Goal: Task Accomplishment & Management: Manage account settings

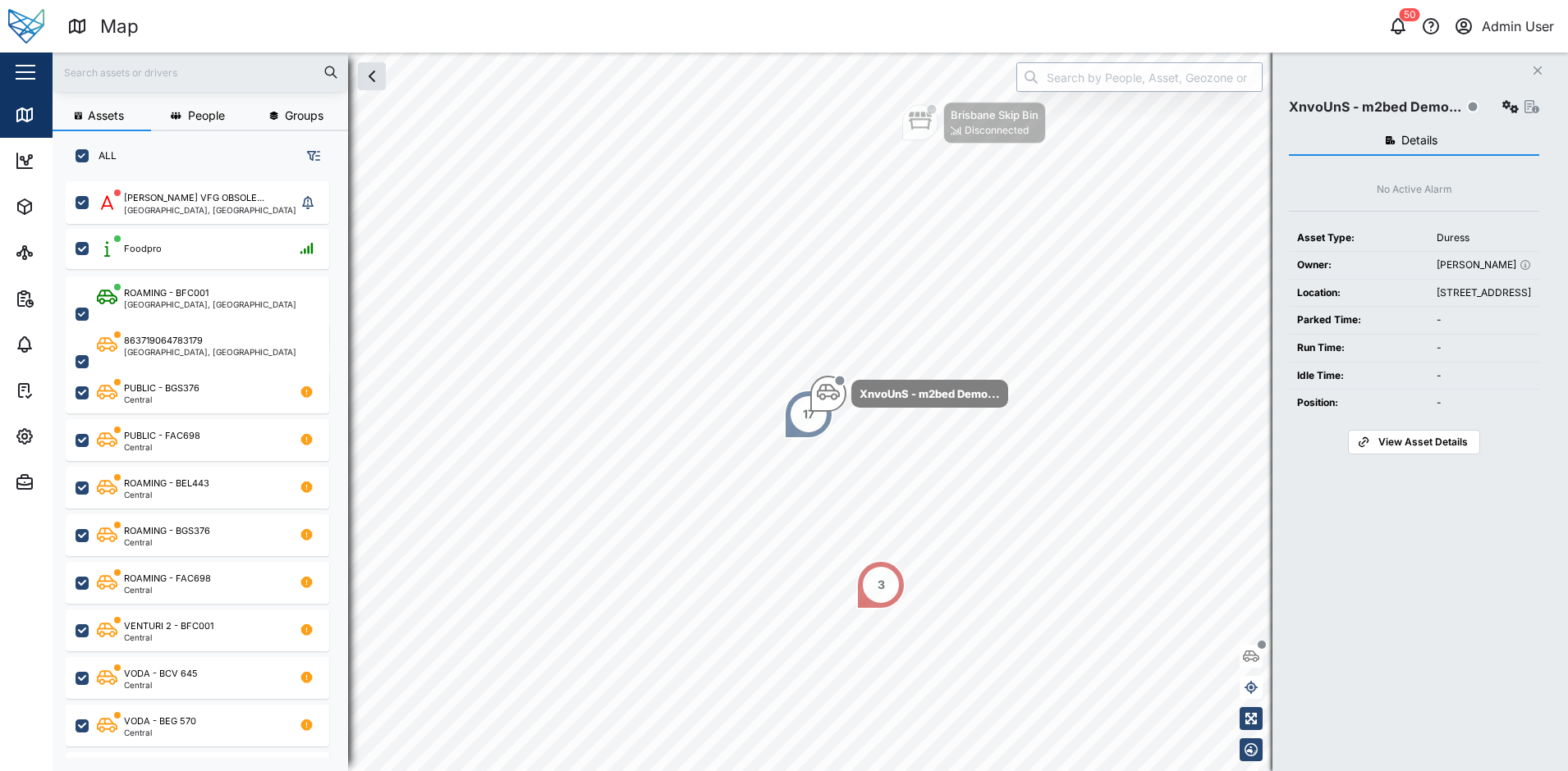
click at [1122, 77] on input "search" at bounding box center [1139, 78] width 246 height 30
paste input "fugs1"
type input "fugs1"
click at [26, 484] on icon "button" at bounding box center [25, 483] width 20 height 20
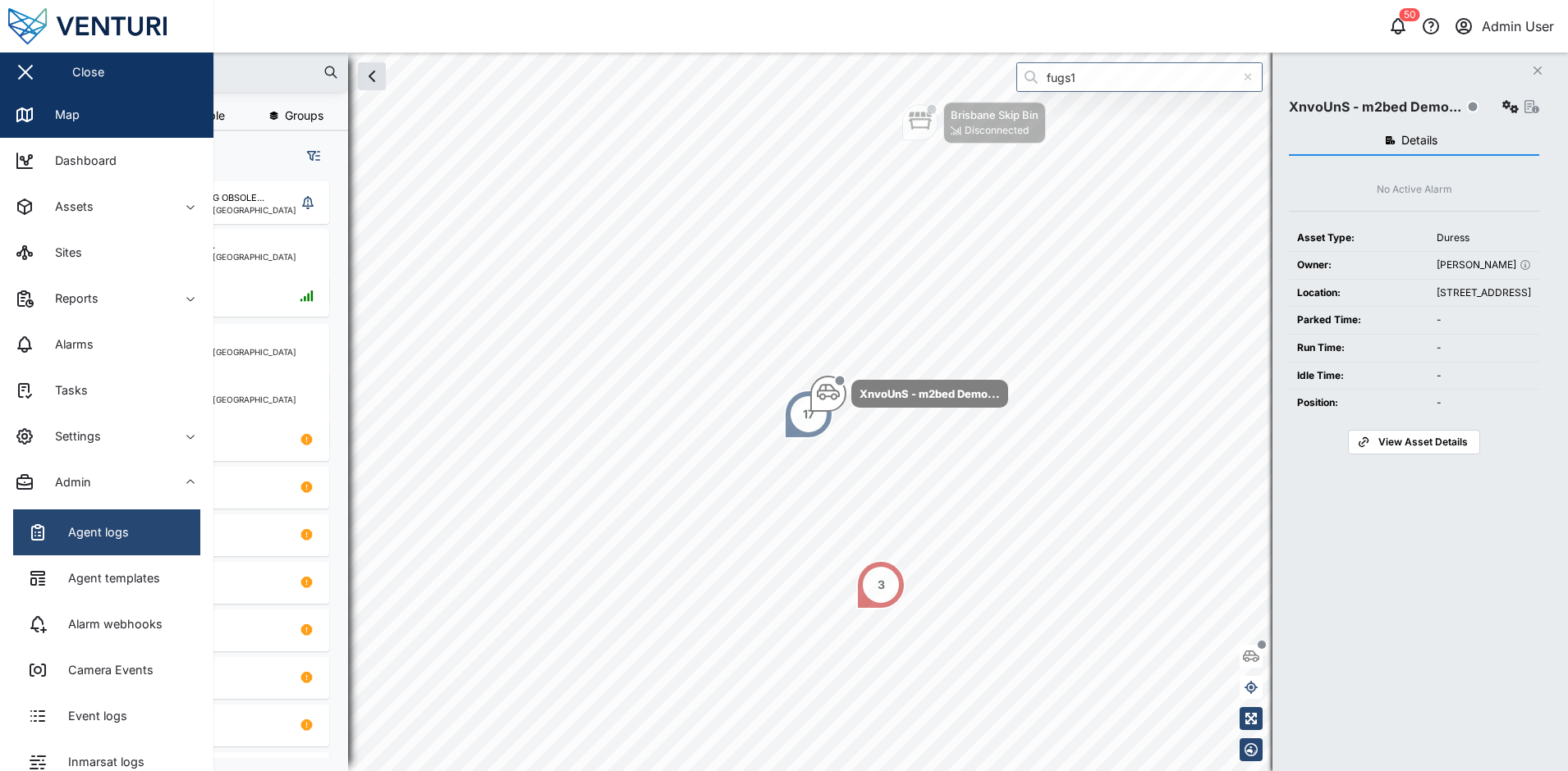
click at [42, 528] on icon at bounding box center [38, 533] width 12 height 13
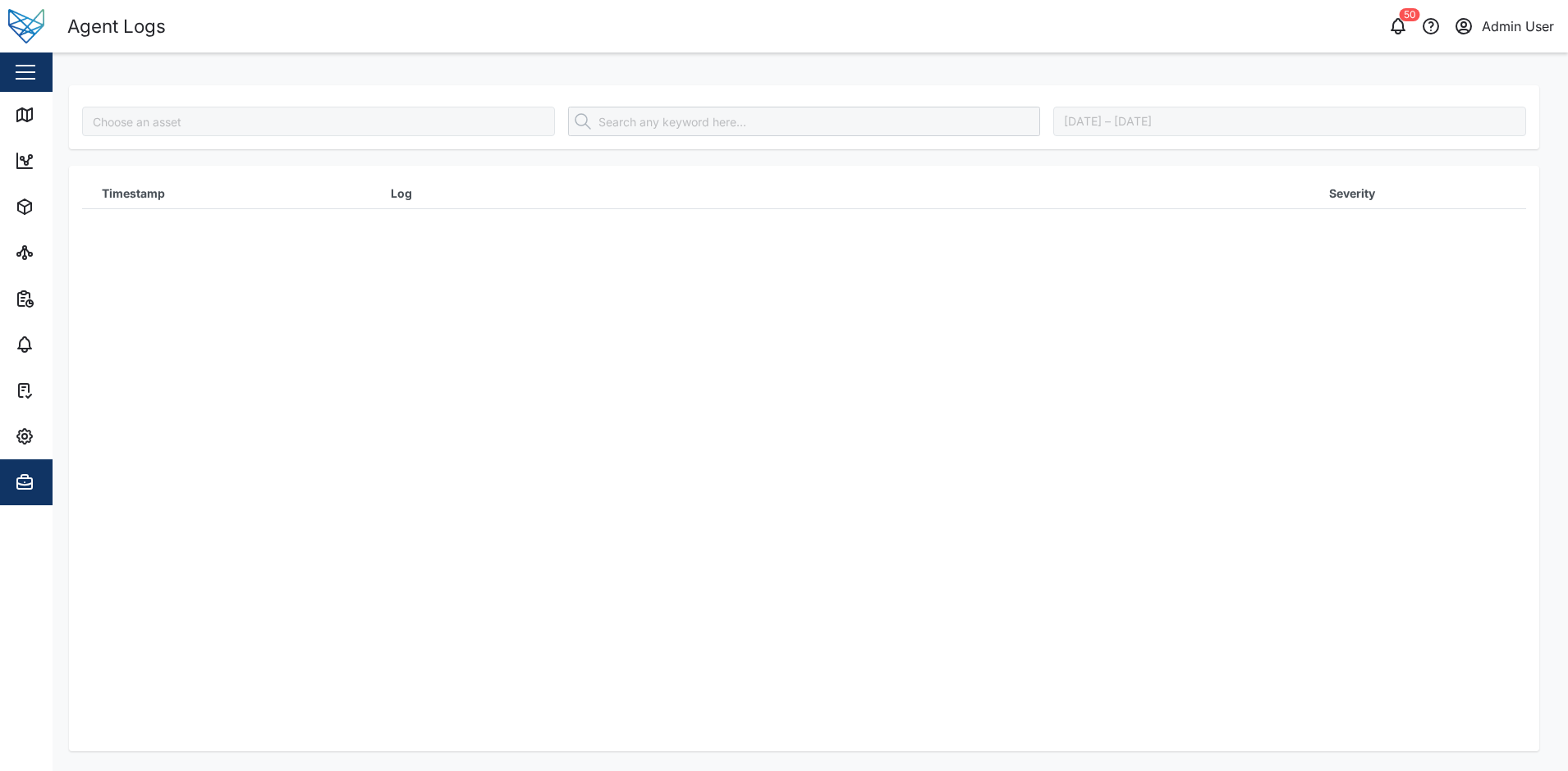
click at [210, 112] on div at bounding box center [318, 122] width 473 height 30
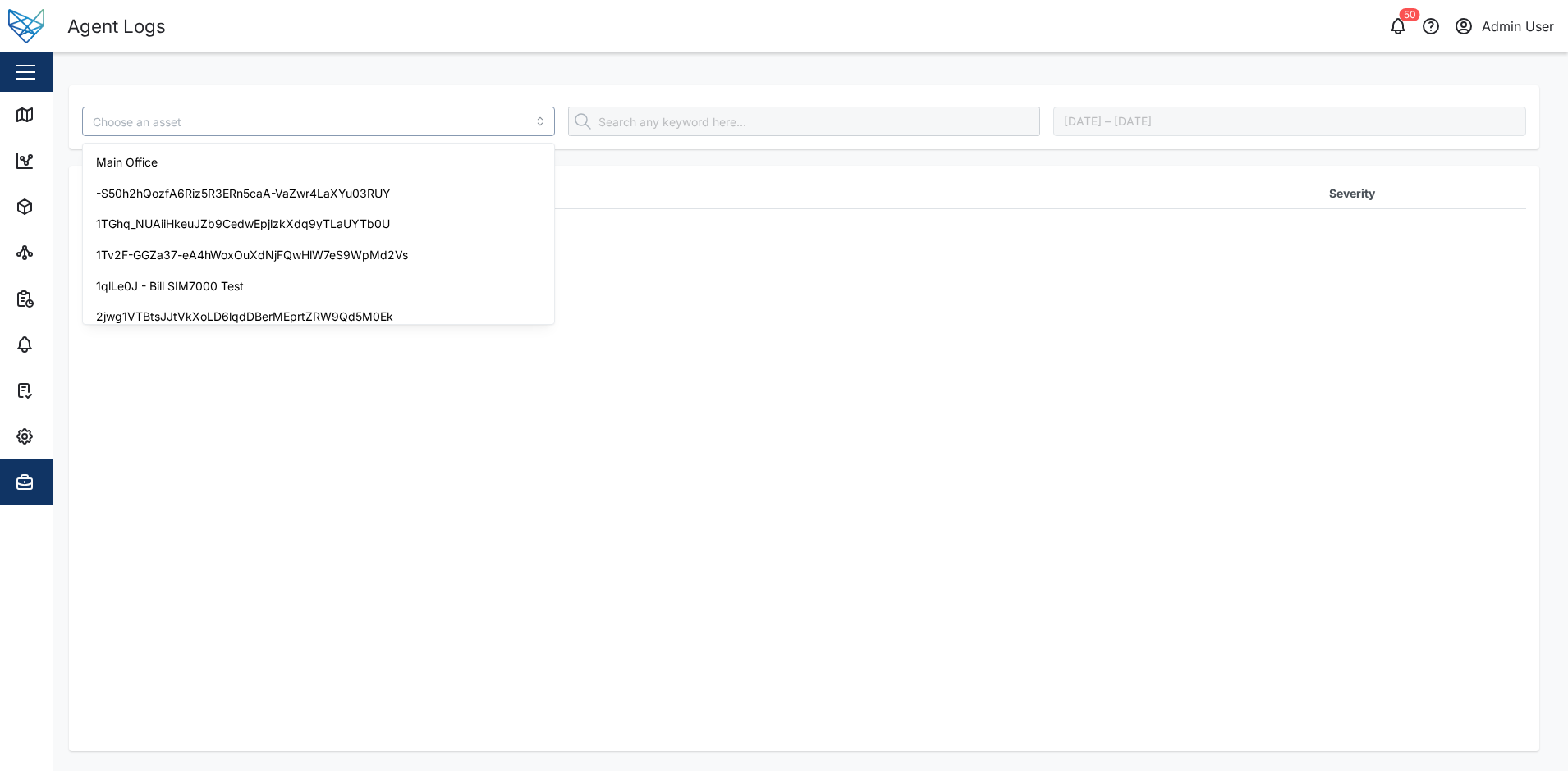
click at [210, 123] on input "search" at bounding box center [318, 122] width 473 height 30
paste input "fugs1"
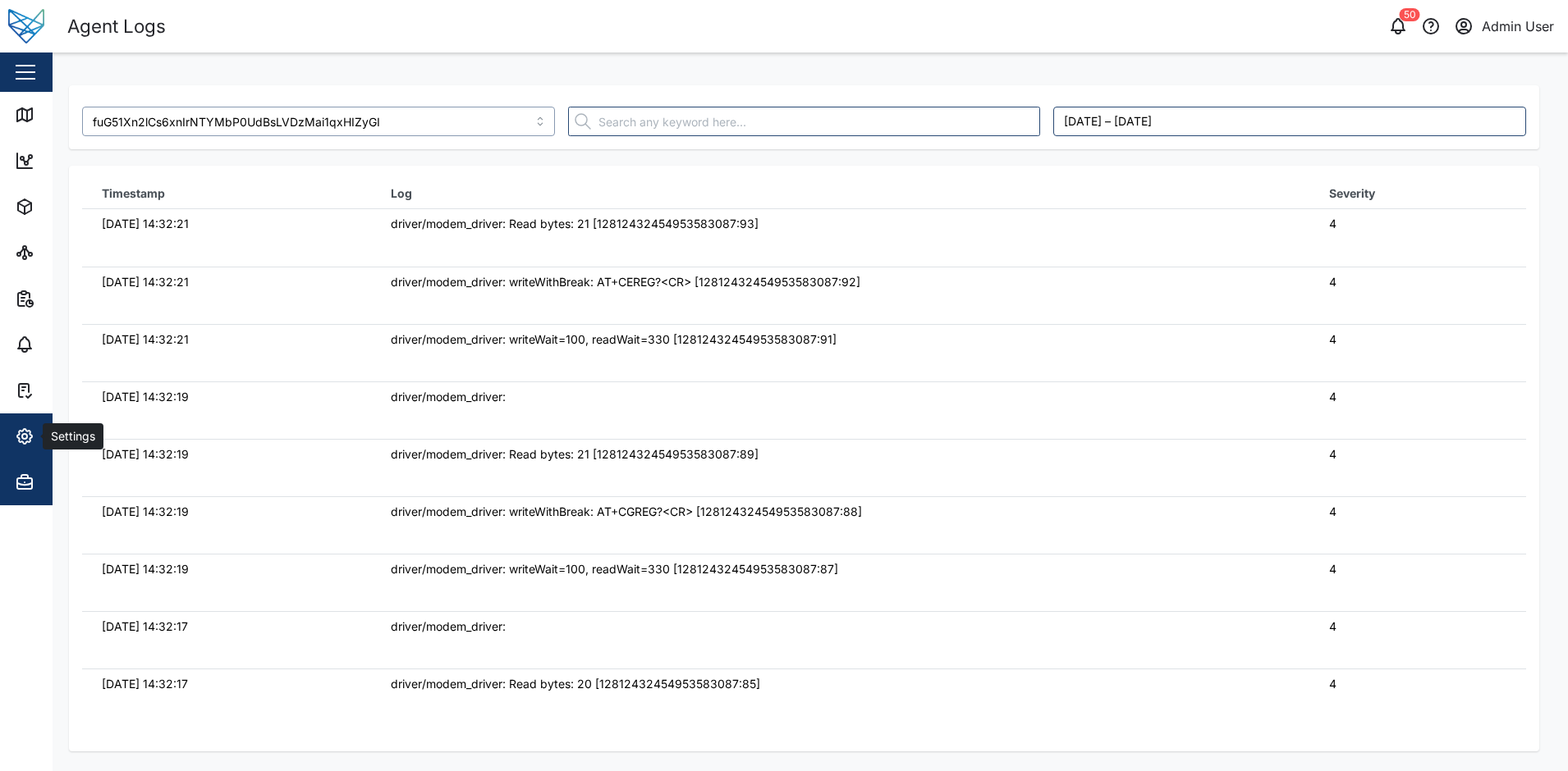
type input "fuG51Xn2lCs6xnIrNTYMbP0UdBsLVDzMai1qxHIZyGI"
click at [24, 432] on icon "button" at bounding box center [25, 437] width 20 height 20
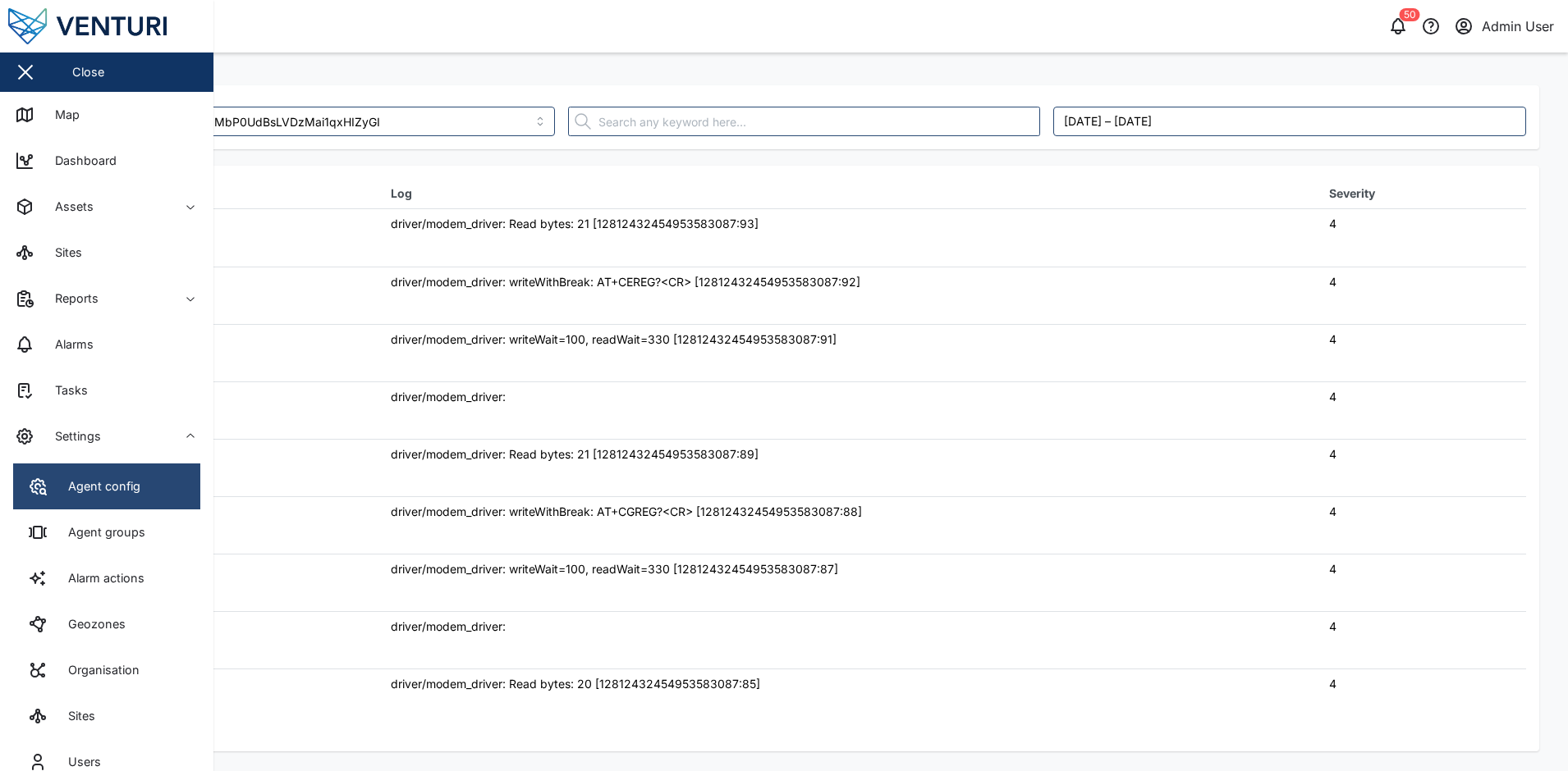
click at [44, 472] on link "Agent config" at bounding box center [107, 487] width 188 height 46
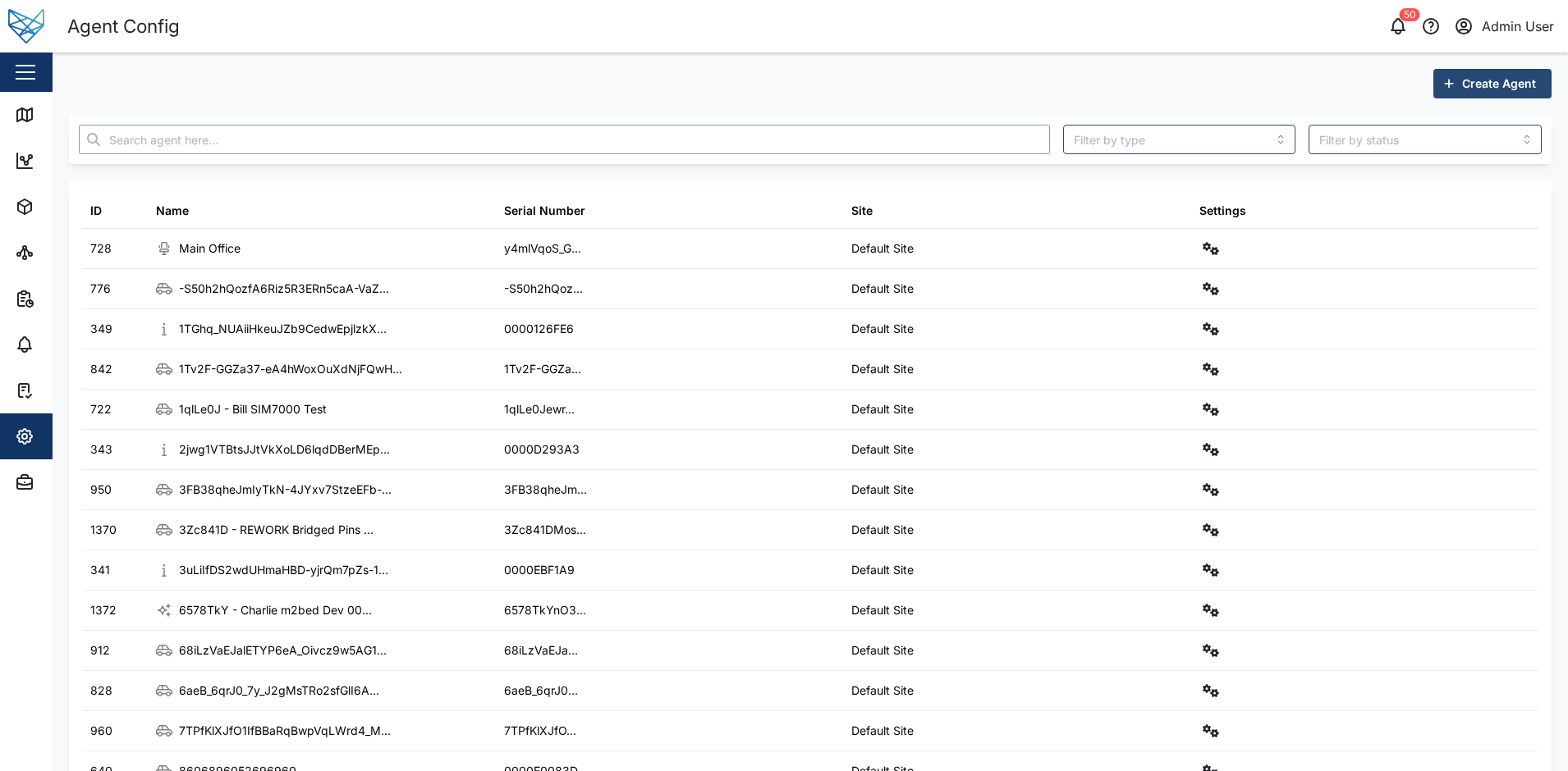
click at [183, 135] on input "text" at bounding box center [564, 140] width 971 height 30
paste input "fuG51Xn2lCs6xnIrNTYMbP0UdBsLVDzMai1qxHIZyGI"
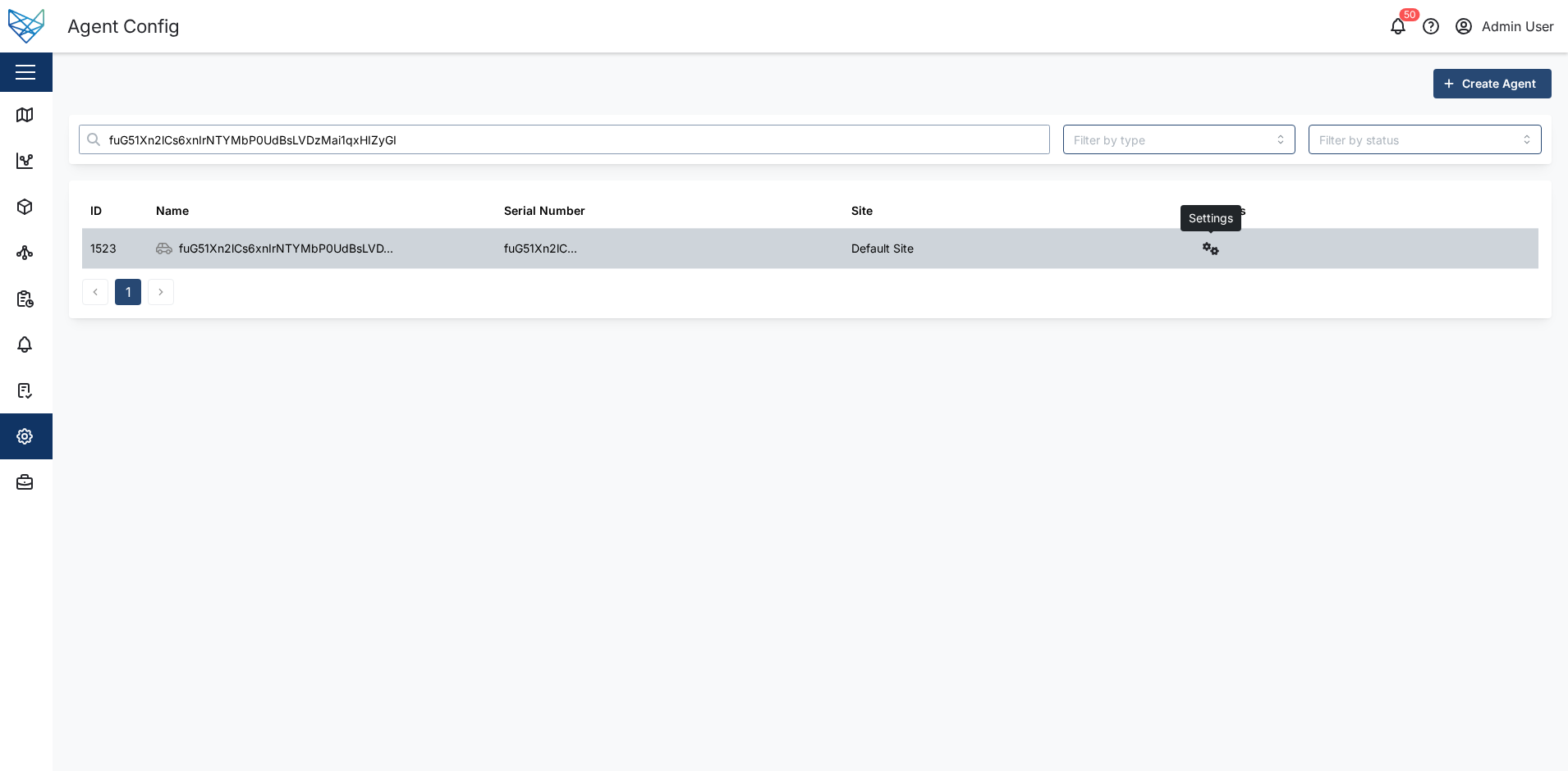
type input "fuG51Xn2lCs6xnIrNTYMbP0UdBsLVDzMai1qxHIZyGI"
click at [1204, 245] on icon "button" at bounding box center [1210, 248] width 16 height 13
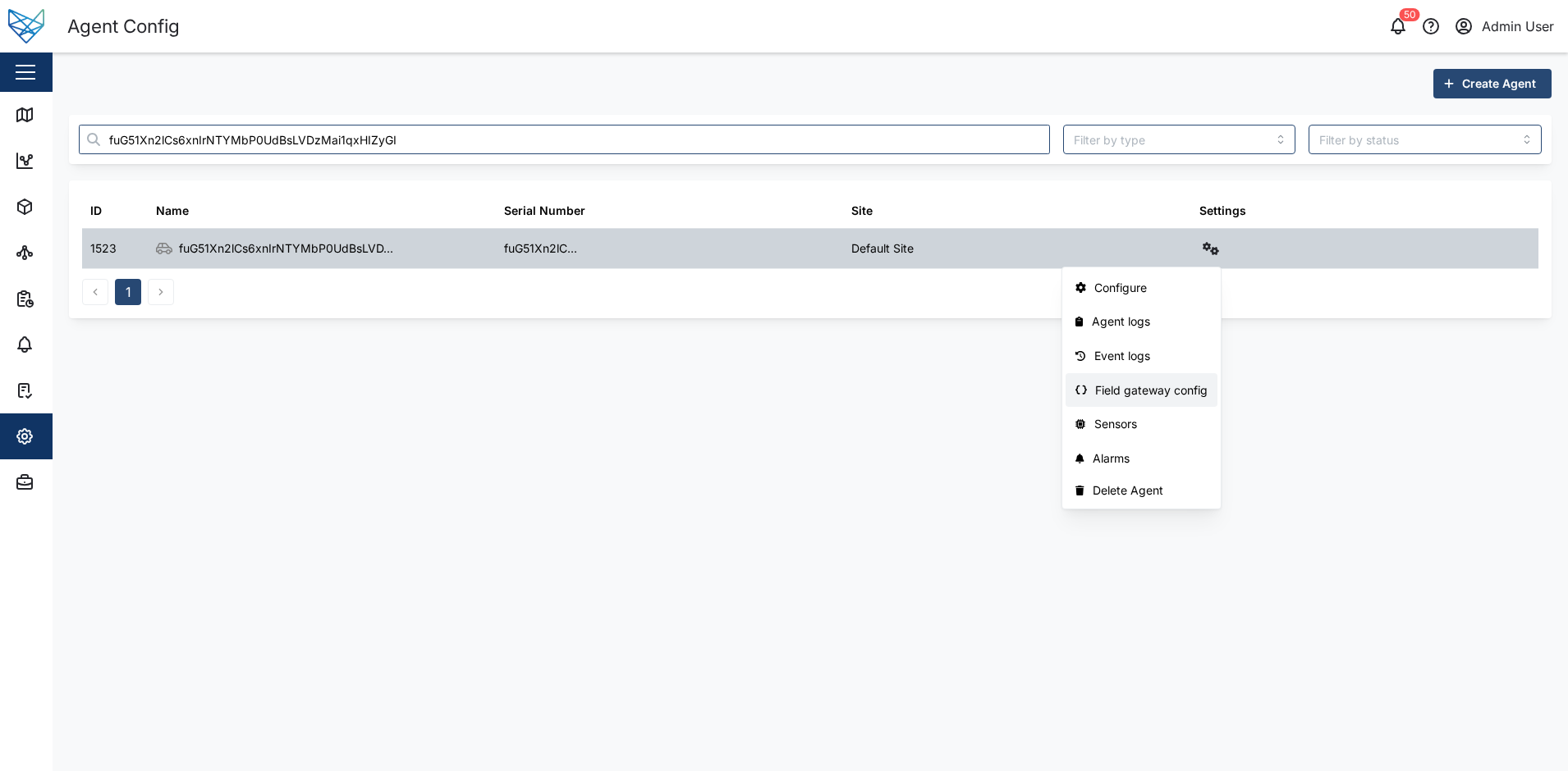
click at [1121, 383] on div "Field gateway config" at bounding box center [1151, 391] width 113 height 18
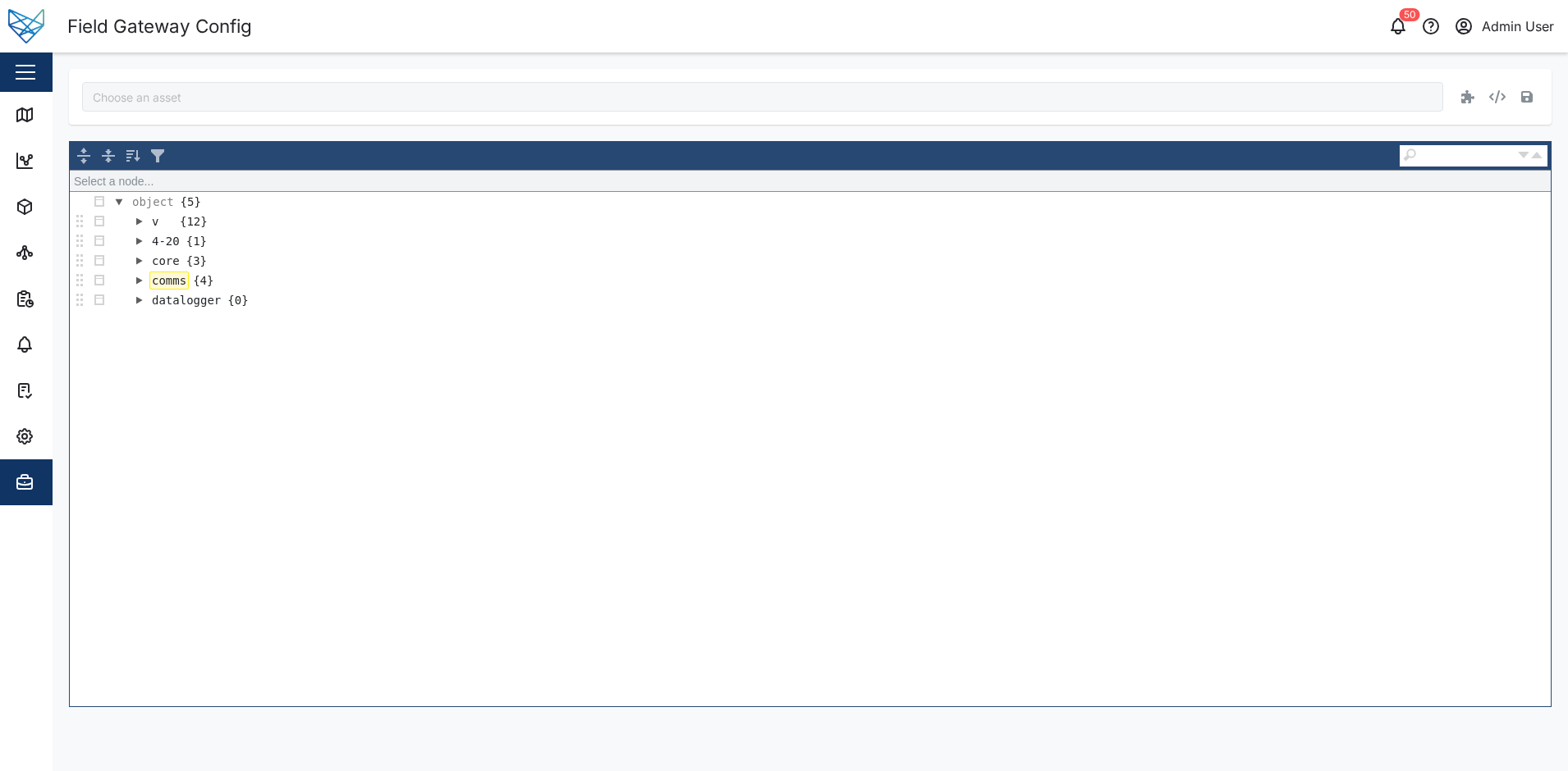
type input "fuG51Xn2lCs6xnIrNTYMbP0UdBsLVDzMai1qxHIZyGI"
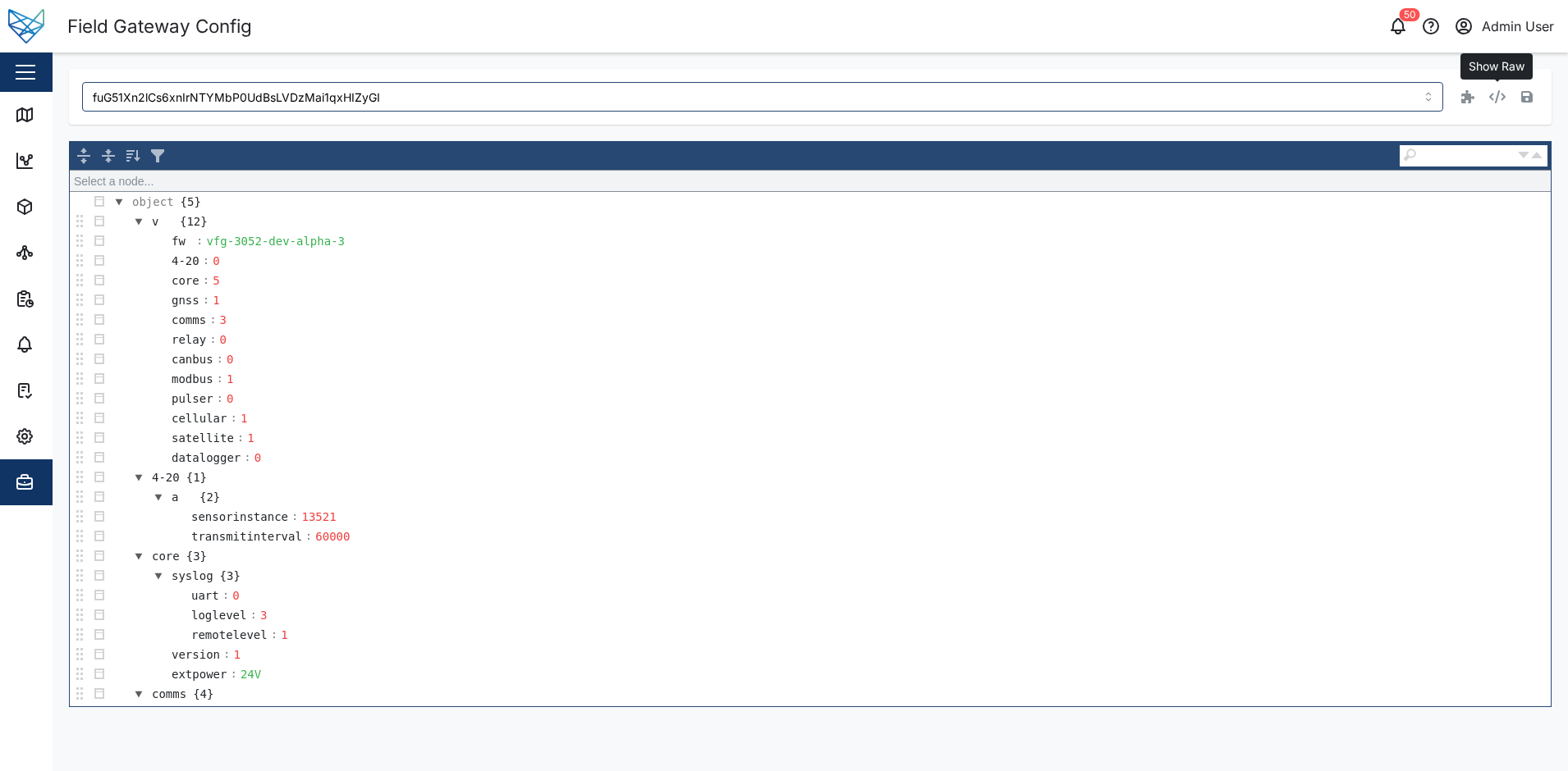
click at [1495, 97] on icon "button" at bounding box center [1497, 97] width 16 height 13
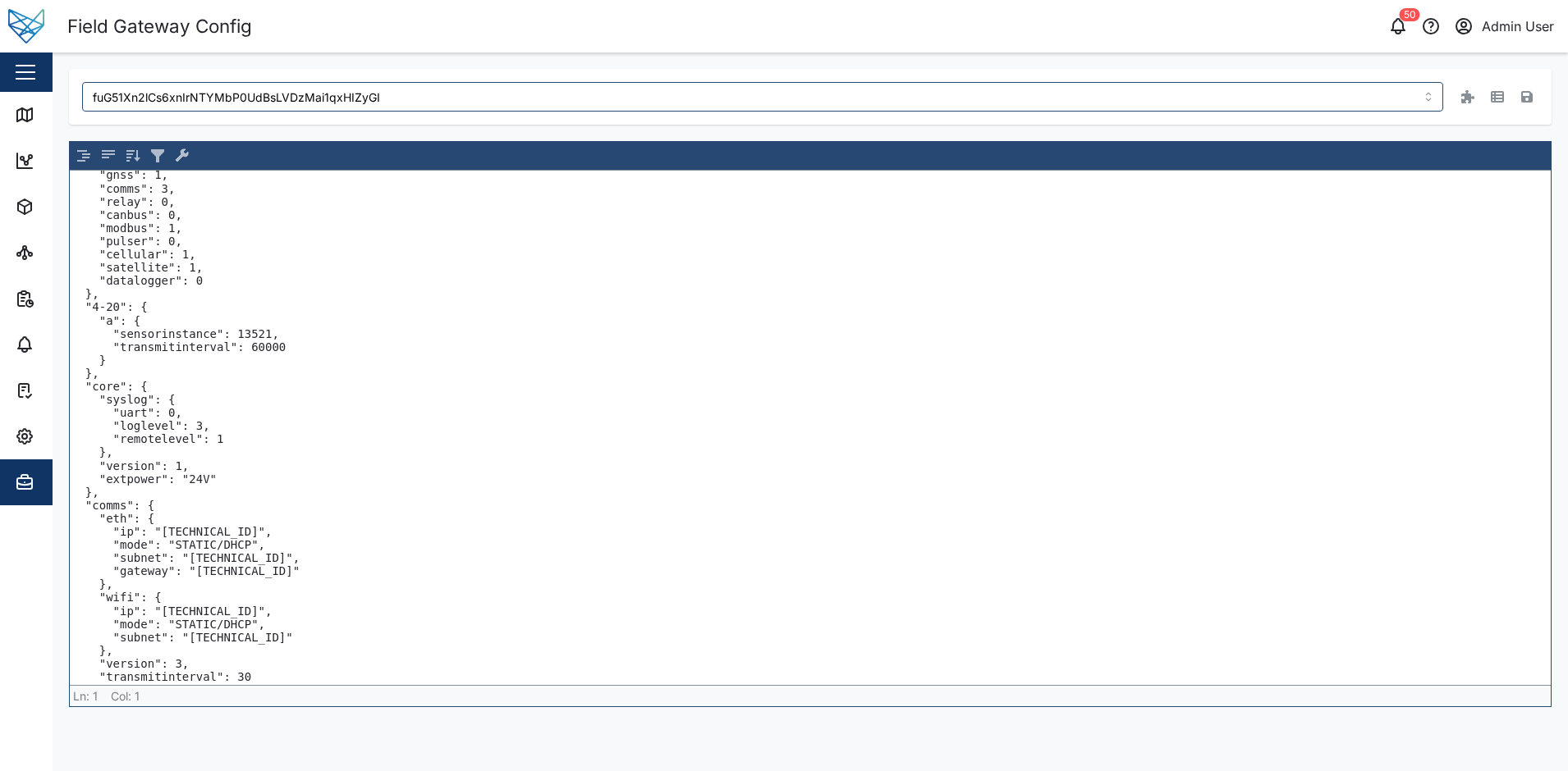
scroll to position [109, 0]
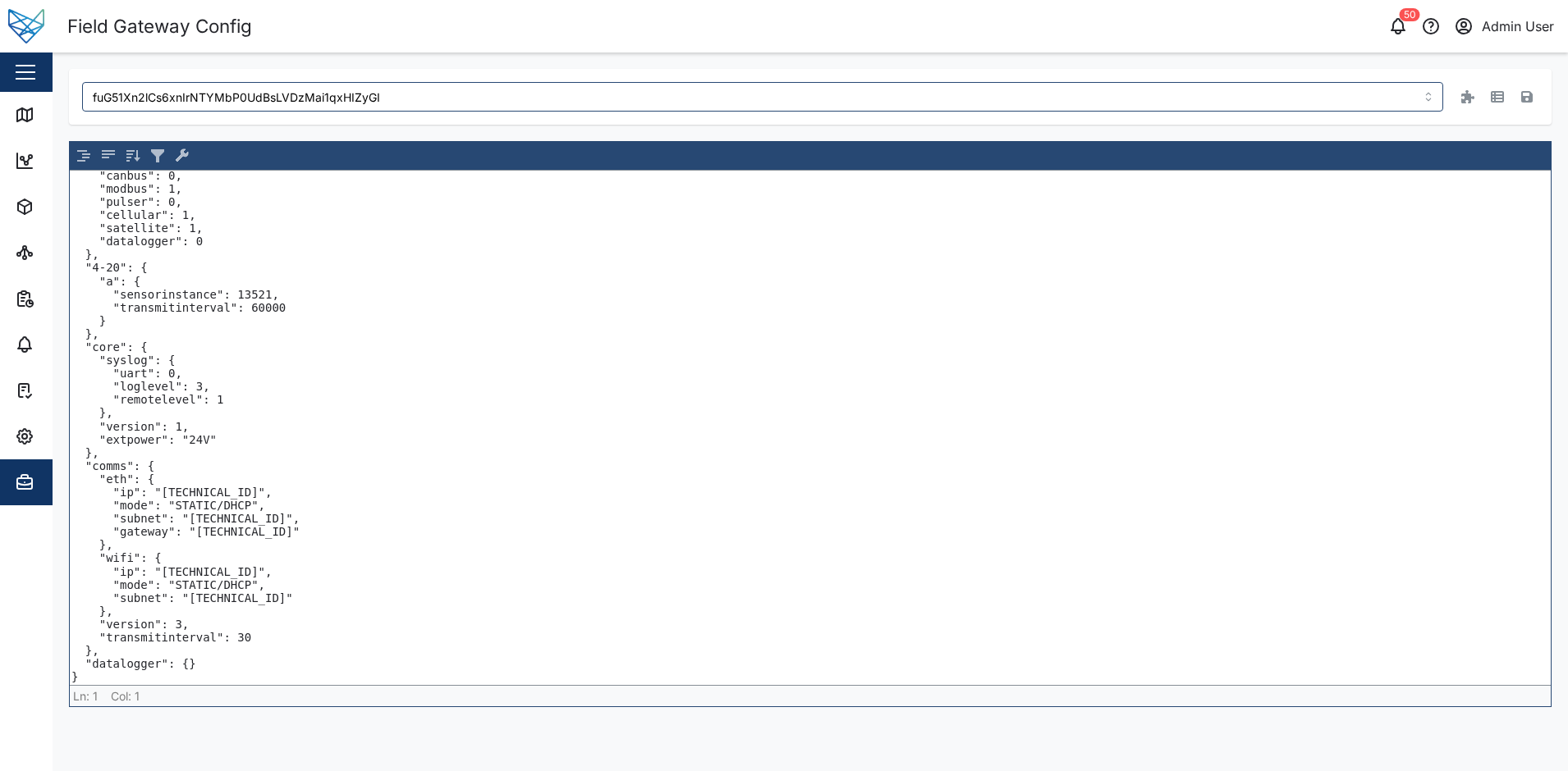
click at [337, 242] on textarea "{ "v": { "fw": "vfg-3052-dev-alpha-3", "4-20": 0, "core": 5, "gnss": 1, "comms"…" at bounding box center [810, 428] width 1480 height 515
click at [247, 663] on textarea "{ "v": { "fw": "vfg-3052-dev-alpha-3", "4-20": 0, "core": 5, "gnss": 1, "comms"…" at bounding box center [810, 428] width 1480 height 515
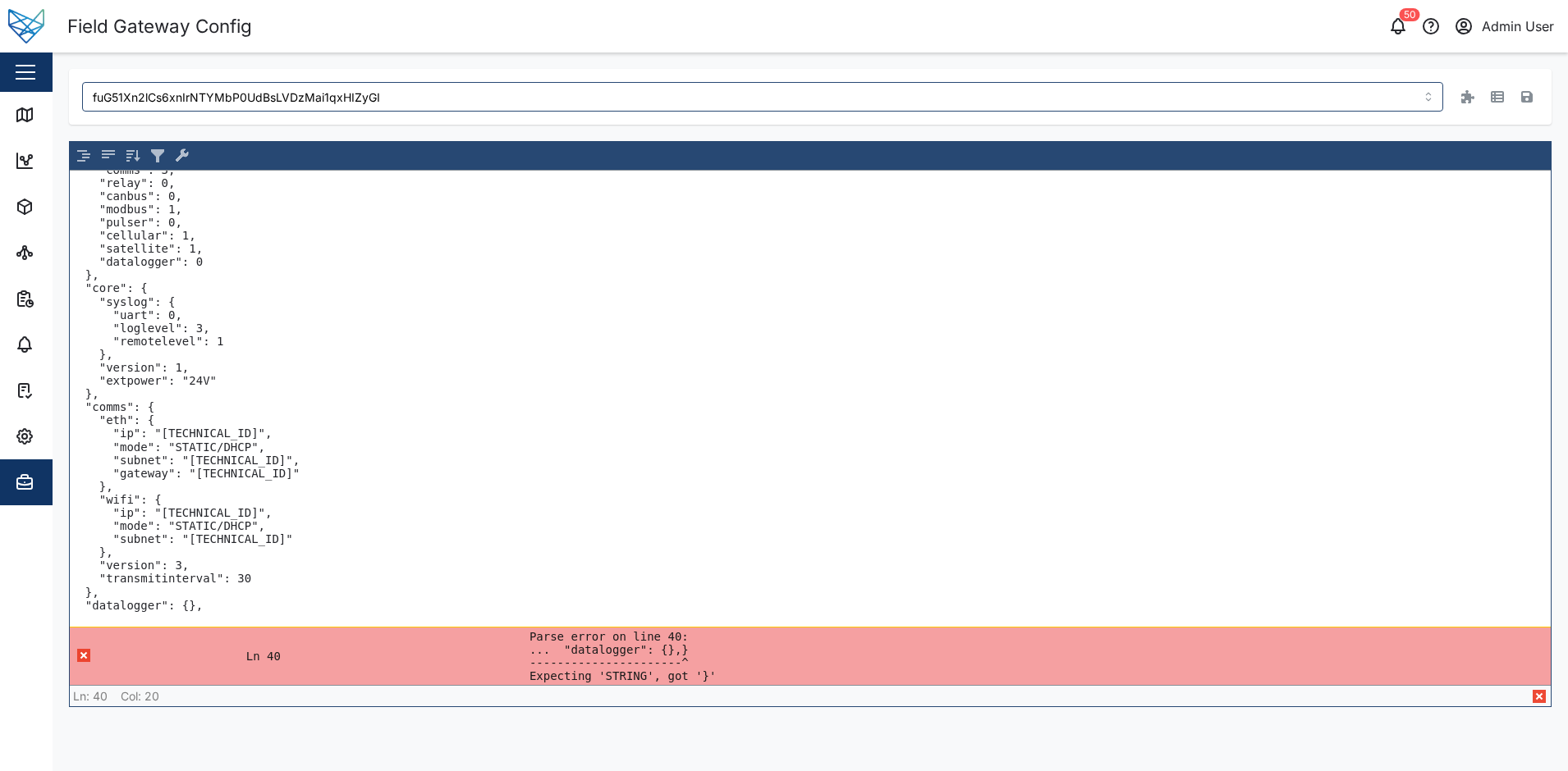
scroll to position [102, 0]
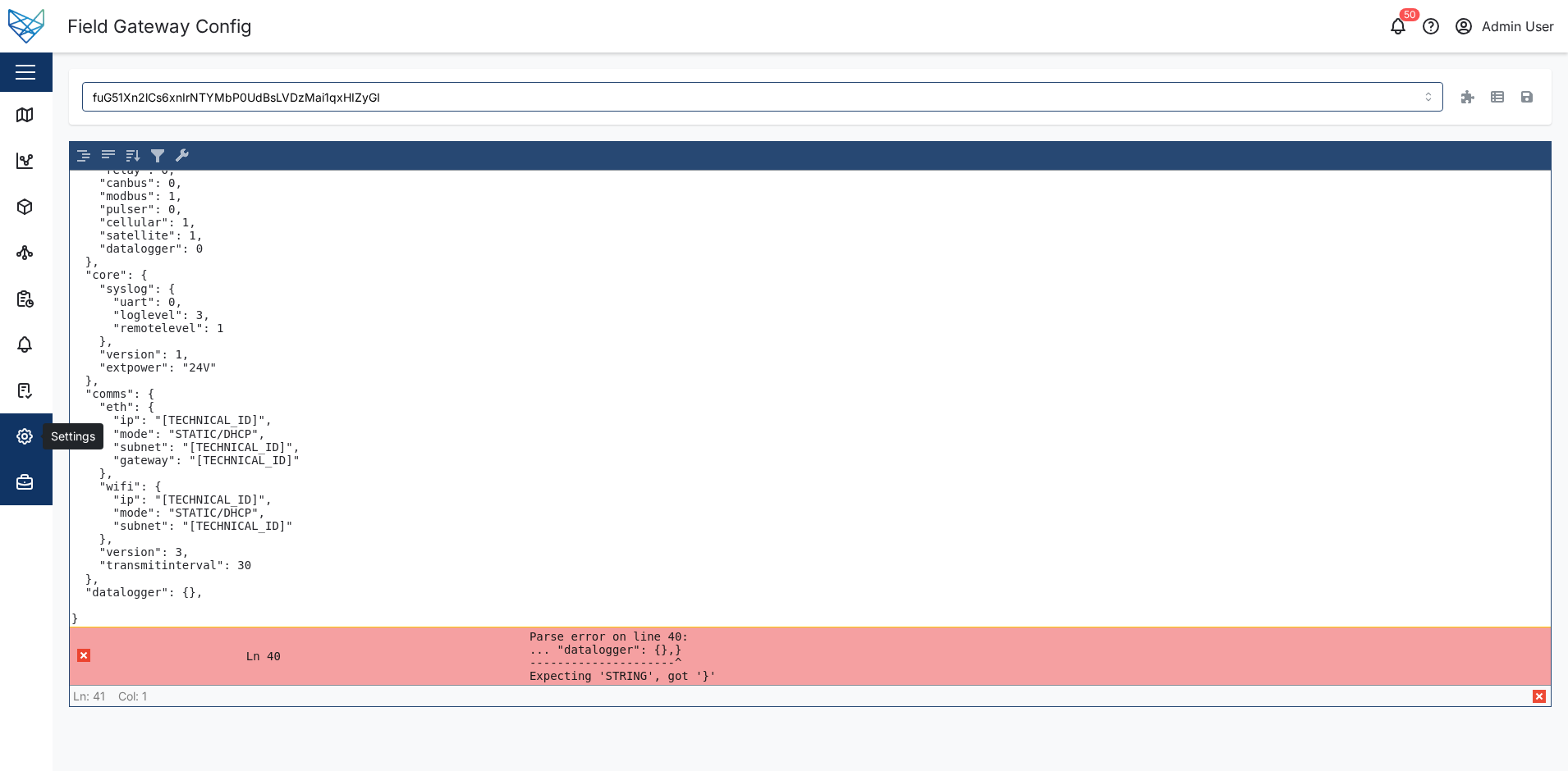
click at [16, 416] on span "Settings" at bounding box center [90, 437] width 150 height 46
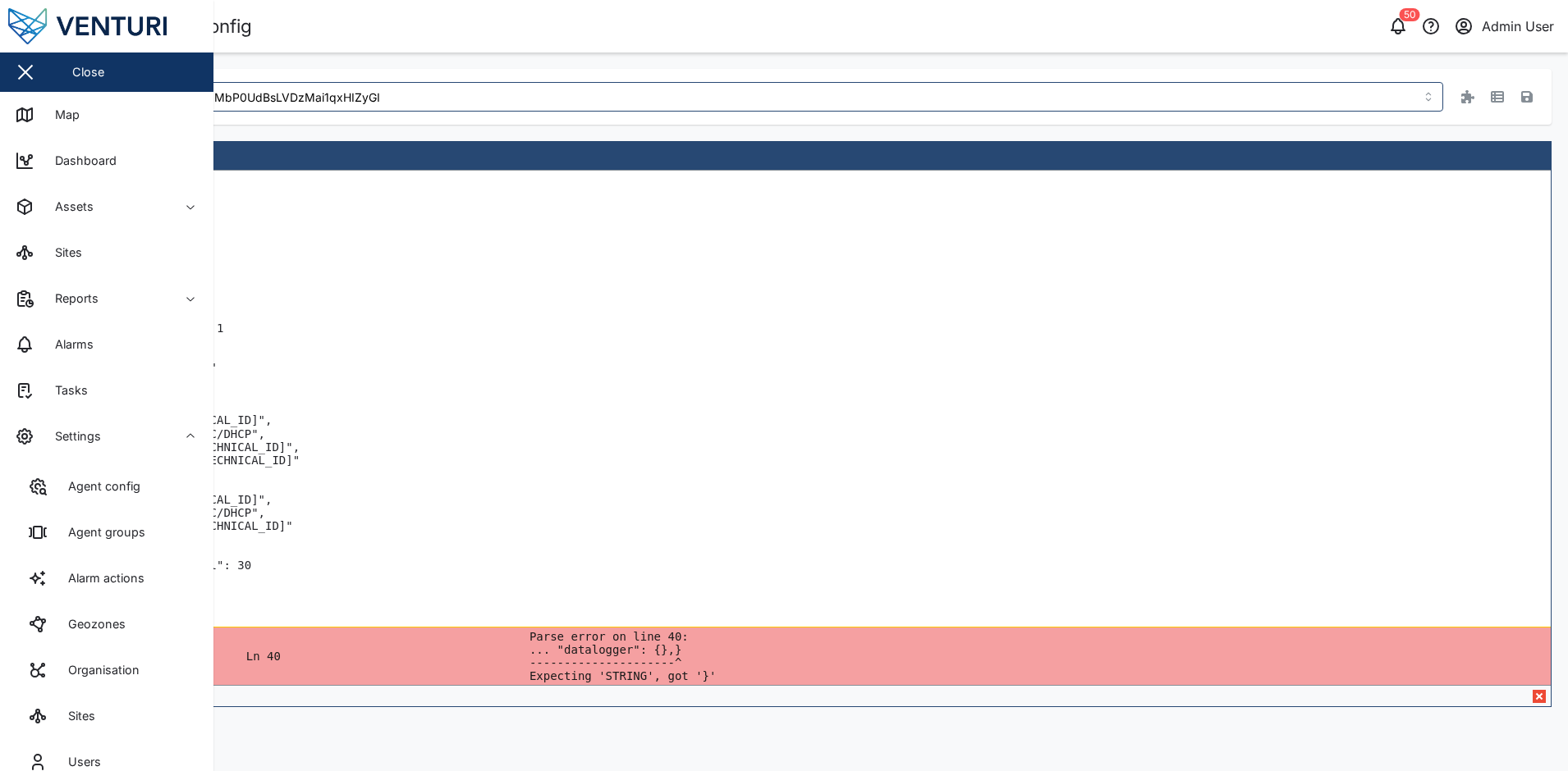
click at [541, 48] on header "Field Gateway Config 50 Admin User" at bounding box center [784, 26] width 1568 height 53
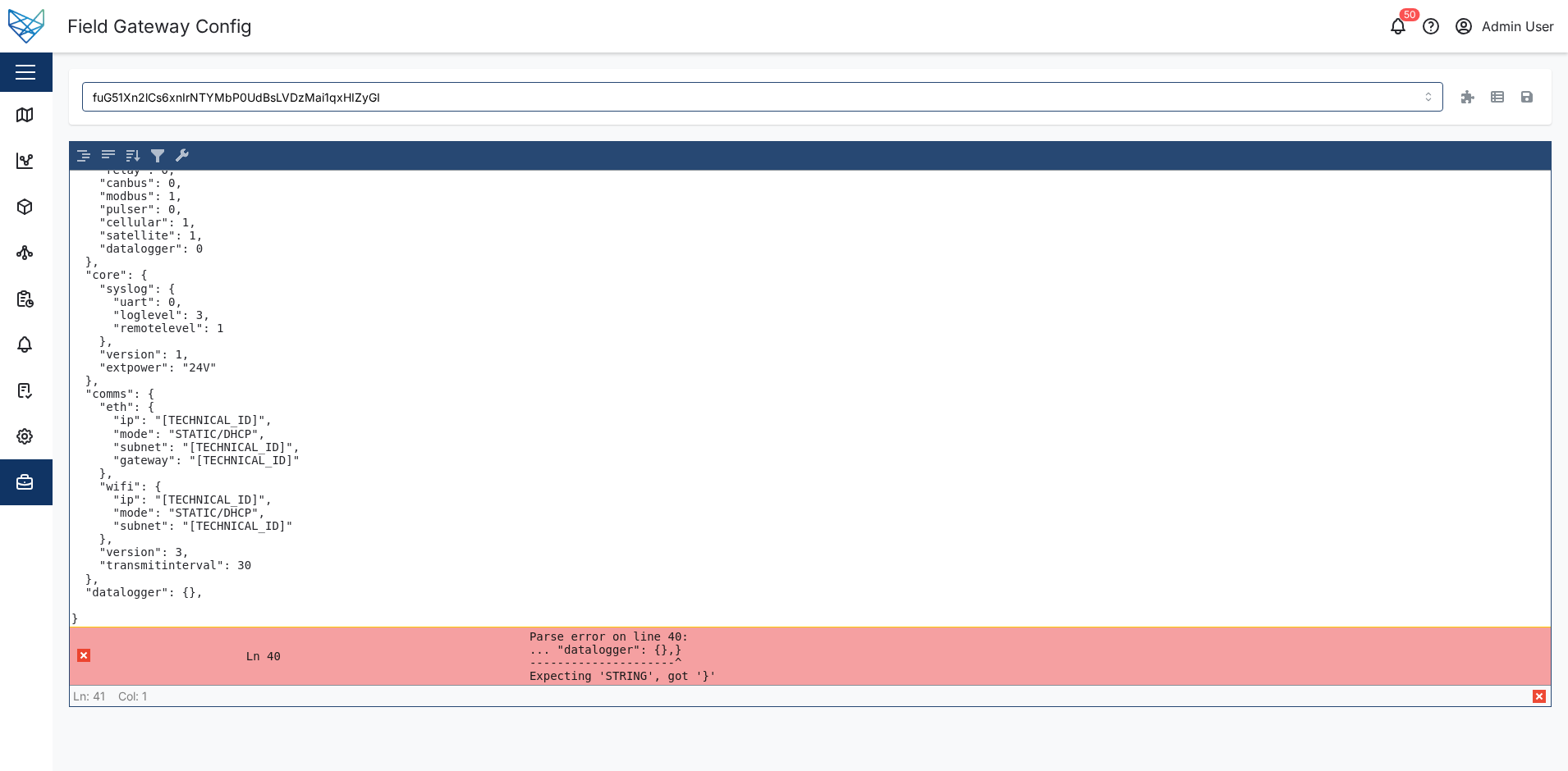
click at [121, 610] on textarea "{ "v": { "fw": "vfg-3052-dev-alpha-3", "4-20": 0, "core": 5, "gnss": 1, "comms"…" at bounding box center [810, 398] width 1480 height 456
paste textarea ""gnss": { "transmitinterval": 30000 }"
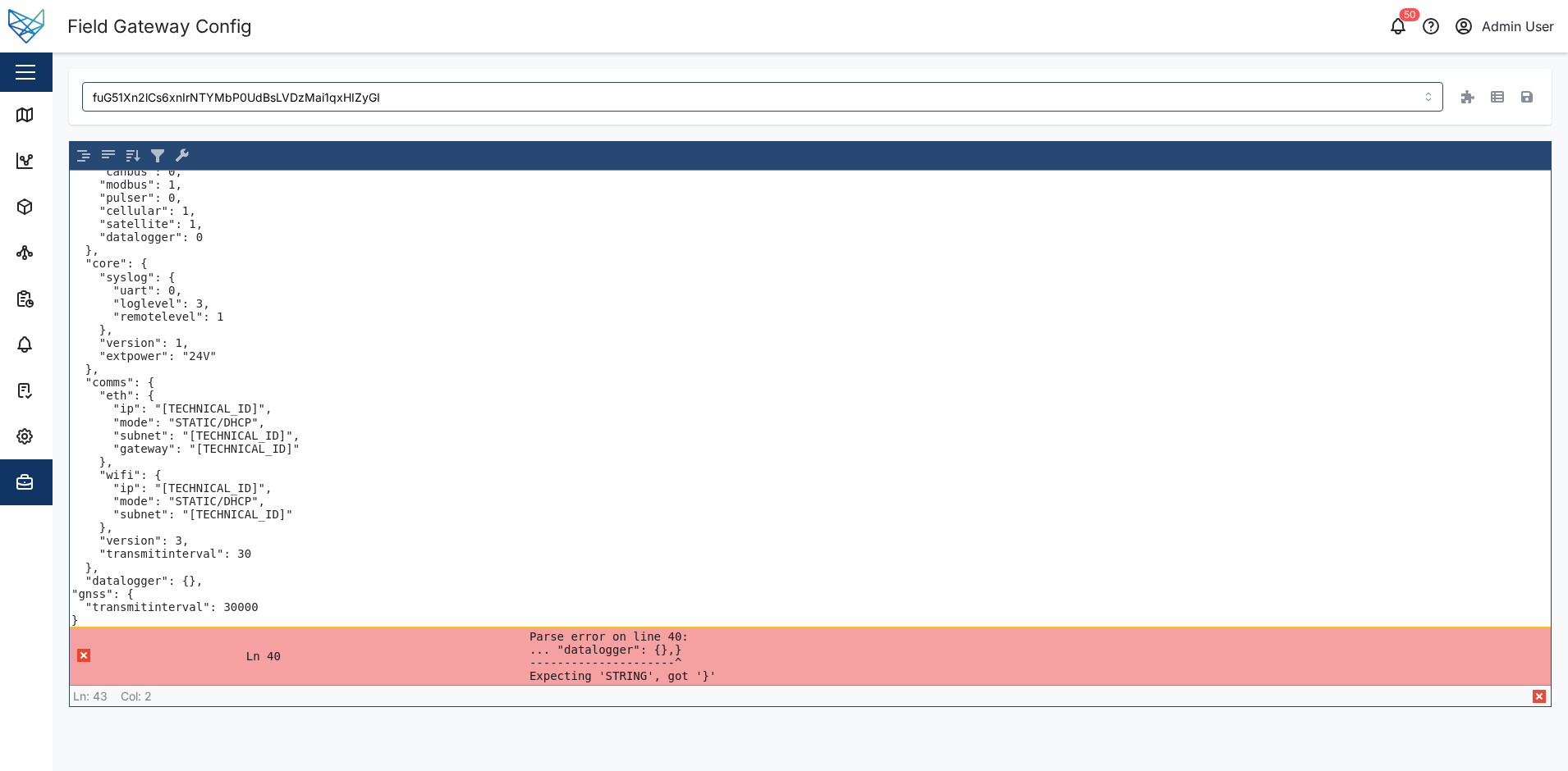
scroll to position [70, 0]
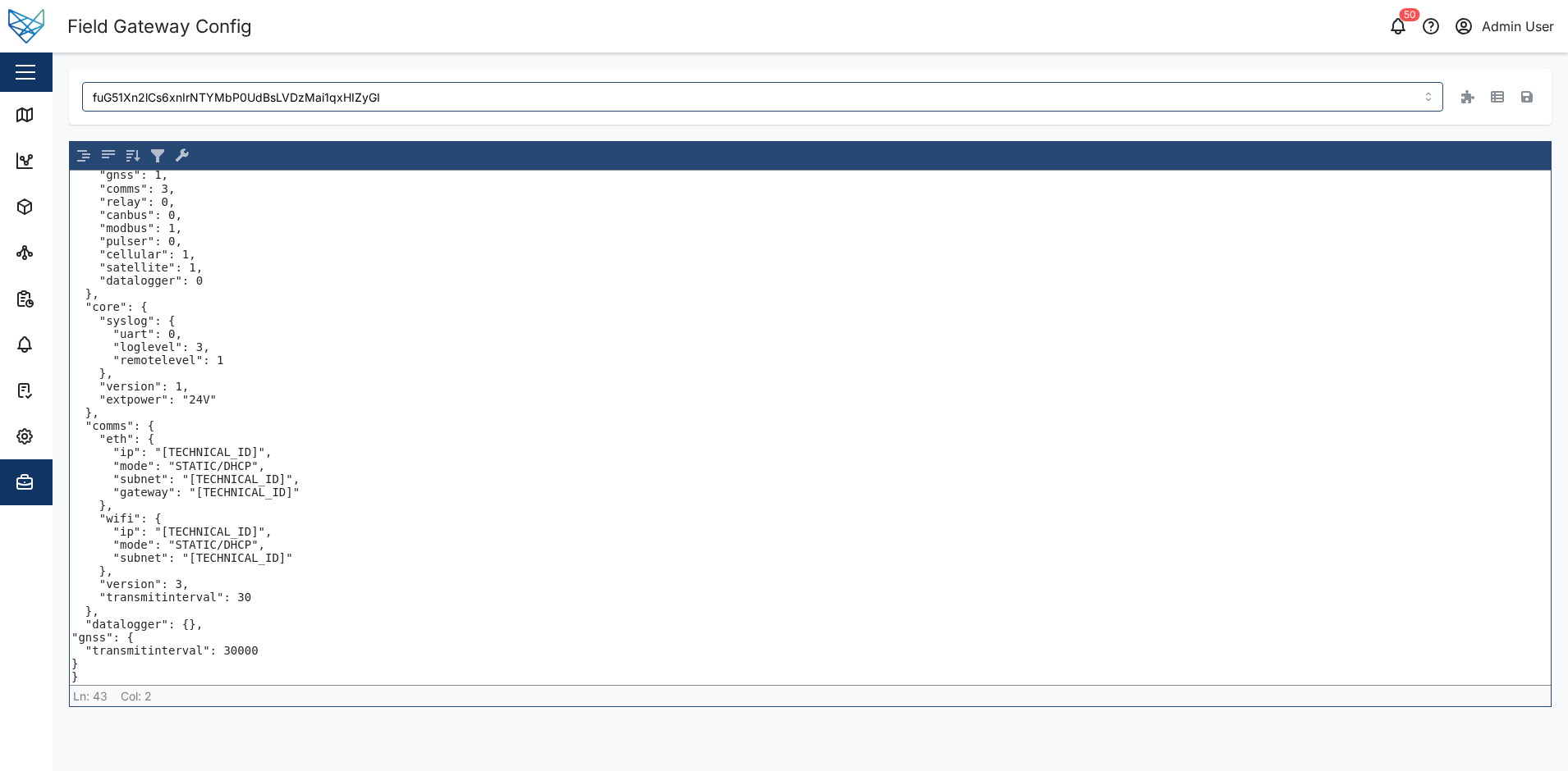
click at [221, 653] on textarea "{ "v": { "fw": "vfg-3052-dev-alpha-3", "4-20": 0, "core": 5, "gnss": 1, "comms"…" at bounding box center [810, 428] width 1480 height 515
type textarea "{ "v": { "fw": "vfg-3052-dev-alpha-3", "4-20": 0, "core": 5, "gnss": 1, "comms"…"
click at [1526, 81] on div "fuG51Xn2lCs6xnIrNTYMbP0UdBsLVDzMai1qxHIZyGI" at bounding box center [810, 97] width 1482 height 56
click at [1529, 100] on icon "button" at bounding box center [1527, 97] width 12 height 12
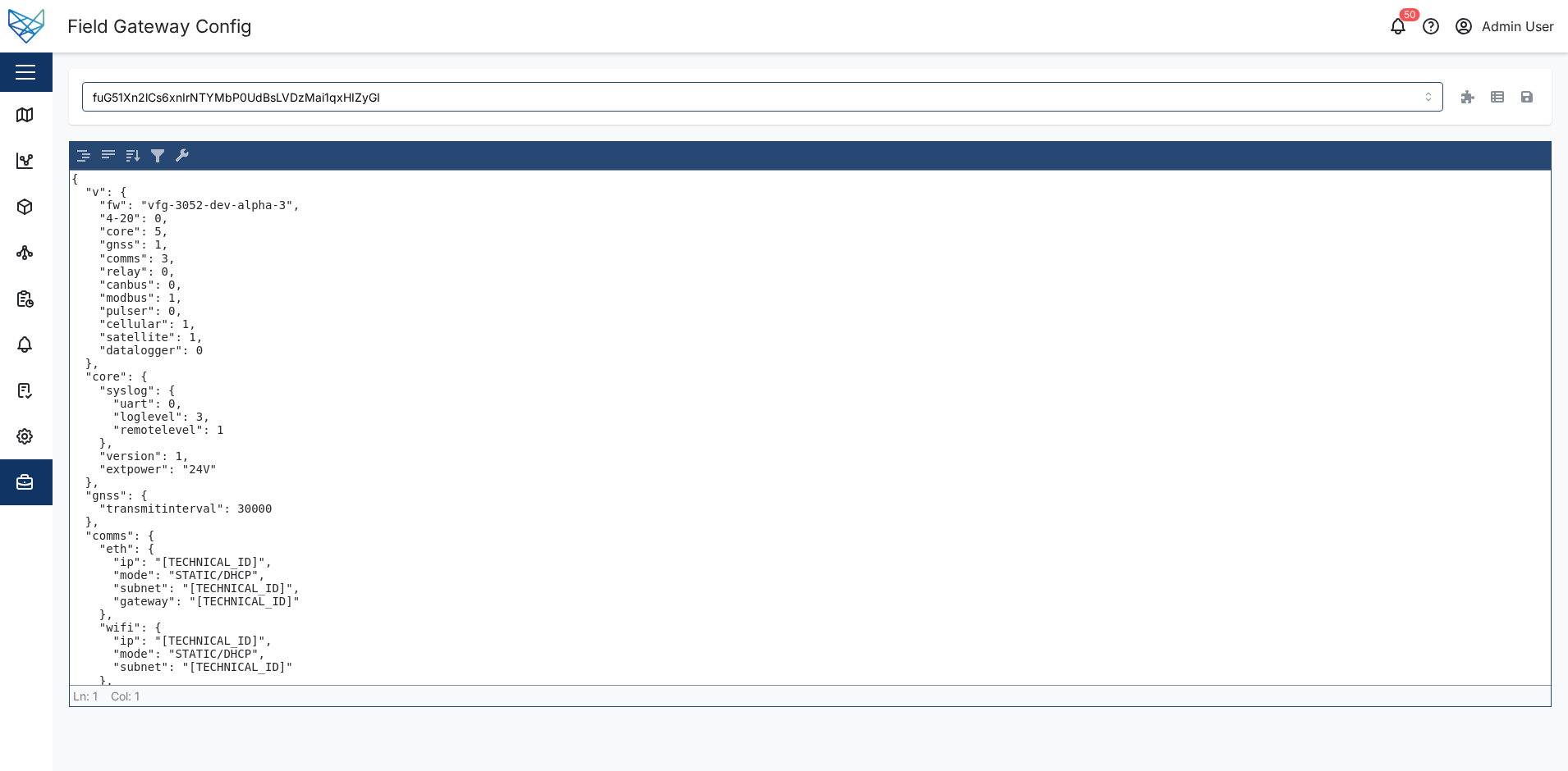
click at [323, 391] on textarea "{ "v": { "fw": "vfg-3052-dev-alpha-3", "4-20": 0, "core": 5, "gnss": 1, "comms"…" at bounding box center [810, 428] width 1480 height 515
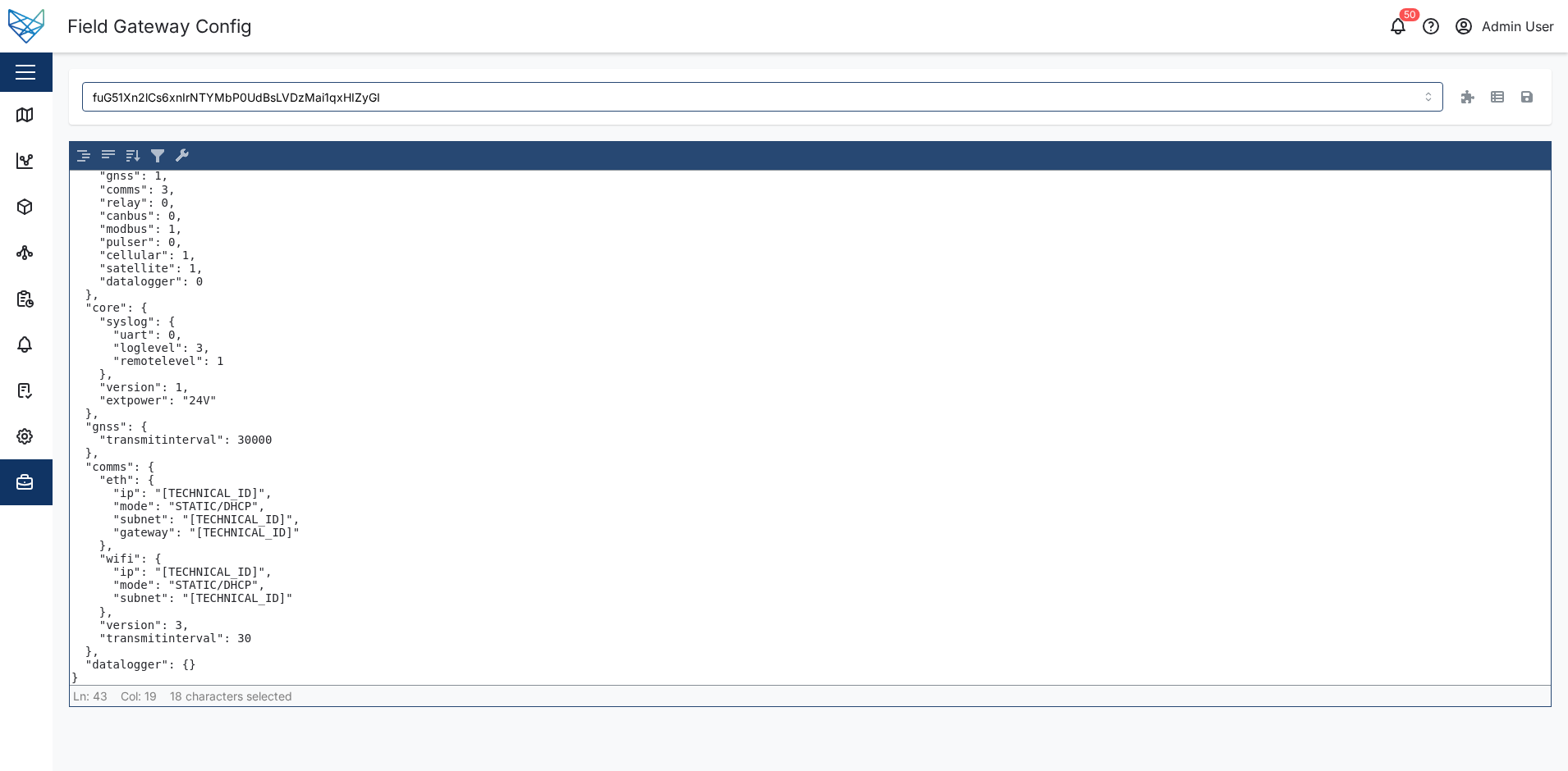
paste textarea "igital": { "one": { "kind": "edge", "sensorinstance": 12626, "transmitinterval"…"
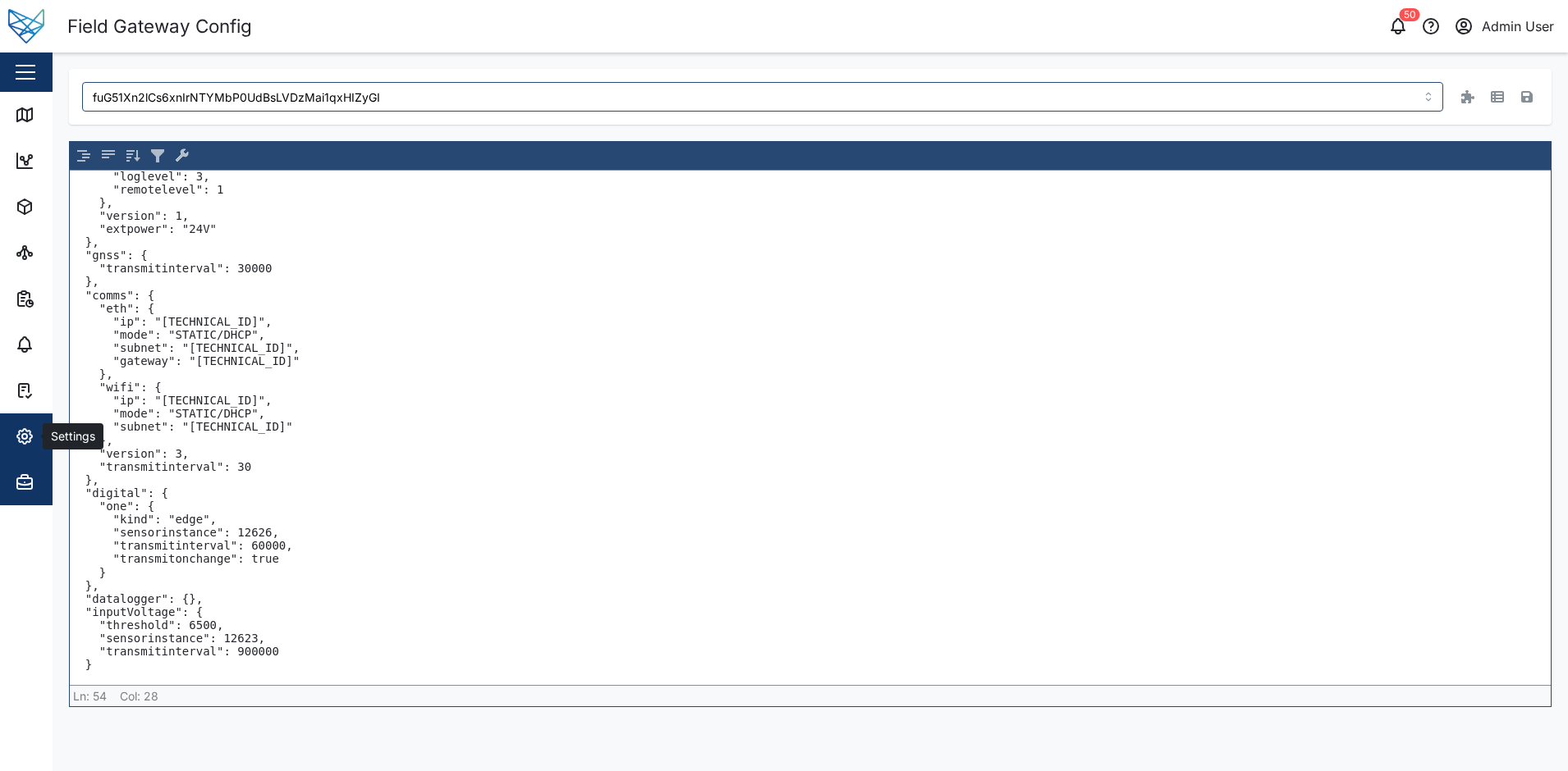
click at [27, 430] on icon "button" at bounding box center [25, 437] width 20 height 20
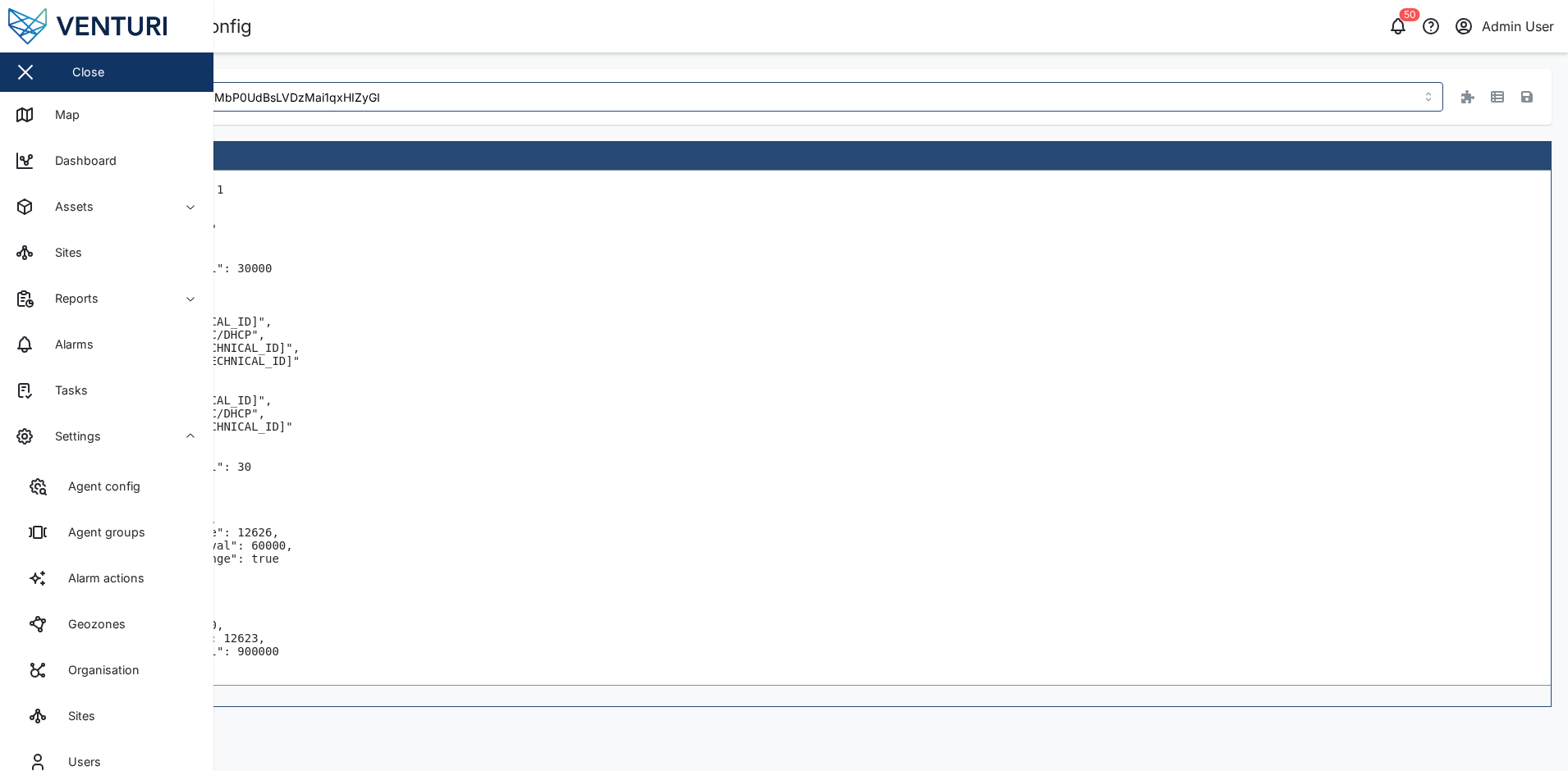
click at [840, 9] on header "Field Gateway Config 50 Admin User" at bounding box center [784, 26] width 1568 height 53
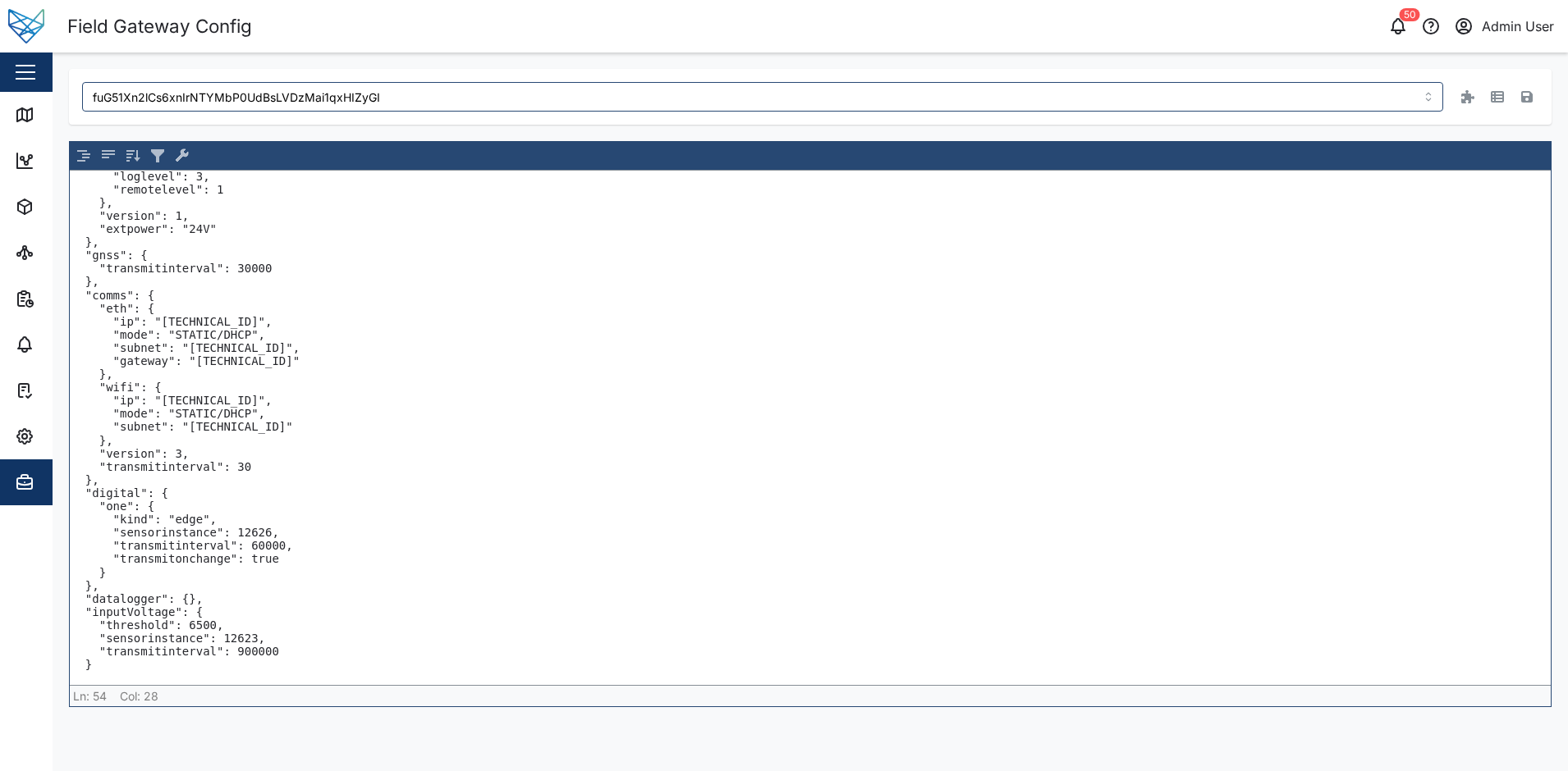
click at [214, 358] on textarea "{ "v": { "fw": "vfg-3052-dev-alpha-3", "4-20": 0, "core": 5, "gnss": 1, "comms"…" at bounding box center [810, 428] width 1480 height 515
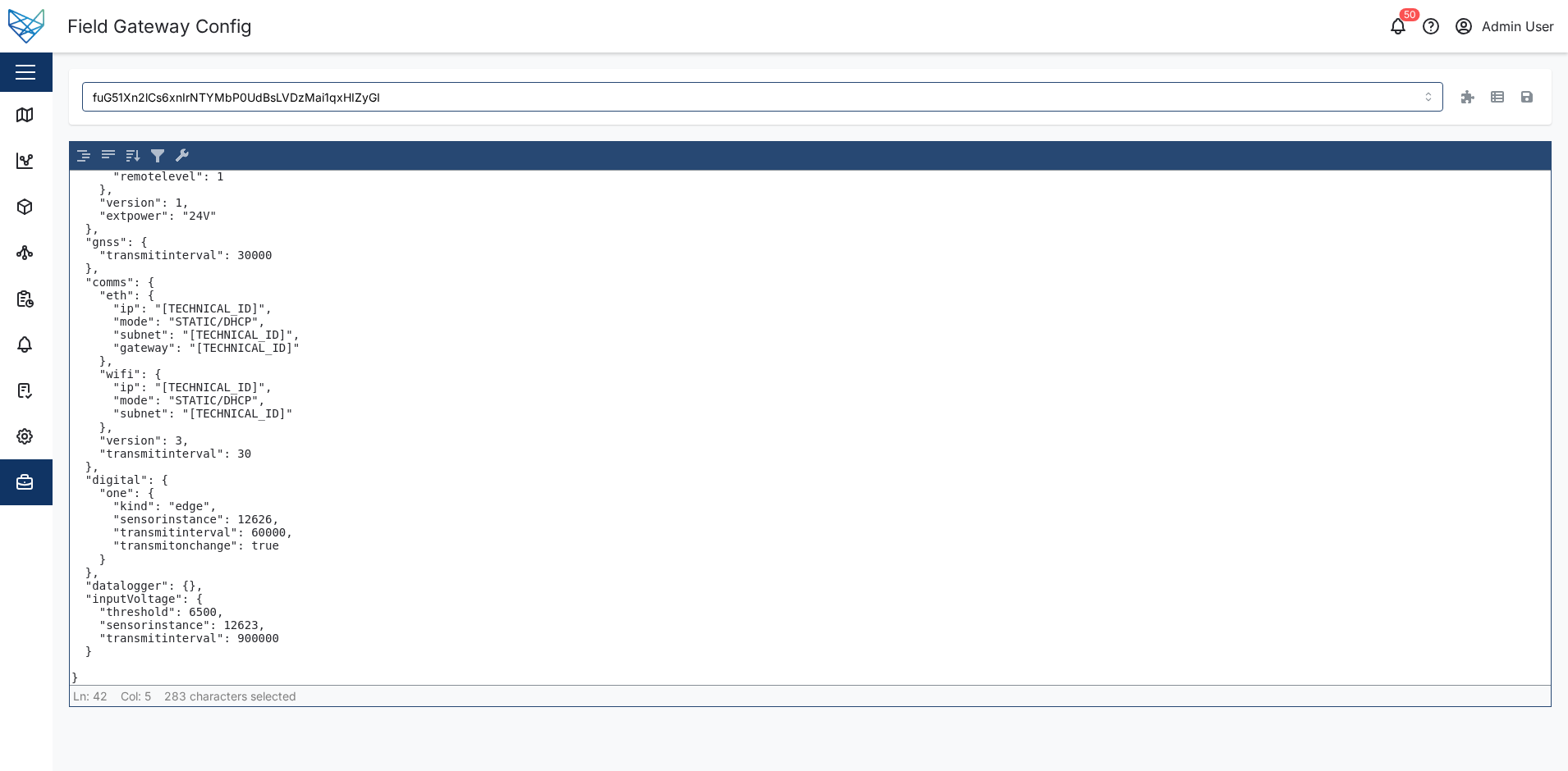
click at [131, 466] on textarea "{ "v": { "fw": "vfg-3052-dev-alpha-3", "4-20": 0, "core": 5, "gnss": 1, "comms"…" at bounding box center [810, 428] width 1480 height 515
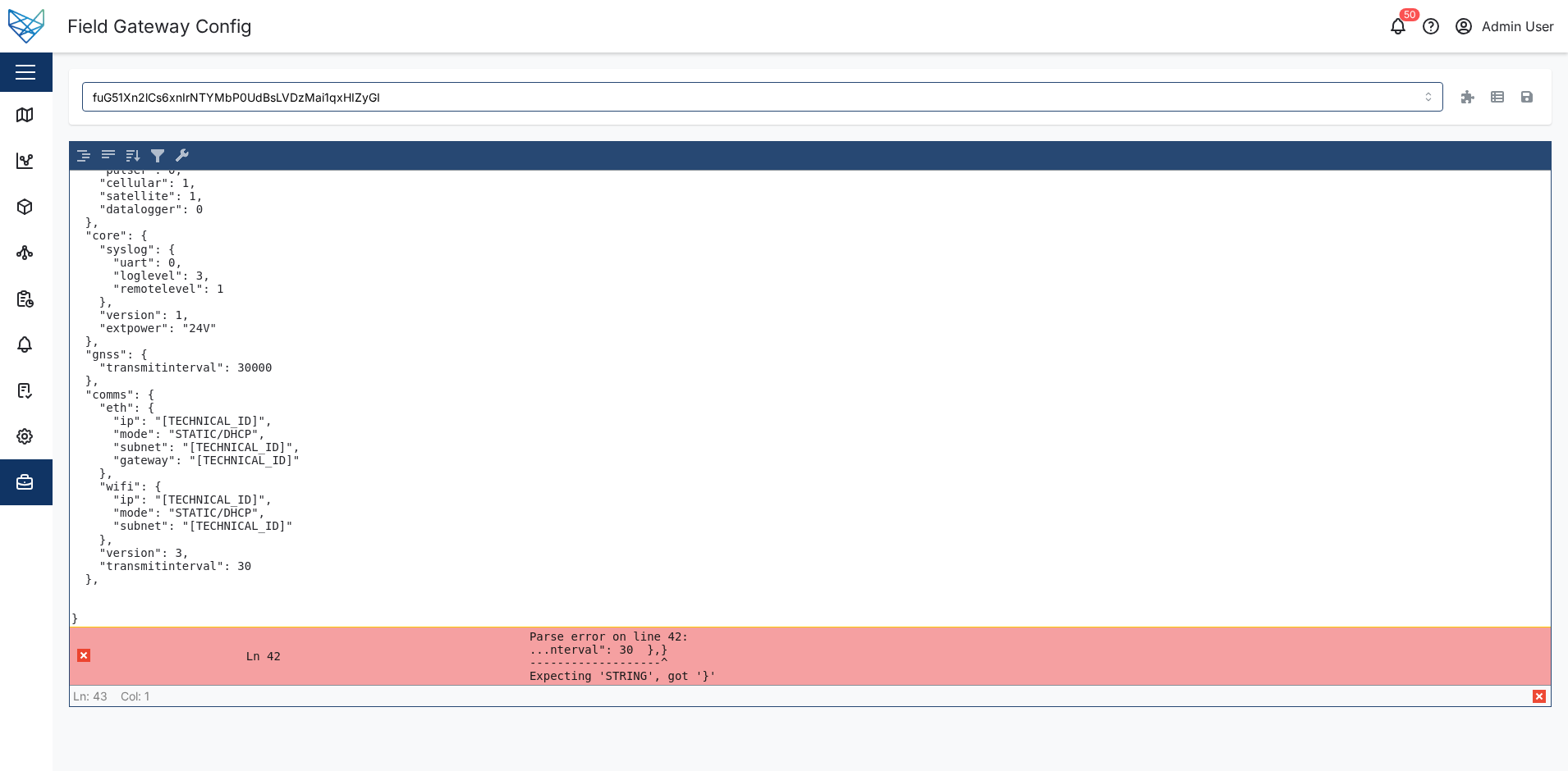
paste textarea ""digital": { "one": { "kind": "edge", "sensorinstance": 13286, "transmitinterva…"
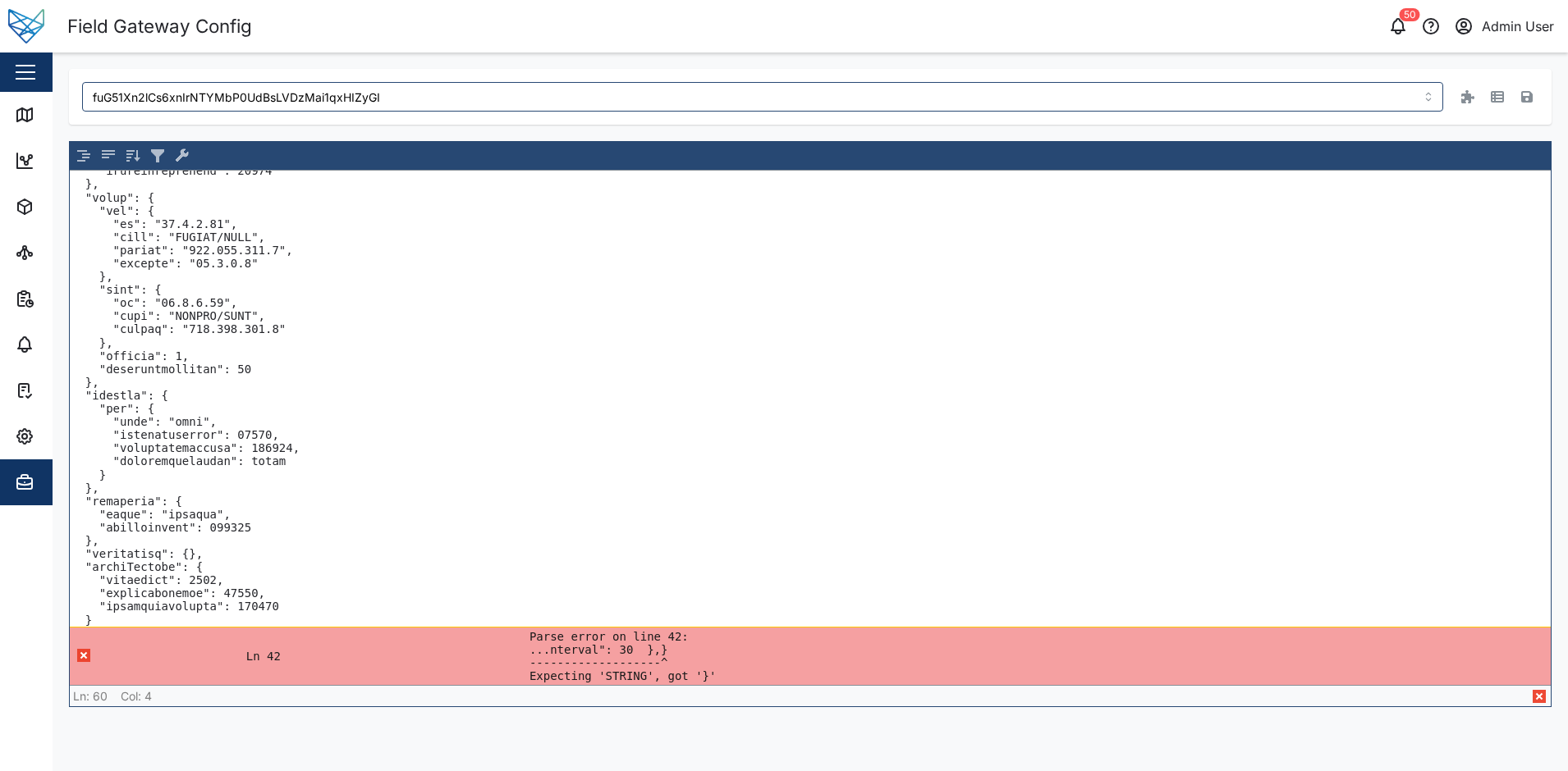
scroll to position [308, 0]
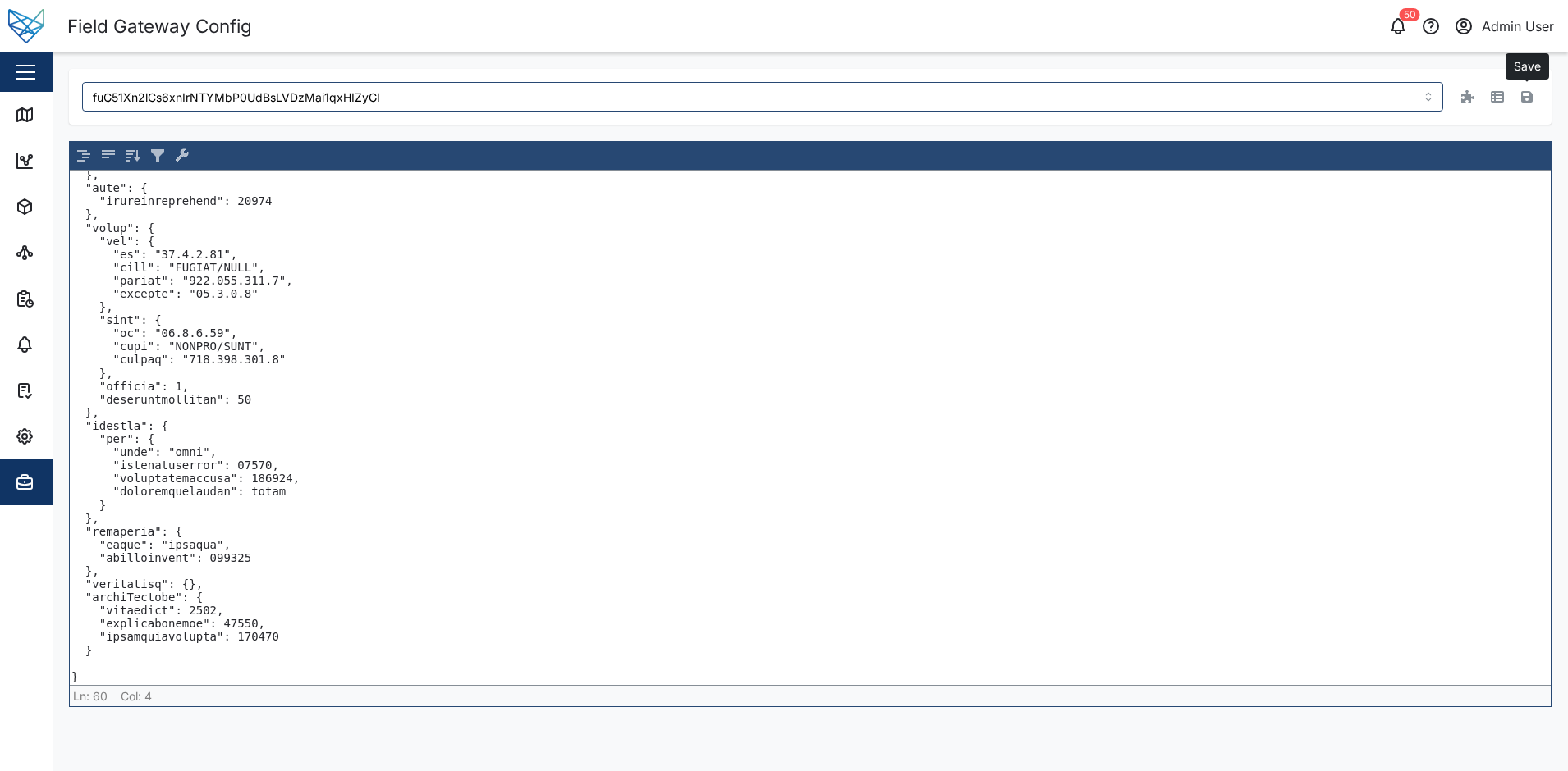
type textarea "{ "v": { "fw": "vfg-3052-dev-alpha-3", "4-20": 0, "core": 5, "gnss": 1, "comms"…"
click at [1528, 99] on icon "button" at bounding box center [1527, 97] width 12 height 12
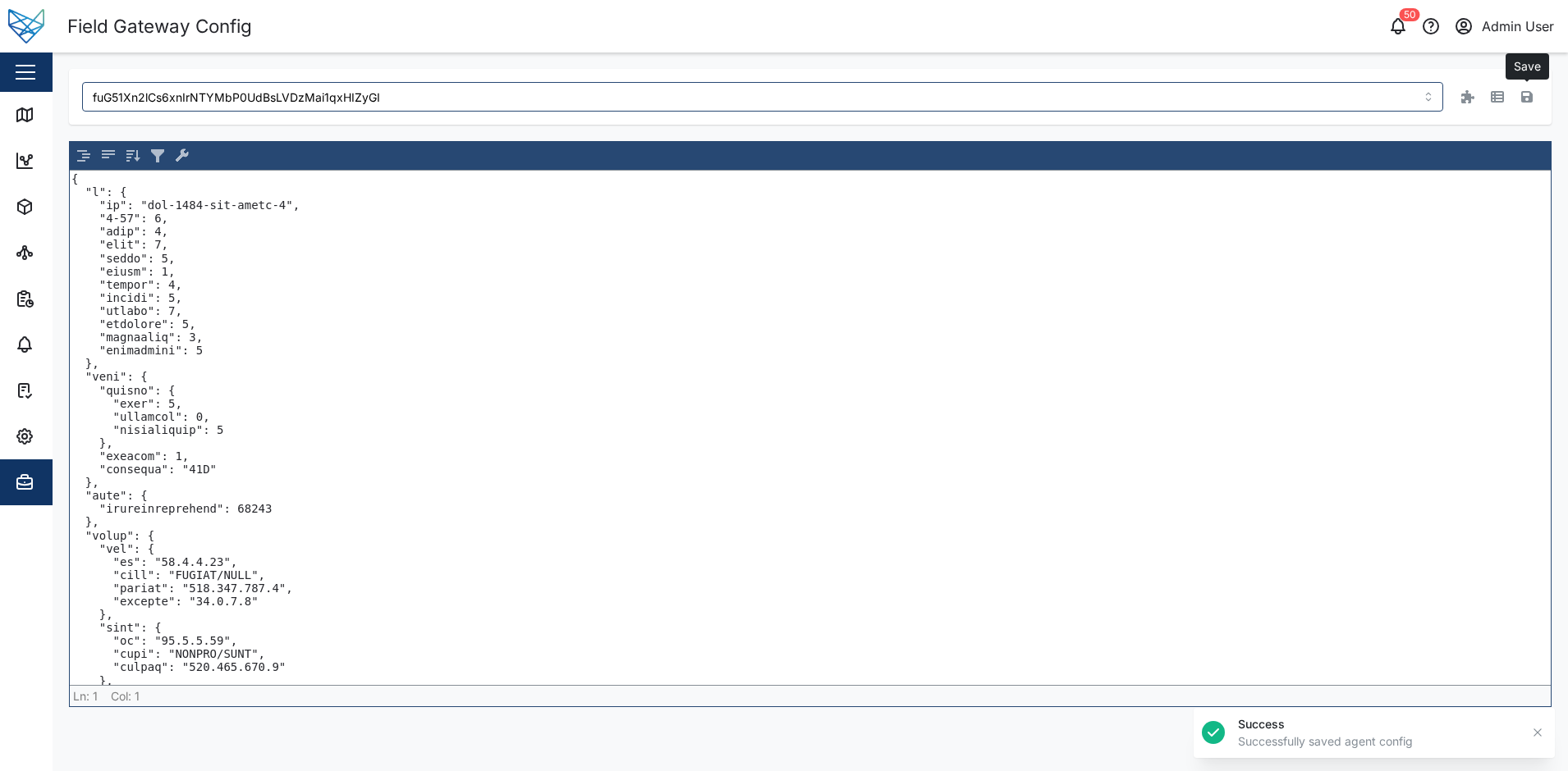
click at [1538, 734] on icon "button" at bounding box center [1536, 732] width 7 height 7
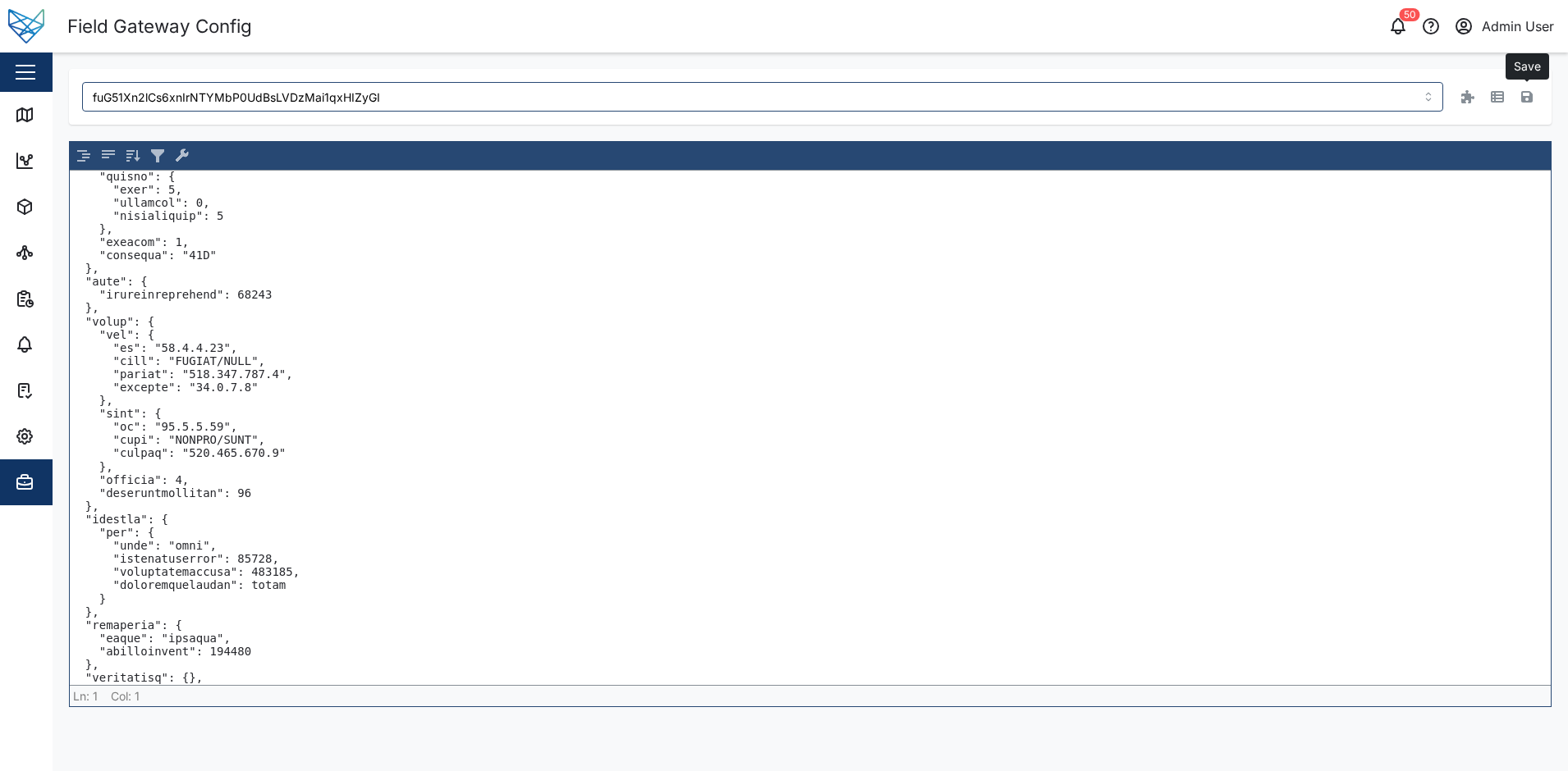
scroll to position [294, 0]
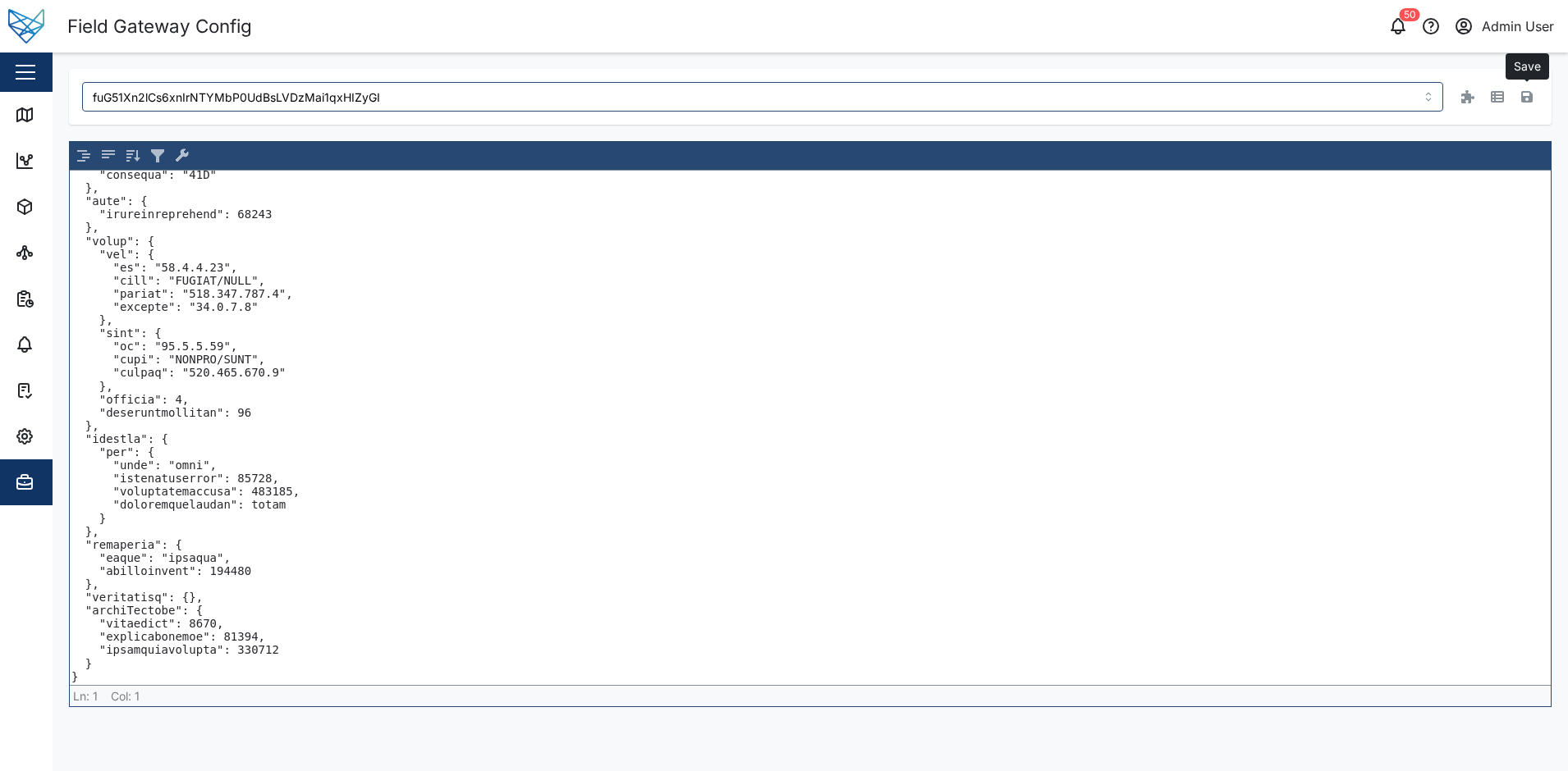
click at [27, 473] on icon "button" at bounding box center [25, 483] width 20 height 20
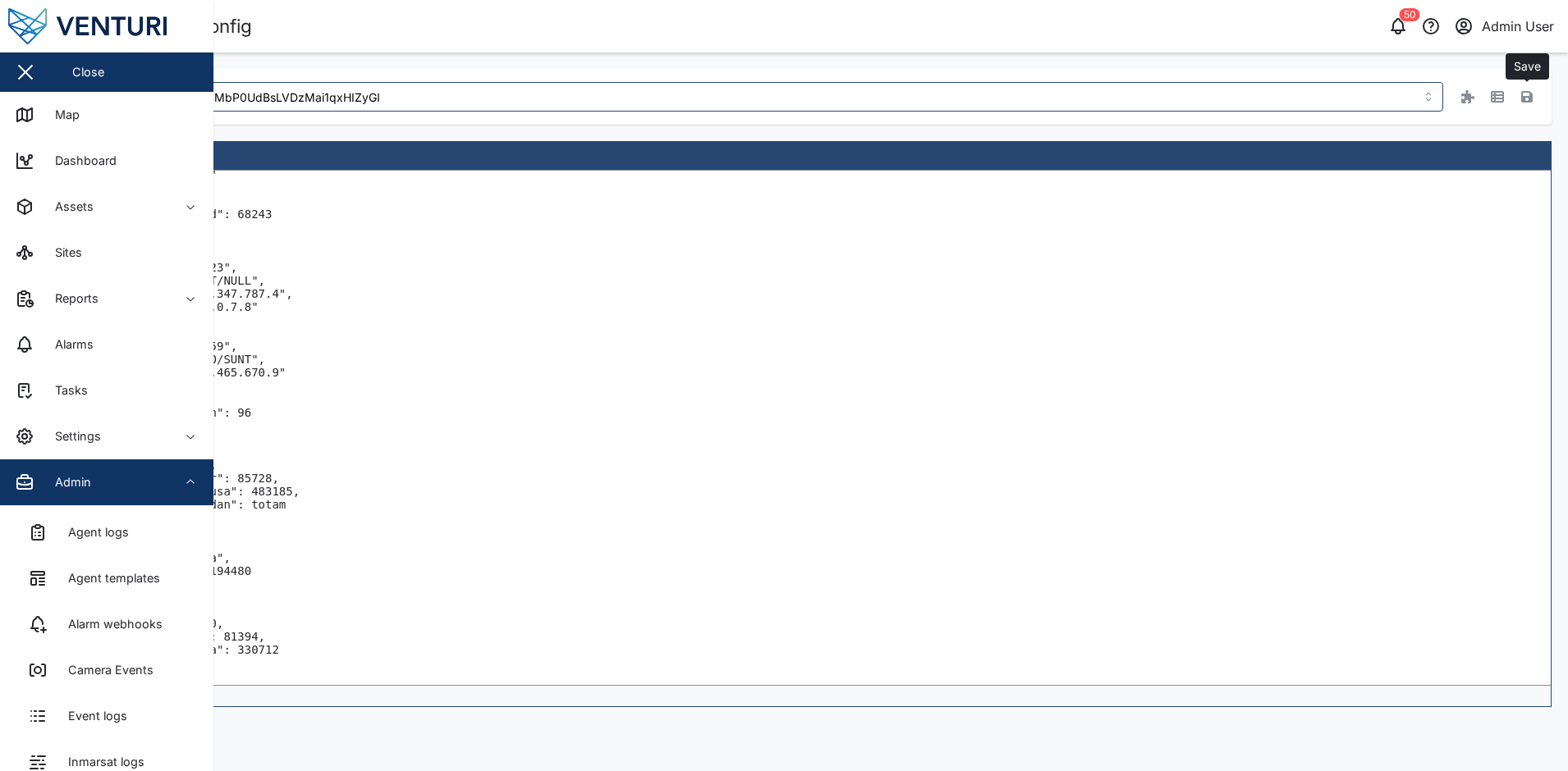
click at [576, 304] on textarea at bounding box center [810, 428] width 1480 height 515
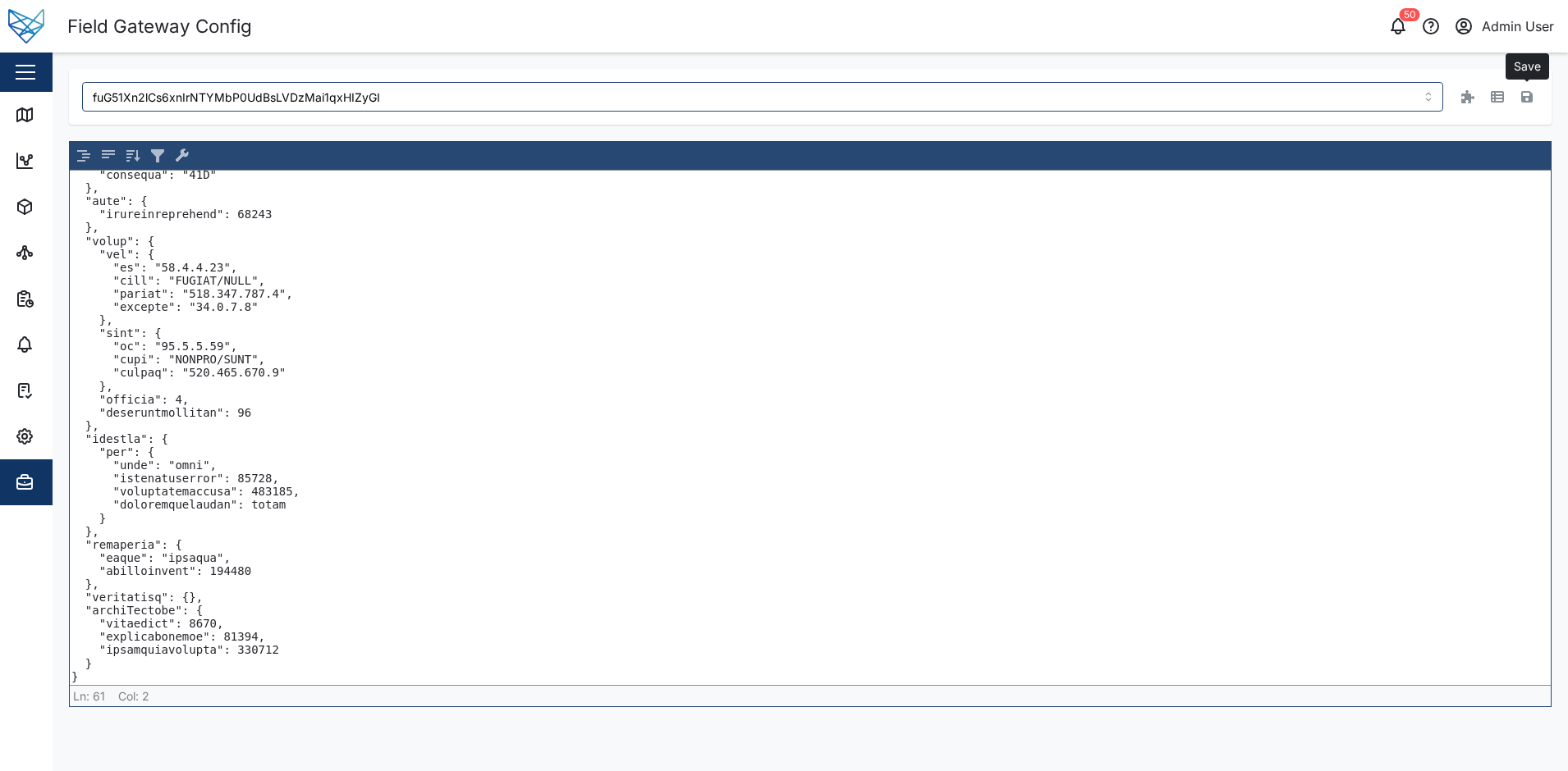
click at [259, 501] on textarea at bounding box center [810, 428] width 1480 height 515
type textarea "{ "v": { "fw": "vfg-3052-dev-alpha-3", "4-20": 0, "core": 5, "gnss": 1, "comms"…"
click at [1528, 91] on icon "button" at bounding box center [1527, 97] width 12 height 13
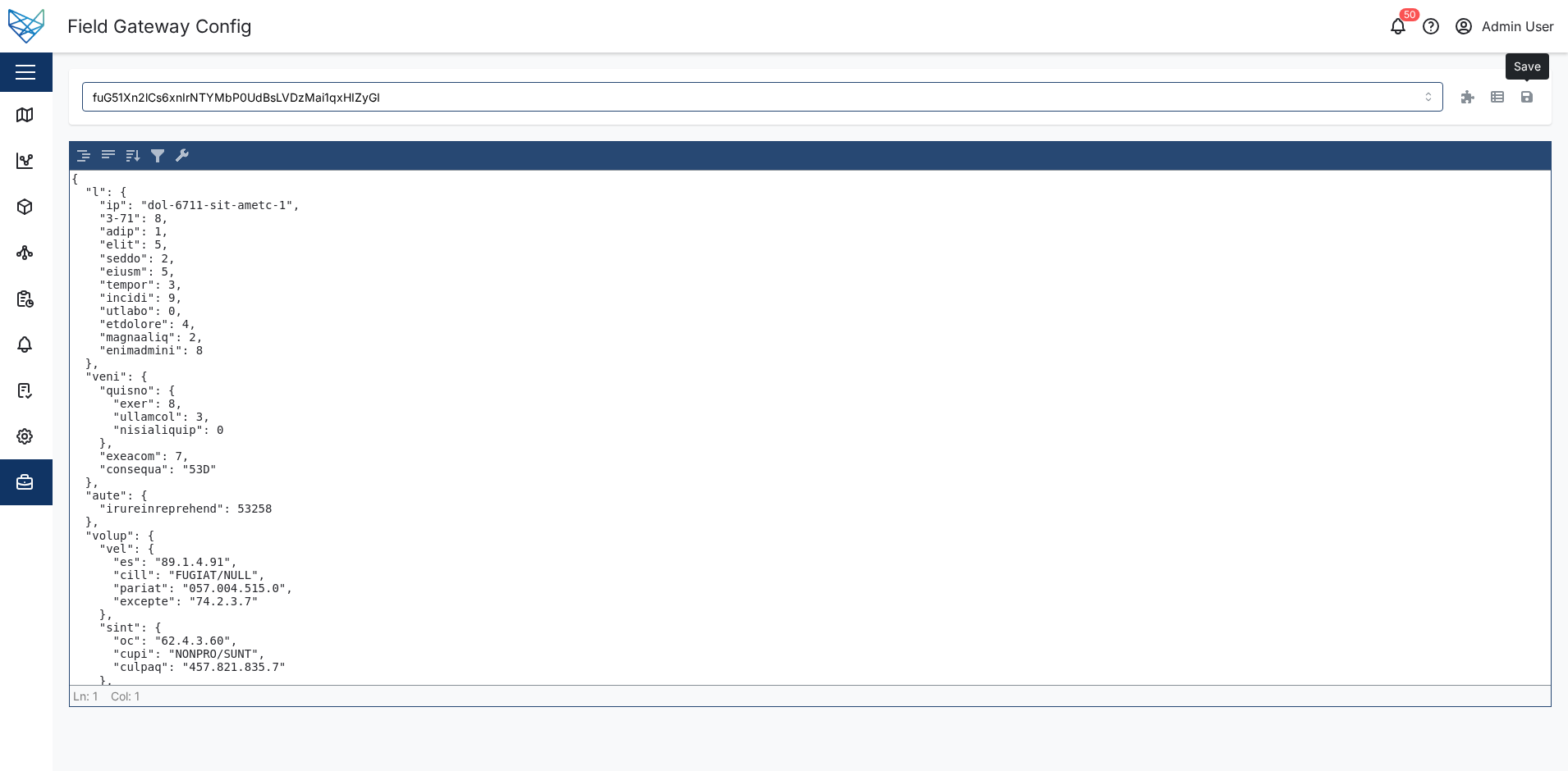
click at [189, 203] on textarea at bounding box center [810, 428] width 1480 height 515
drag, startPoint x: 267, startPoint y: 203, endPoint x: 142, endPoint y: 207, distance: 125.1
click at [142, 207] on textarea at bounding box center [810, 428] width 1480 height 515
click at [325, 316] on textarea at bounding box center [810, 428] width 1480 height 515
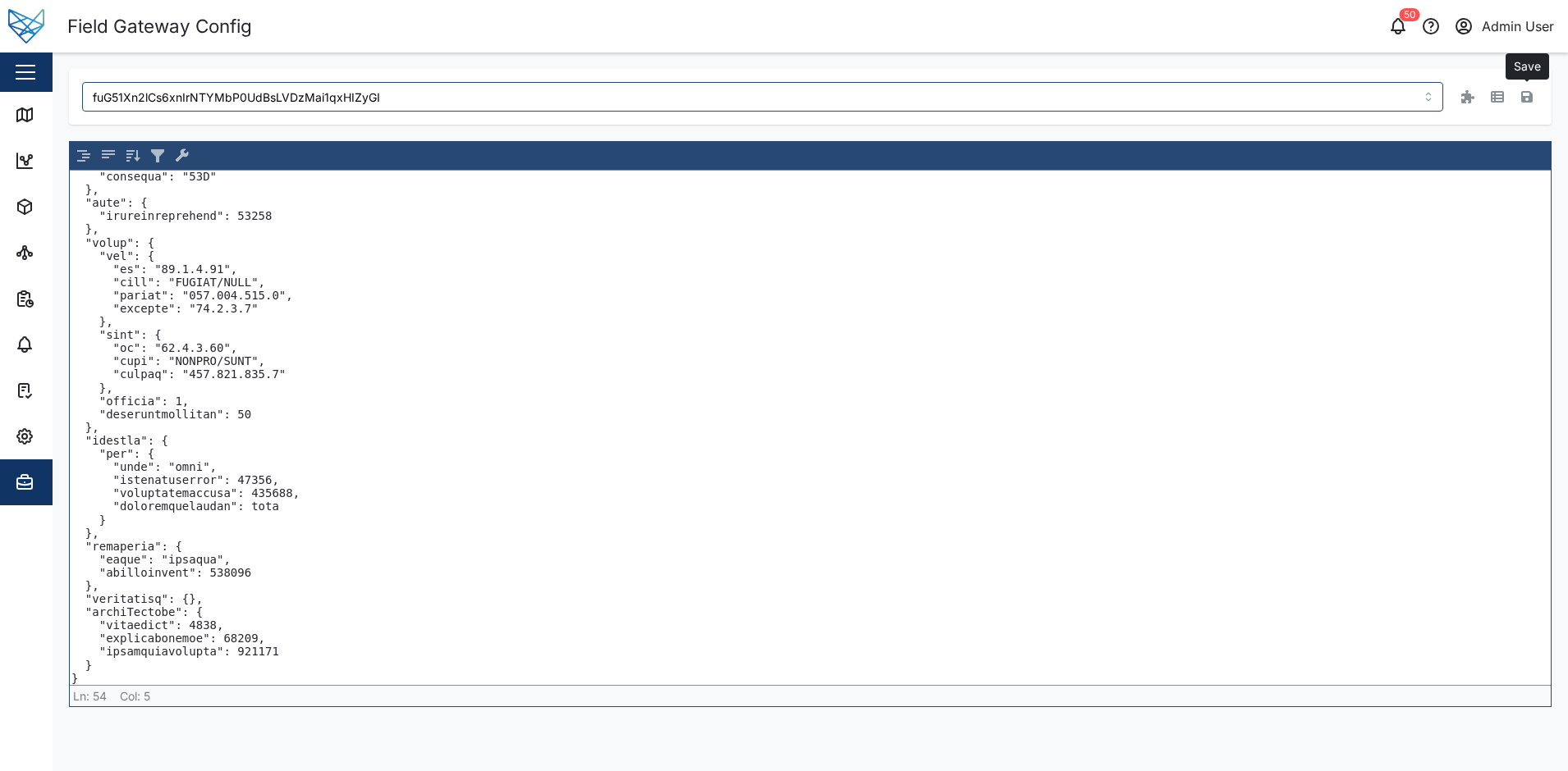
click at [239, 581] on textarea at bounding box center [810, 428] width 1480 height 515
click at [1527, 95] on icon "button" at bounding box center [1527, 97] width 12 height 13
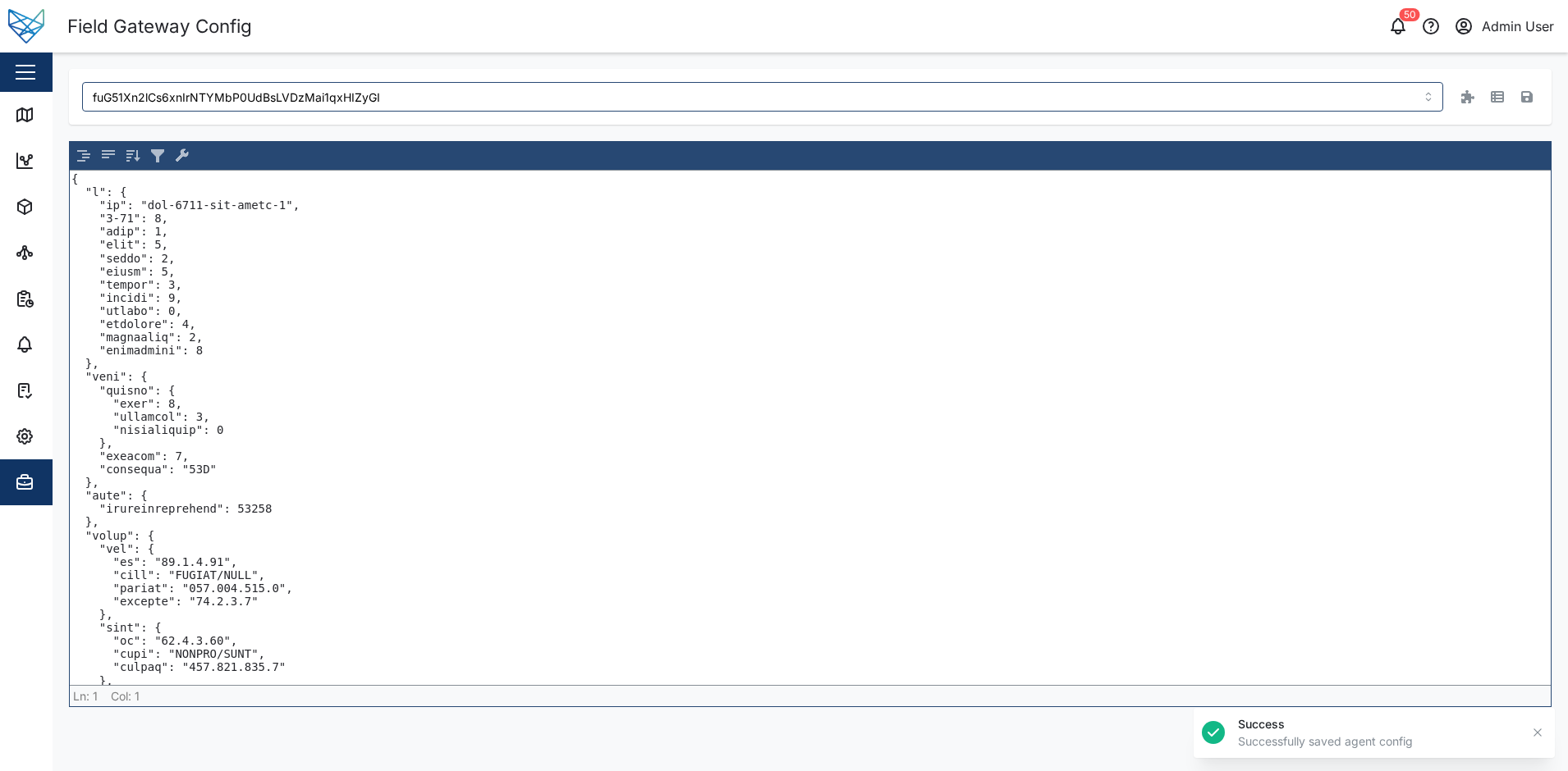
scroll to position [294, 0]
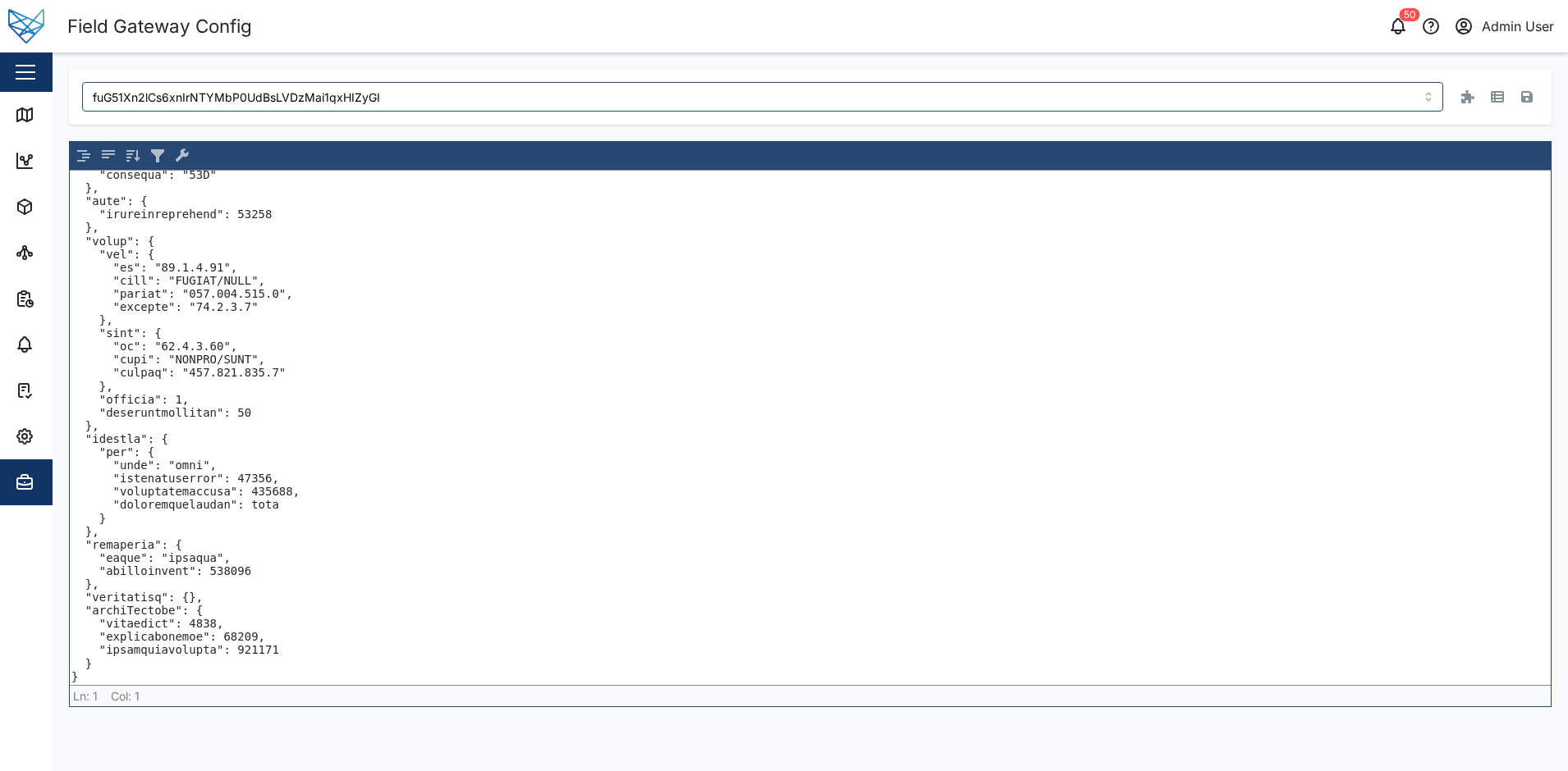
click at [276, 580] on textarea at bounding box center [810, 428] width 1480 height 515
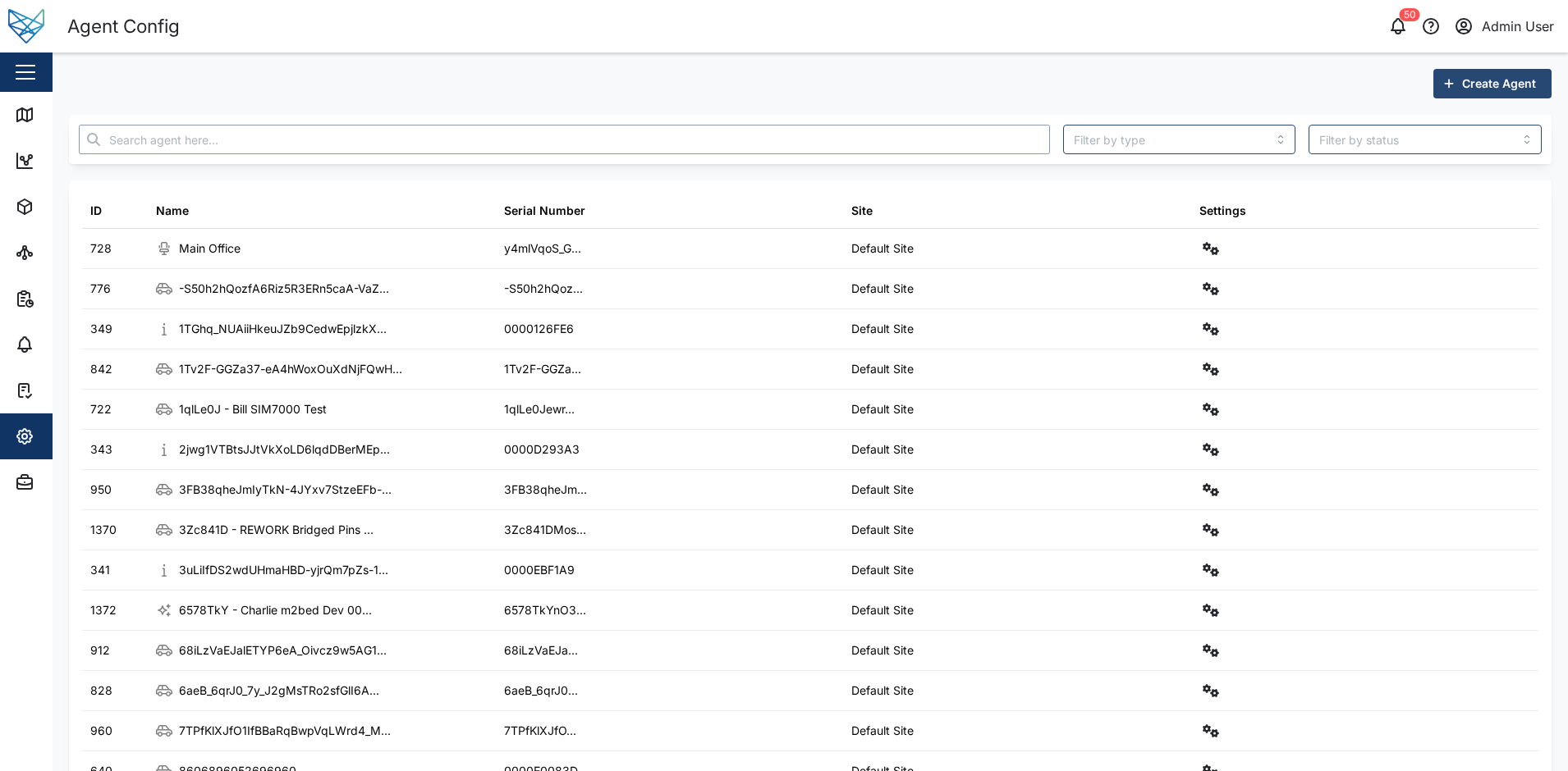
click at [380, 140] on input "text" at bounding box center [564, 140] width 971 height 30
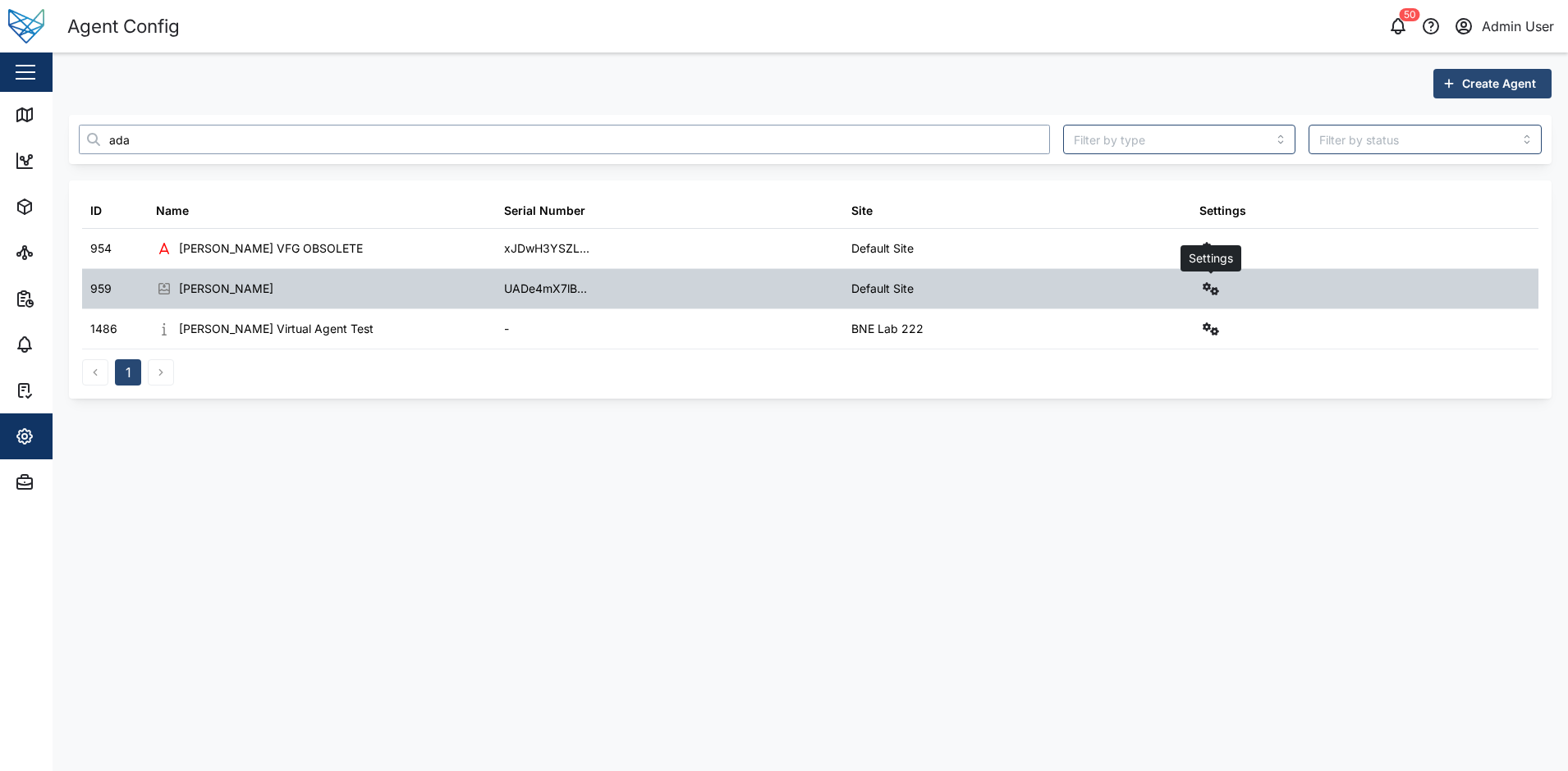
type input "ada"
click at [1206, 290] on icon "button" at bounding box center [1210, 288] width 16 height 13
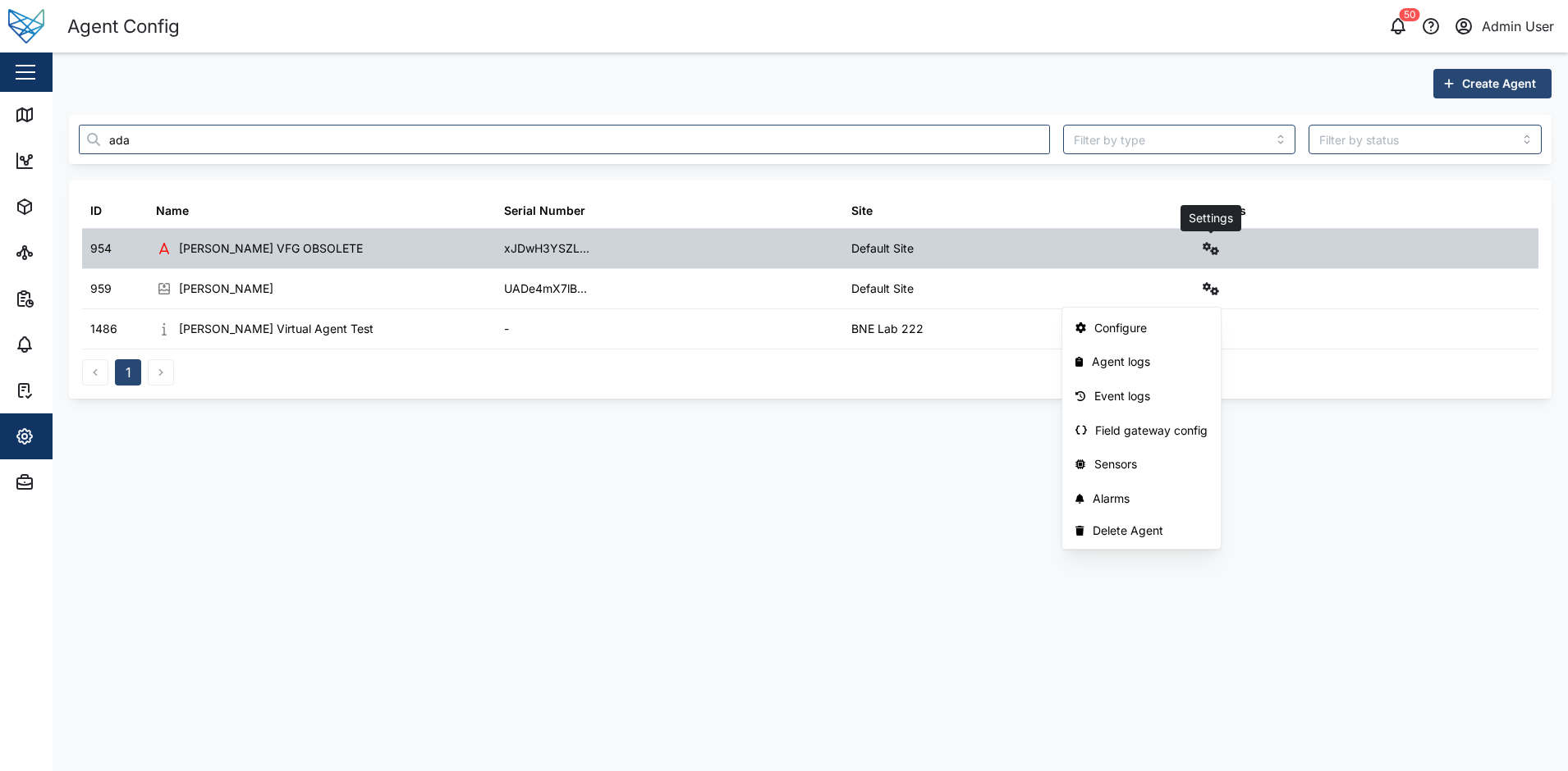
click at [1213, 247] on icon "button" at bounding box center [1210, 248] width 16 height 13
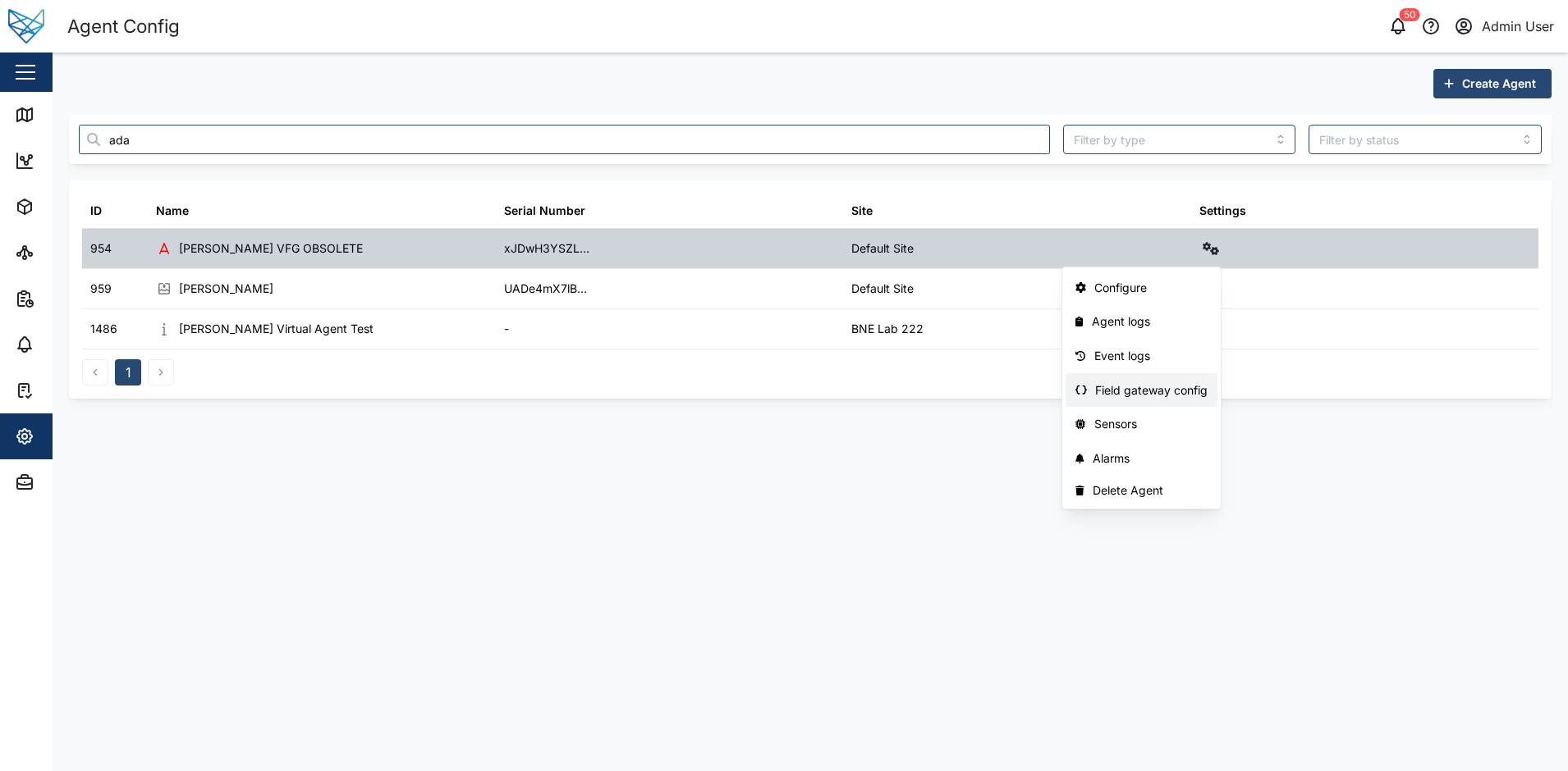
click at [1152, 383] on div "Field gateway config" at bounding box center [1151, 391] width 113 height 18
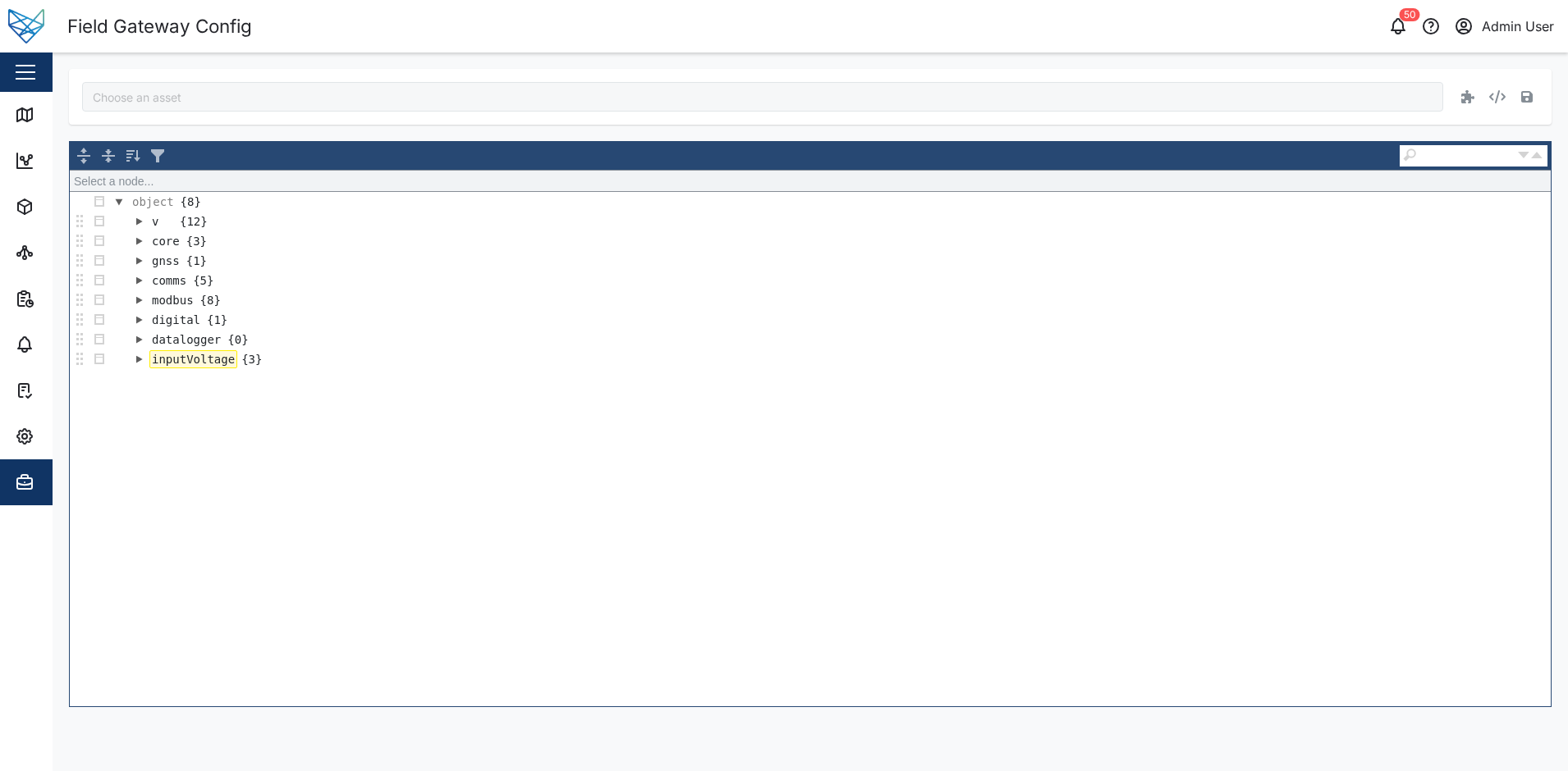
type input "[PERSON_NAME] VFG OBSOLETE"
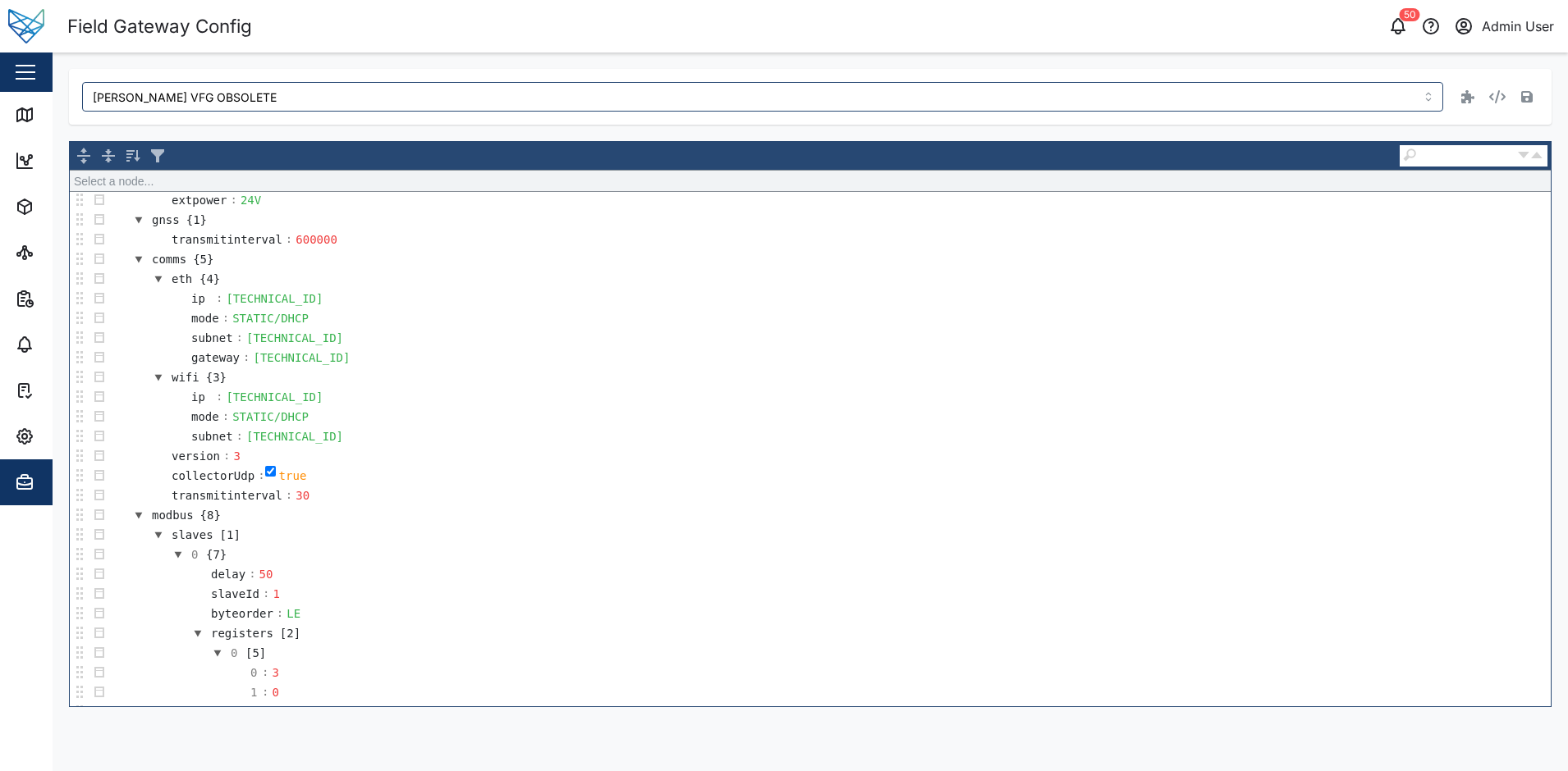
scroll to position [410, 0]
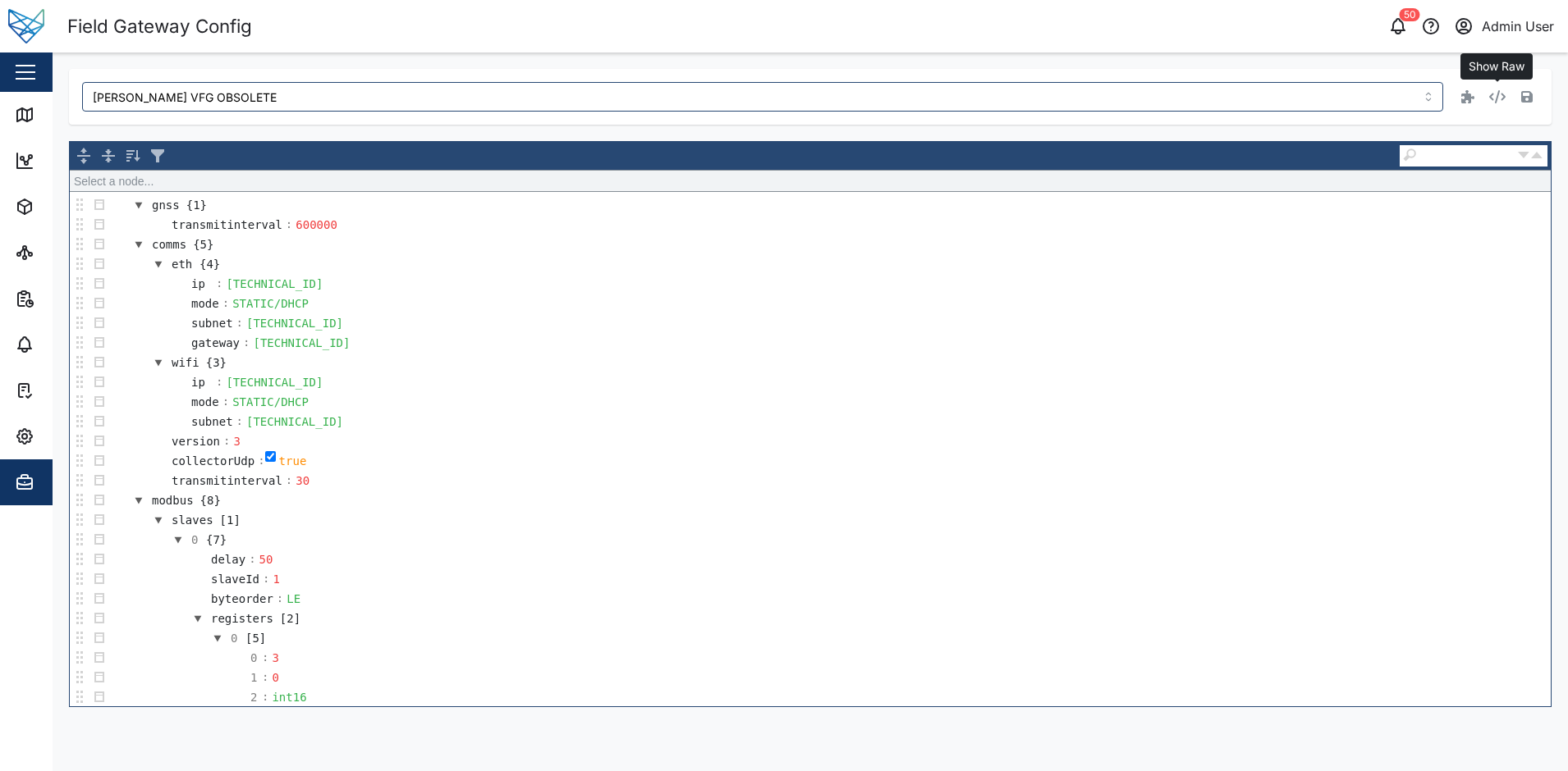
click at [1501, 90] on button "button" at bounding box center [1496, 97] width 23 height 23
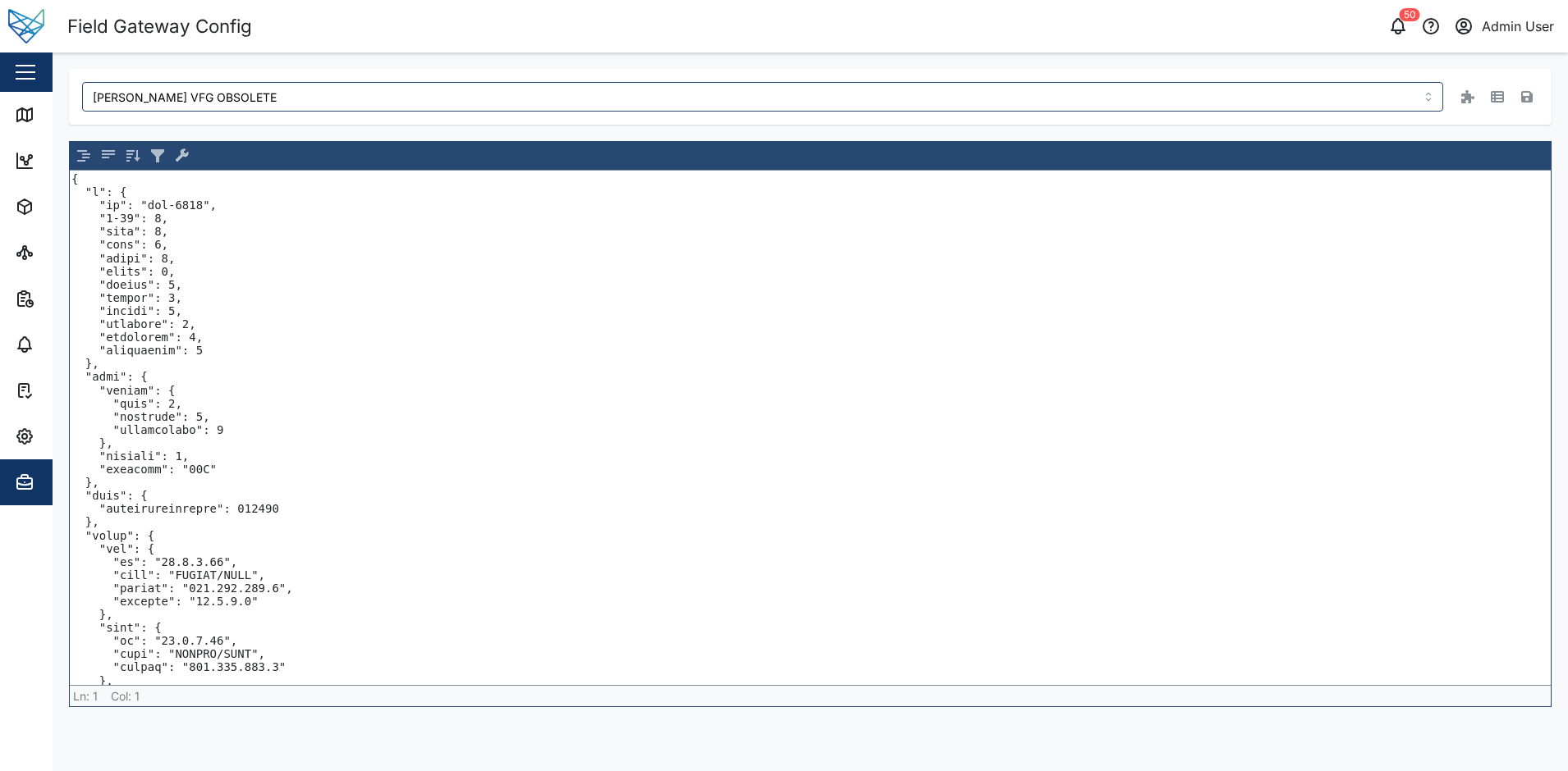
scroll to position [328, 0]
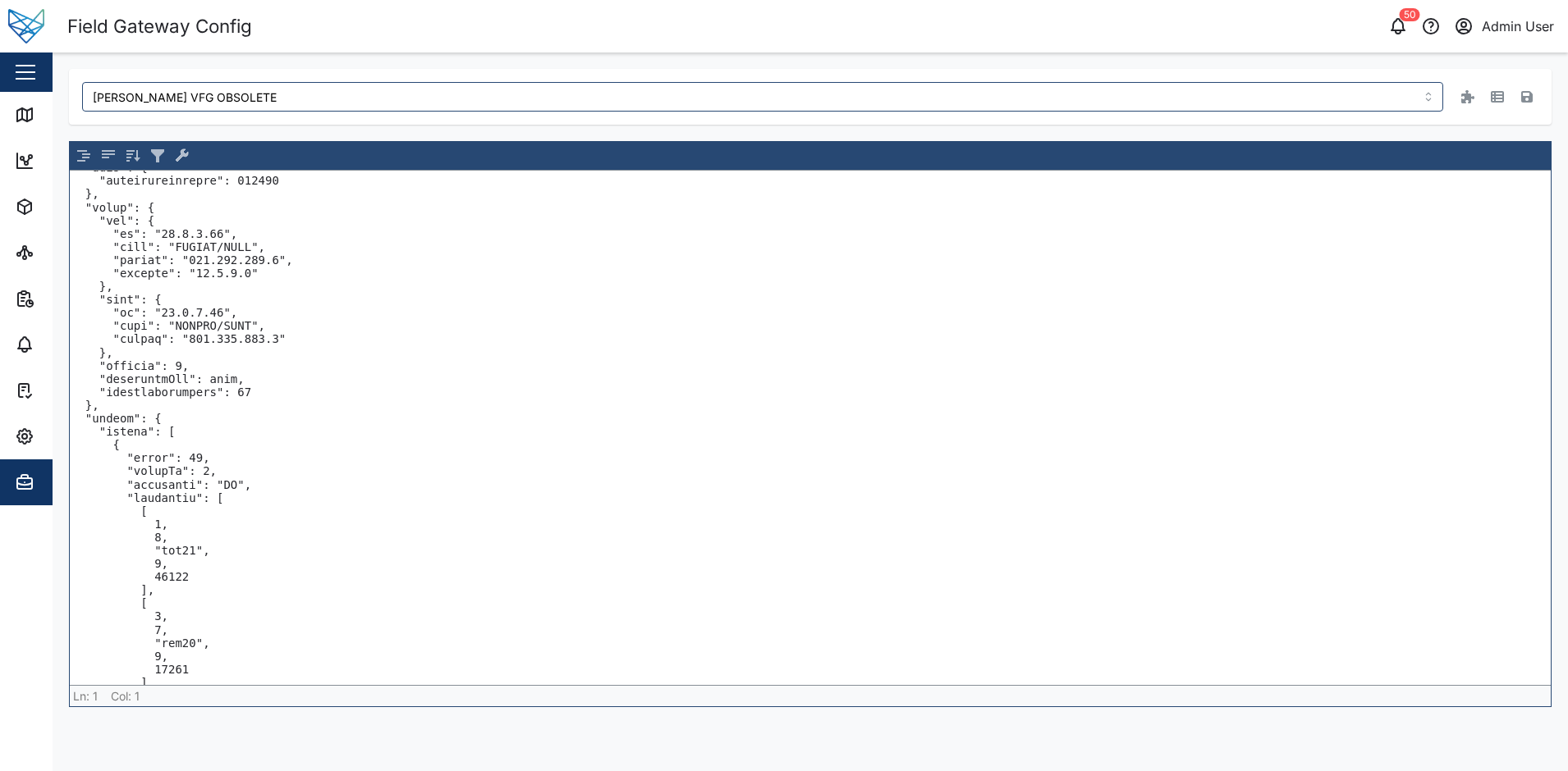
click at [300, 368] on textarea at bounding box center [810, 428] width 1480 height 515
click at [295, 385] on textarea at bounding box center [810, 428] width 1480 height 515
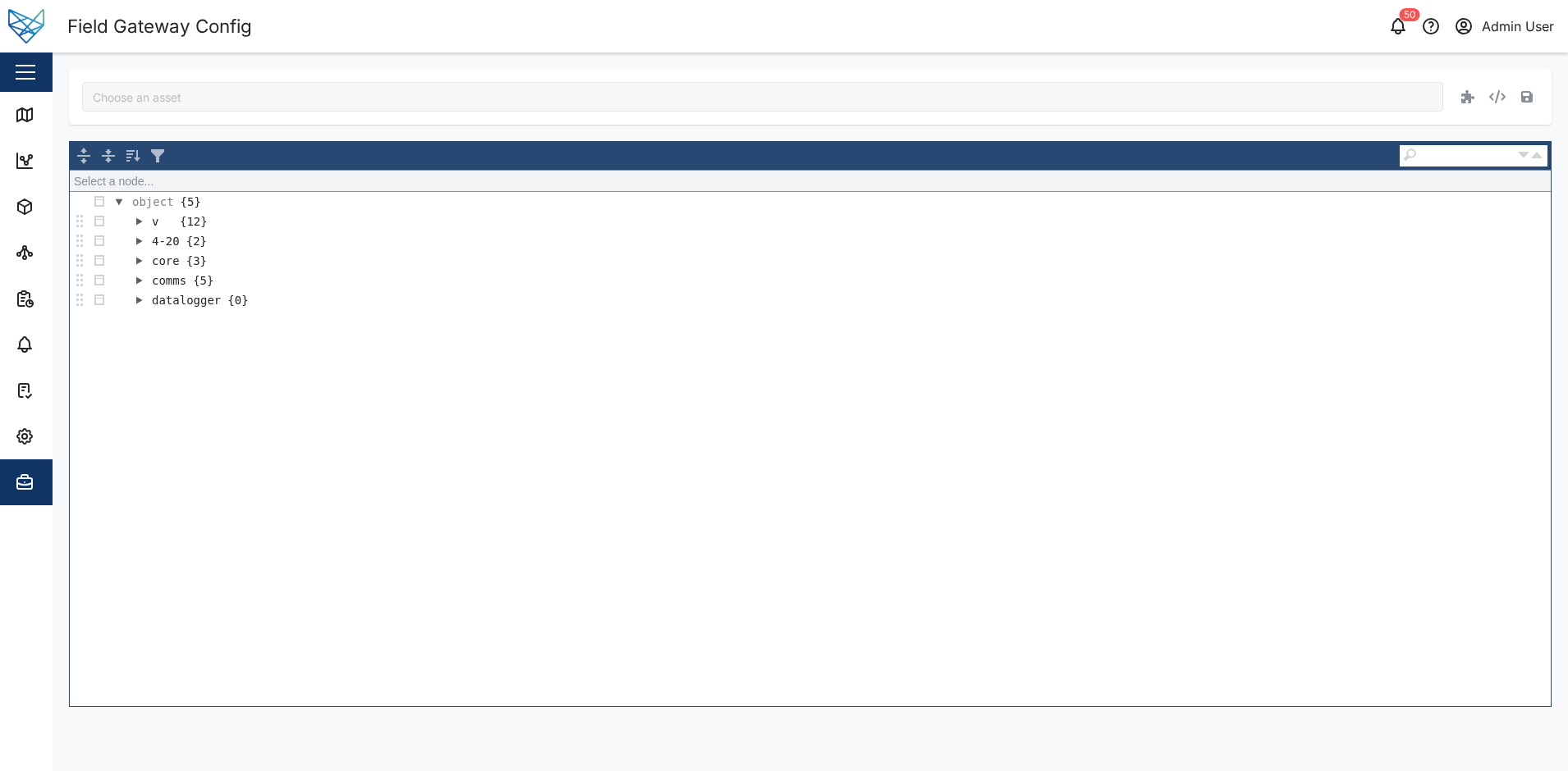
type input "Adam Tank"
type input "[PERSON_NAME] VFG OBSOLETE"
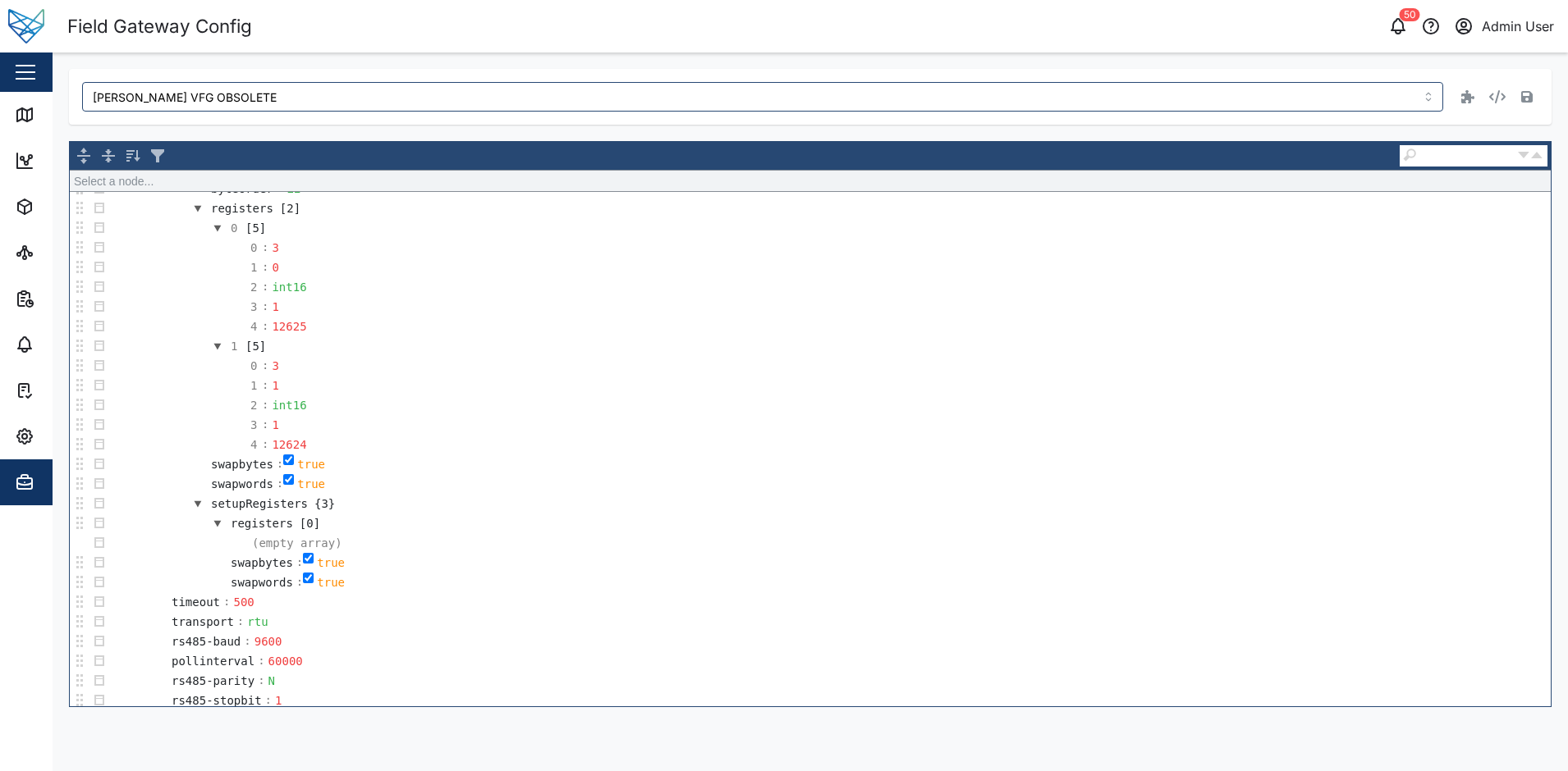
scroll to position [1081, 0]
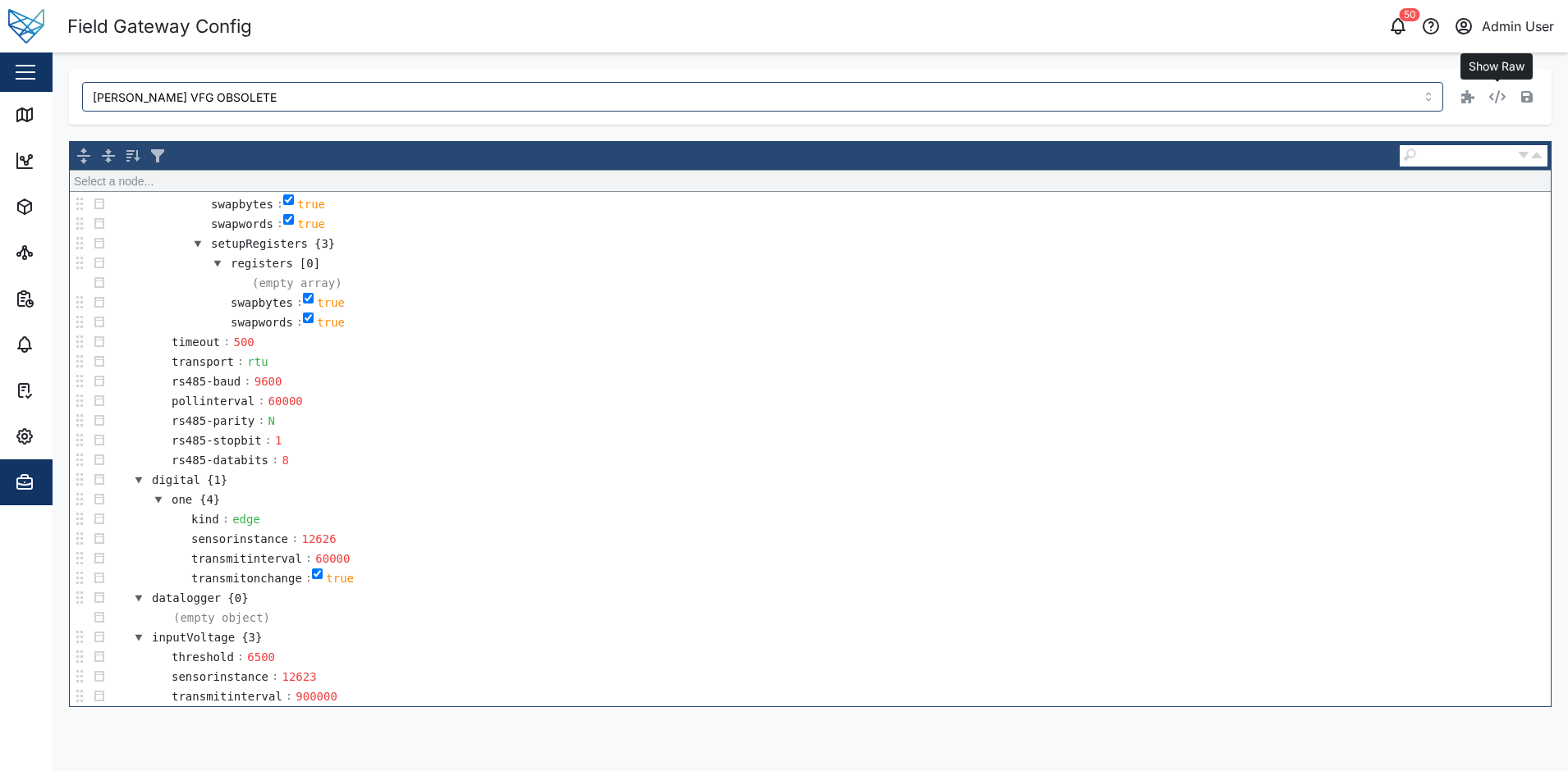
click at [1498, 93] on icon "button" at bounding box center [1497, 97] width 16 height 13
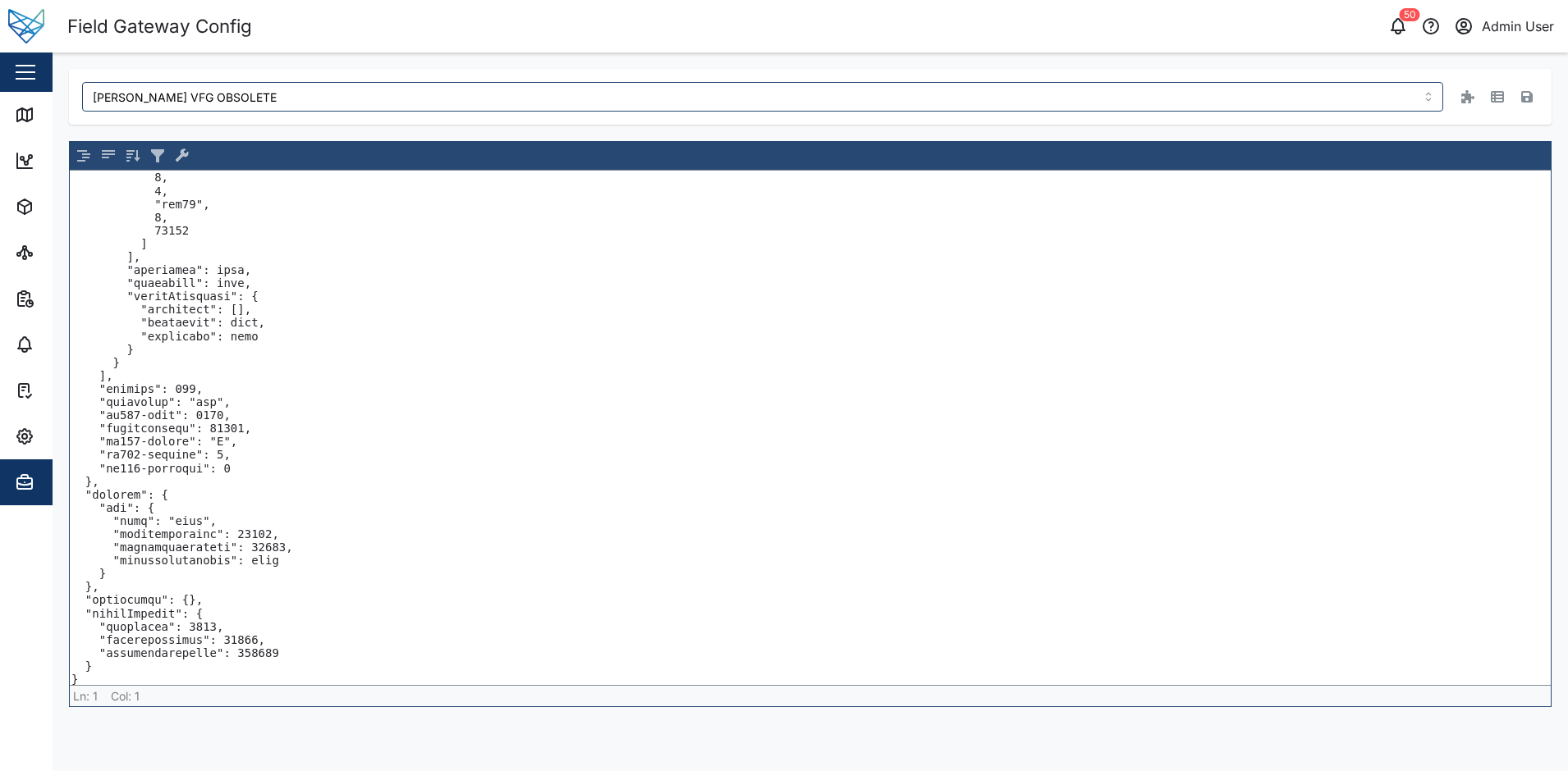
scroll to position [770, 0]
click at [123, 478] on textarea at bounding box center [810, 428] width 1480 height 515
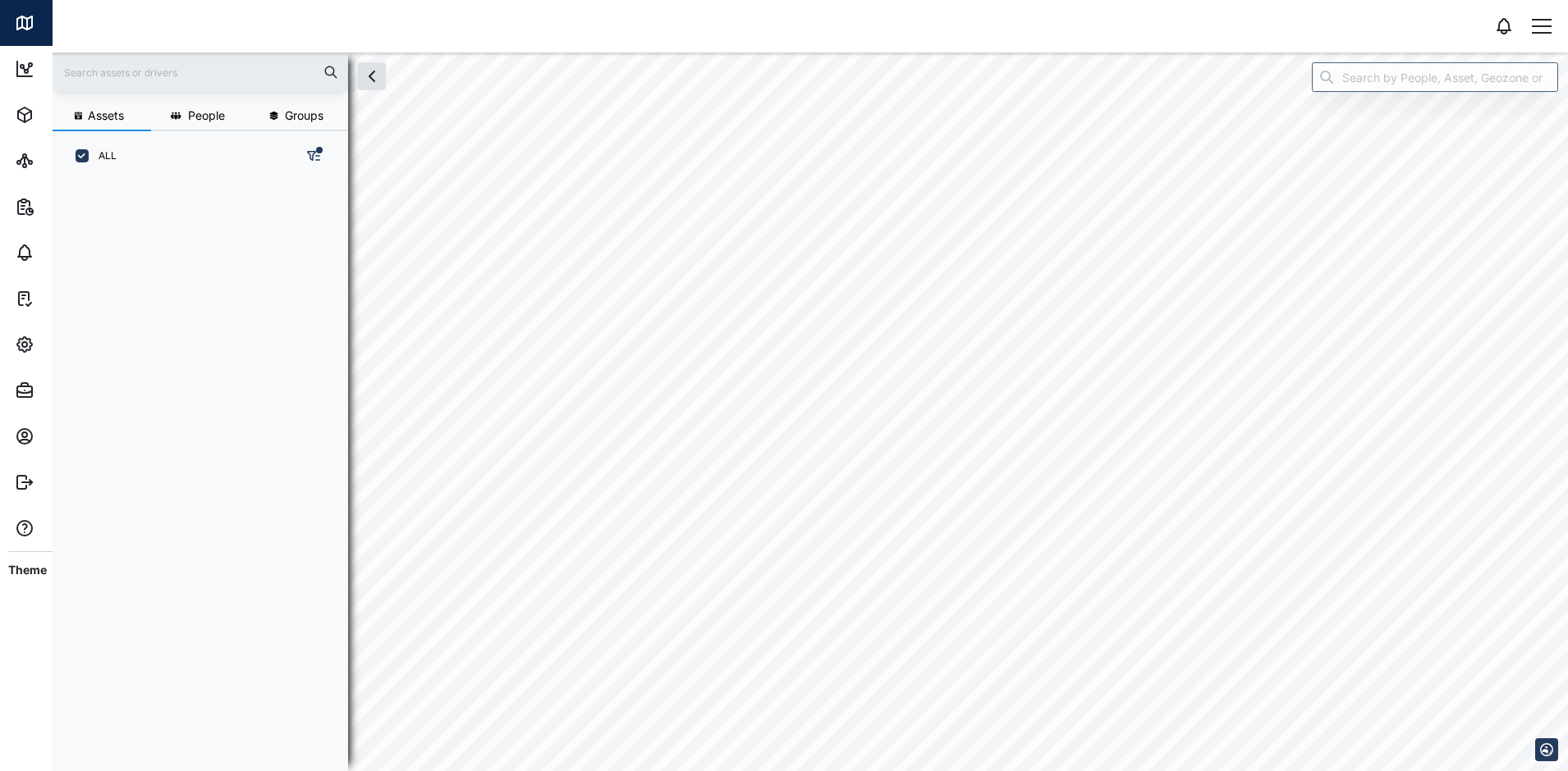
scroll to position [13, 13]
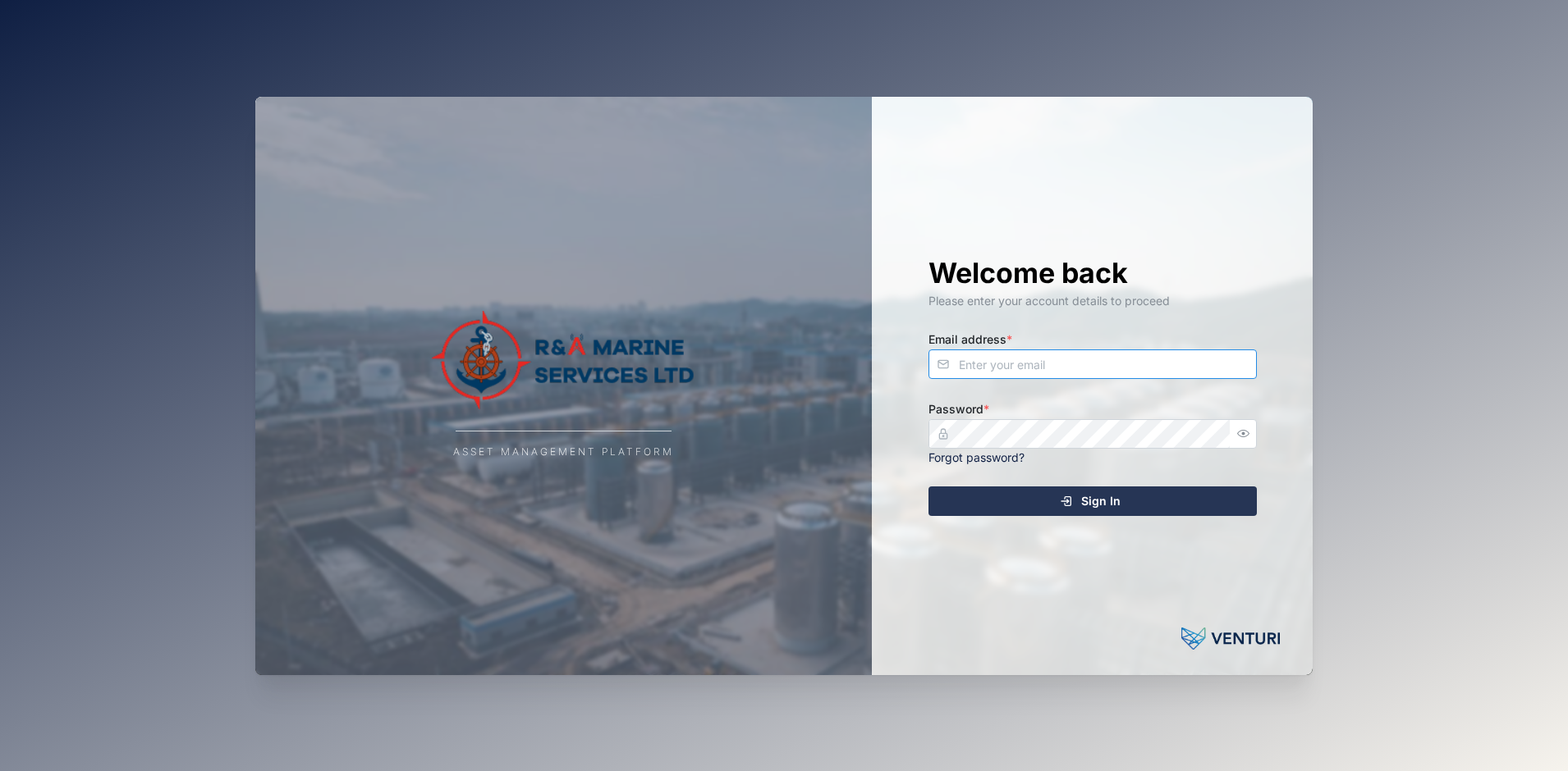
click at [1072, 354] on input "Email address *" at bounding box center [1092, 365] width 328 height 30
click at [0, 771] on com-1password-button at bounding box center [0, 771] width 0 height 0
type input "liam.howard@venturi.io"
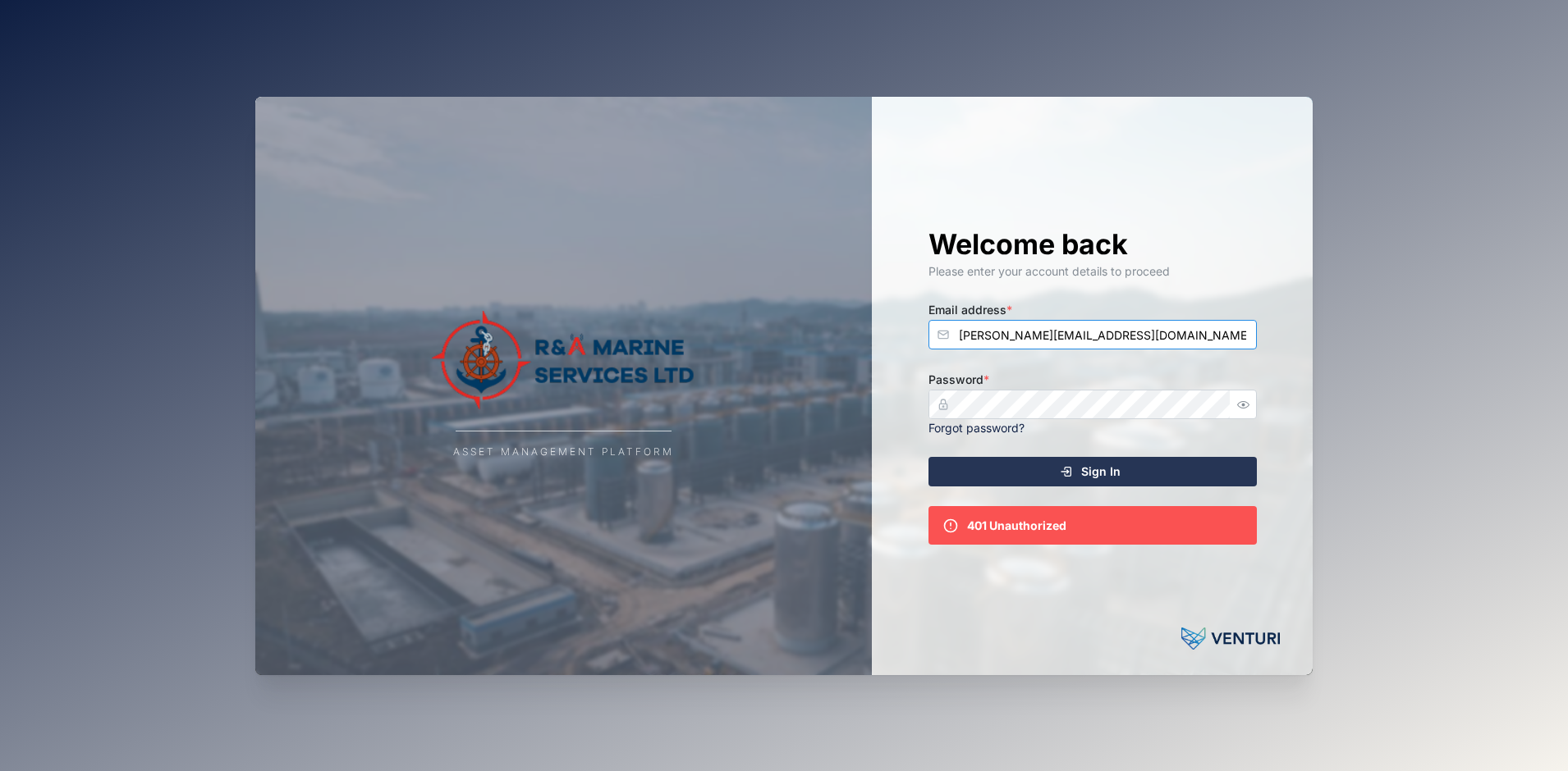
drag, startPoint x: 1109, startPoint y: 337, endPoint x: 683, endPoint y: 368, distance: 427.1
click at [683, 368] on div "Asset Management Platform Welcome back Please enter your account details to pro…" at bounding box center [784, 386] width 1057 height 578
type input "admin@venturi.io"
click at [690, 387] on div "Asset Management Platform Welcome back Please enter your account details to pro…" at bounding box center [784, 386] width 1057 height 578
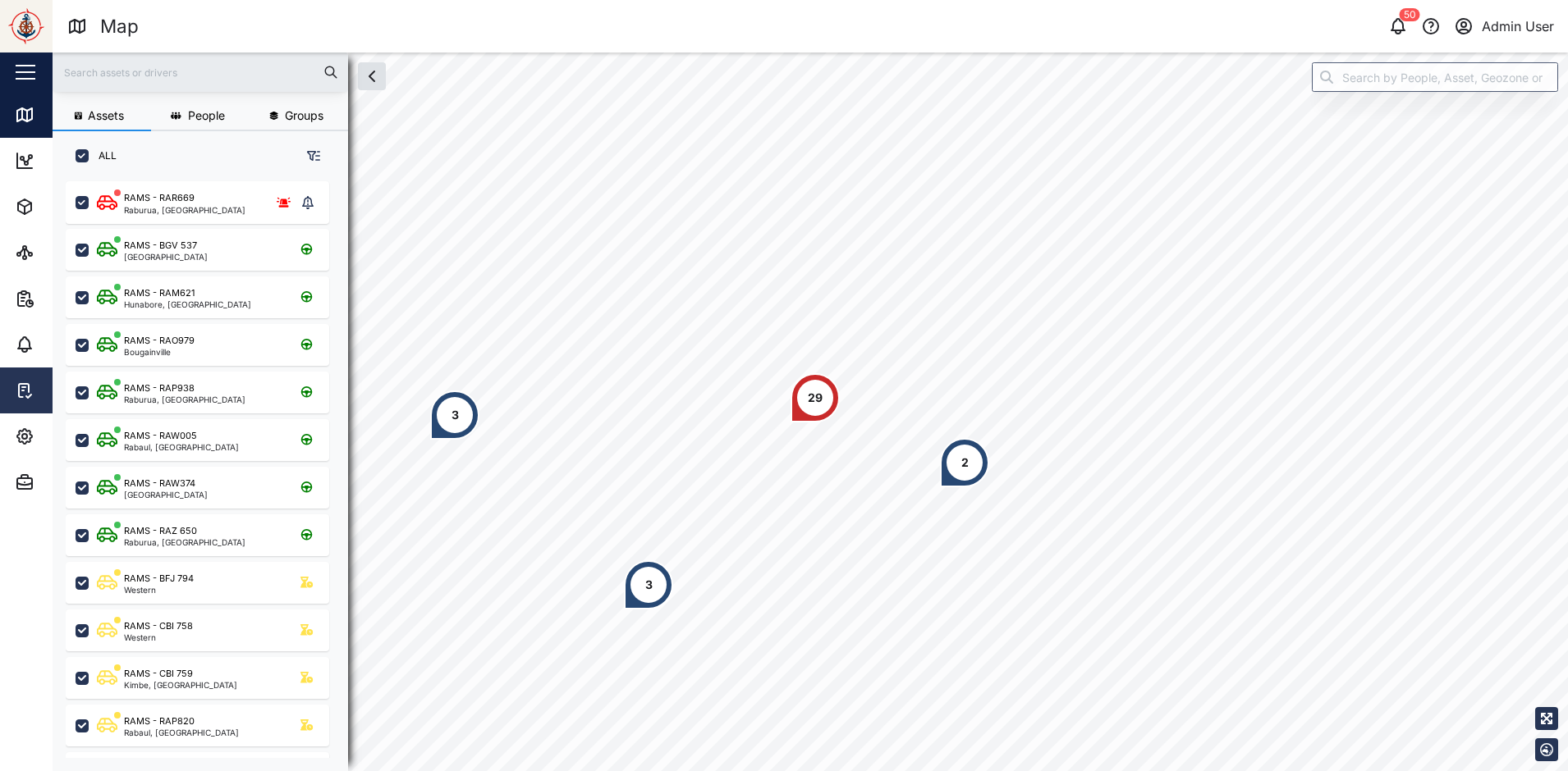
scroll to position [571, 257]
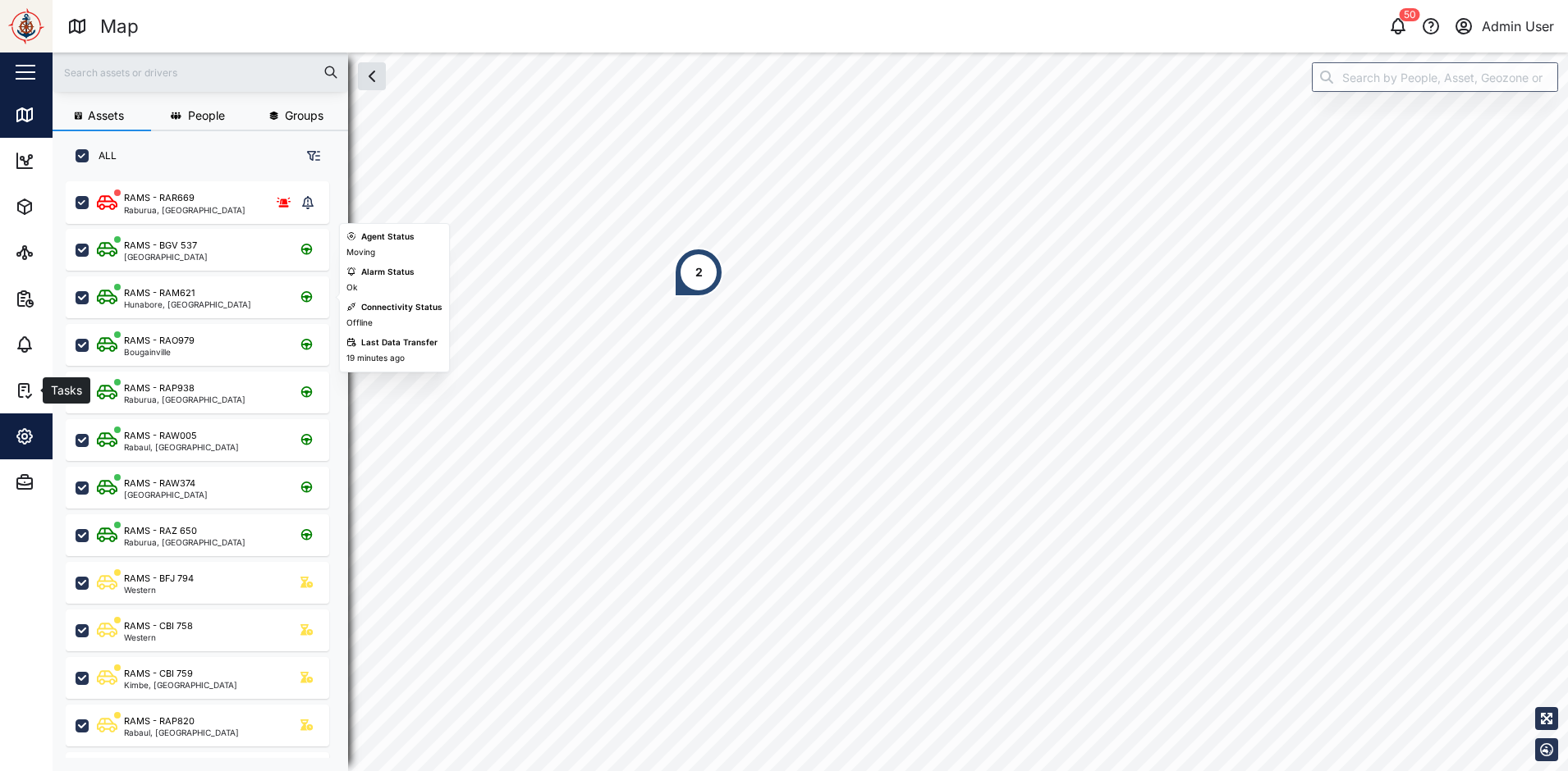
click at [16, 444] on icon "button" at bounding box center [25, 437] width 20 height 20
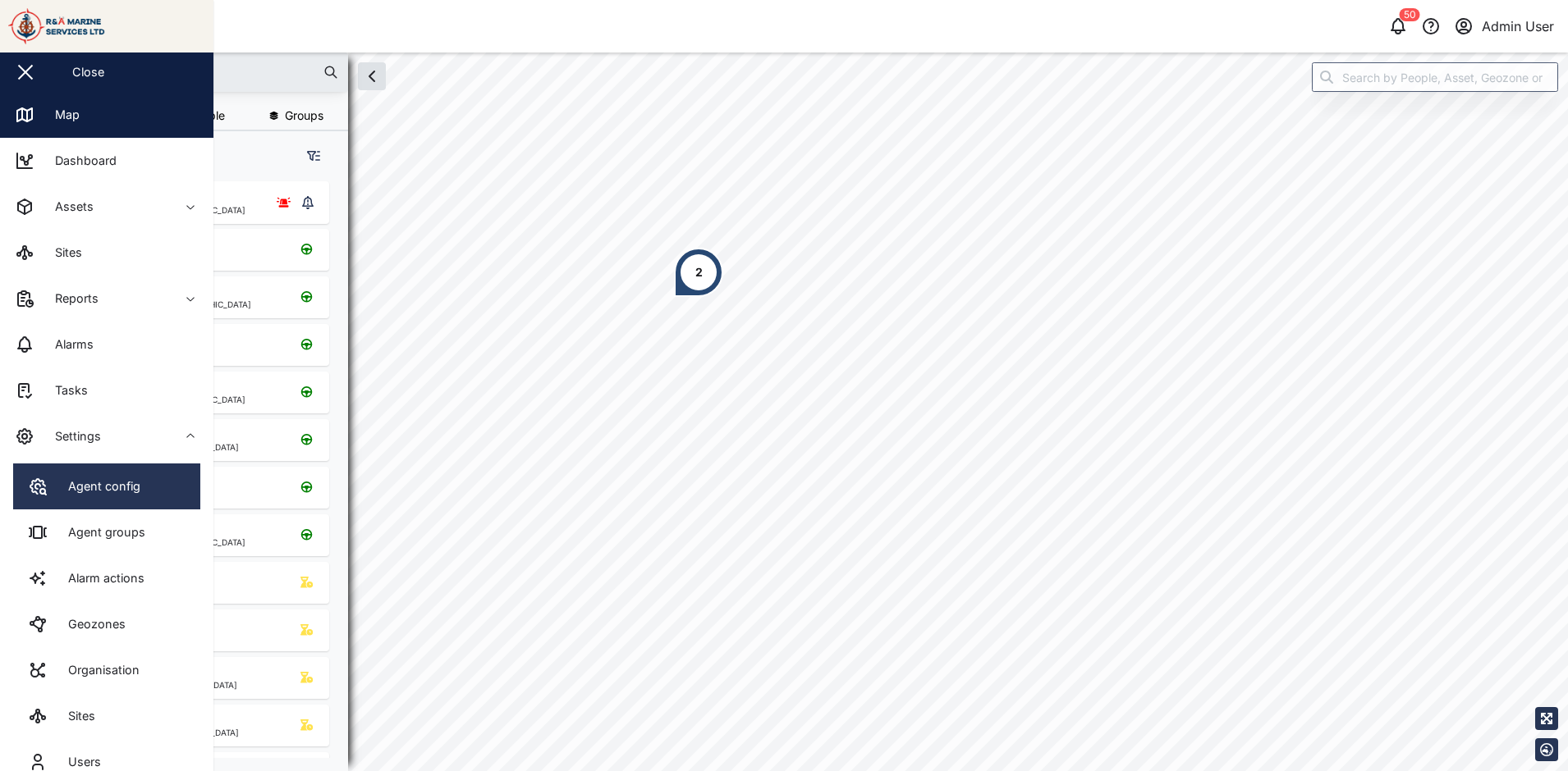
click at [72, 484] on div "Agent config" at bounding box center [98, 487] width 85 height 18
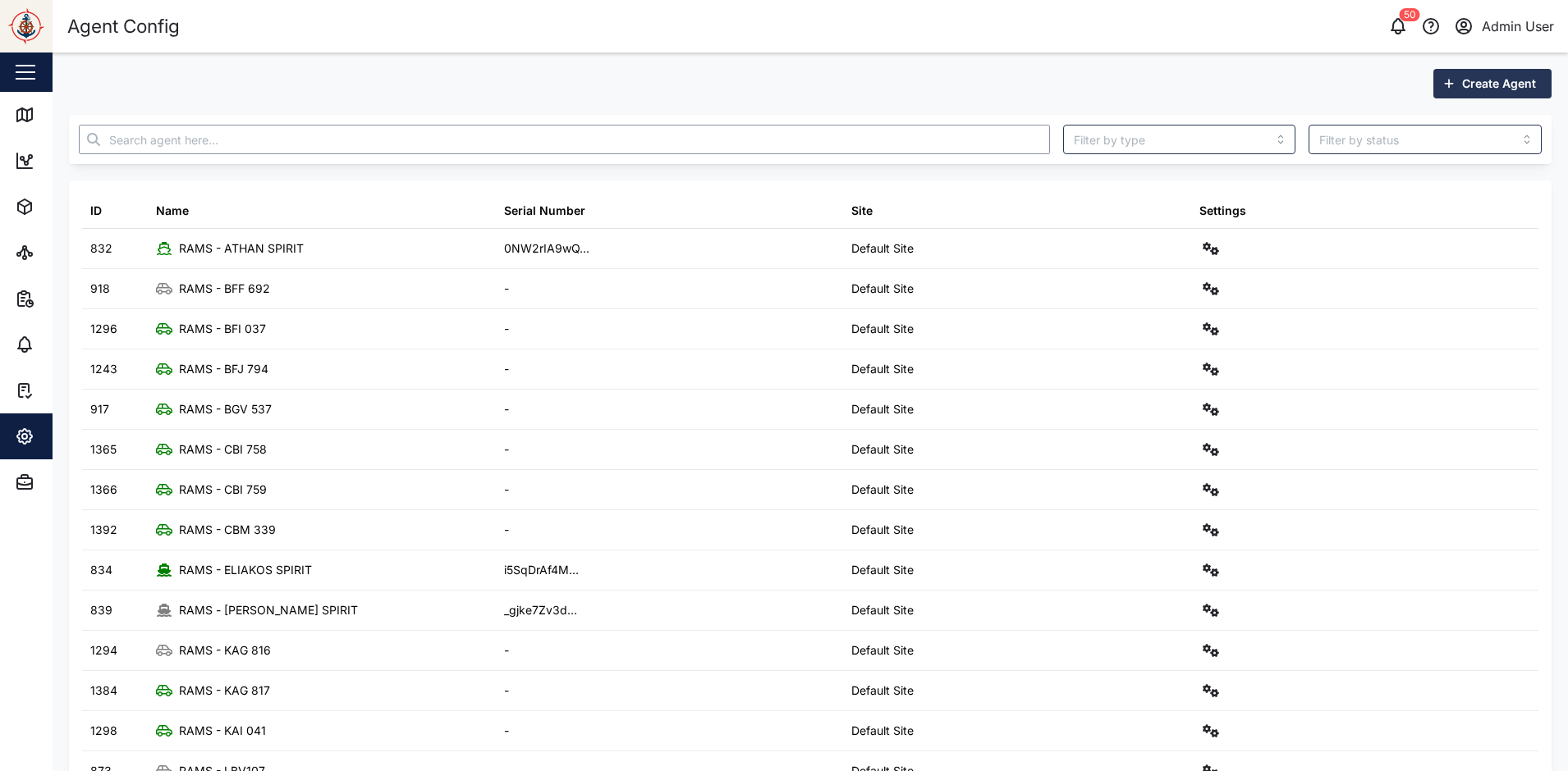
click at [298, 129] on input "text" at bounding box center [564, 140] width 971 height 30
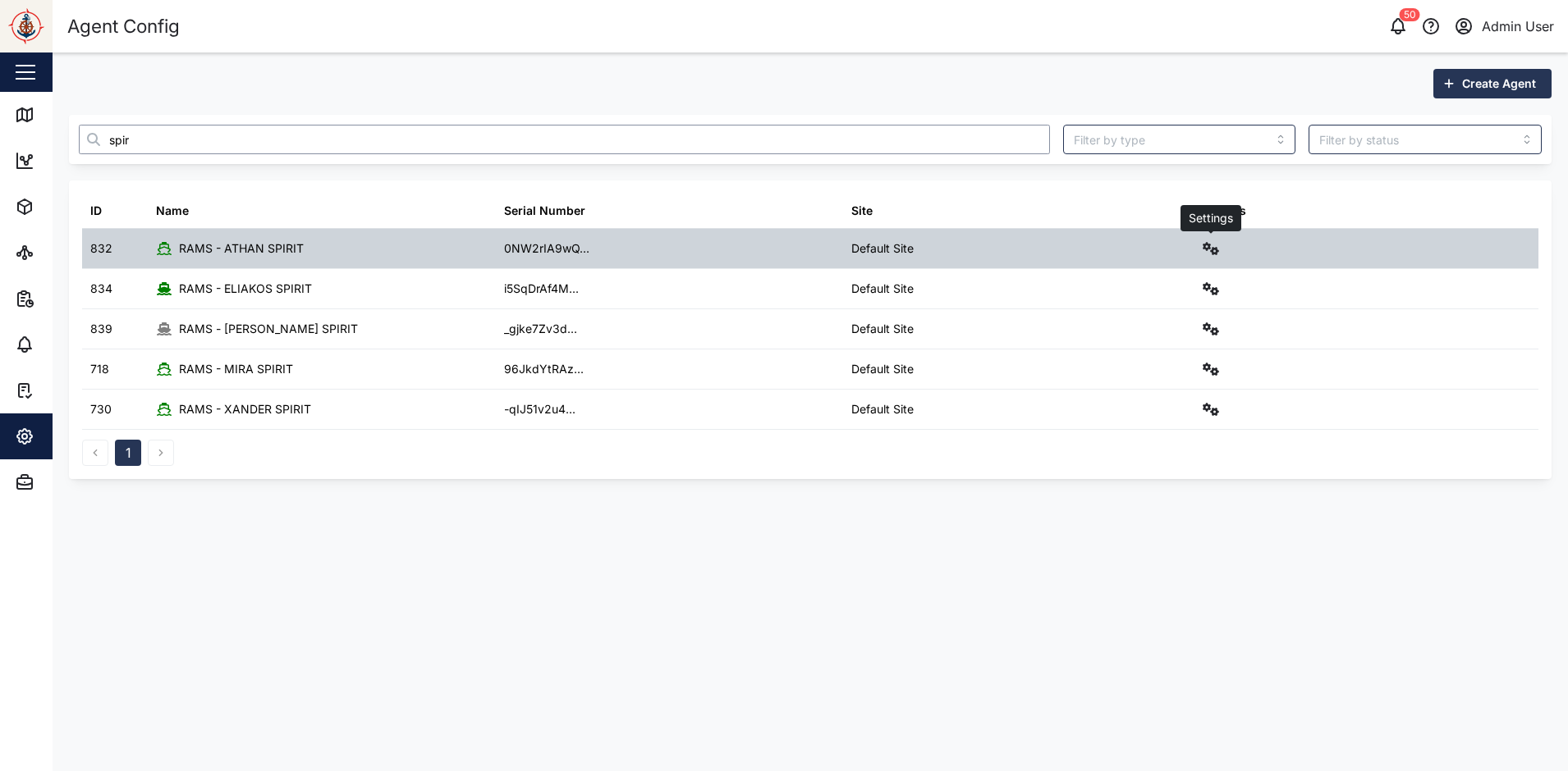
type input "spir"
click at [1209, 247] on icon "button" at bounding box center [1210, 248] width 16 height 13
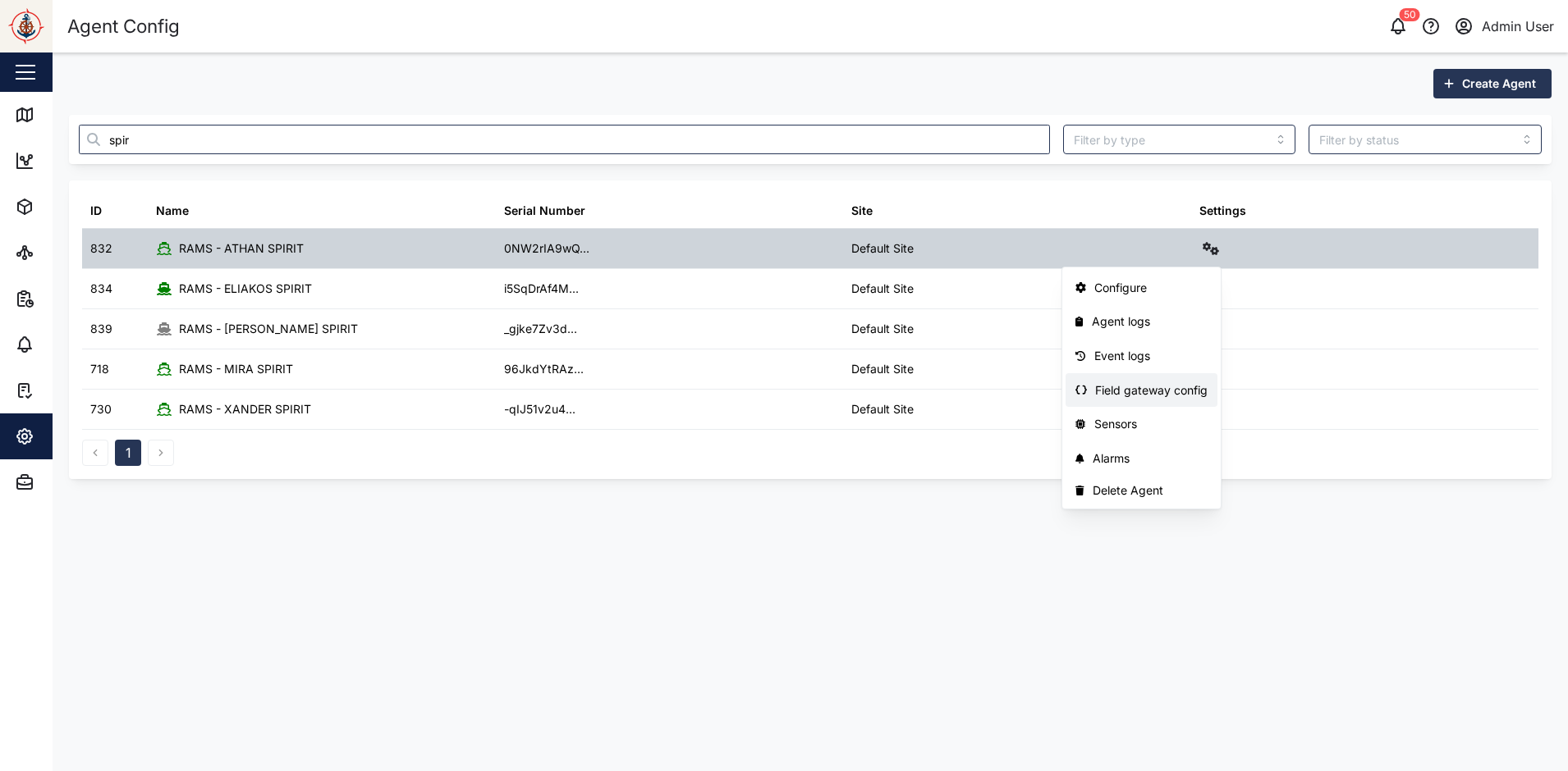
click at [1134, 391] on div "Field gateway config" at bounding box center [1151, 391] width 113 height 18
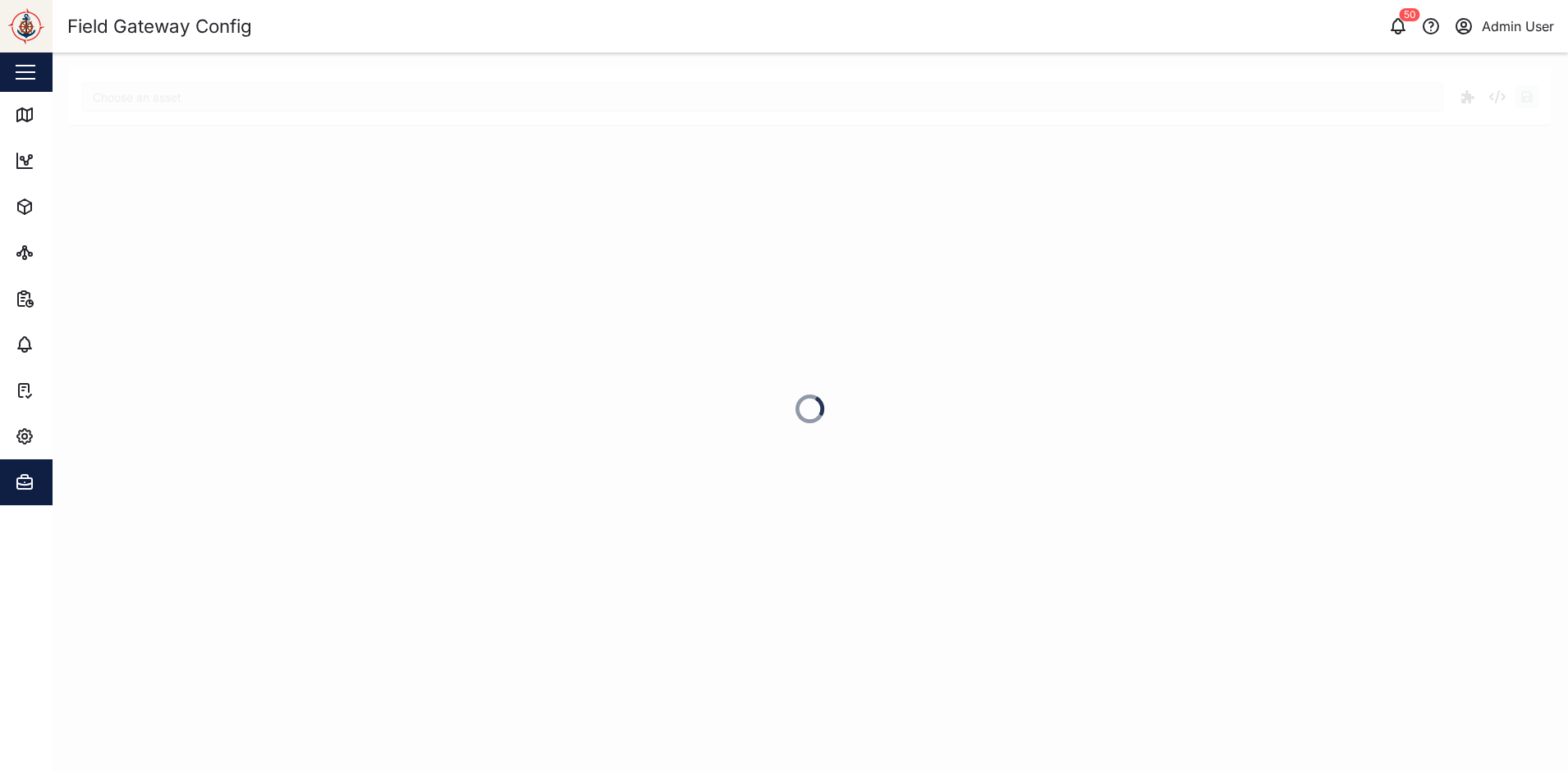
type input "RAMS - ATHAN SPIRIT"
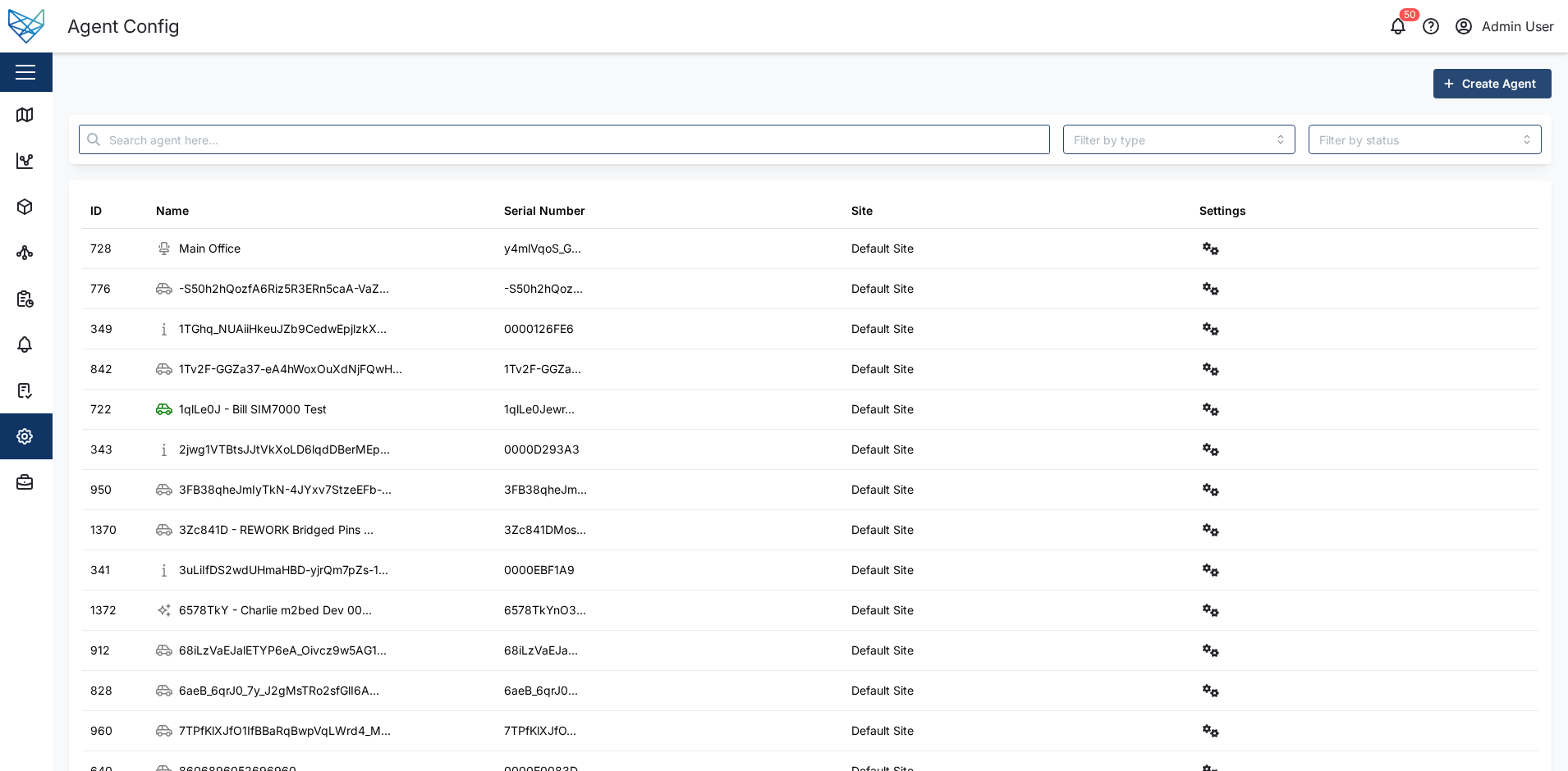
click at [724, 88] on div "Create Agent" at bounding box center [810, 84] width 1482 height 30
click at [193, 98] on div "Create Agent" at bounding box center [810, 84] width 1482 height 30
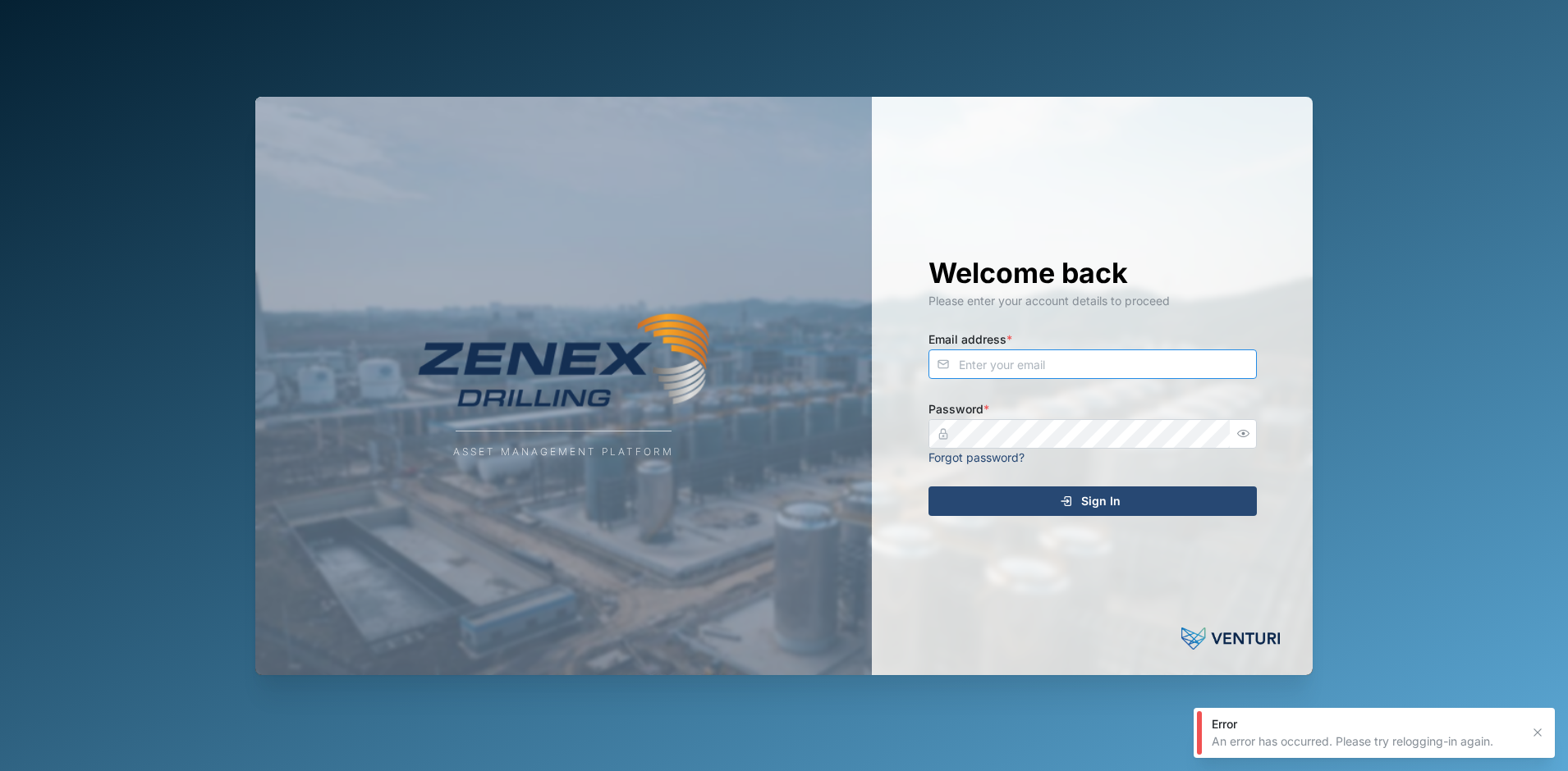
click at [1035, 366] on input "Email address *" at bounding box center [1092, 365] width 328 height 30
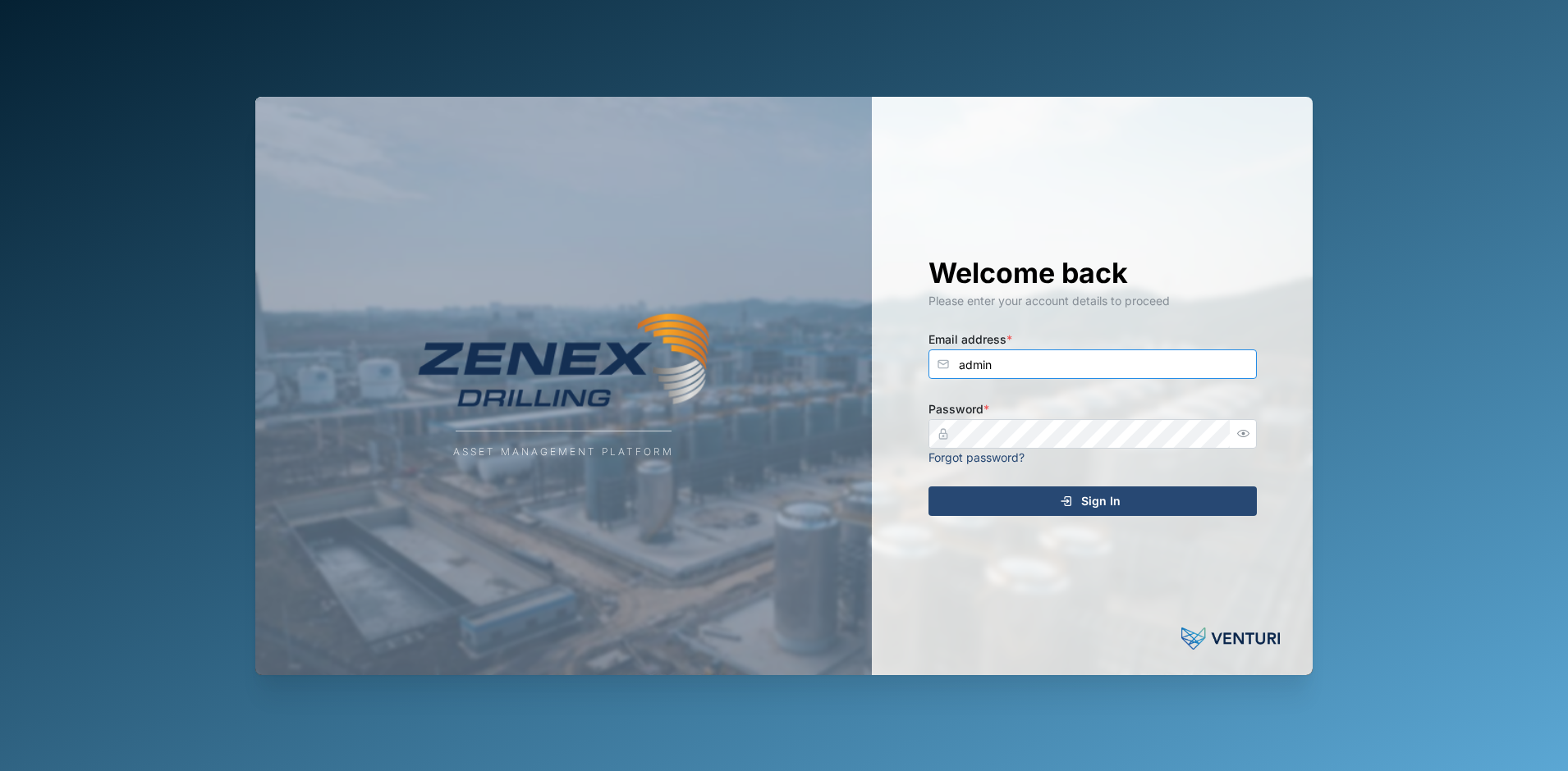
type input "[EMAIL_ADDRESS][DOMAIN_NAME]"
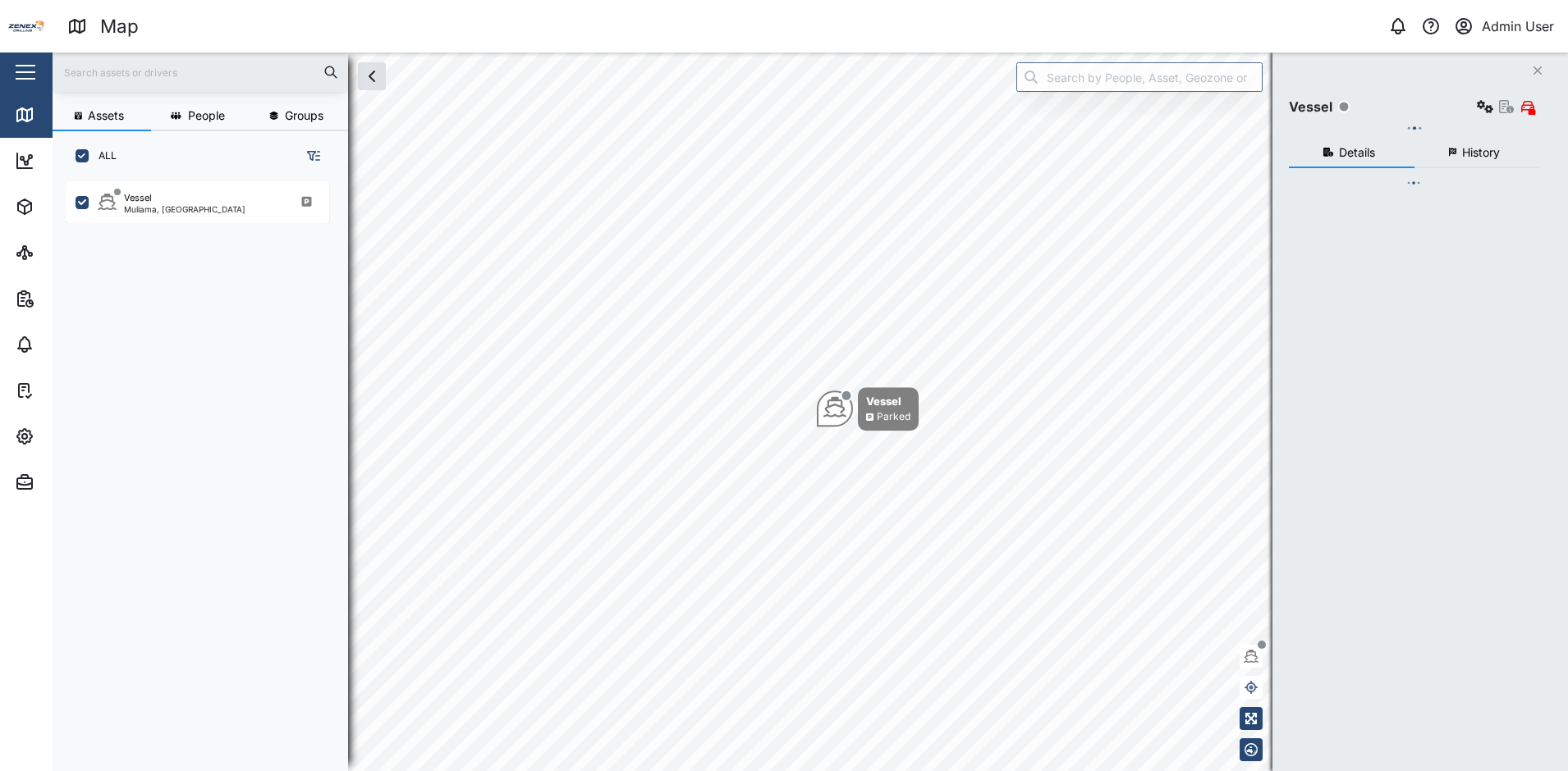
scroll to position [571, 257]
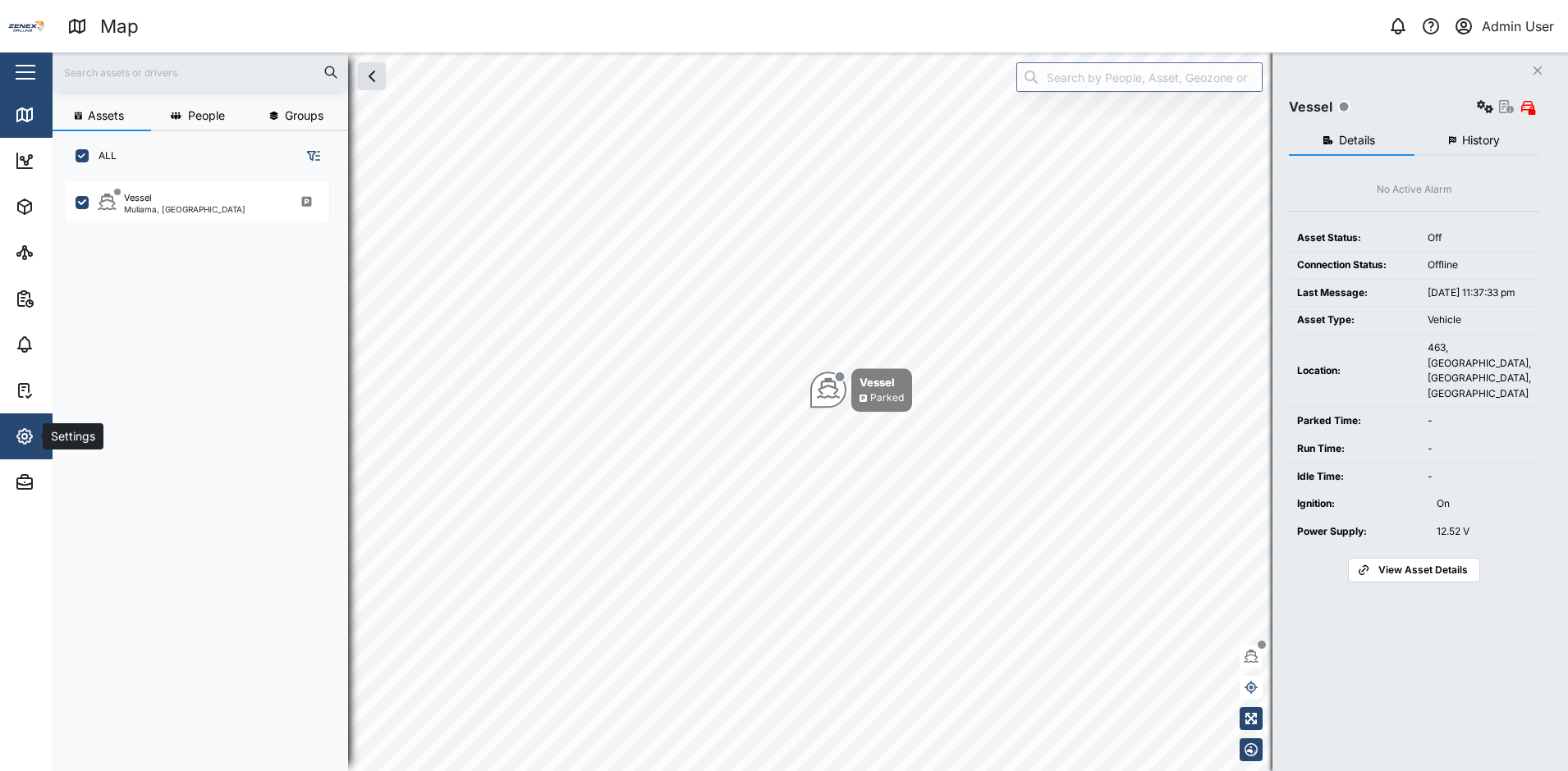
click at [21, 438] on icon "button" at bounding box center [25, 437] width 20 height 20
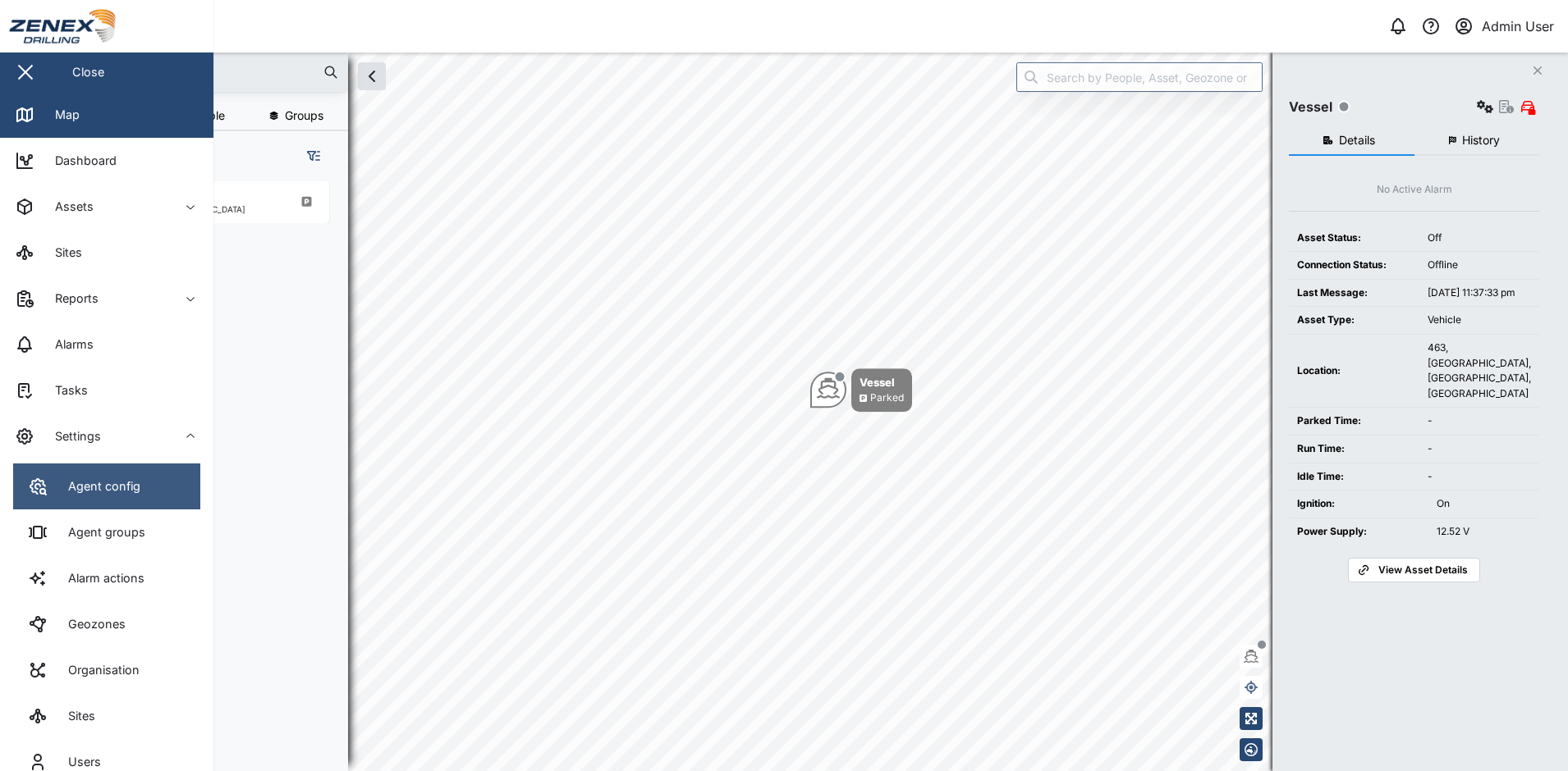
click at [76, 487] on div "Agent config" at bounding box center [98, 487] width 85 height 18
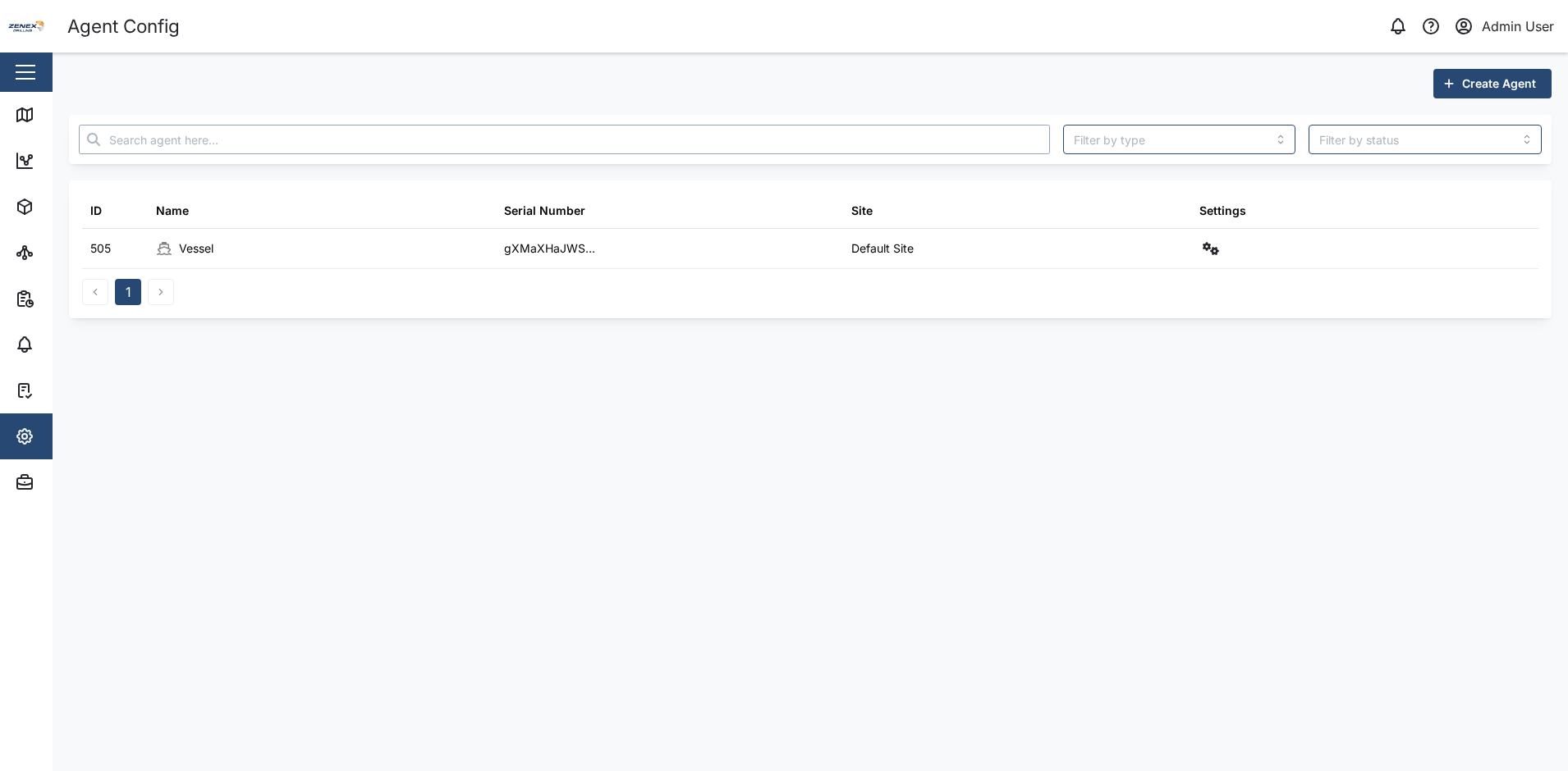
click at [312, 136] on input "text" at bounding box center [564, 140] width 971 height 30
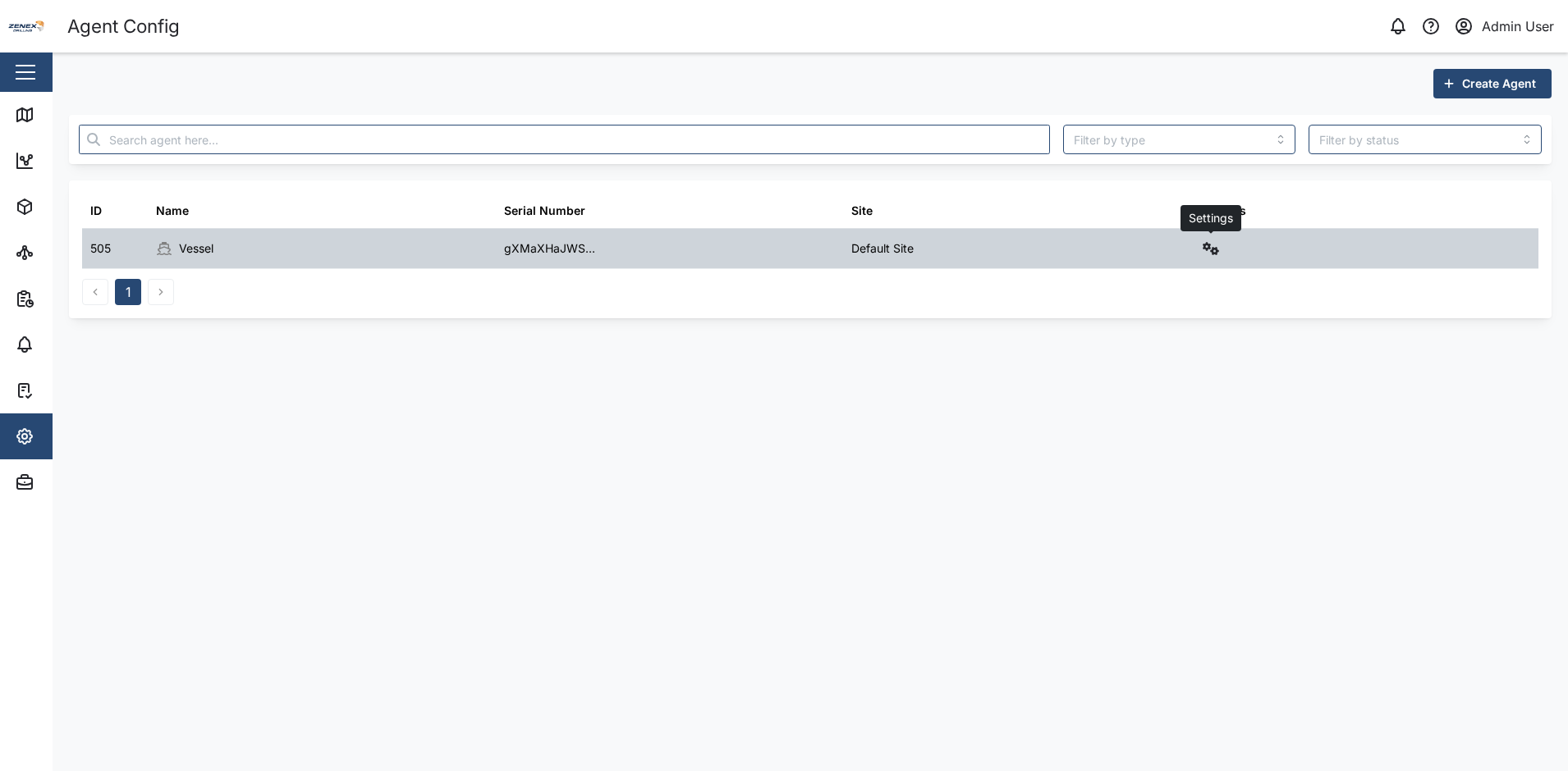
click at [1207, 243] on icon "button" at bounding box center [1210, 248] width 16 height 13
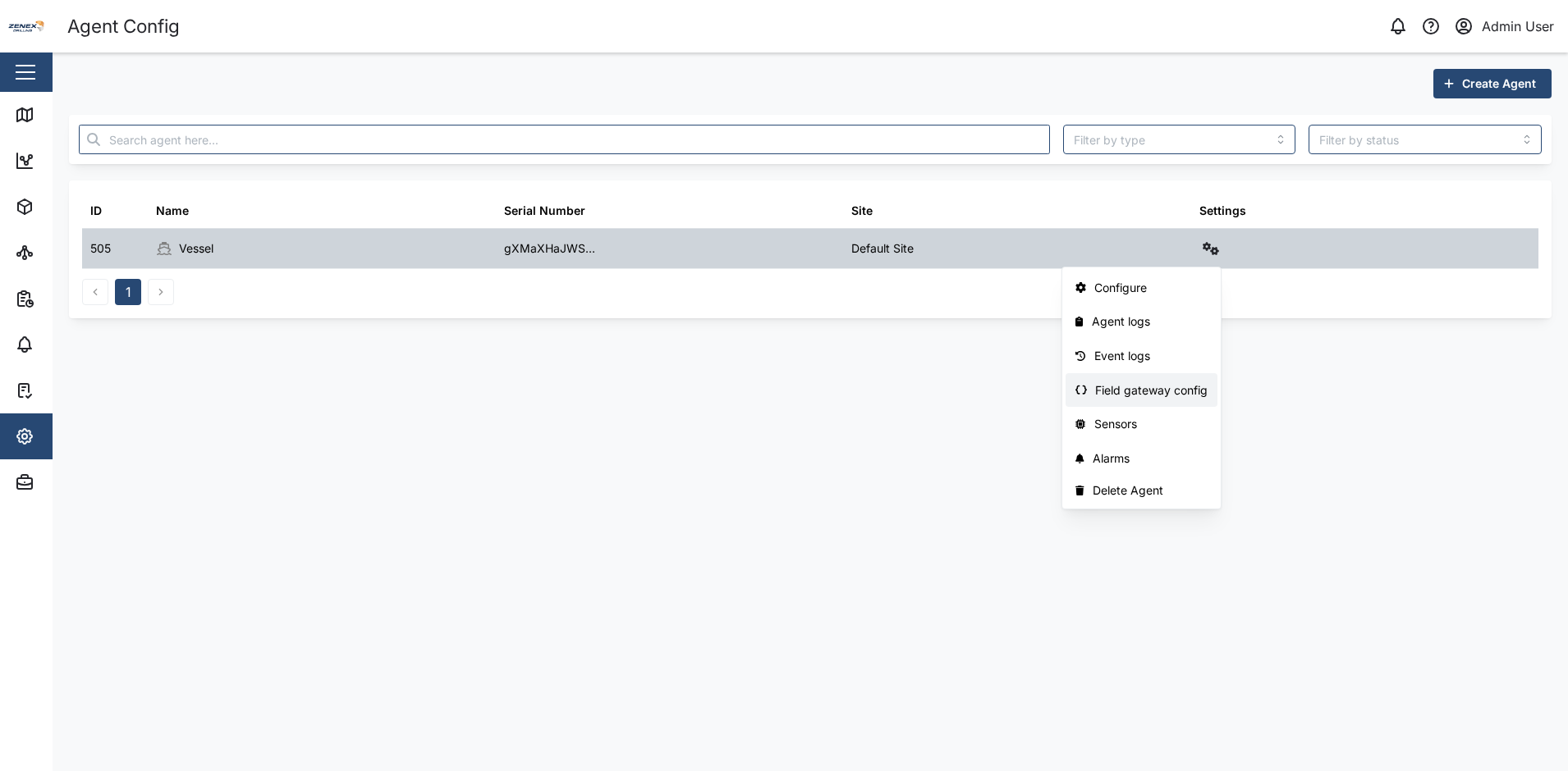
click at [1193, 382] on div "Field gateway config" at bounding box center [1151, 391] width 113 height 18
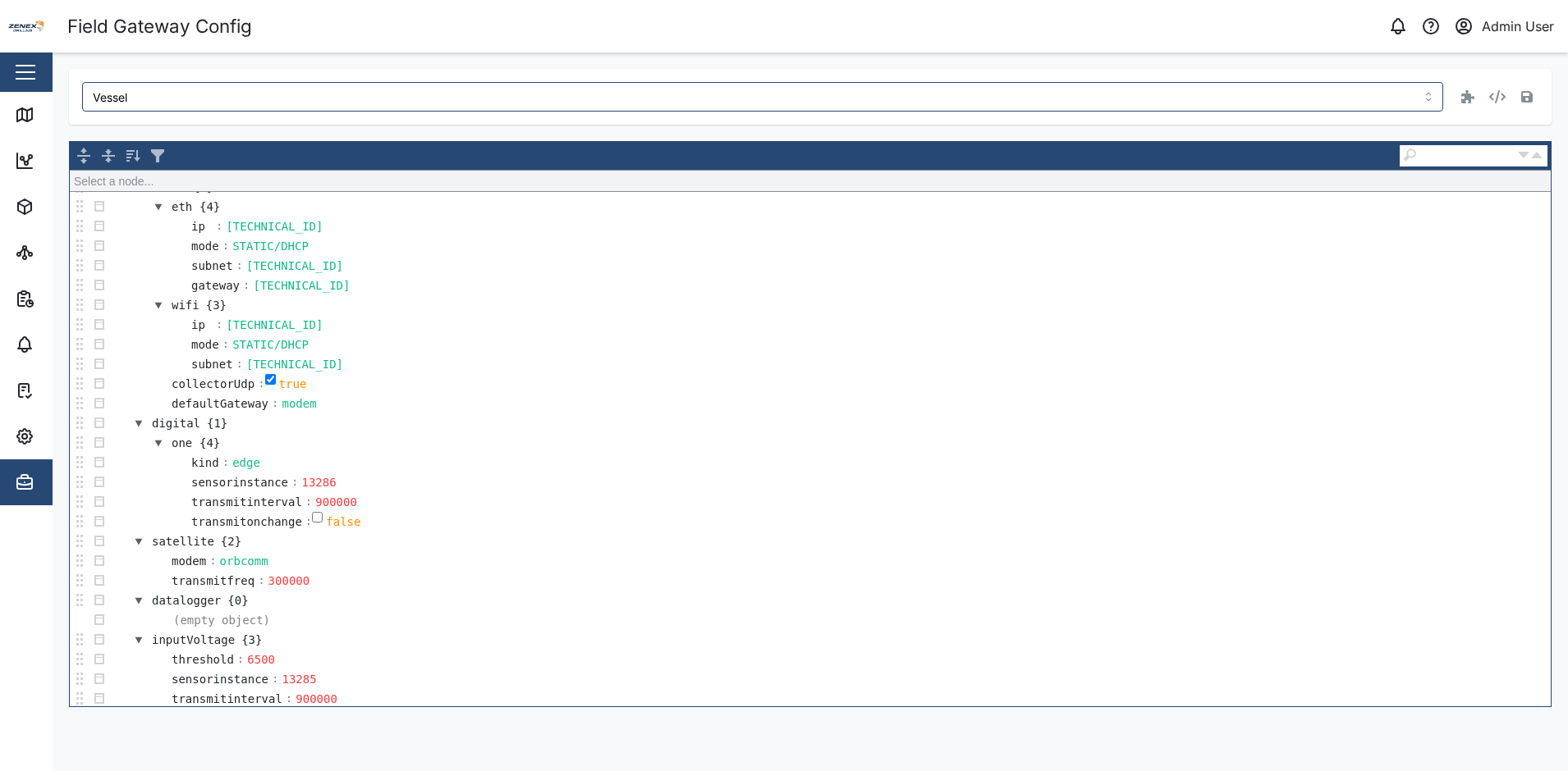
scroll to position [431, 0]
click at [1494, 91] on icon "button" at bounding box center [1497, 97] width 16 height 13
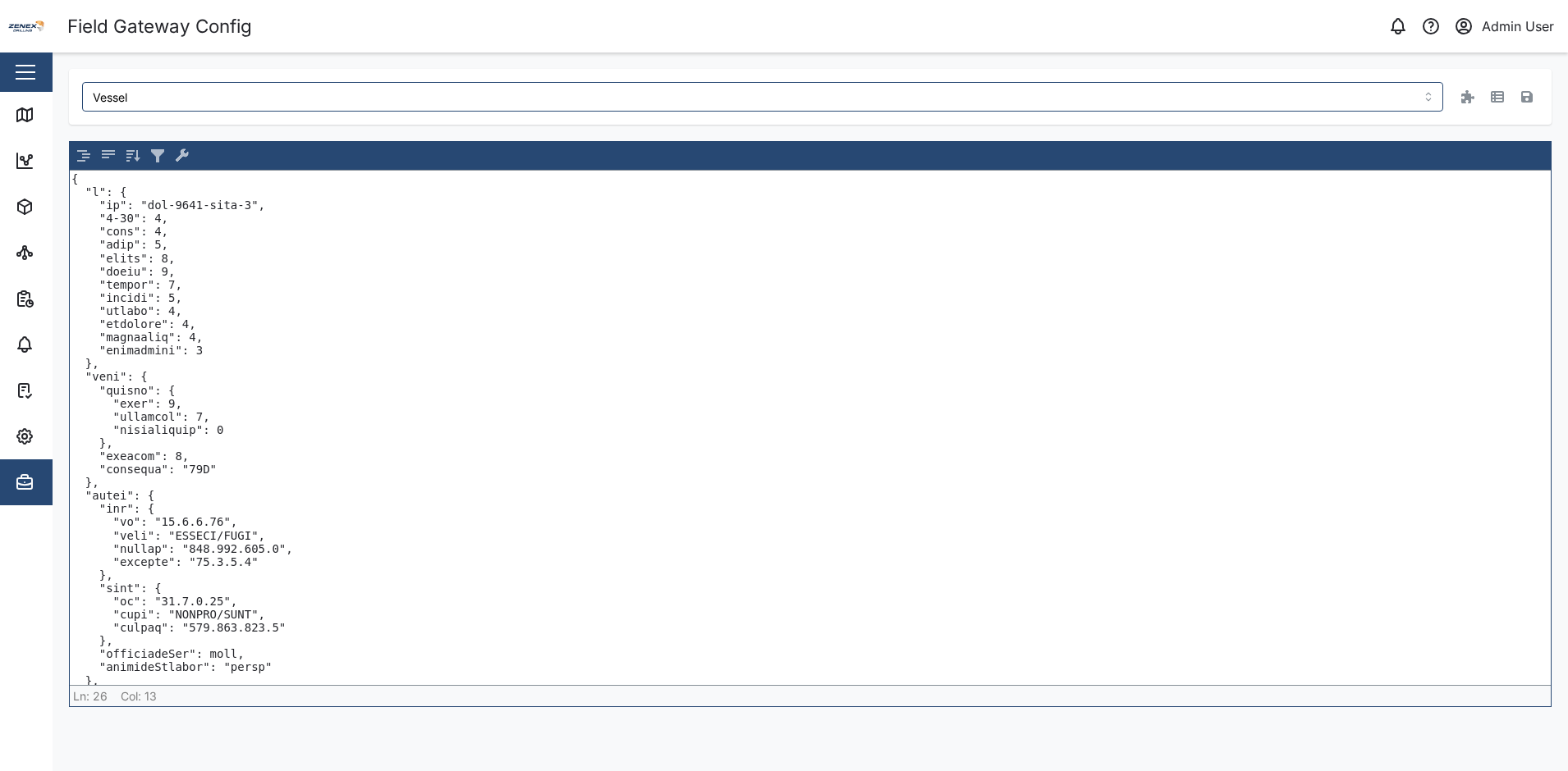
click at [541, 503] on textarea at bounding box center [810, 428] width 1480 height 515
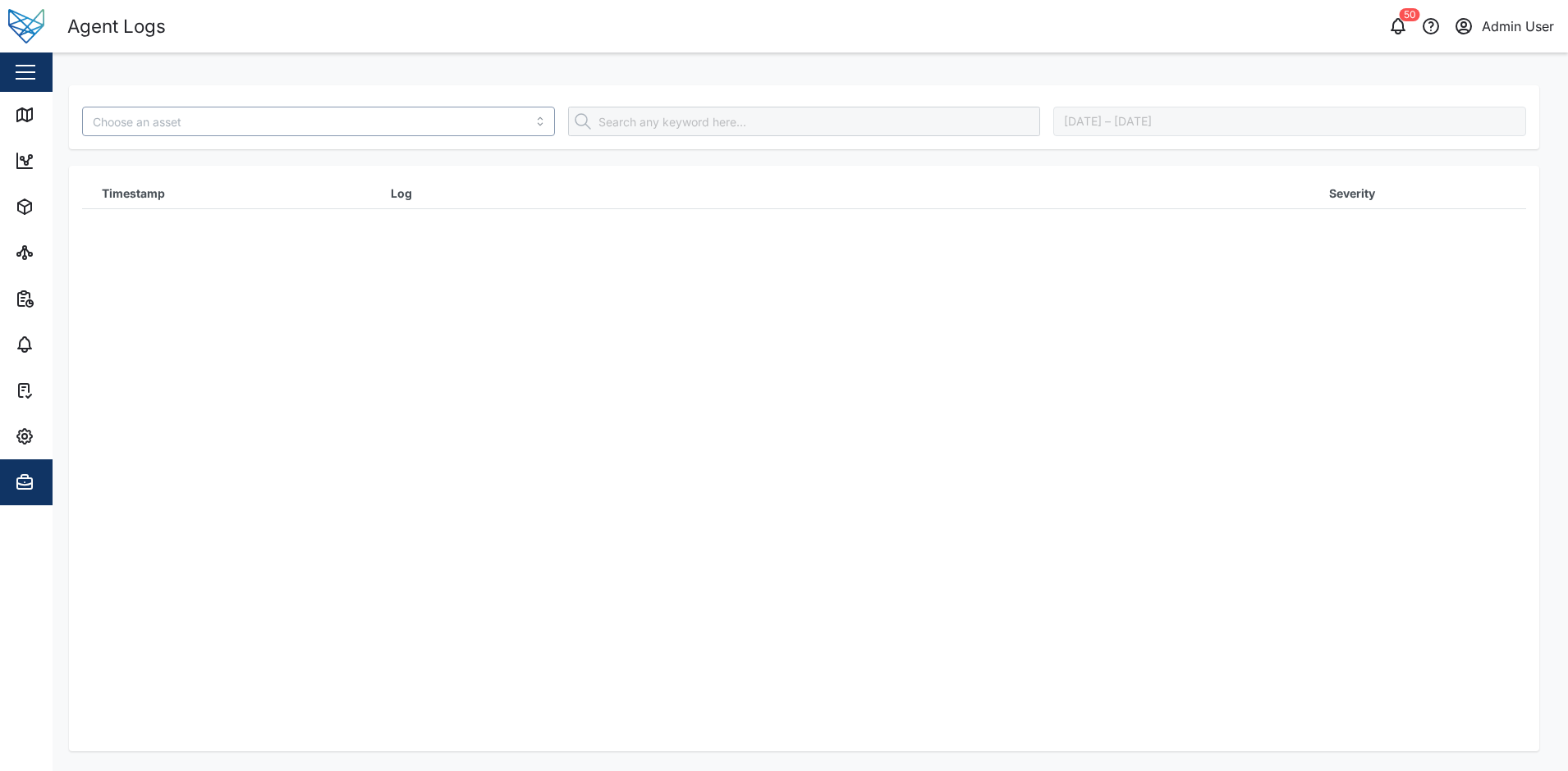
click at [411, 124] on input "search" at bounding box center [318, 122] width 473 height 30
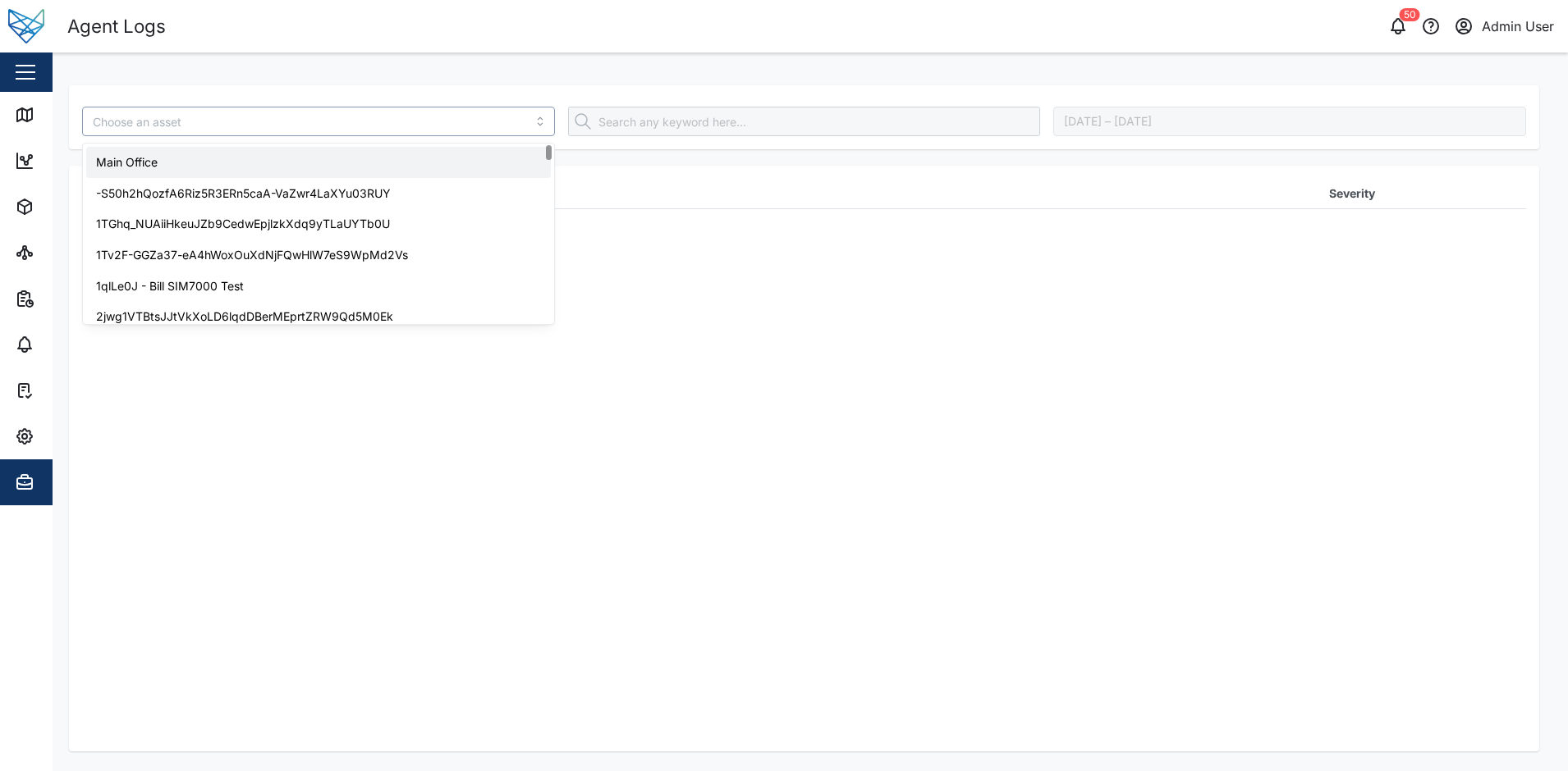
click at [359, 126] on input "search" at bounding box center [318, 122] width 473 height 30
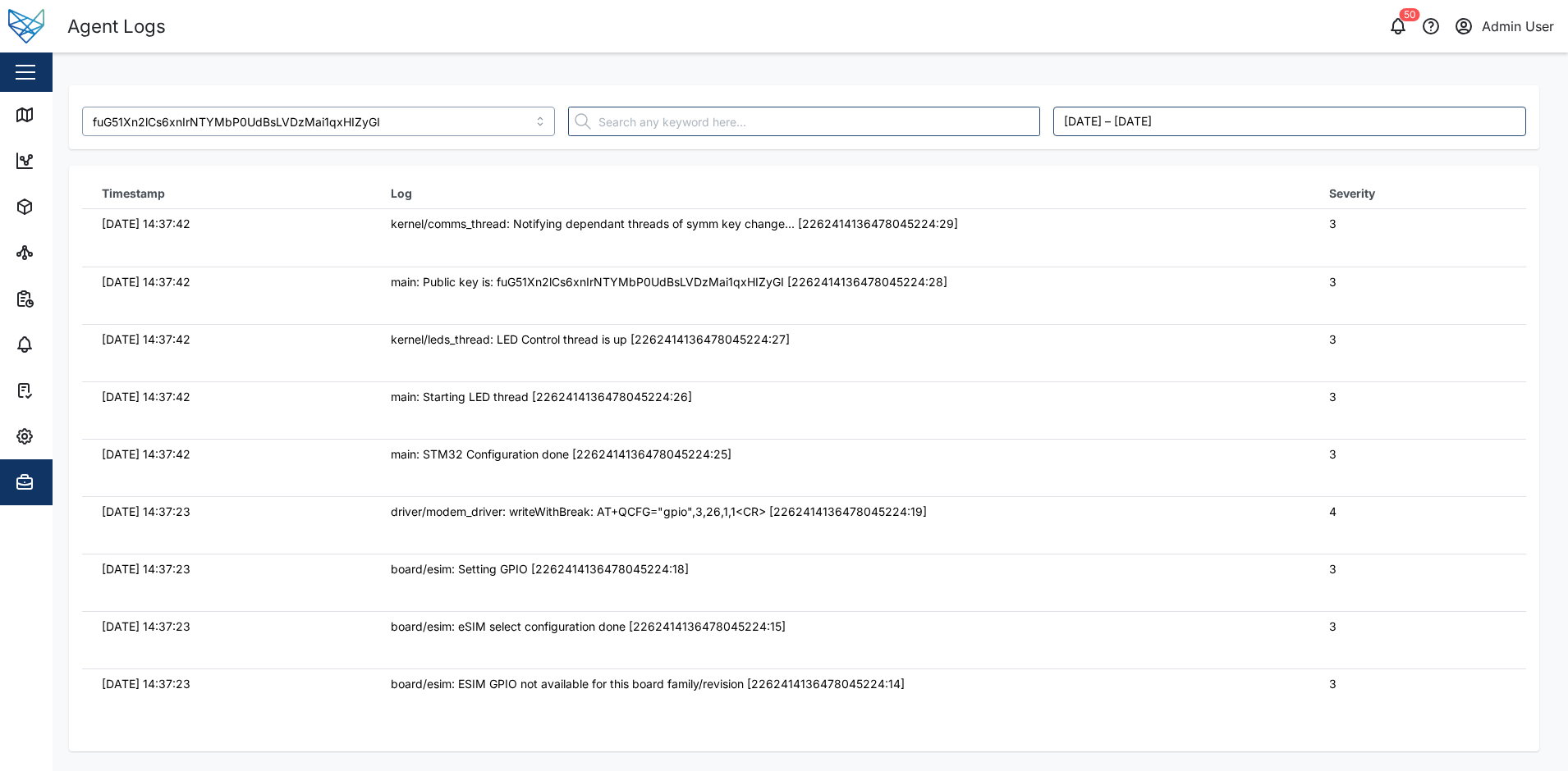
type input "fuG51Xn2lCs6xnIrNTYMbP0UdBsLVDzMai1qxHIZyGI"
click at [783, 299] on td "main: Public key is: fuG51Xn2lCs6xnIrNTYMbP0UdBsLVDzMai1qxHIZyGI [2262414136478…" at bounding box center [840, 295] width 938 height 58
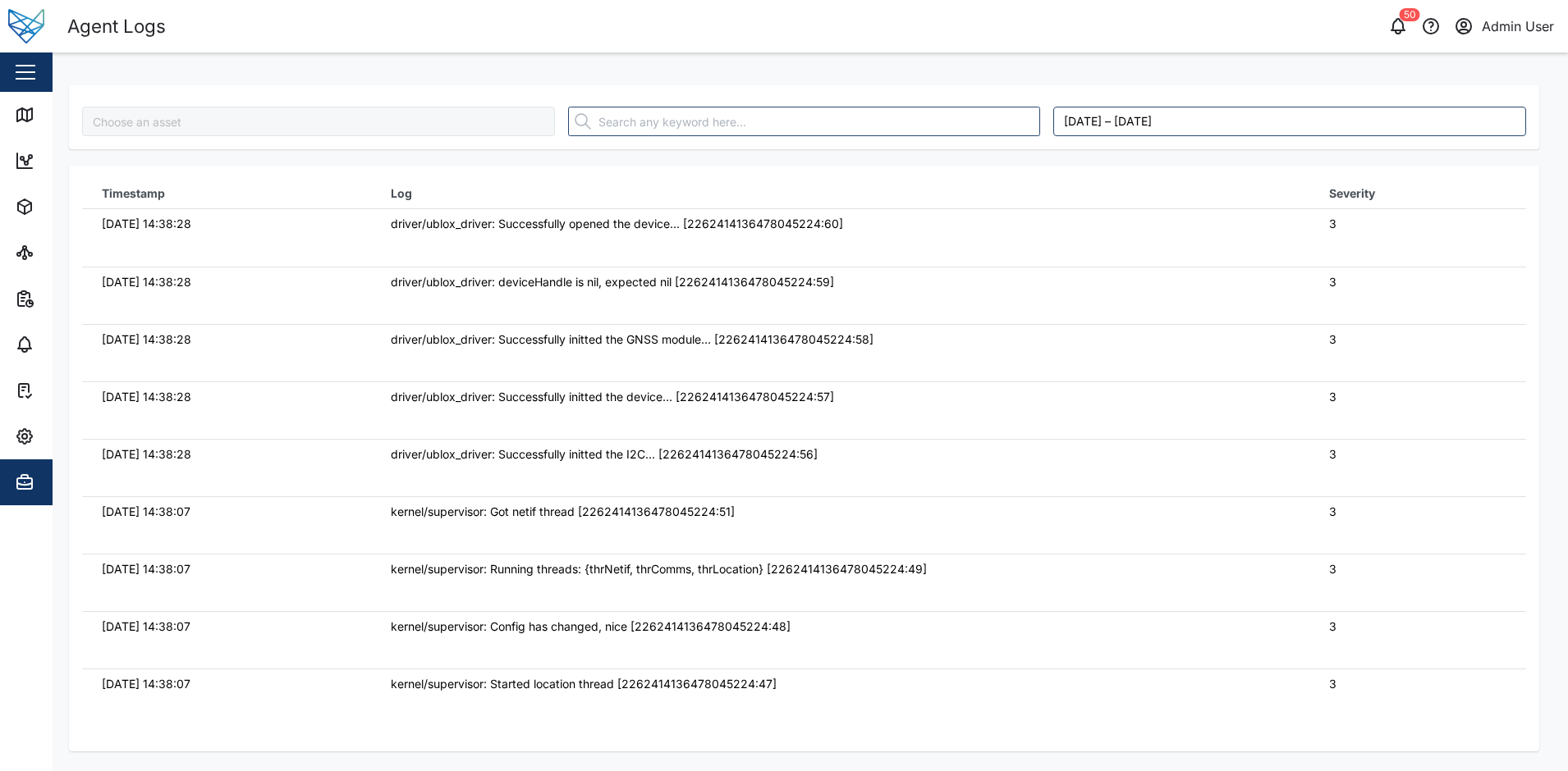
type input "fuG51Xn2lCs6xnIrNTYMbP0UdBsLVDzMai1qxHIZyGI"
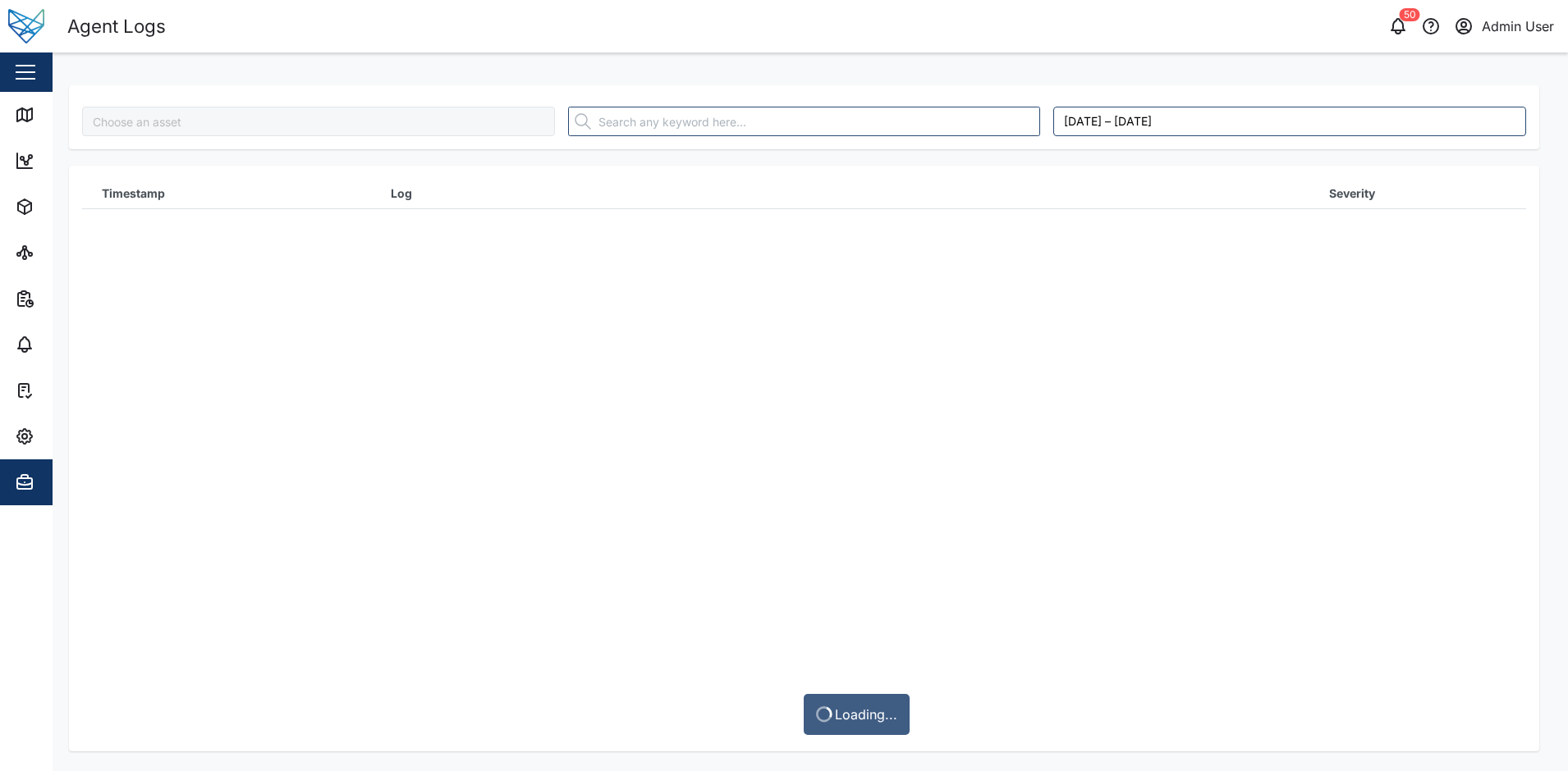
type input "fuG51Xn2lCs6xnIrNTYMbP0UdBsLVDzMai1qxHIZyGI"
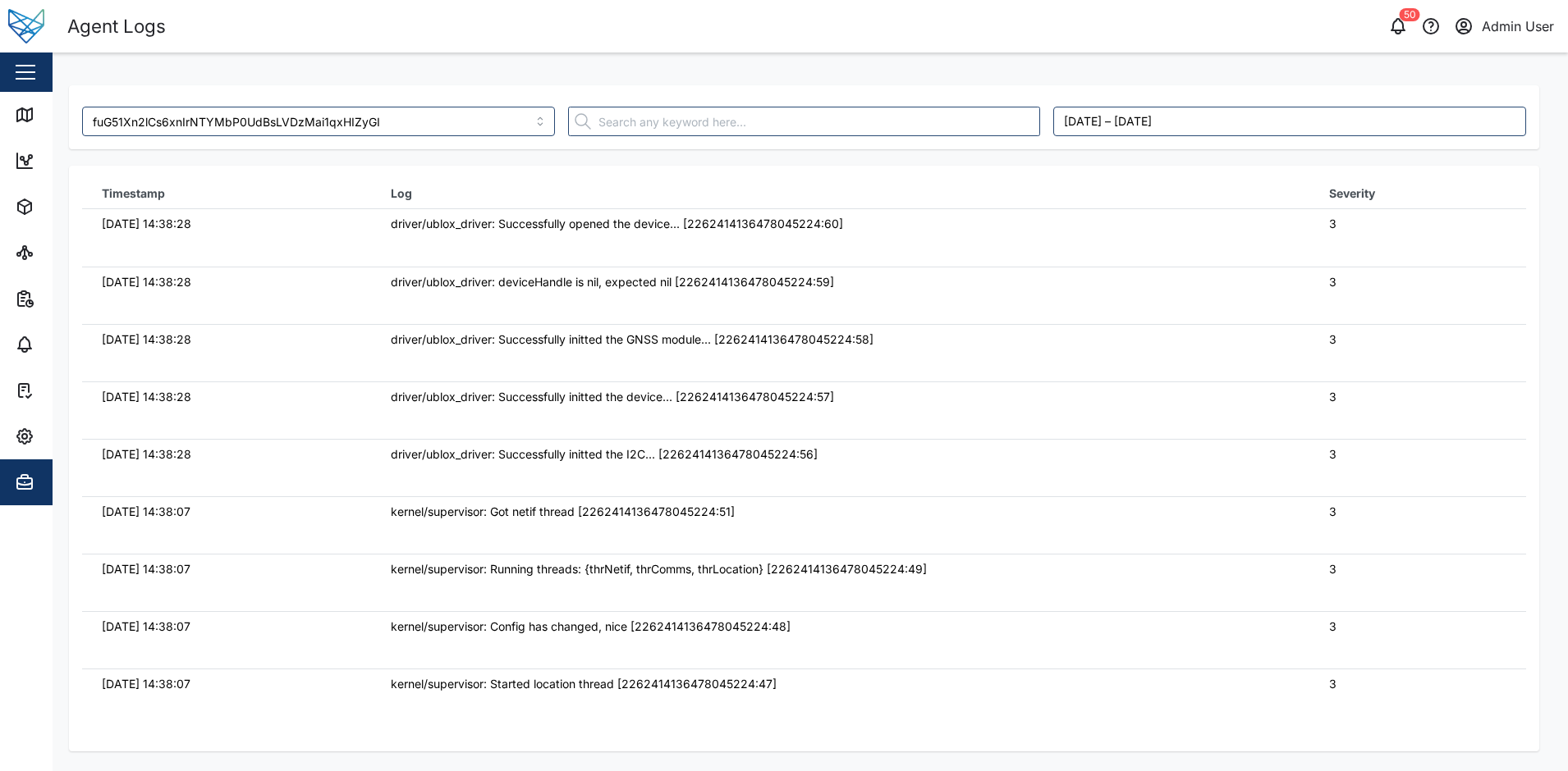
click at [227, 224] on div "[DATE] 14:38:28" at bounding box center [226, 224] width 249 height 18
type input "fuG51Xn2lCs6xnIrNTYMbP0UdBsLVDzMai1qxHIZyGI"
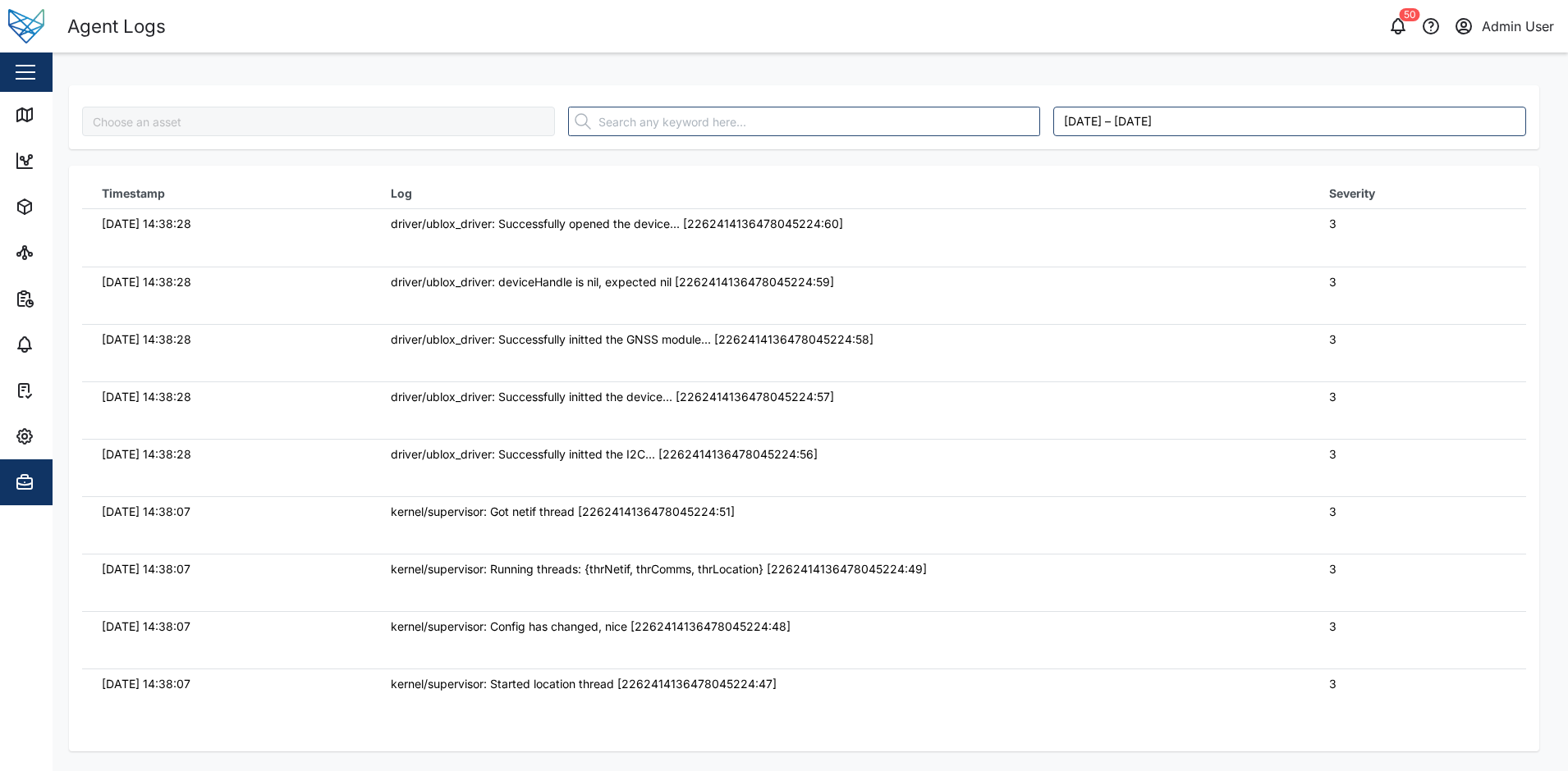
type input "fuG51Xn2lCs6xnIrNTYMbP0UdBsLVDzMai1qxHIZyGI"
click at [434, 118] on input "fuG51Xn2lCs6xnIrNTYMbP0UdBsLVDzMai1qxHIZyGI" at bounding box center [318, 122] width 473 height 30
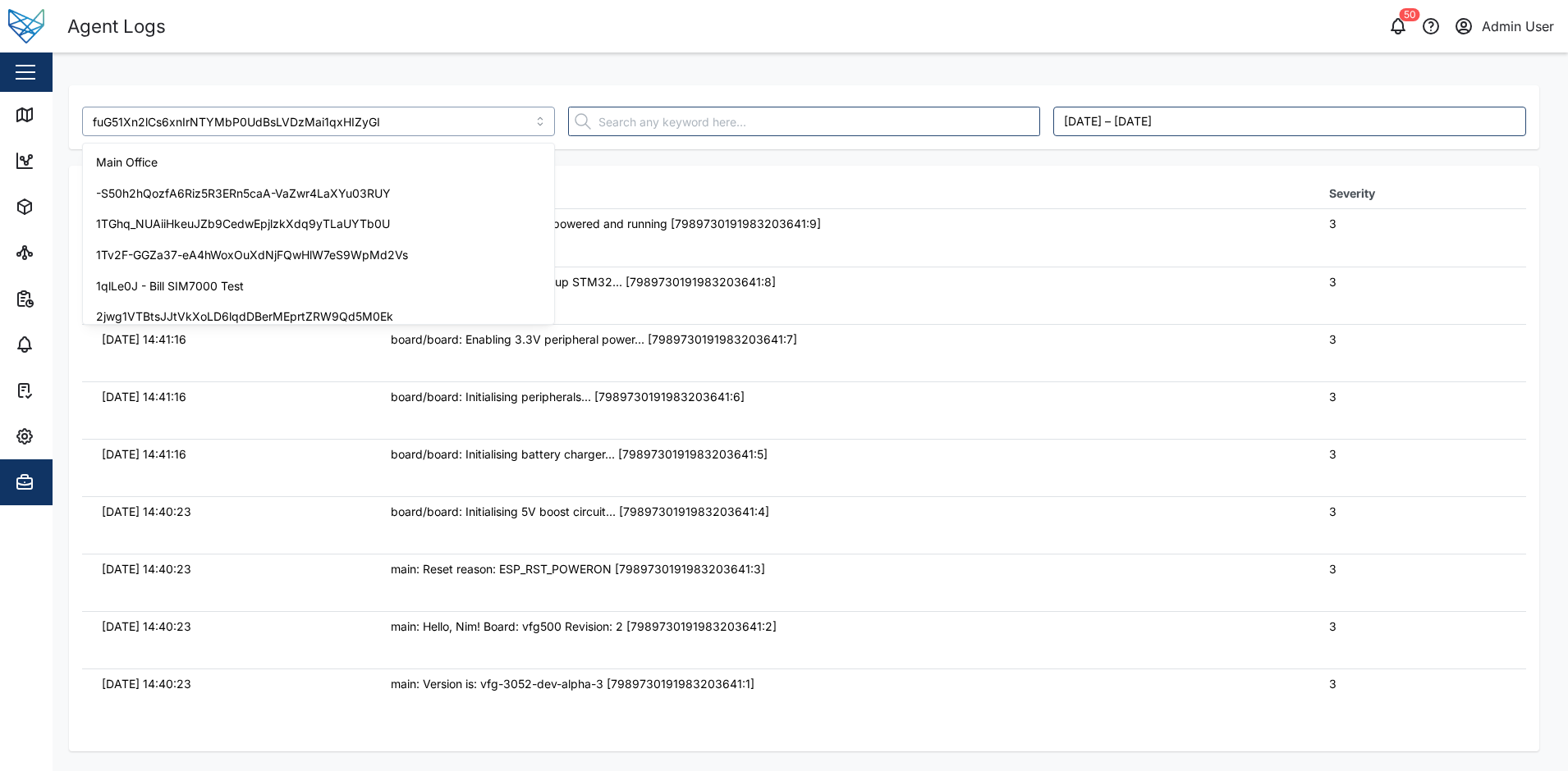
scroll to position [4030, 0]
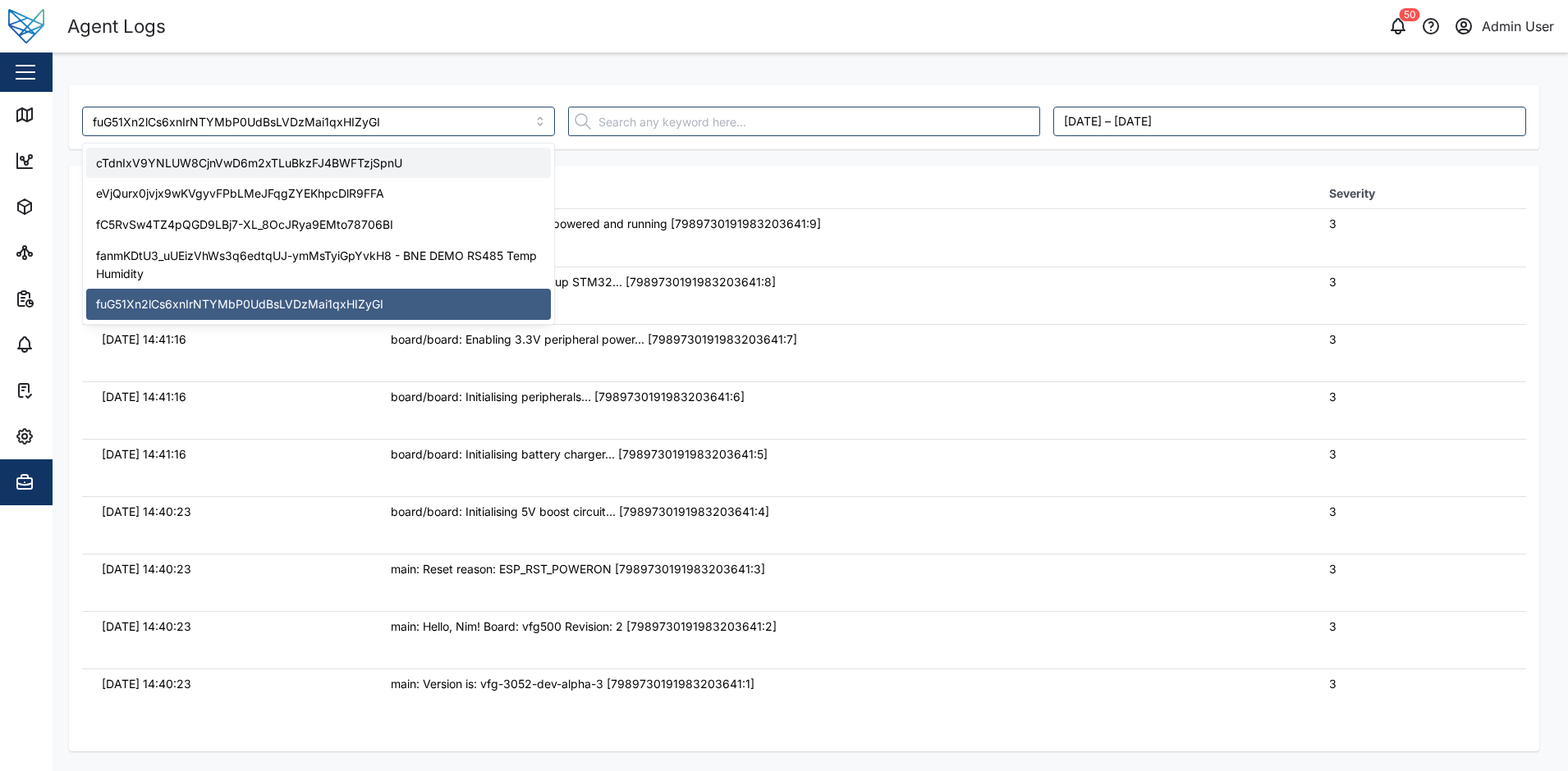
click at [781, 405] on div "board/board: Initialising peripherals... [7989730191983203641:6]" at bounding box center [840, 397] width 899 height 18
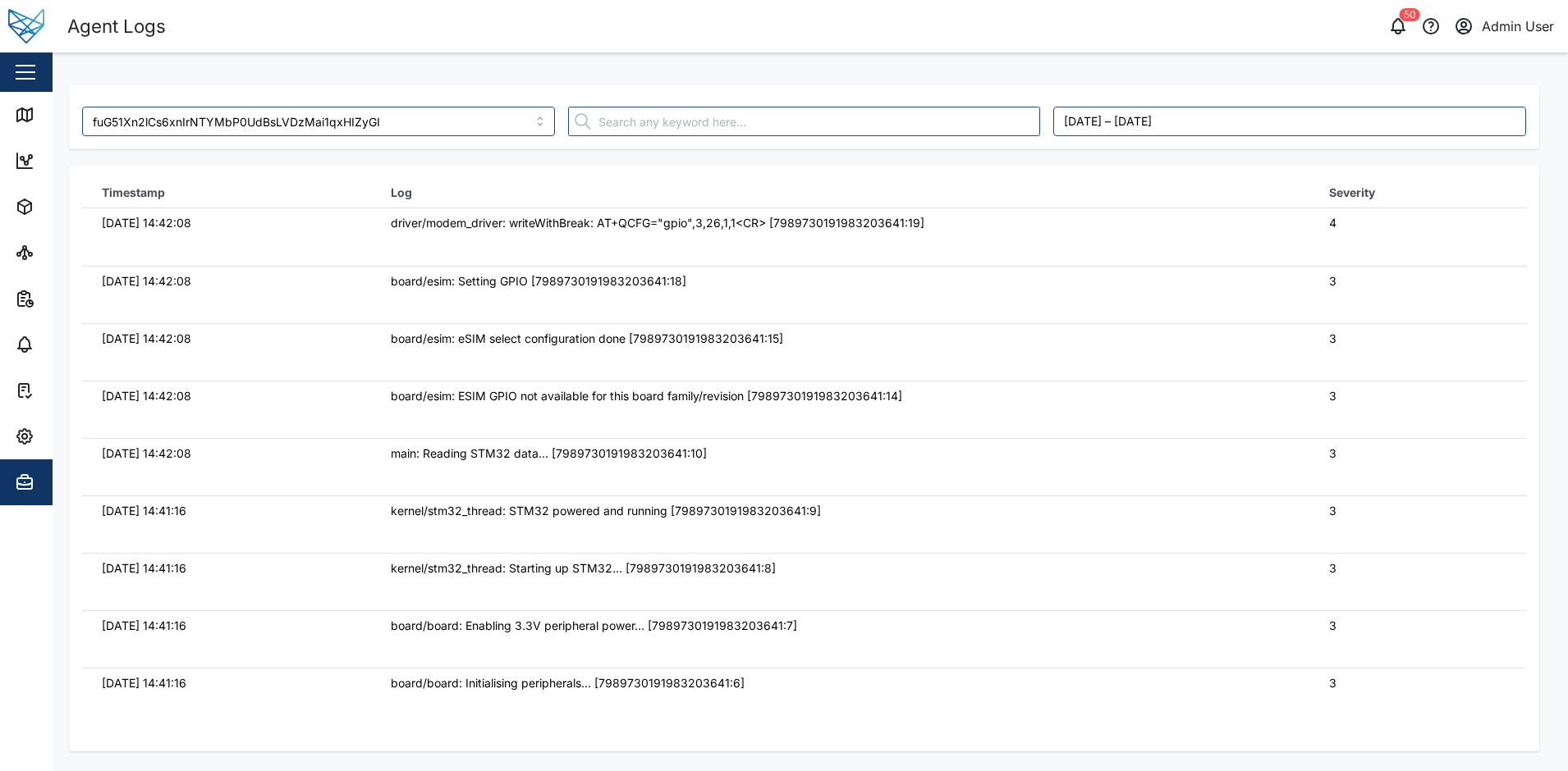
scroll to position [0, 0]
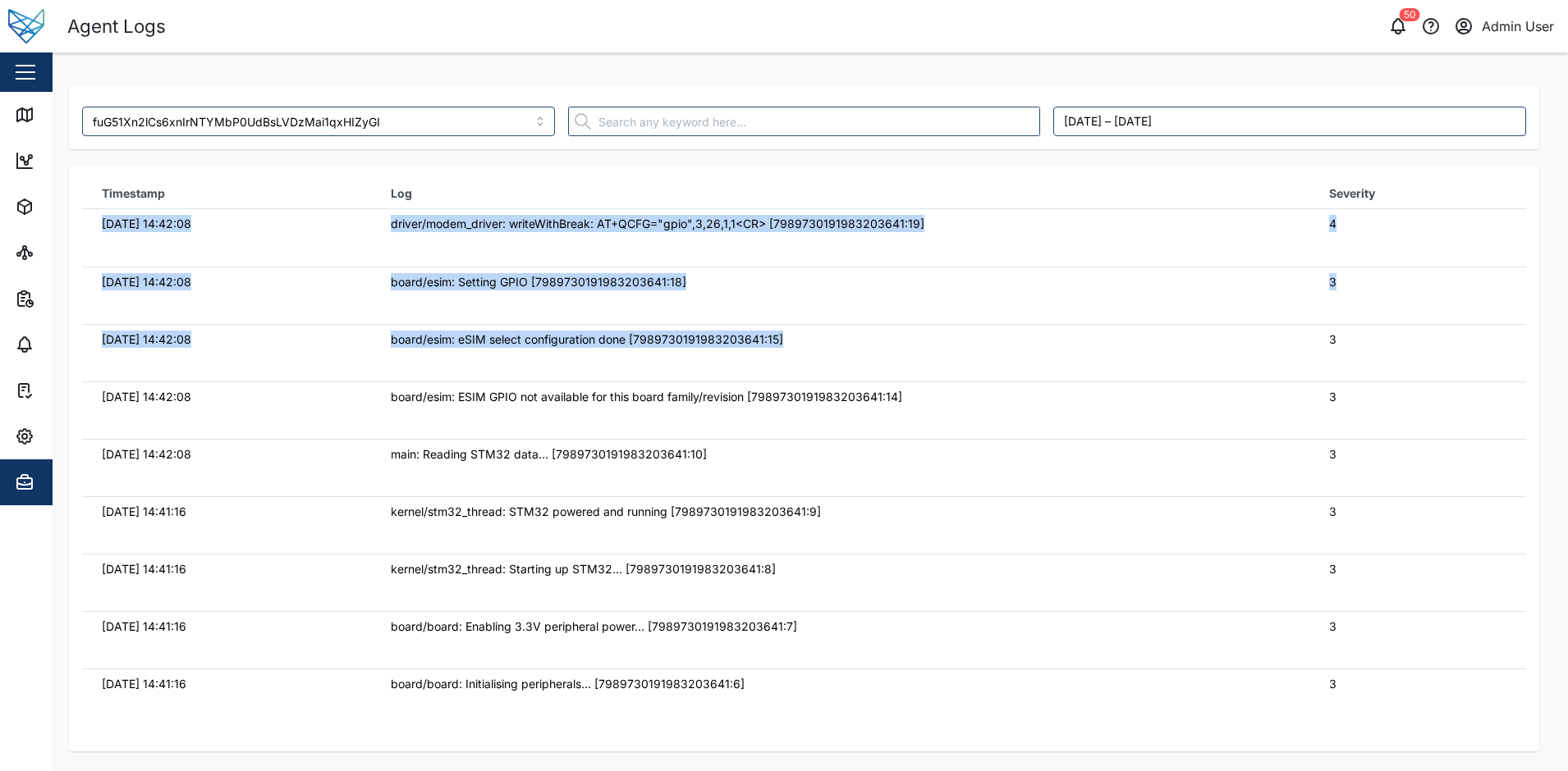
drag, startPoint x: 388, startPoint y: 226, endPoint x: 1181, endPoint y: 347, distance: 802.2
click at [1181, 347] on div "board/esim: eSIM select configuration done [7989730191983203641:15]" at bounding box center [840, 340] width 899 height 18
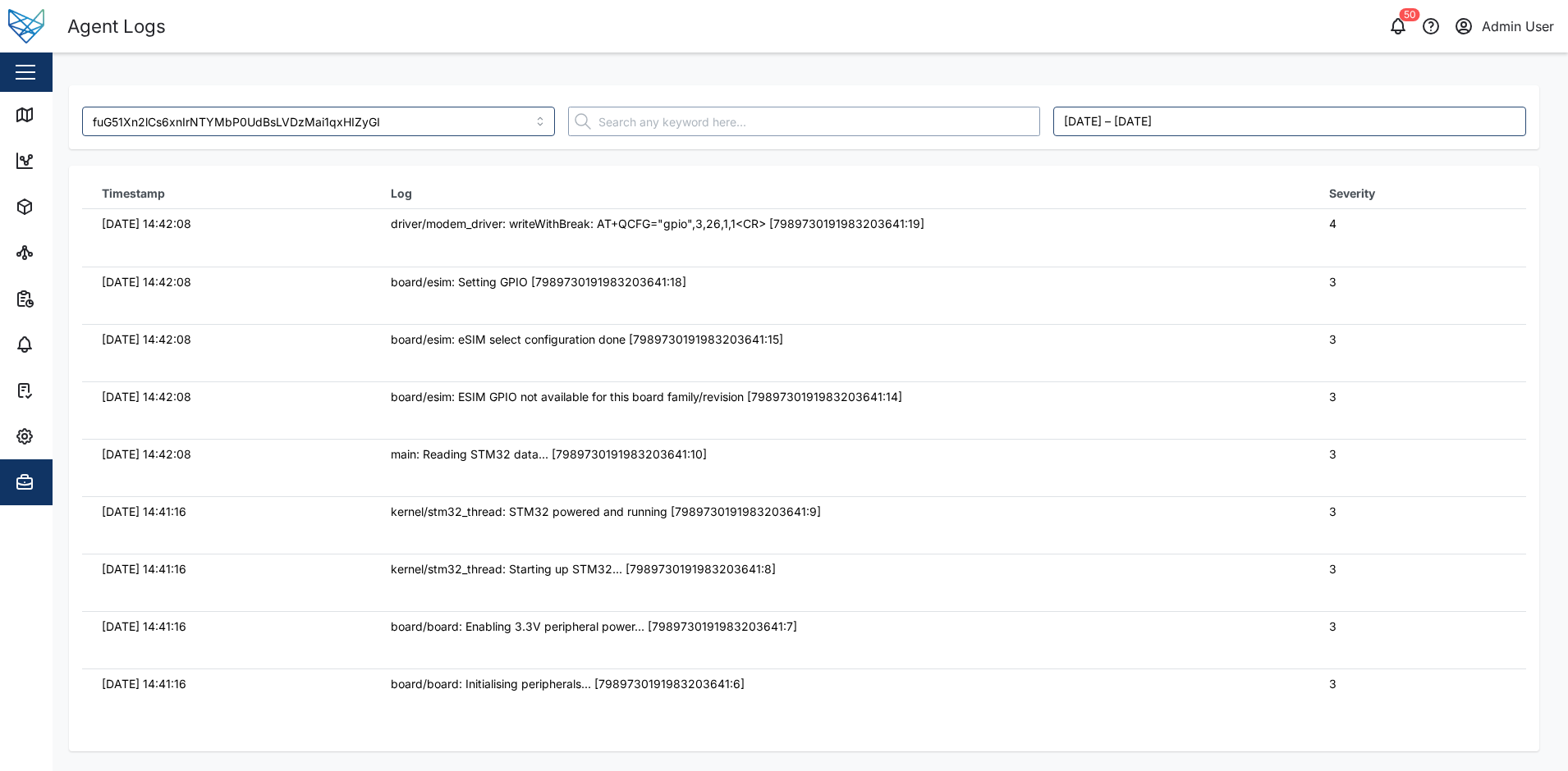
click at [669, 125] on input "text" at bounding box center [804, 122] width 473 height 30
type input "sat"
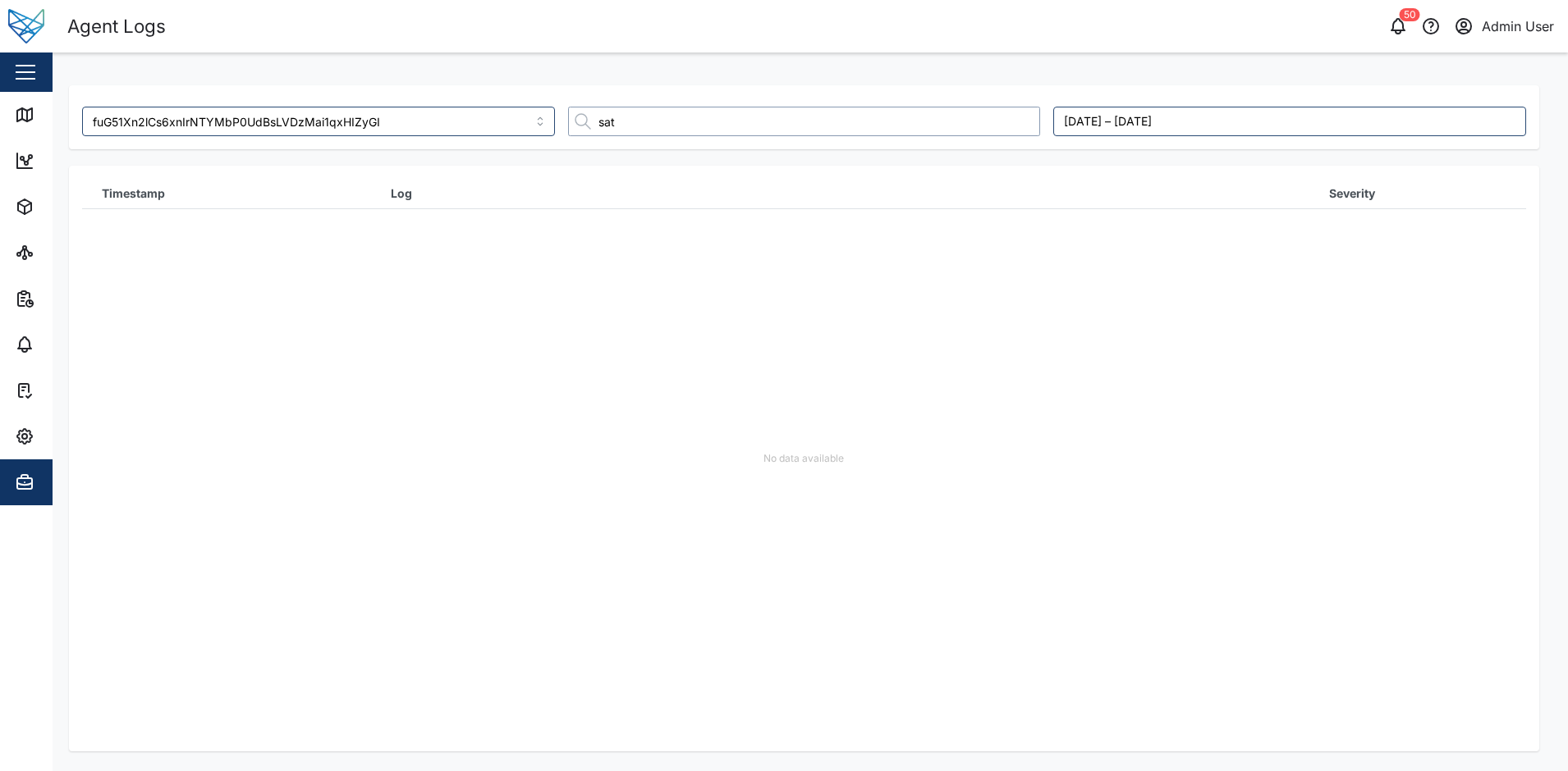
drag, startPoint x: 669, startPoint y: 125, endPoint x: 531, endPoint y: 119, distance: 138.1
click at [554, 119] on div "fuG51Xn2lCs6xnIrNTYMbP0UdBsLVDzMai1qxHIZyGI sat September 3, 2025 – September 1…" at bounding box center [804, 121] width 1456 height 43
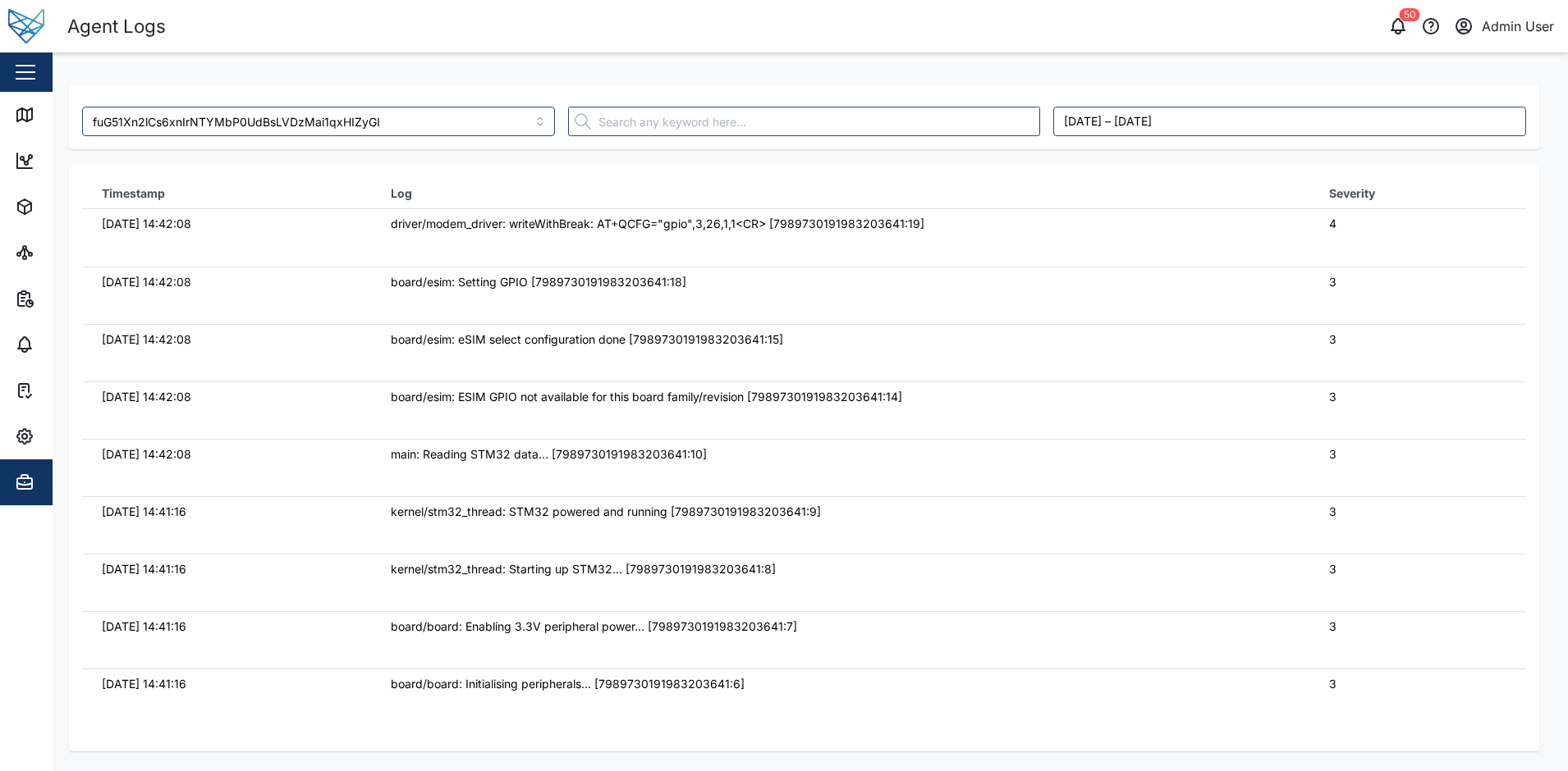
click at [668, 344] on div "board/esim: eSIM select configuration done [7989730191983203641:15]" at bounding box center [840, 340] width 899 height 18
click at [619, 233] on td "driver/modem_driver: writeWithBreak: AT+QCFG="gpio",3,26,1,1<CR> [7989730191983…" at bounding box center [840, 238] width 938 height 58
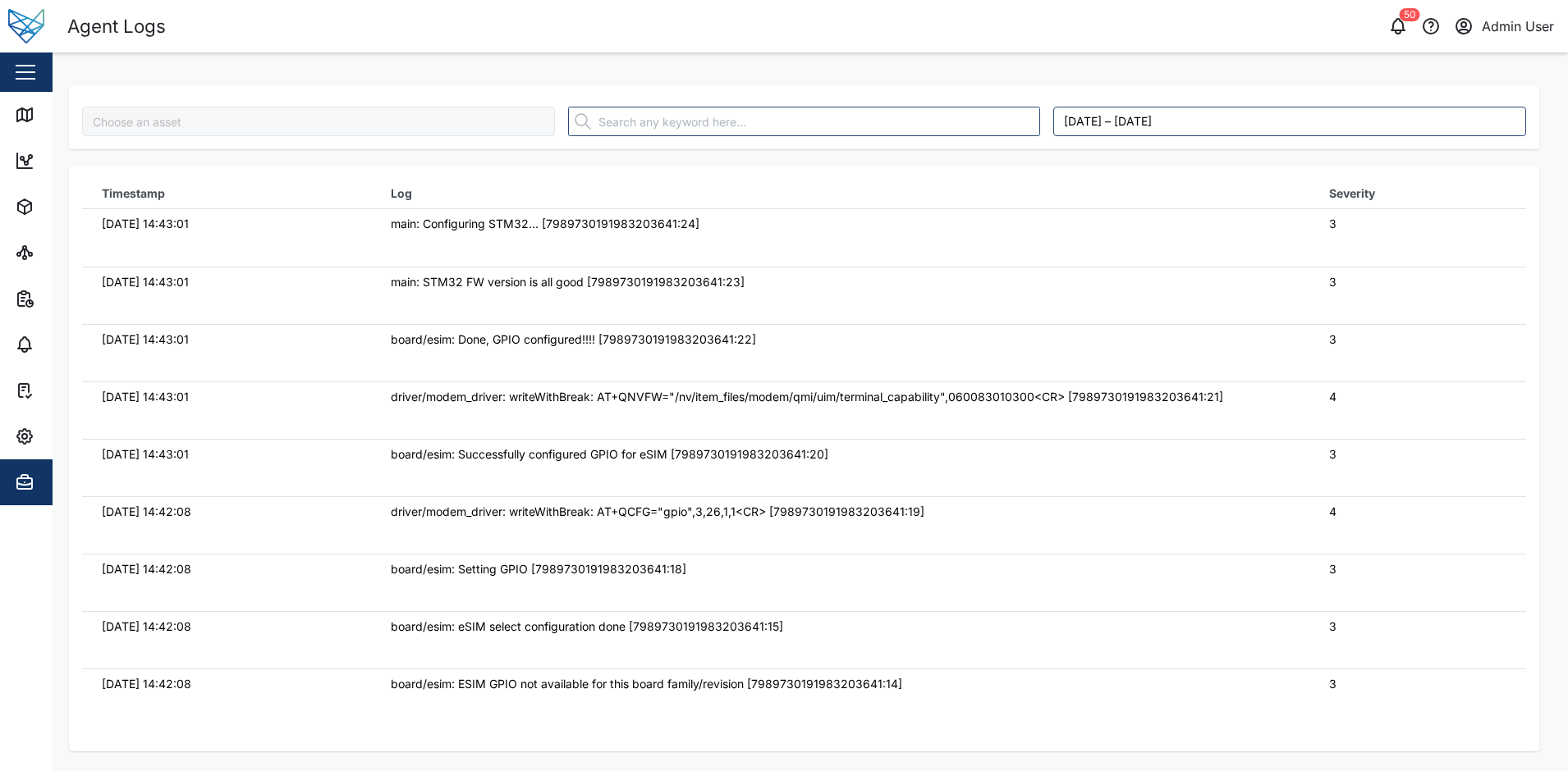
type input "fuG51Xn2lCs6xnIrNTYMbP0UdBsLVDzMai1qxHIZyGI"
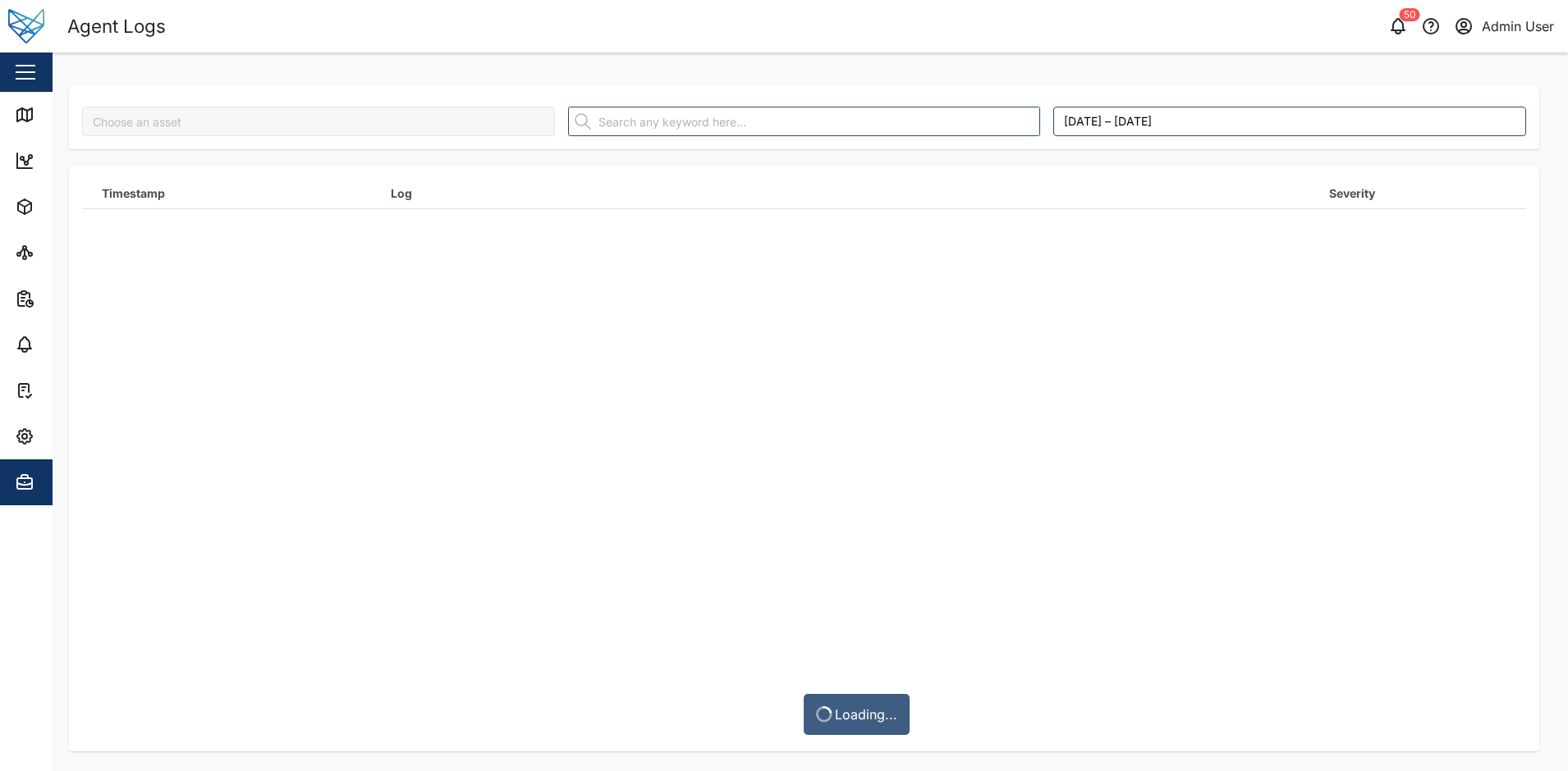
type input "fuG51Xn2lCs6xnIrNTYMbP0UdBsLVDzMai1qxHIZyGI"
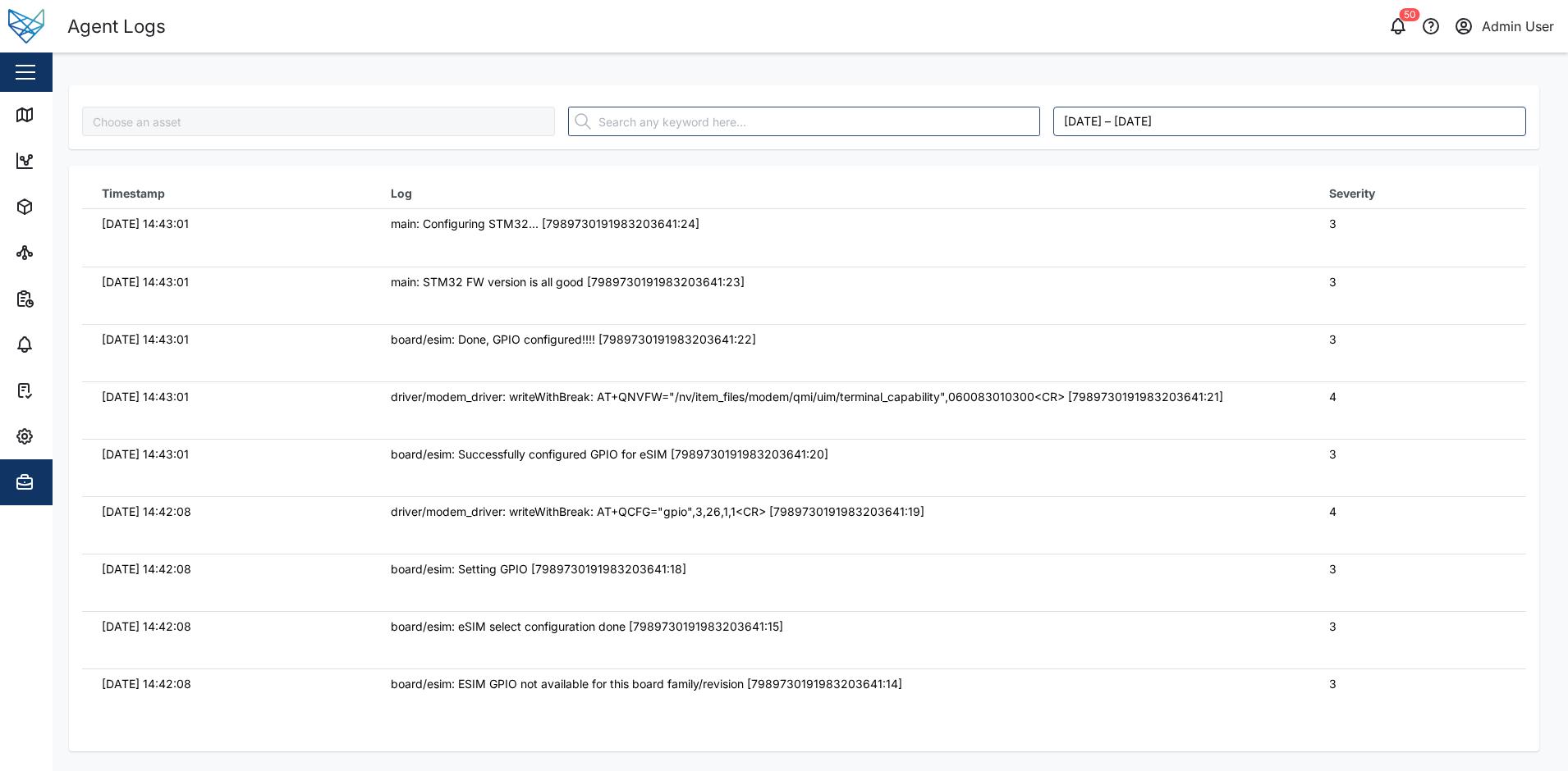
type input "fuG51Xn2lCs6xnIrNTYMbP0UdBsLVDzMai1qxHIZyGI"
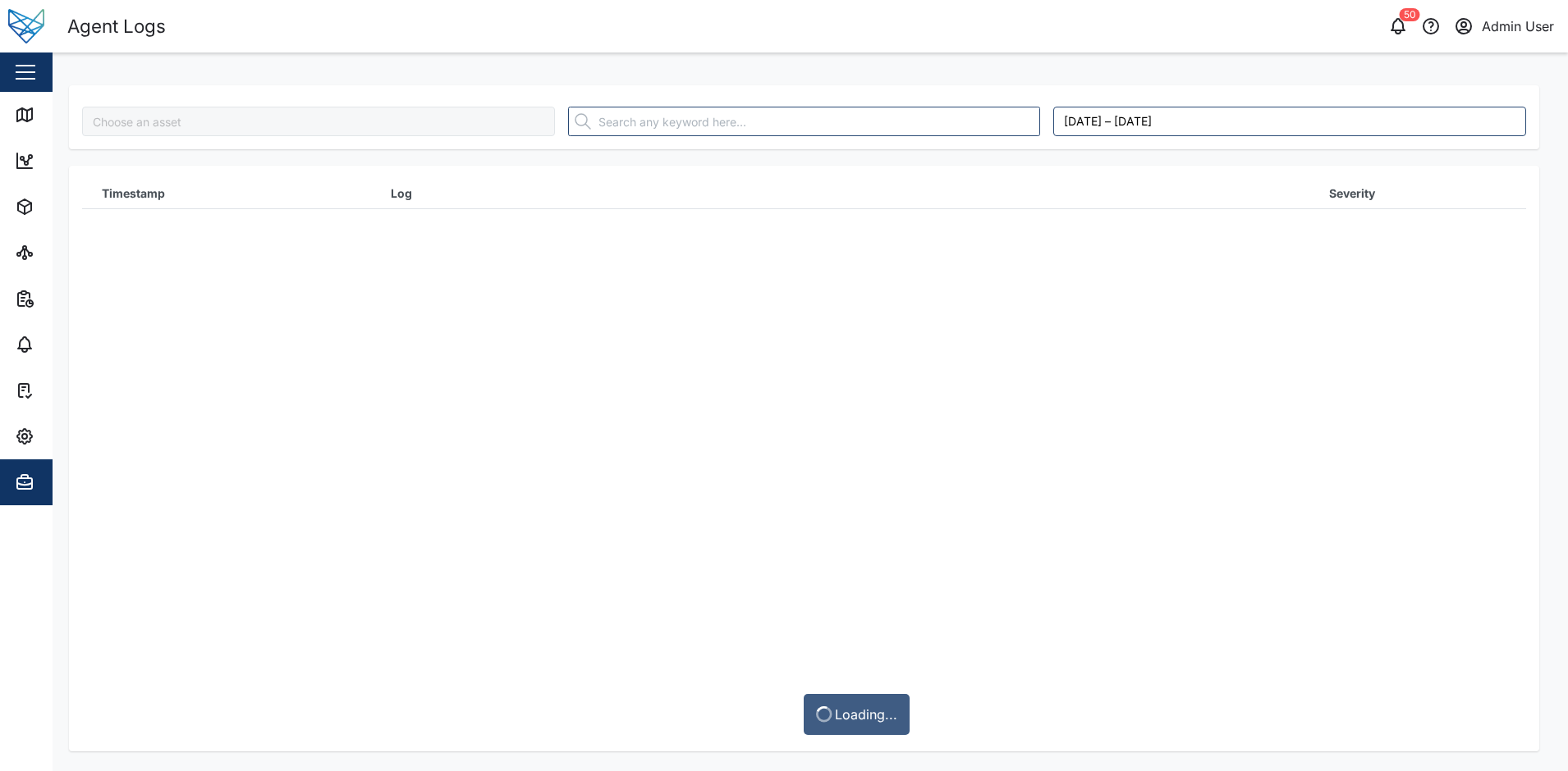
type input "fuG51Xn2lCs6xnIrNTYMbP0UdBsLVDzMai1qxHIZyGI"
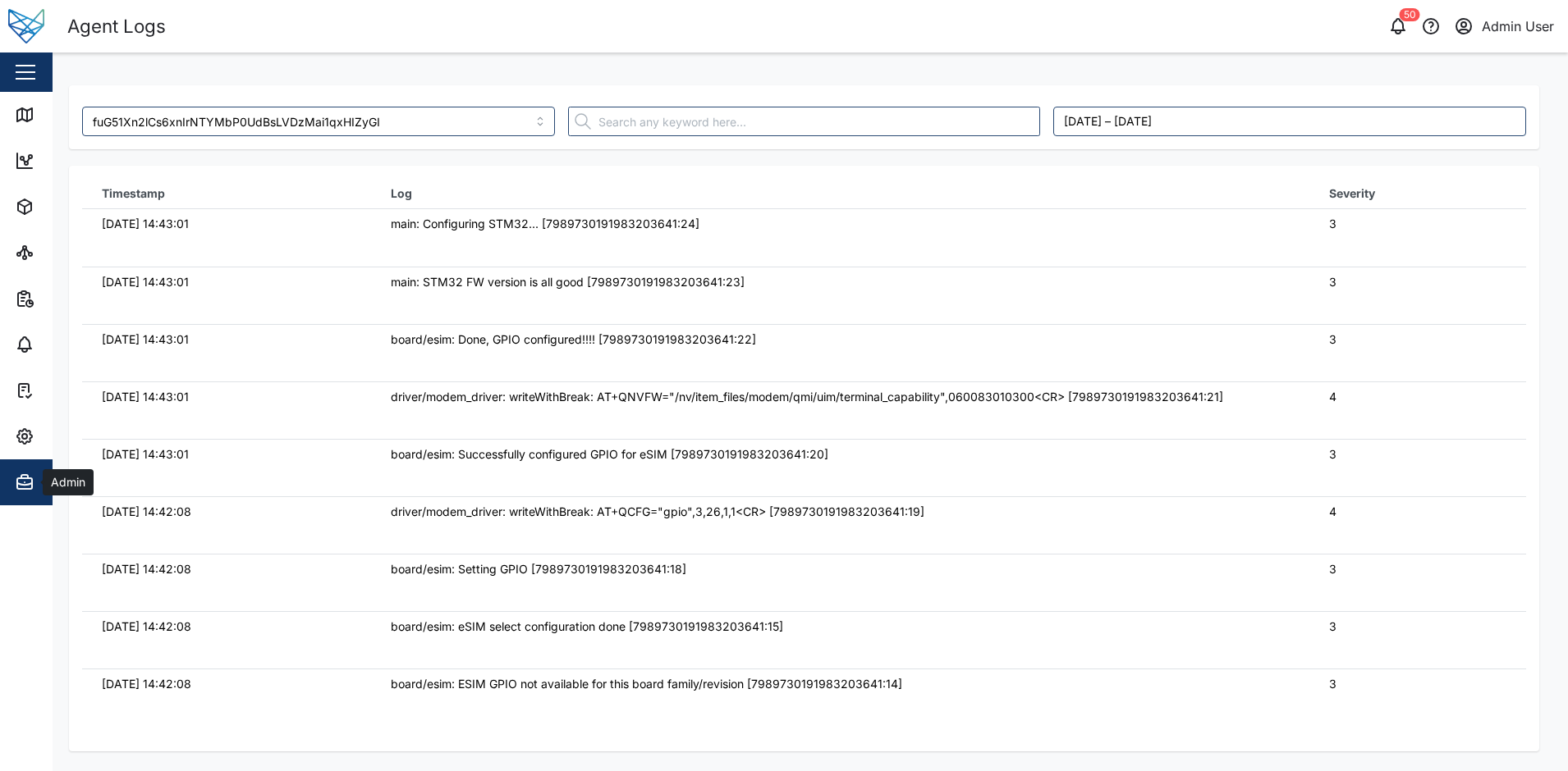
click at [27, 478] on icon "button" at bounding box center [24, 476] width 7 height 3
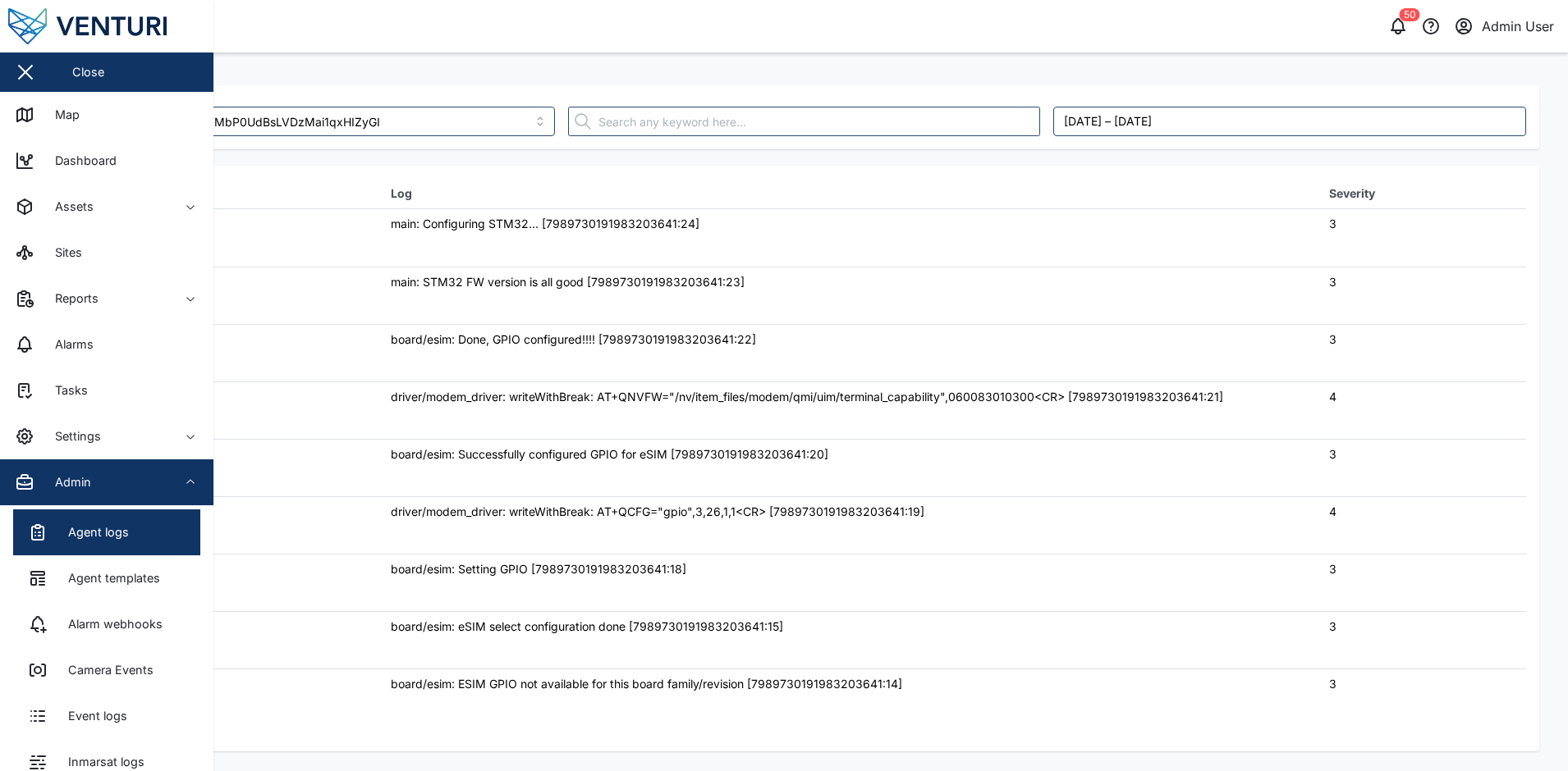
click at [498, 439] on td "board/esim: Successfully configured GPIO for eSIM [7989730191983203641:20]" at bounding box center [840, 468] width 938 height 58
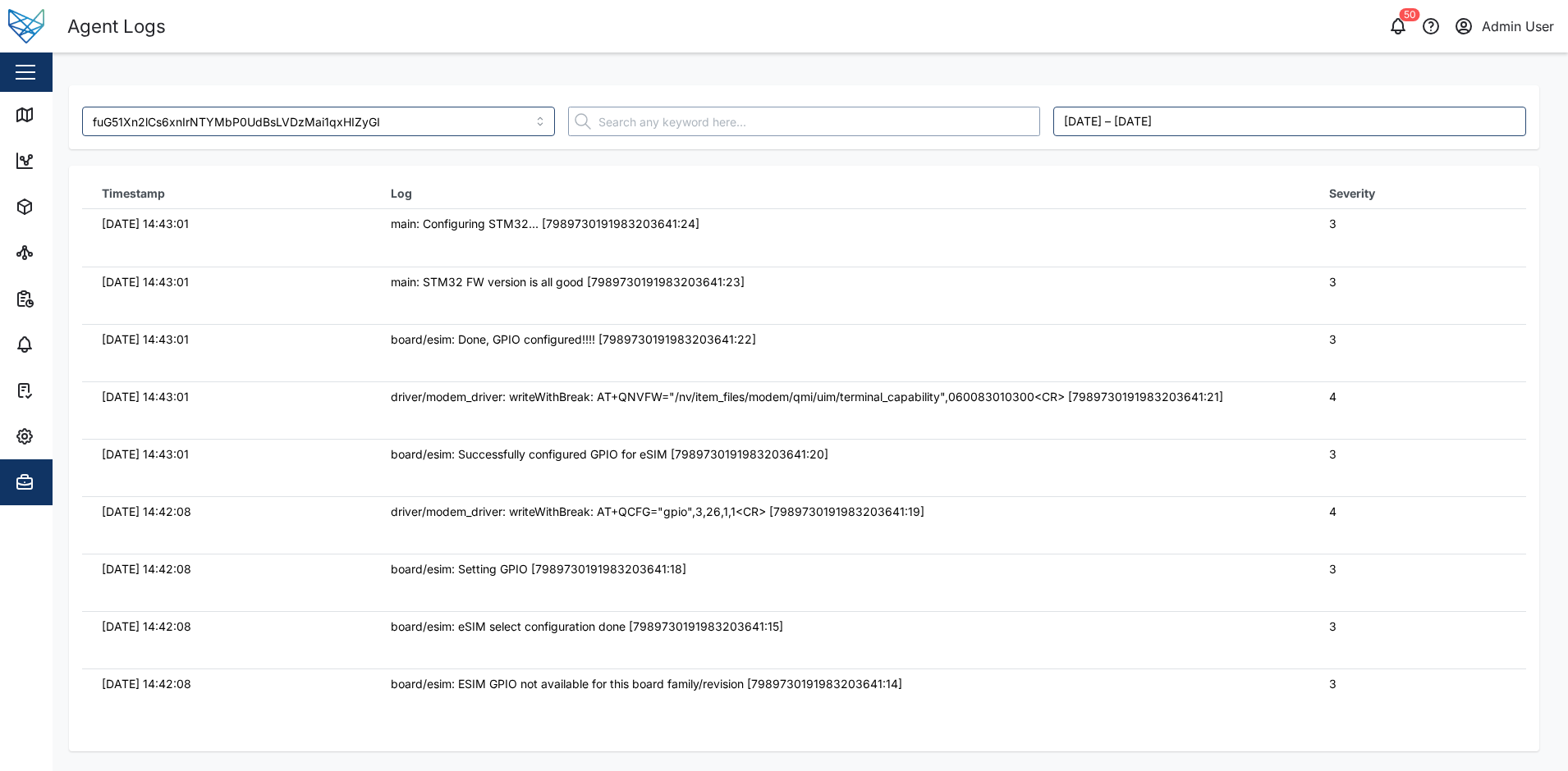
click at [649, 113] on input "text" at bounding box center [804, 122] width 473 height 30
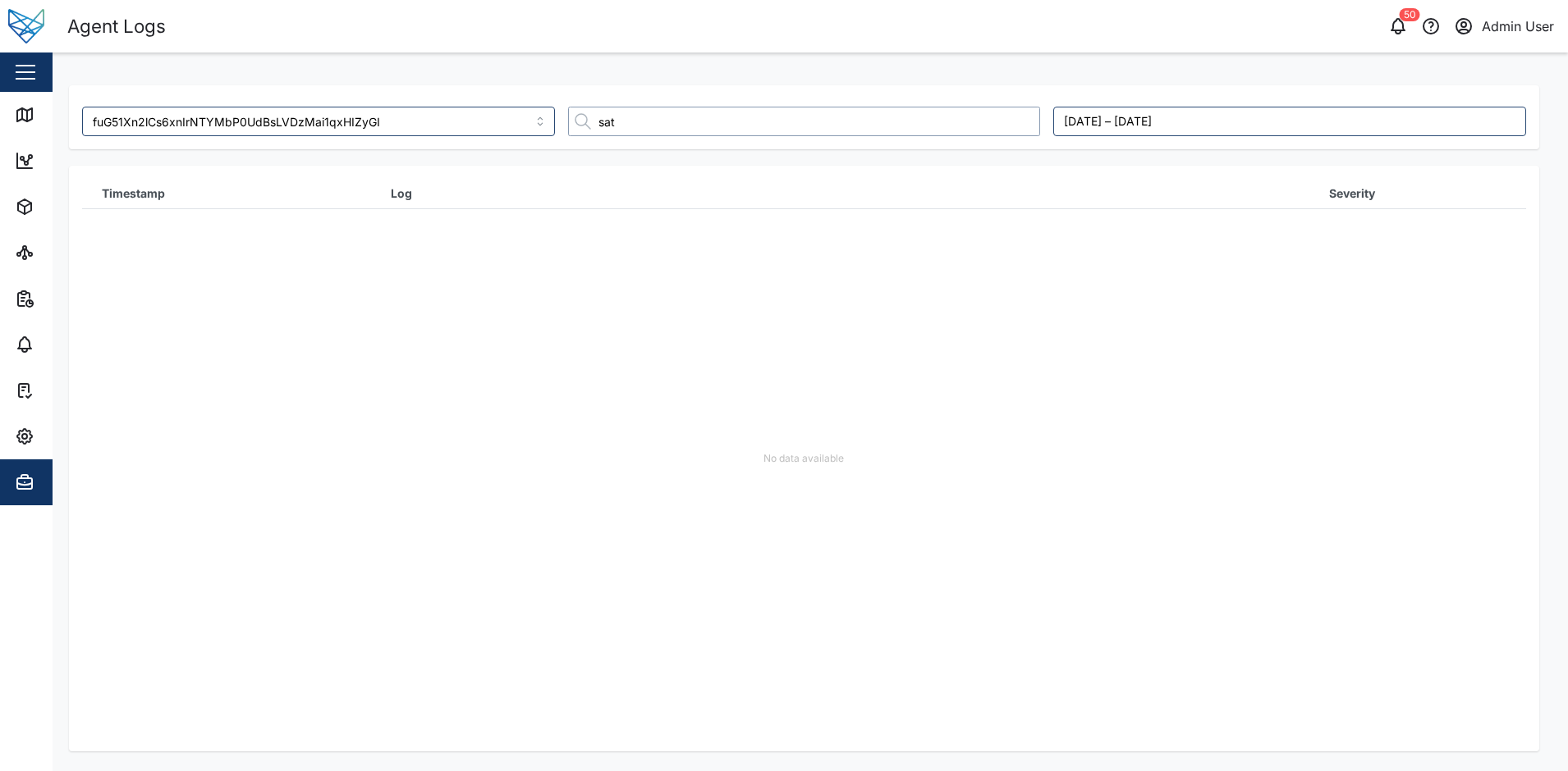
click at [650, 114] on input "sat" at bounding box center [804, 122] width 473 height 30
type input "s"
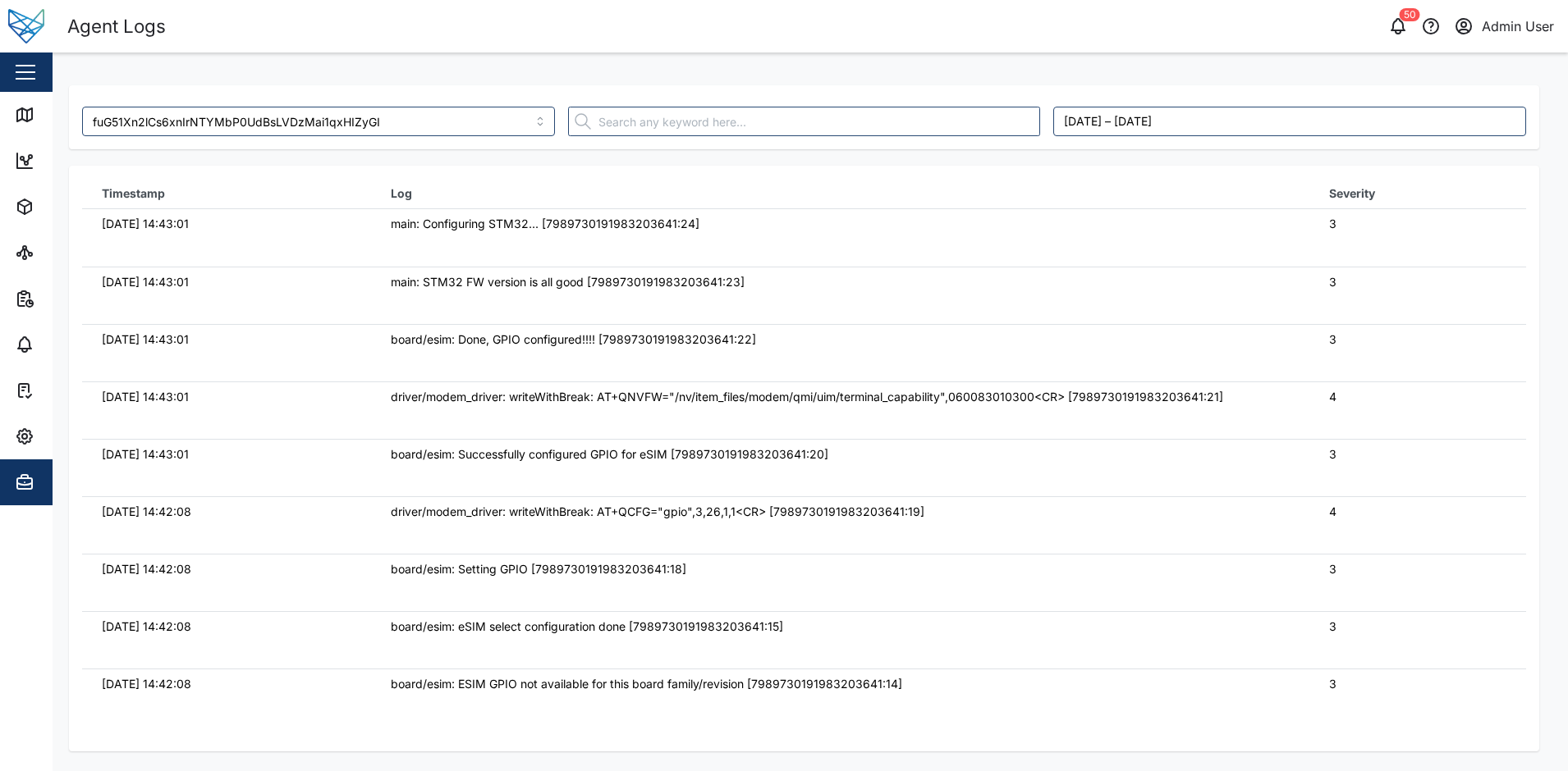
click at [665, 238] on td "main: Configuring STM32... [7989730191983203641:24]" at bounding box center [840, 238] width 938 height 58
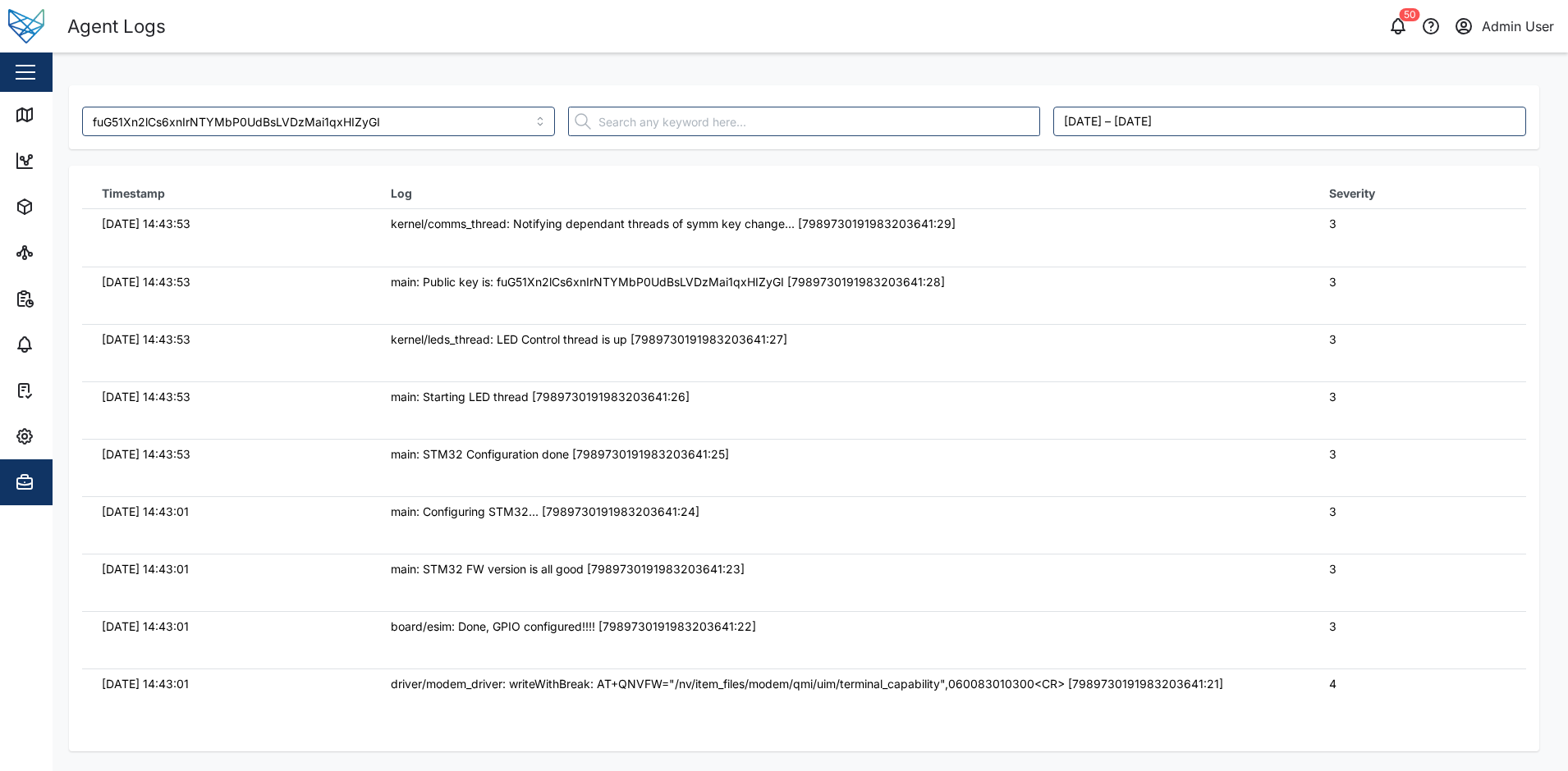
click at [836, 292] on td "main: Public key is: fuG51Xn2lCs6xnIrNTYMbP0UdBsLVDzMai1qxHIZyGI [7989730191983…" at bounding box center [840, 295] width 938 height 58
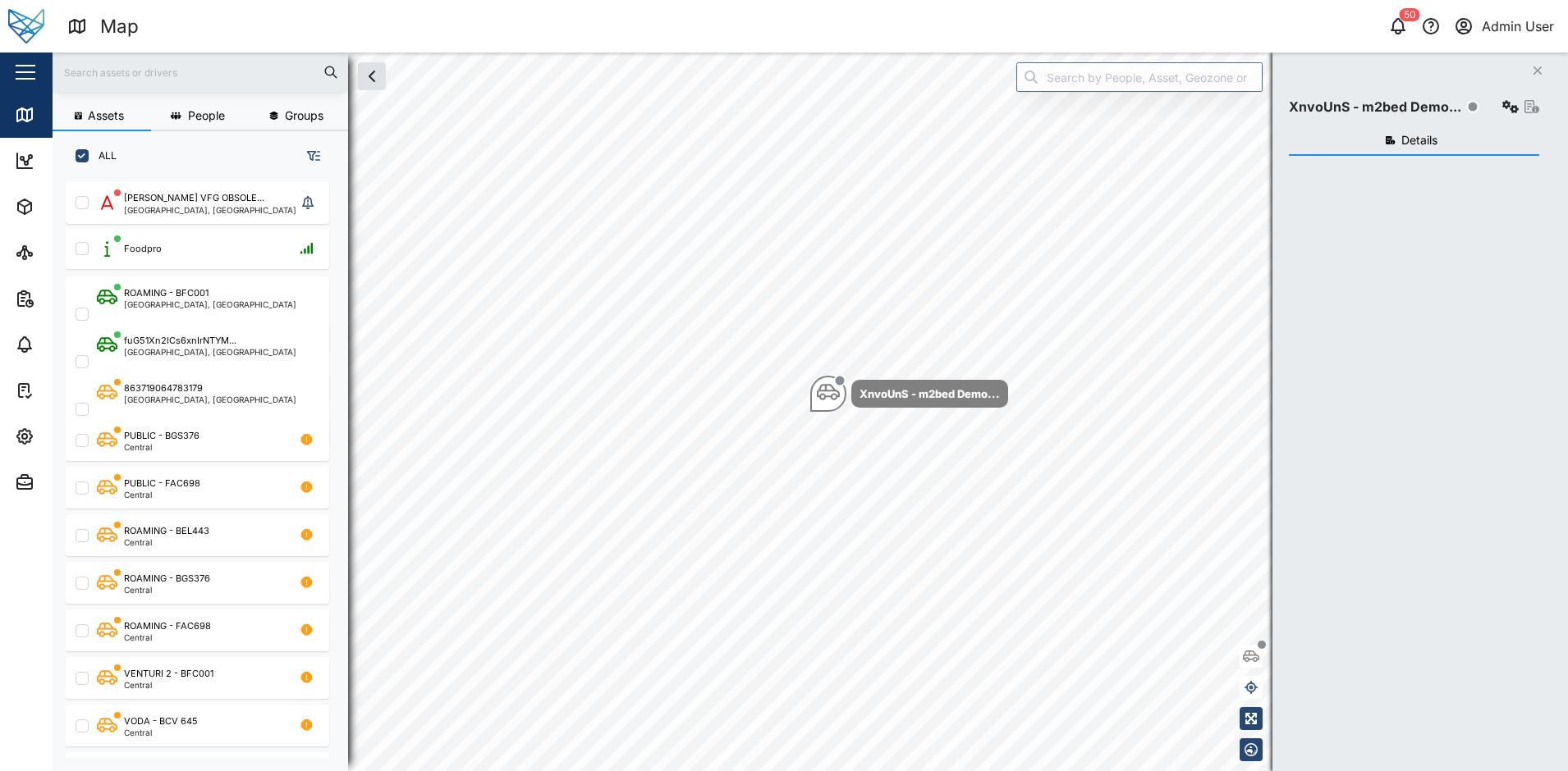
scroll to position [13, 13]
checkbox input "true"
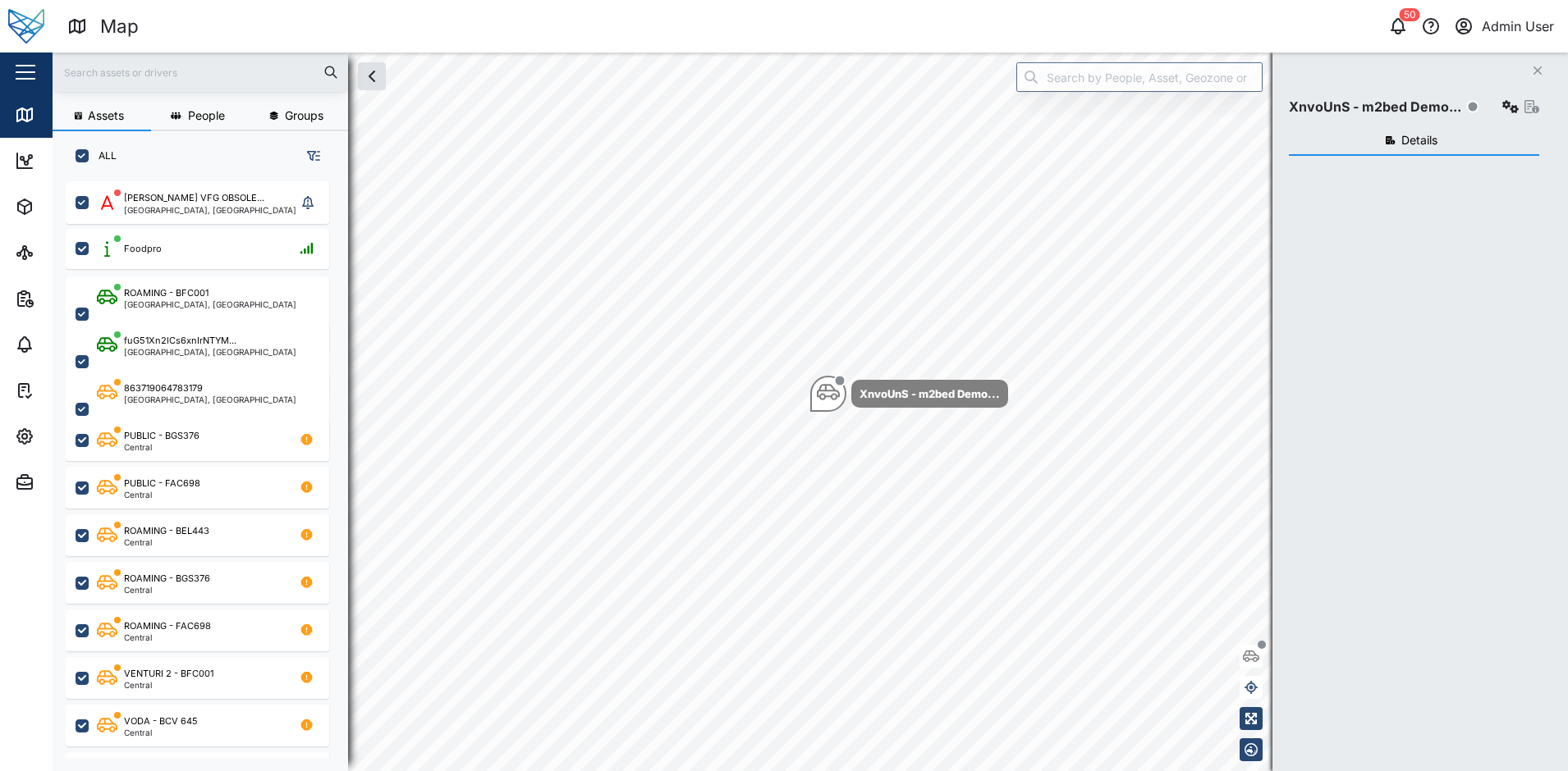
checkbox input "true"
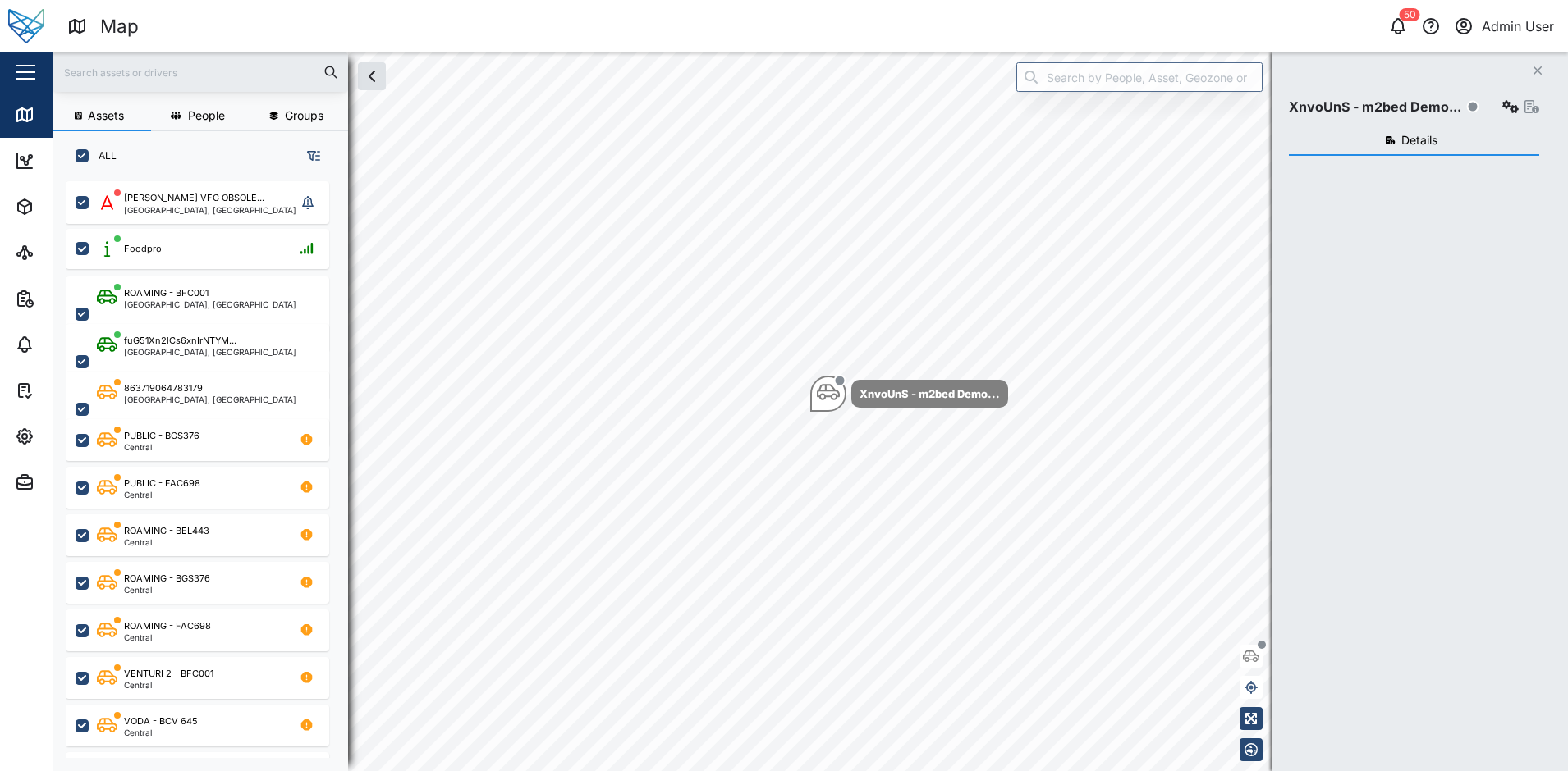
checkbox input "true"
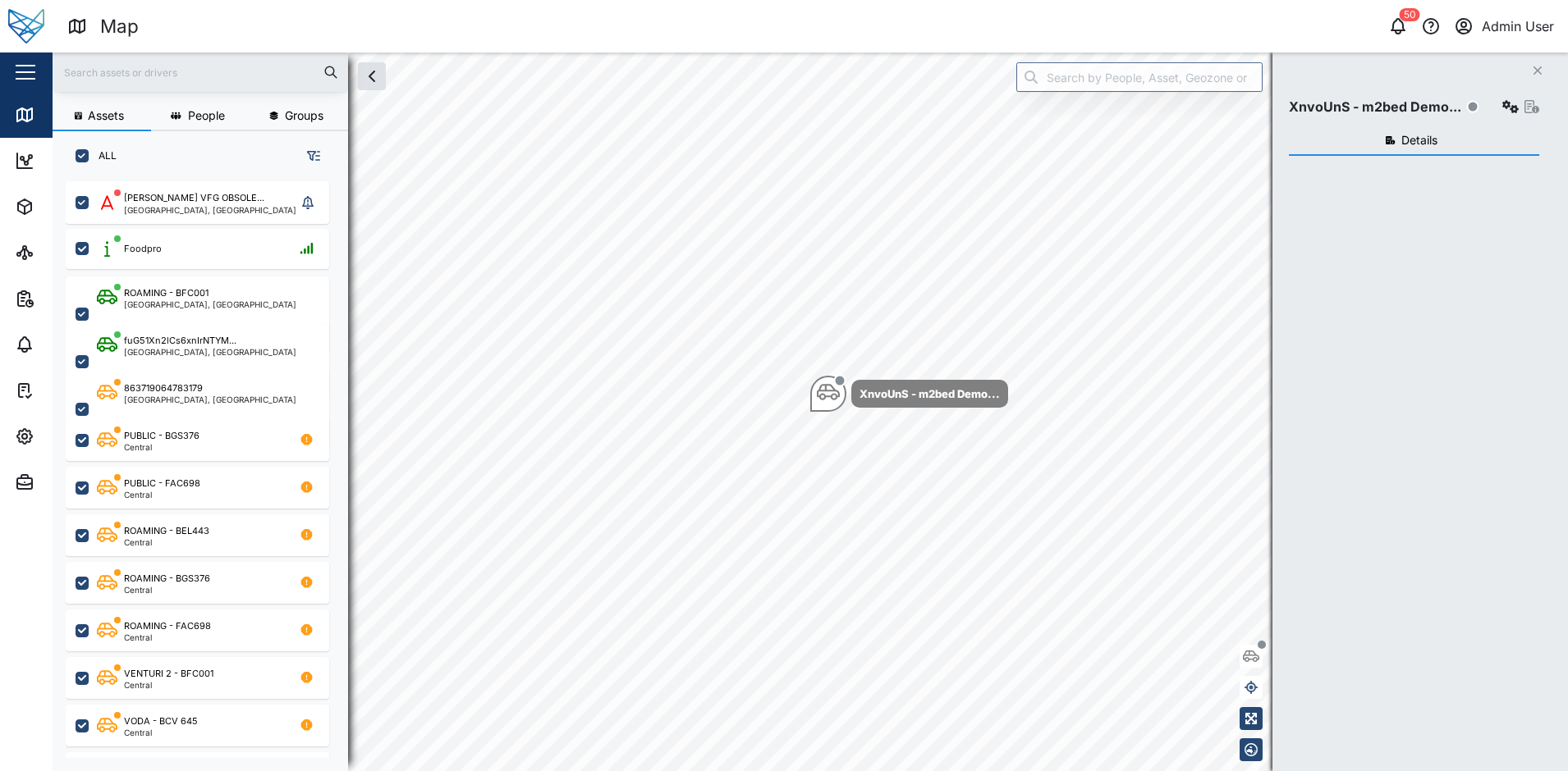
checkbox input "true"
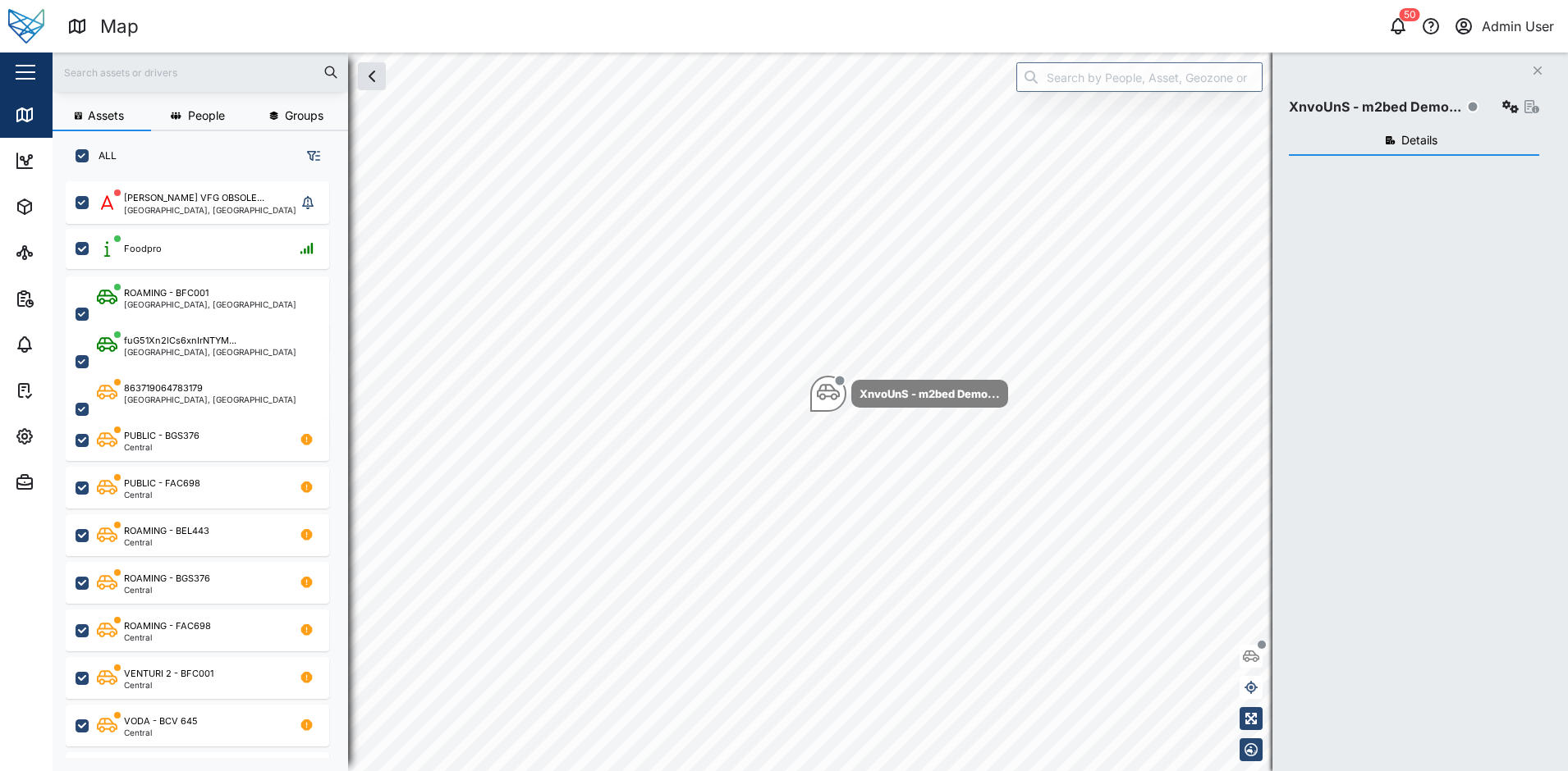
checkbox input "true"
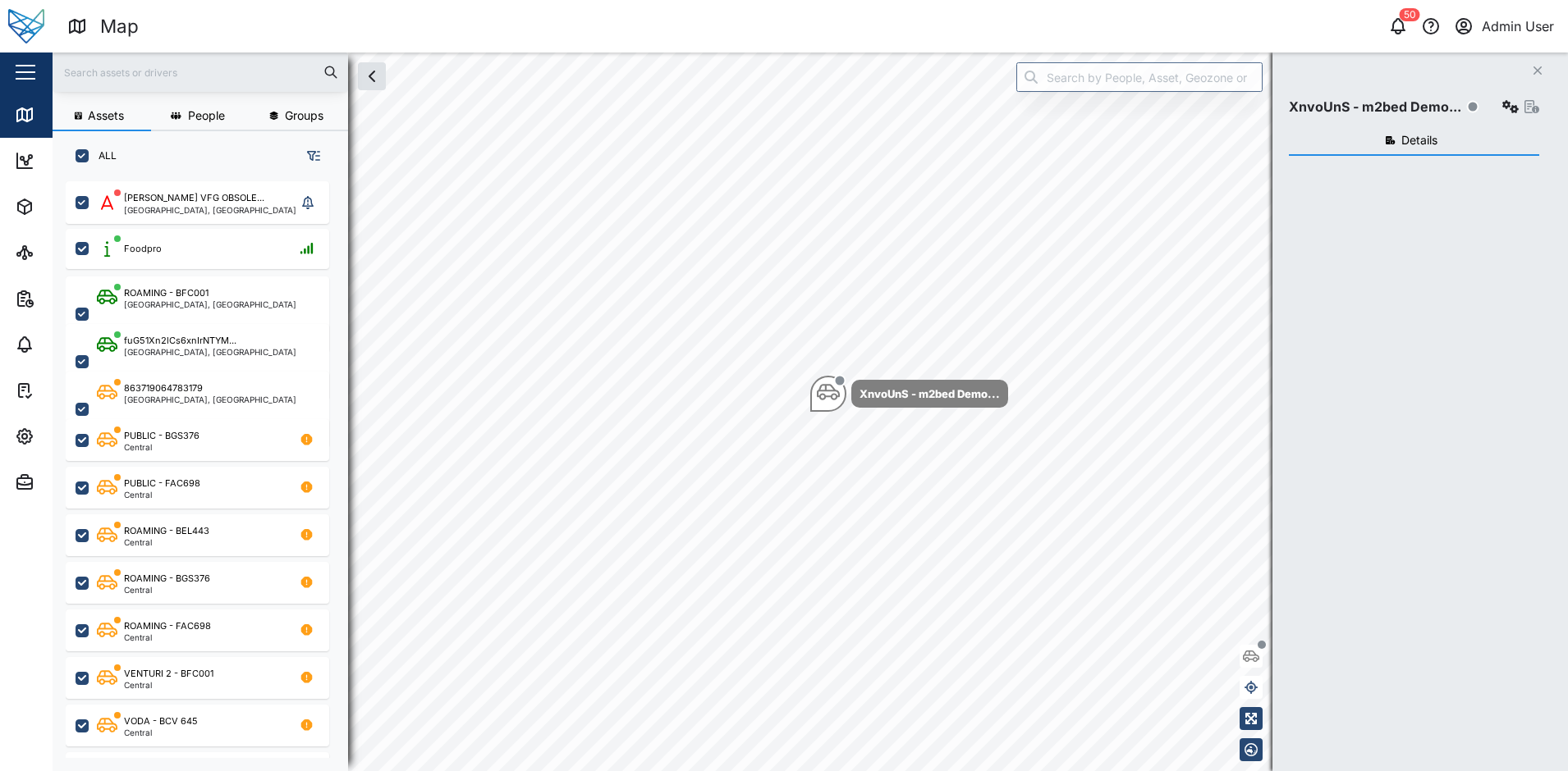
checkbox input "true"
click at [218, 73] on input "text" at bounding box center [200, 72] width 275 height 25
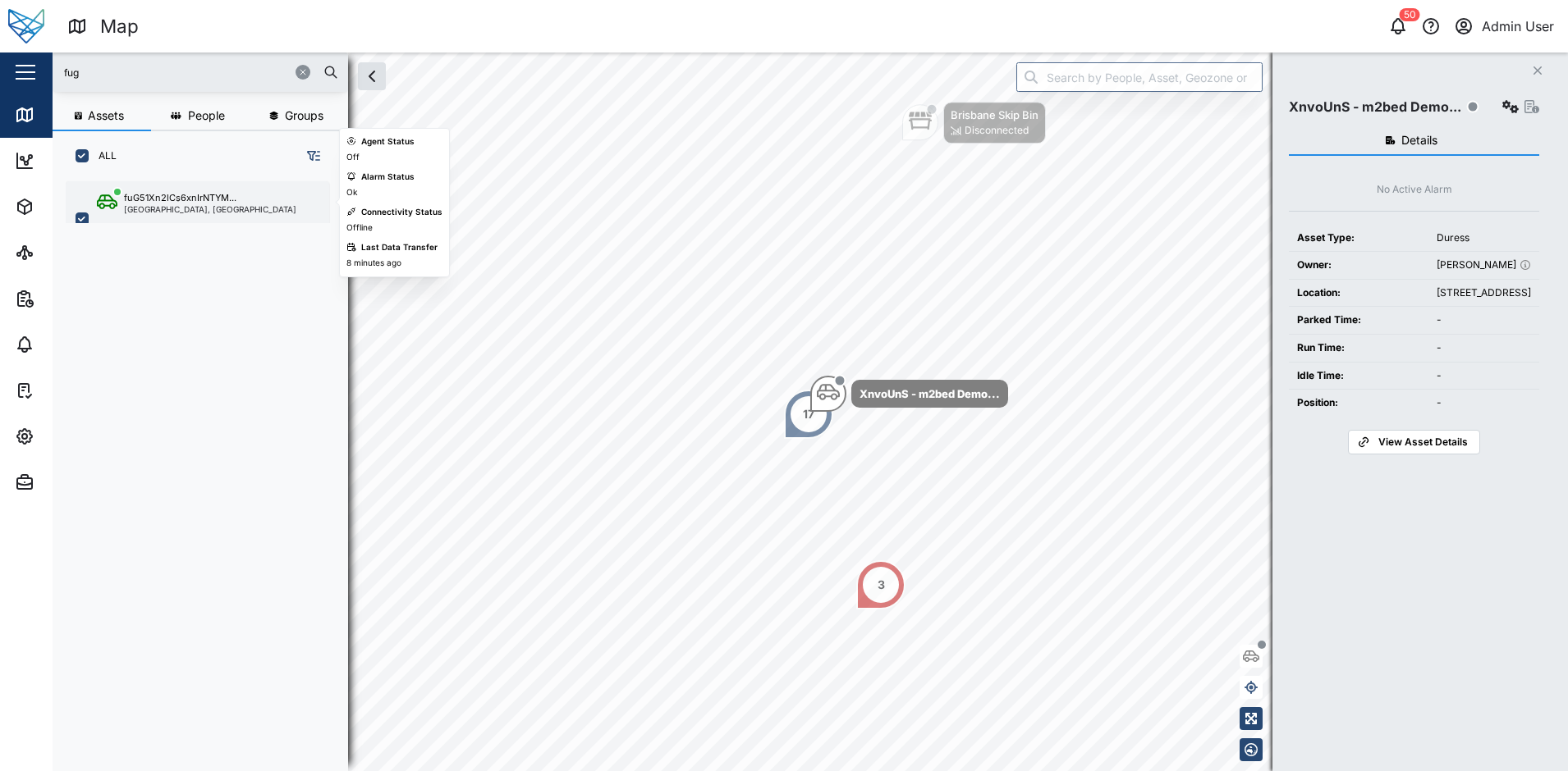
type input "fug"
click at [169, 184] on div "fuG51Xn2lCs6xnIrNTYM... Brisbane, Queensland" at bounding box center [197, 219] width 263 height 76
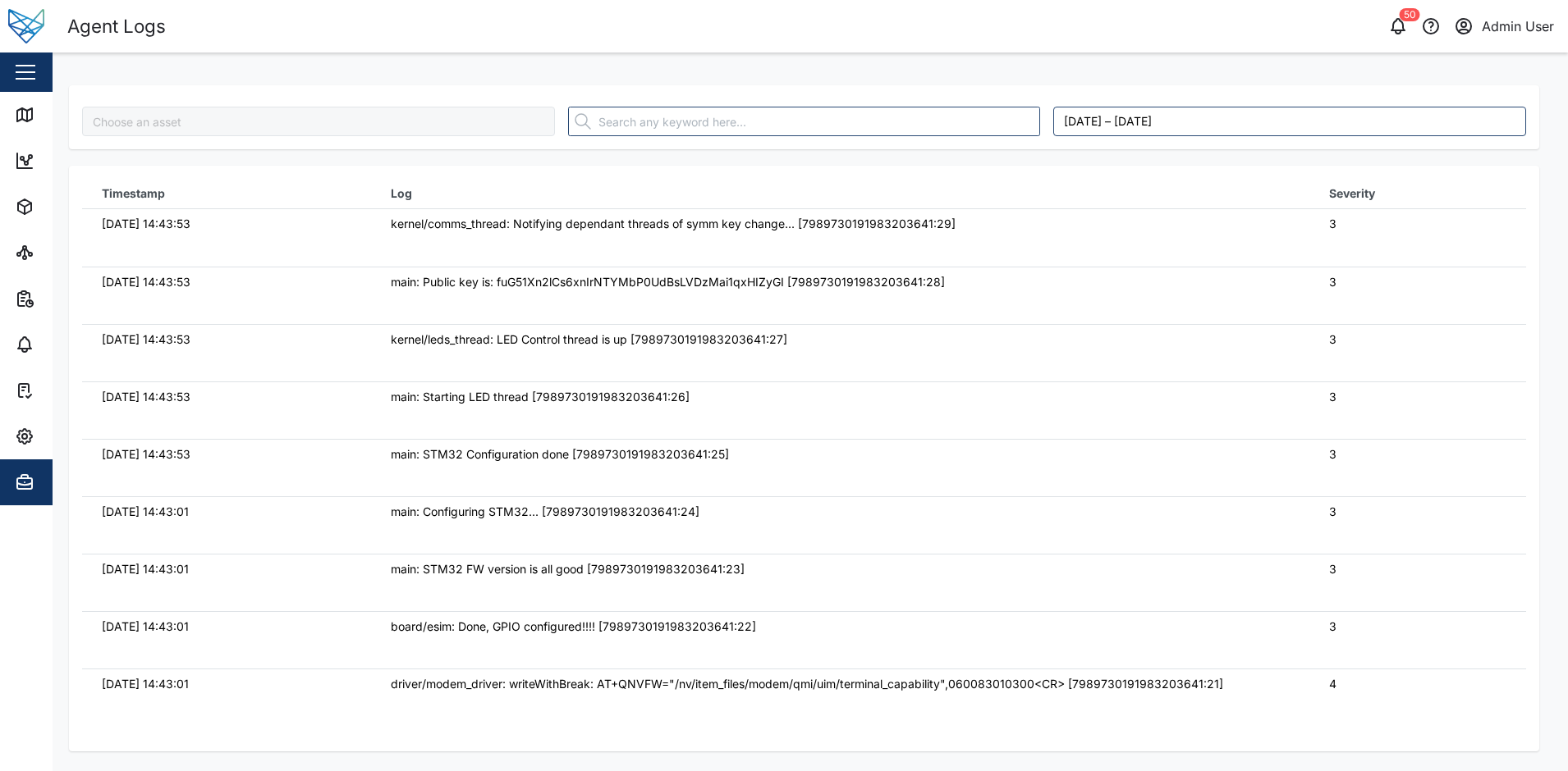
type input "fuG51Xn2lCs6xnIrNTYMbP0UdBsLVDzMai1qxHIZyGI"
click at [867, 367] on td "kernel/leds_thread: LED Control thread is up [7989730191983203641:27]" at bounding box center [840, 353] width 938 height 58
type input "fuG51Xn2lCs6xnIrNTYMbP0UdBsLVDzMai1qxHIZyGI"
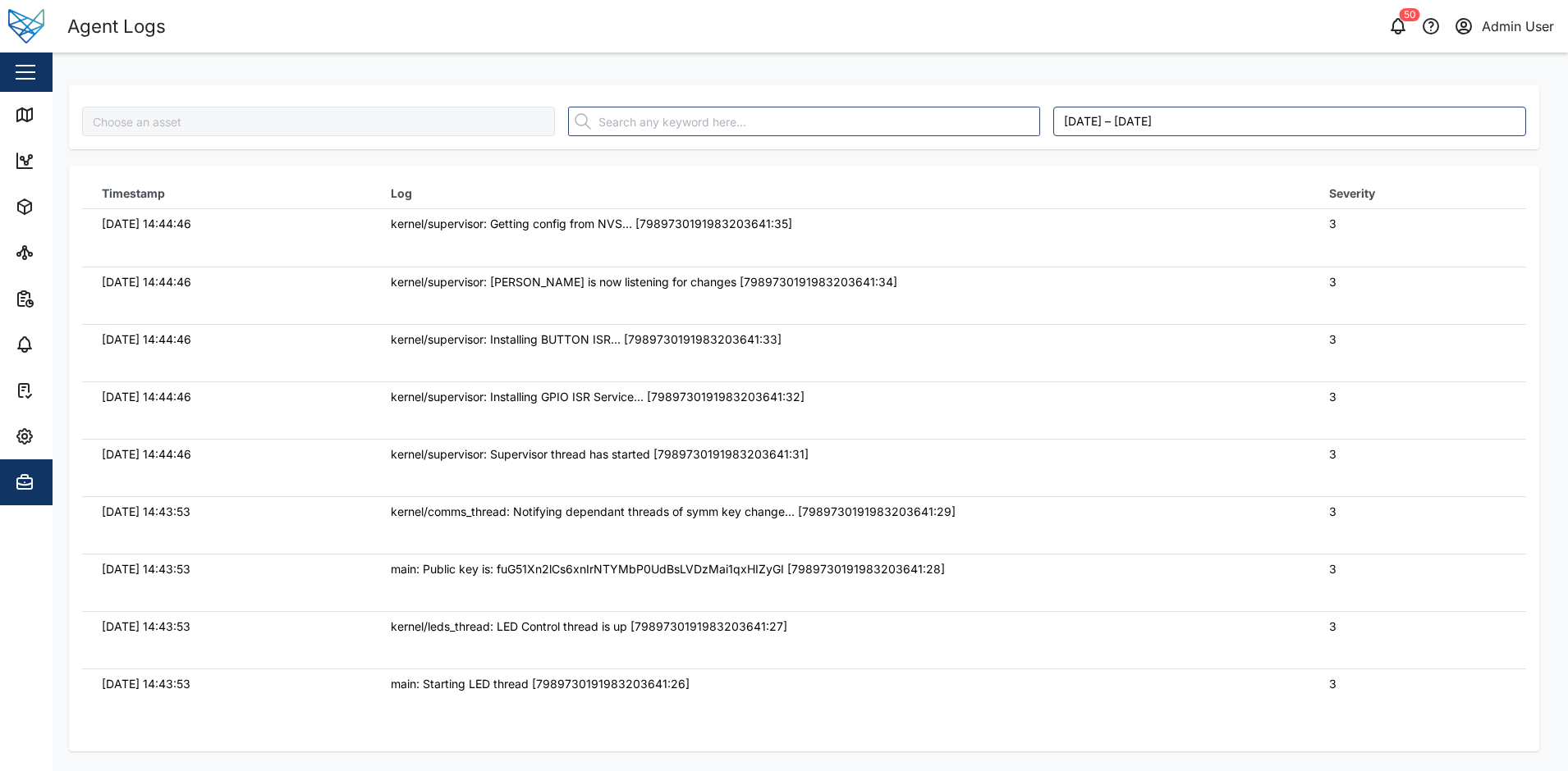
type input "fuG51Xn2lCs6xnIrNTYMbP0UdBsLVDzMai1qxHIZyGI"
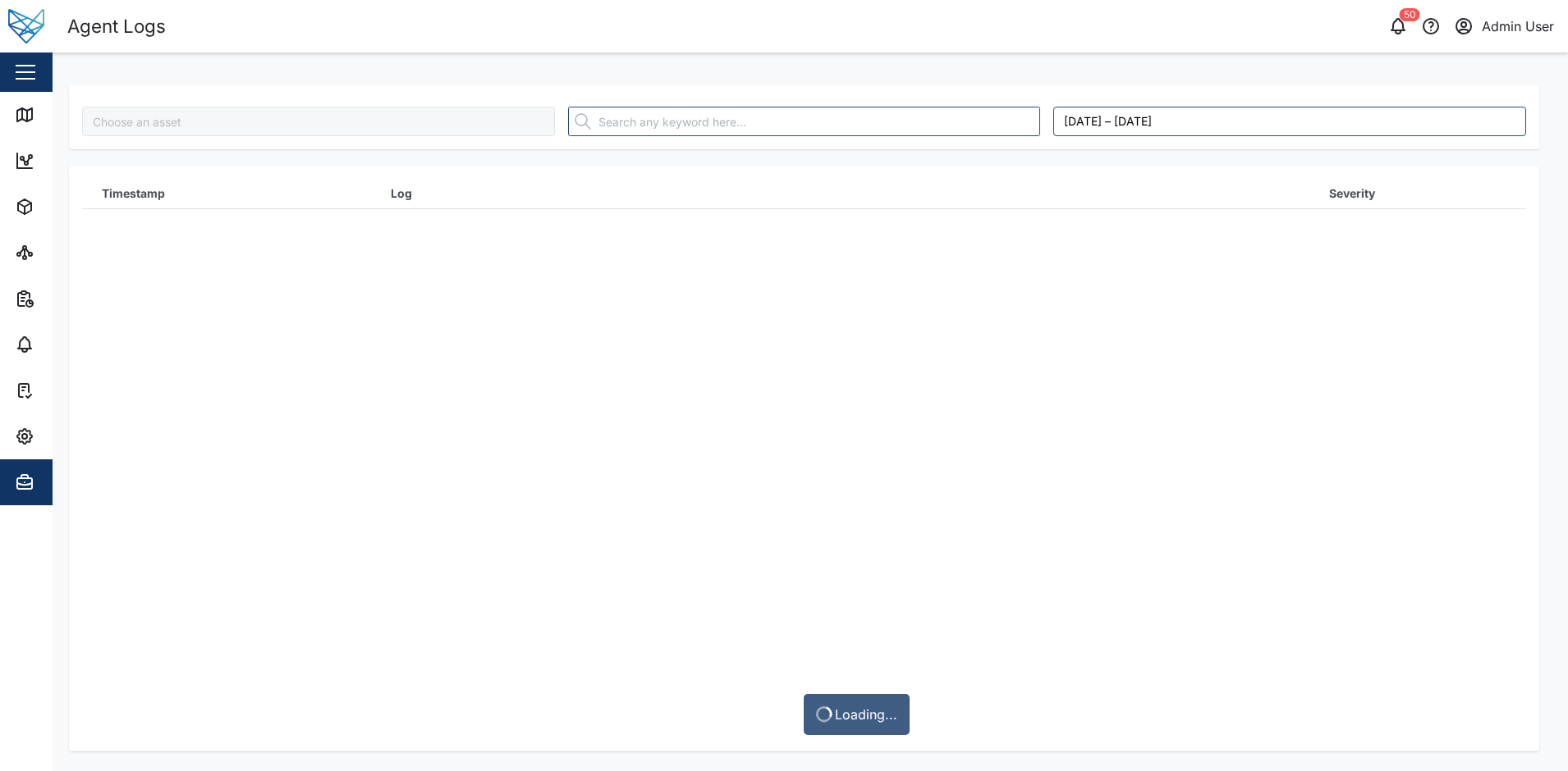
type input "fuG51Xn2lCs6xnIrNTYMbP0UdBsLVDzMai1qxHIZyGI"
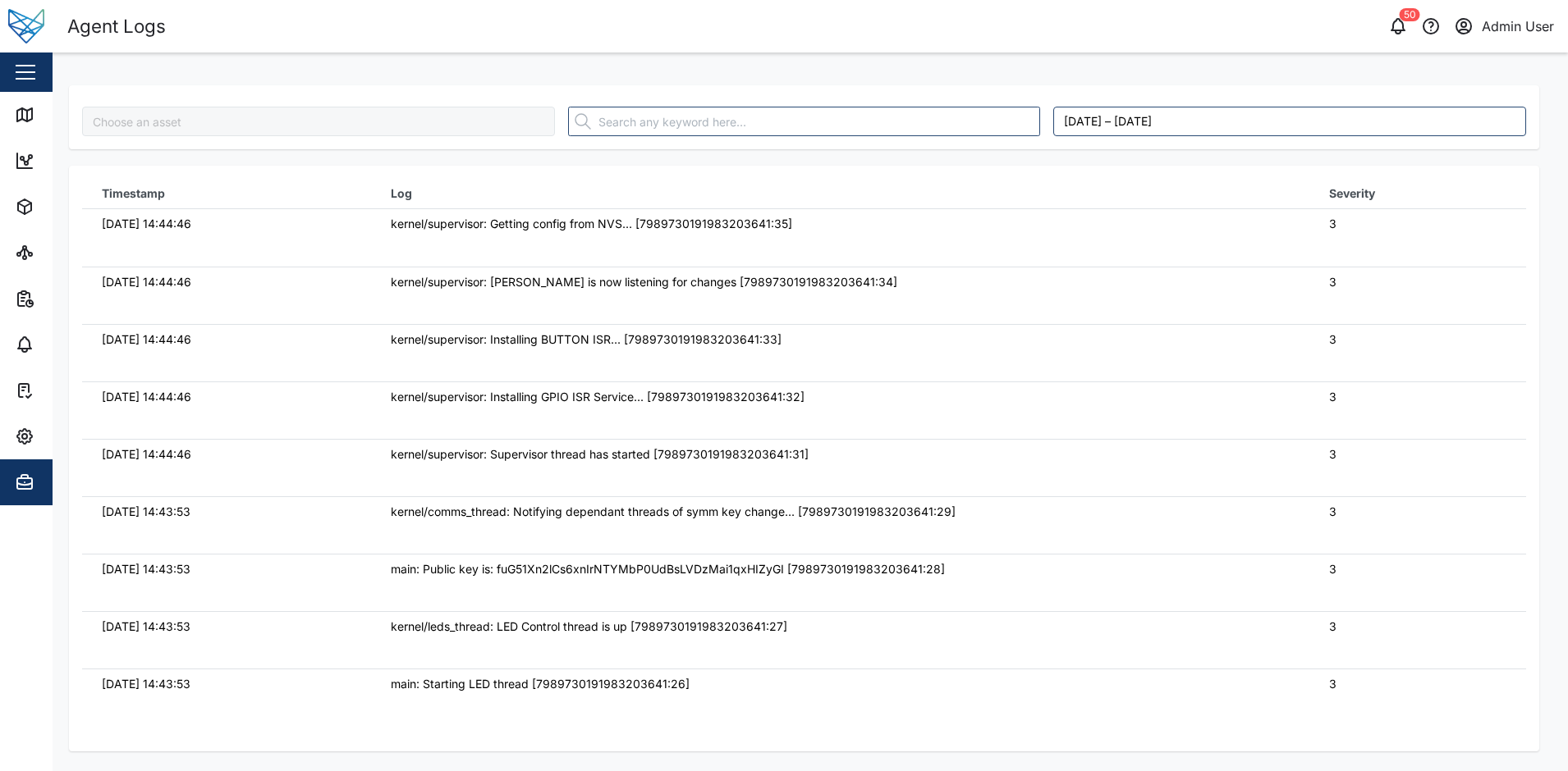
type input "fuG51Xn2lCs6xnIrNTYMbP0UdBsLVDzMai1qxHIZyGI"
click at [825, 343] on div "kernel/supervisor: Installing BUTTON ISR... [7989730191983203641:33]" at bounding box center [840, 340] width 899 height 18
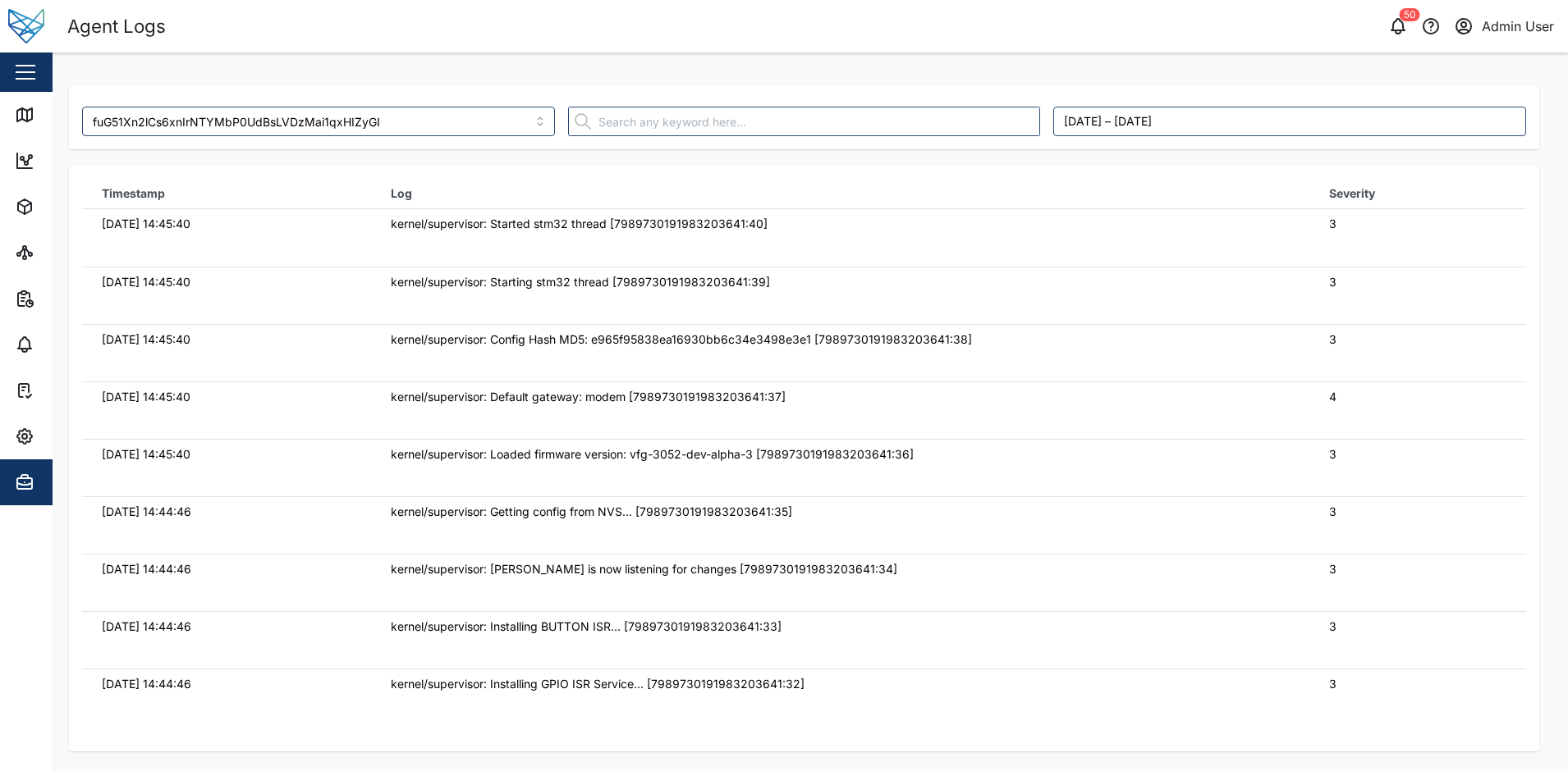
click at [542, 484] on td "kernel/supervisor: Loaded firmware version: vfg-3052-dev-alpha-3 [7989730191983…" at bounding box center [840, 468] width 938 height 58
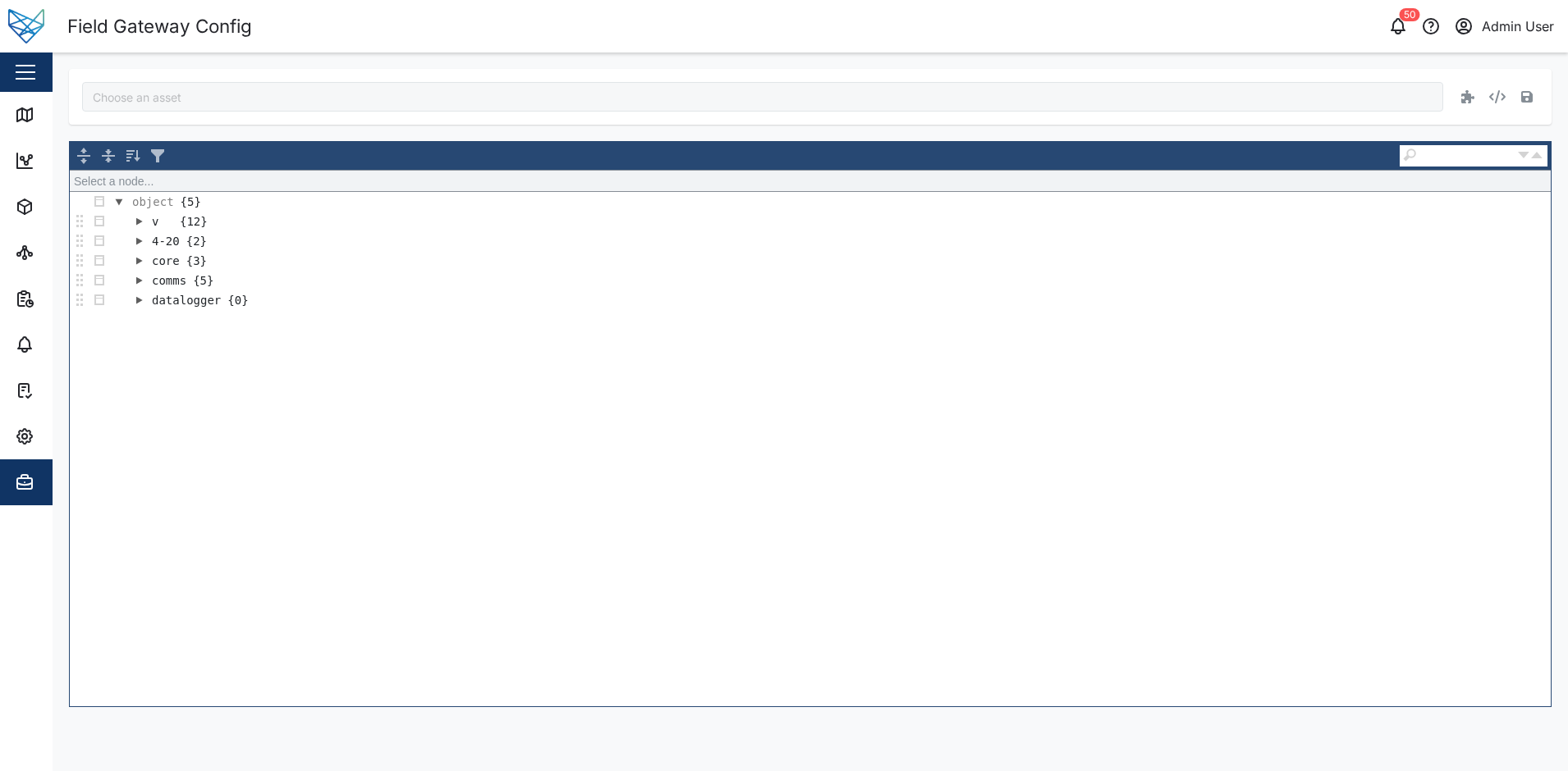
type input "[PERSON_NAME]"
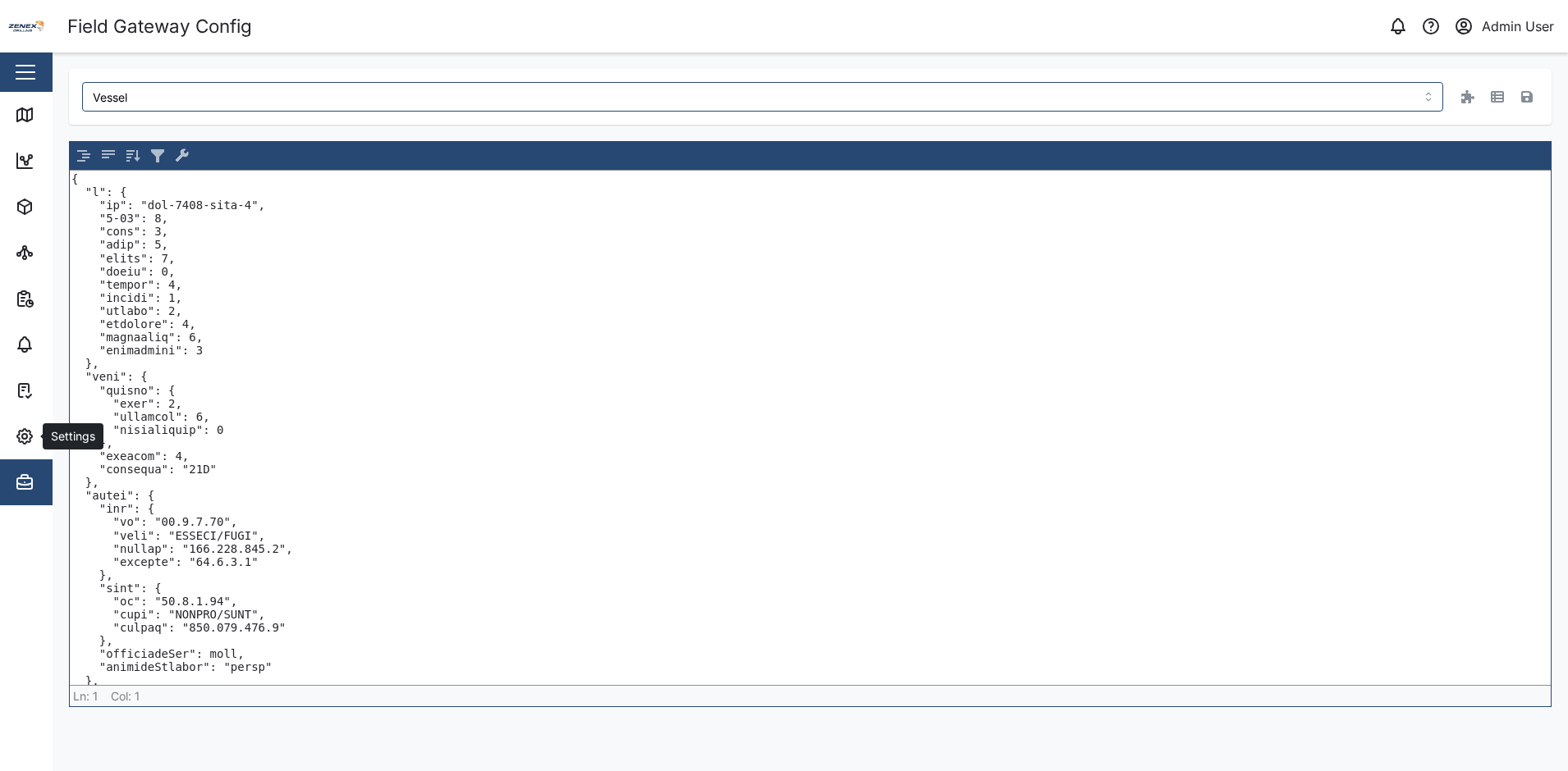
click at [28, 489] on icon "button" at bounding box center [24, 484] width 15 height 11
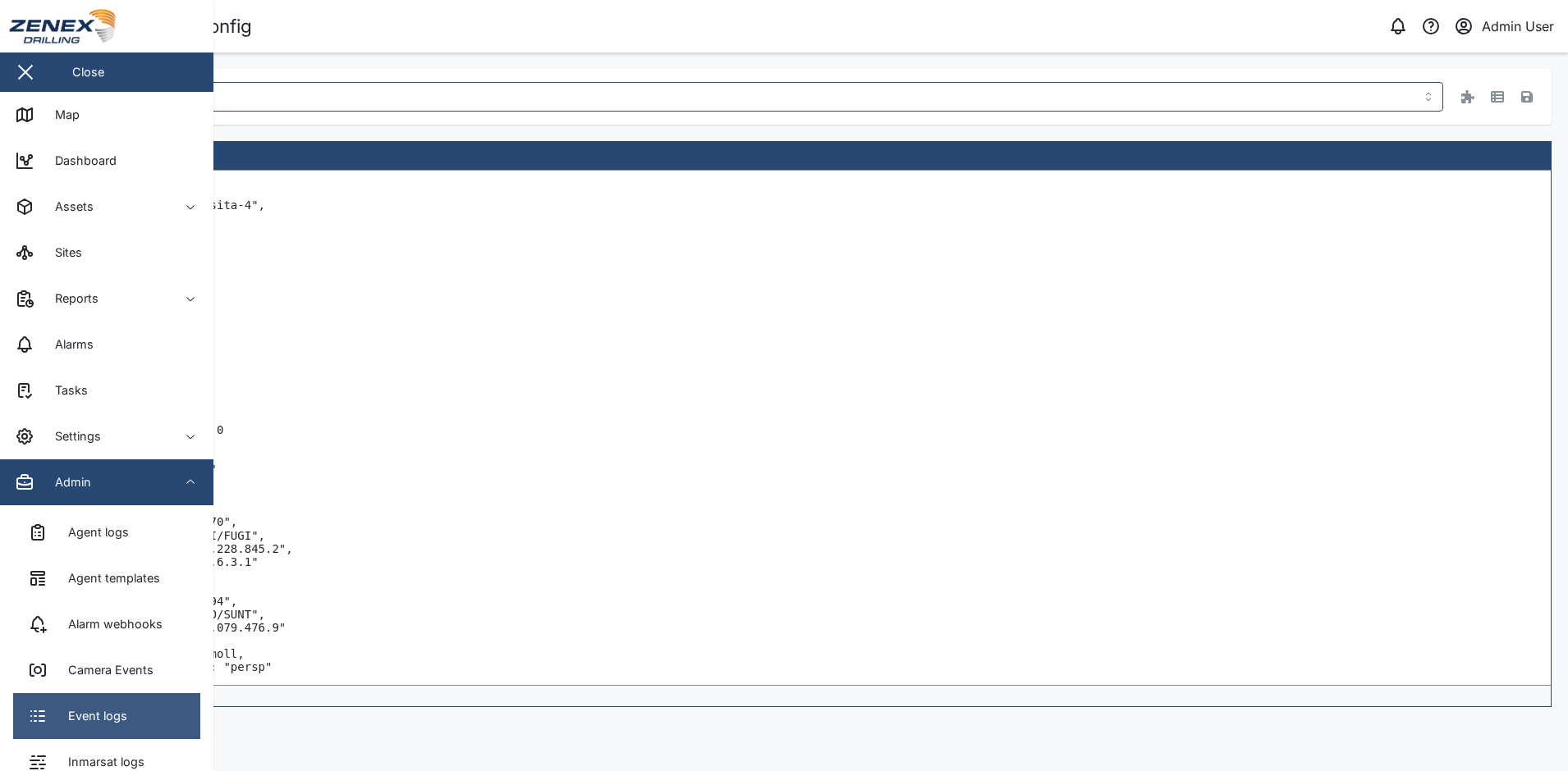
click at [67, 715] on div "Event logs" at bounding box center [92, 716] width 72 height 18
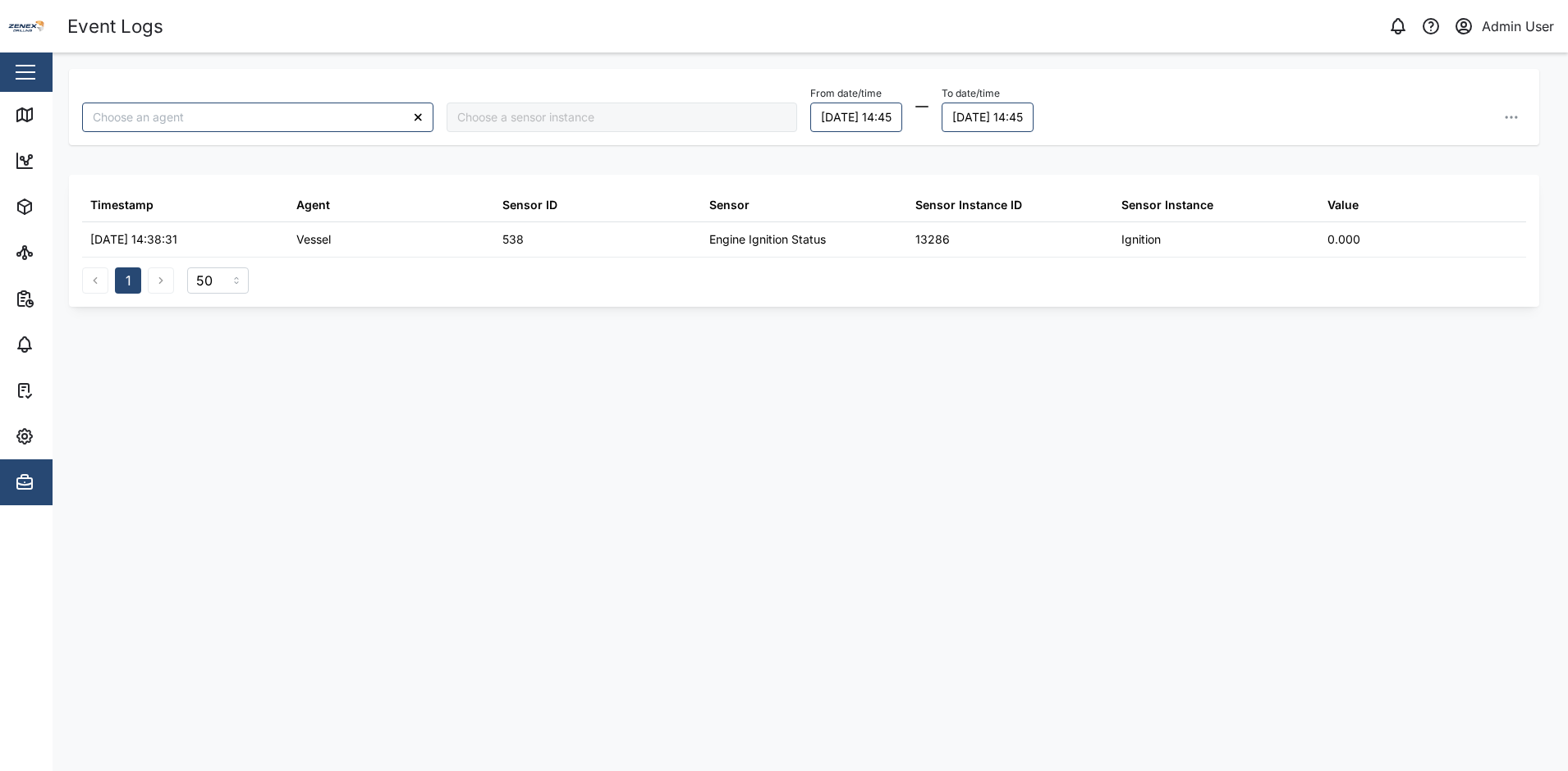
click at [859, 382] on div "From date/time [DATE] 14:45 To date/time [DATE] 14:45 Timestamp Agent Sensor ID…" at bounding box center [804, 410] width 1470 height 683
click at [987, 512] on div "From date/time 09/09/2025 14:46 To date/time 10/09/2025 15:12 Timestamp Agent S…" at bounding box center [804, 410] width 1470 height 683
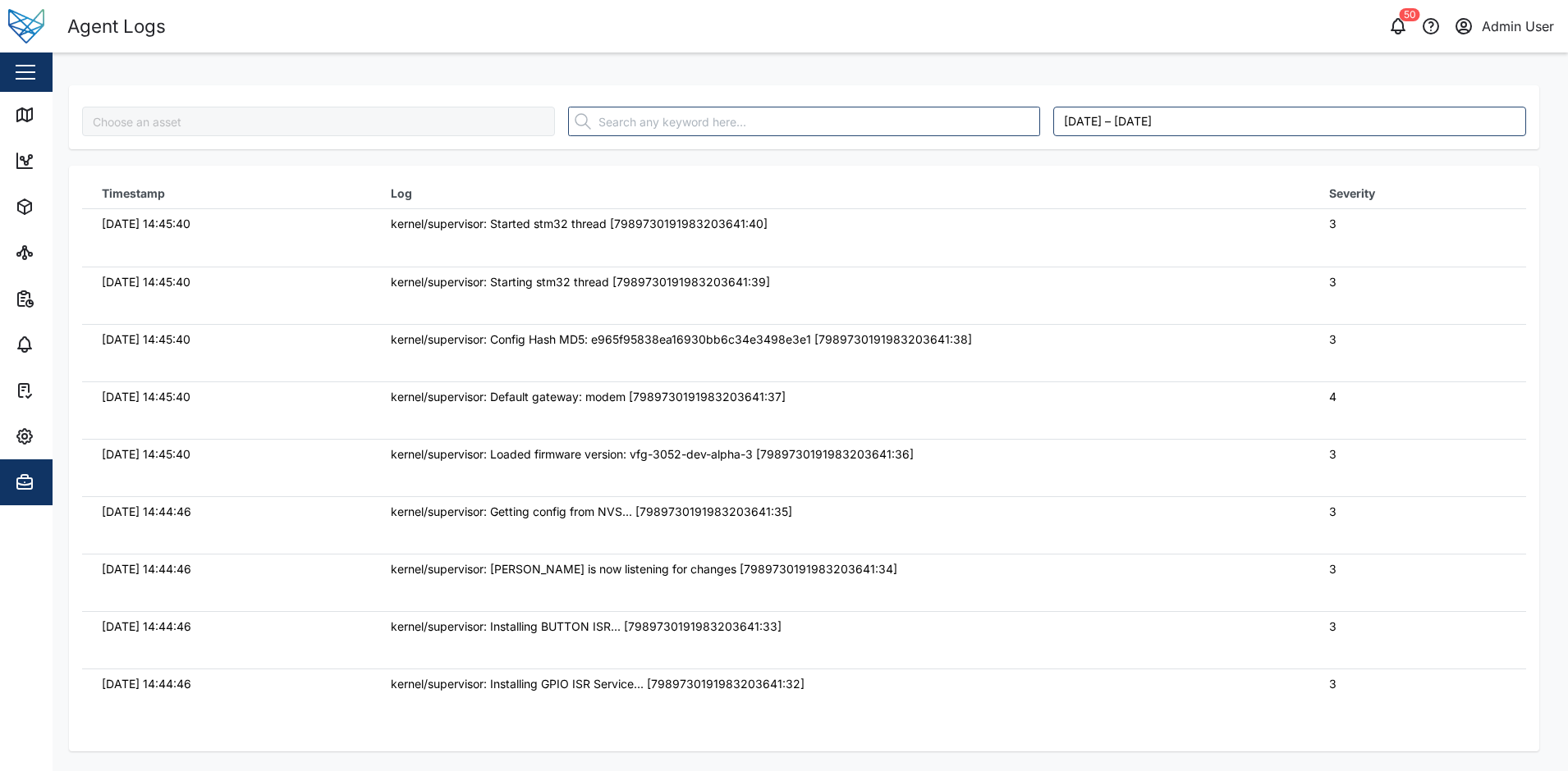
type input "fuG51Xn2lCs6xnIrNTYMbP0UdBsLVDzMai1qxHIZyGI"
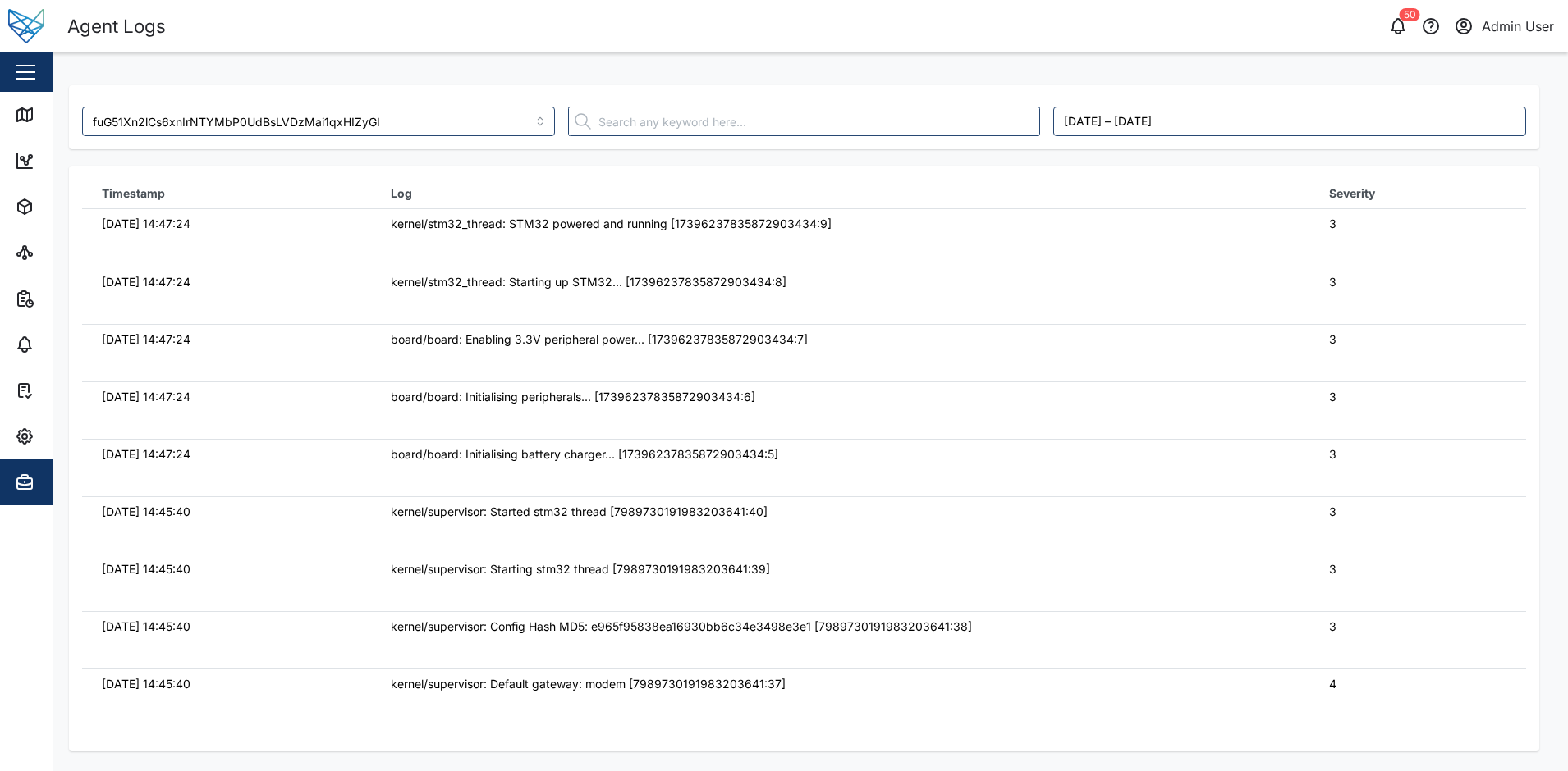
click at [685, 377] on td "board/board: Enabling 3.3V peripheral power... [17396237835872903434:7]" at bounding box center [840, 353] width 938 height 58
type input "fuG51Xn2lCs6xnIrNTYMbP0UdBsLVDzMai1qxHIZyGI"
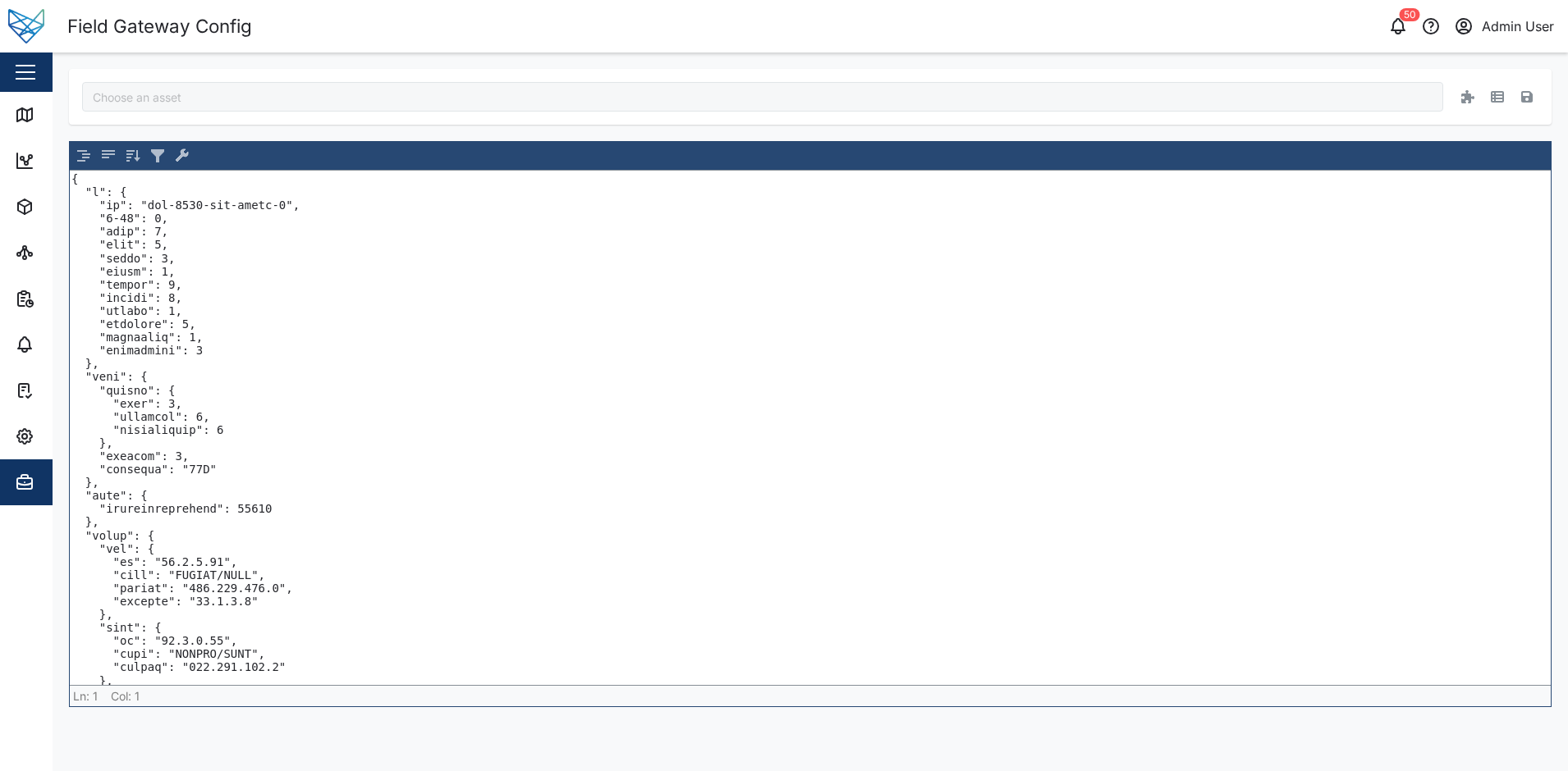
type input "fuG51Xn2lCs6xnIrNTYMbP0UdBsLVDzMai1qxHIZyGI"
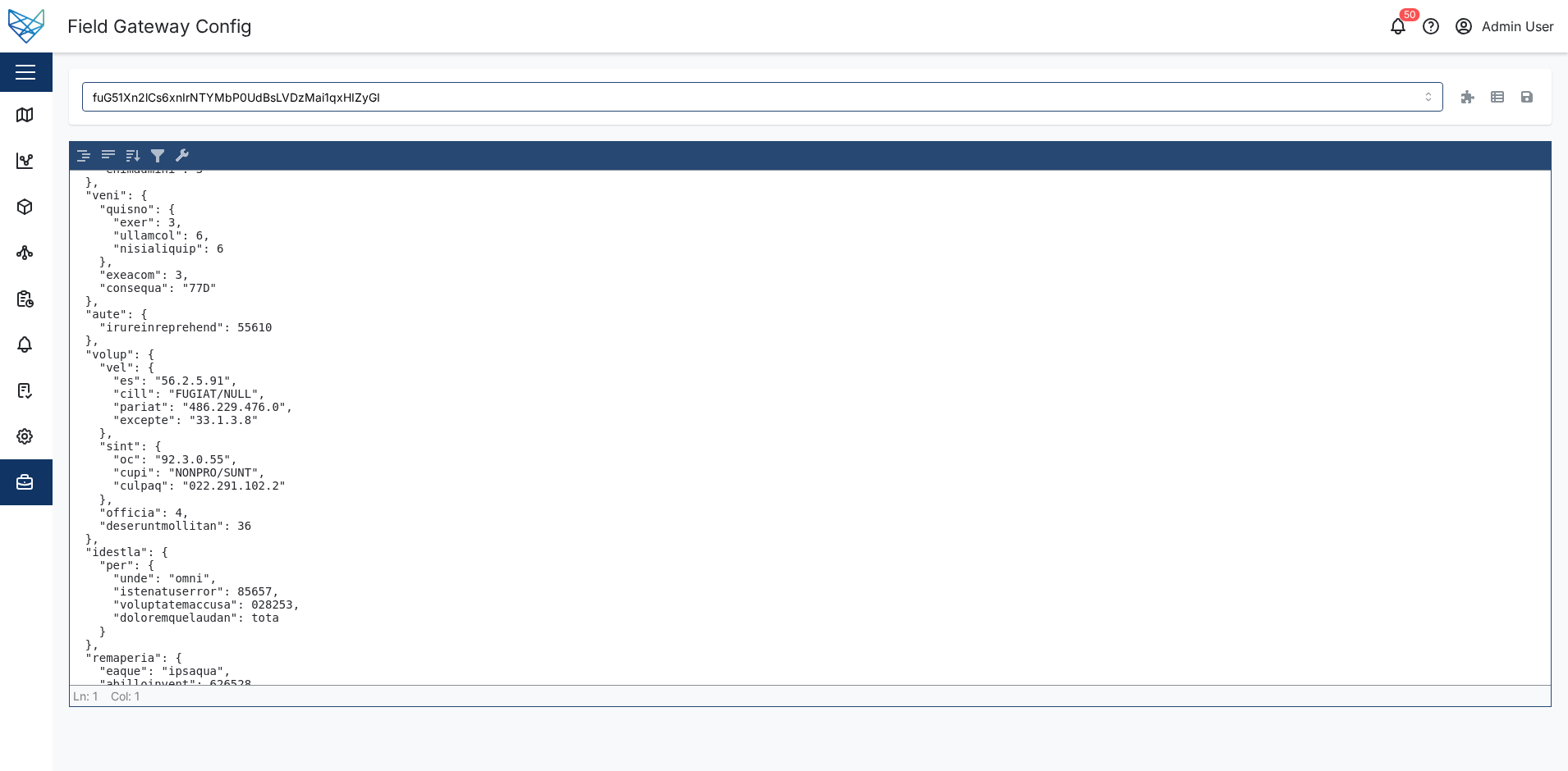
scroll to position [294, 0]
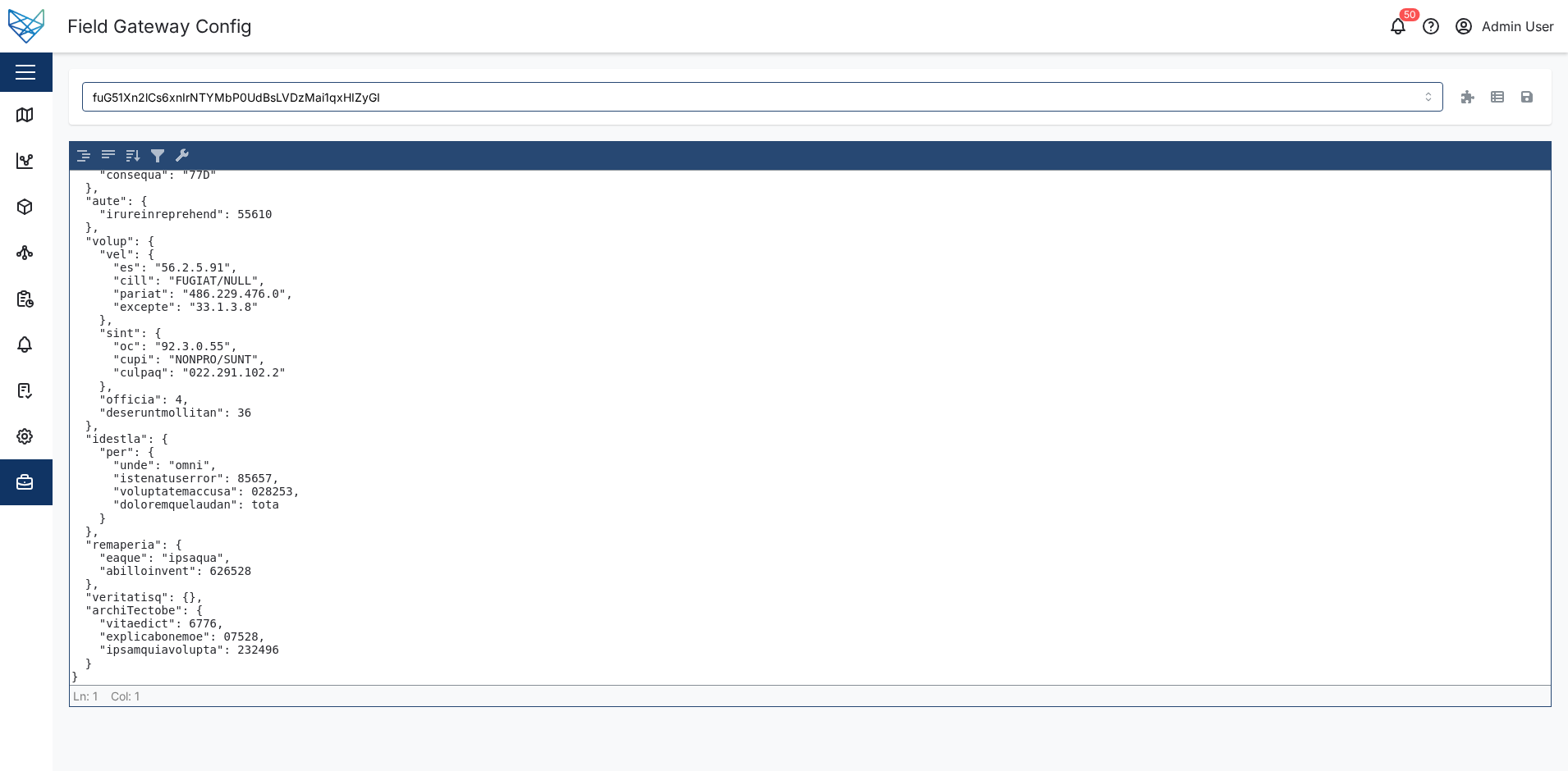
click at [280, 409] on textarea at bounding box center [810, 428] width 1480 height 515
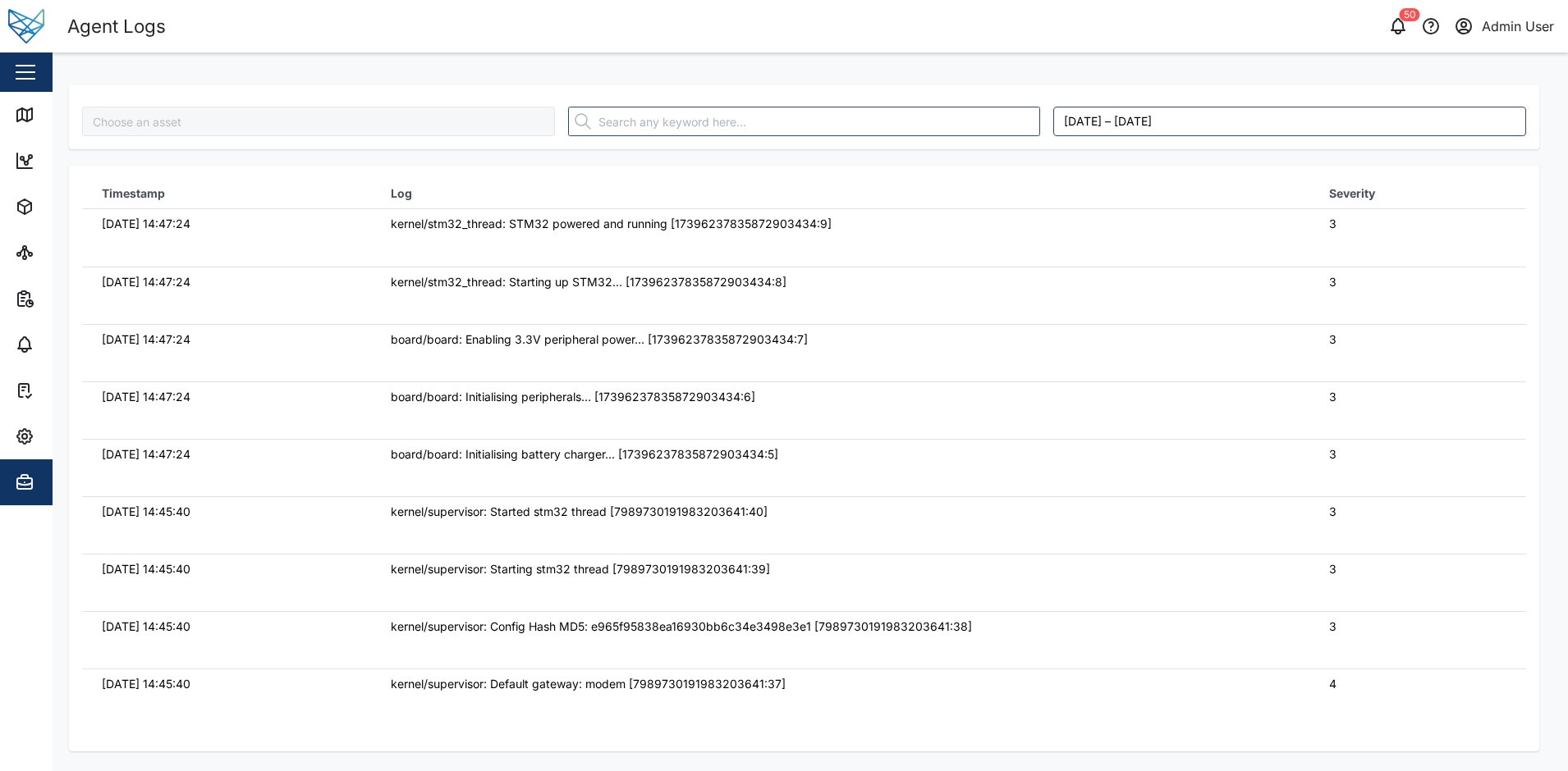
type input "fuG51Xn2lCs6xnIrNTYMbP0UdBsLVDzMai1qxHIZyGI"
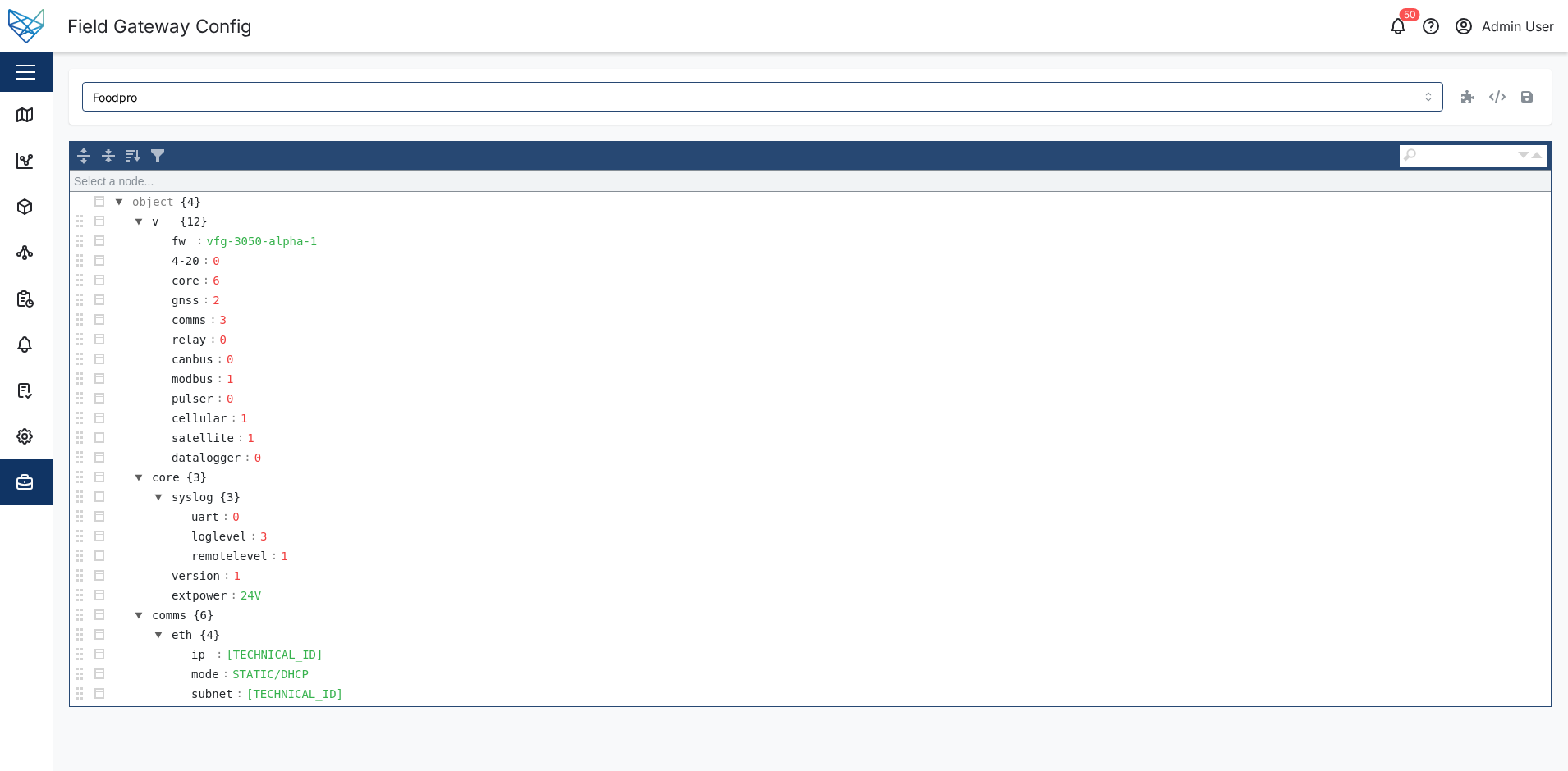
scroll to position [575, 0]
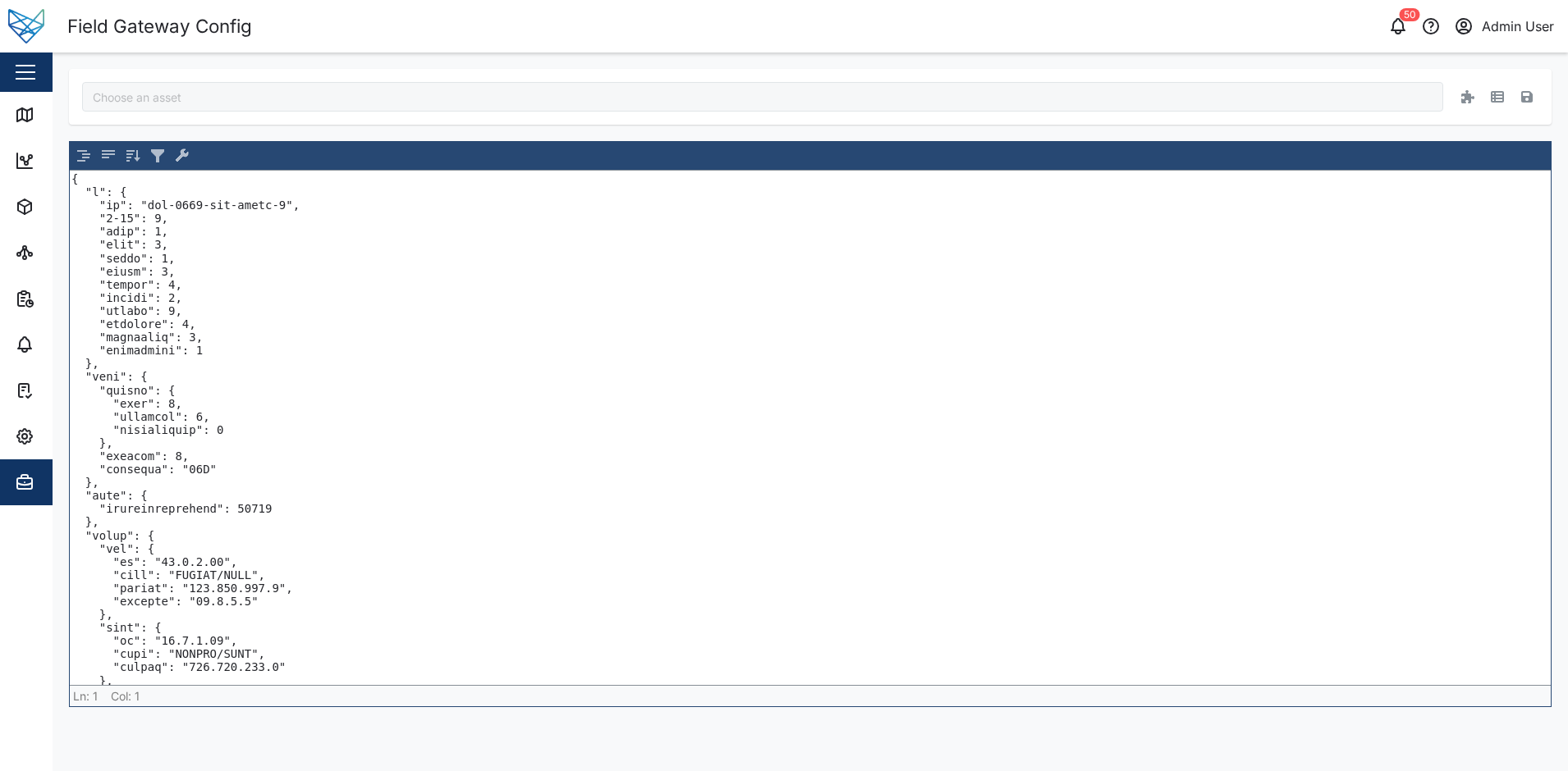
type input "fuG51Xn2lCs6xnIrNTYMbP0UdBsLVDzMai1qxHIZyGI"
click at [1494, 95] on icon "button" at bounding box center [1496, 97] width 13 height 12
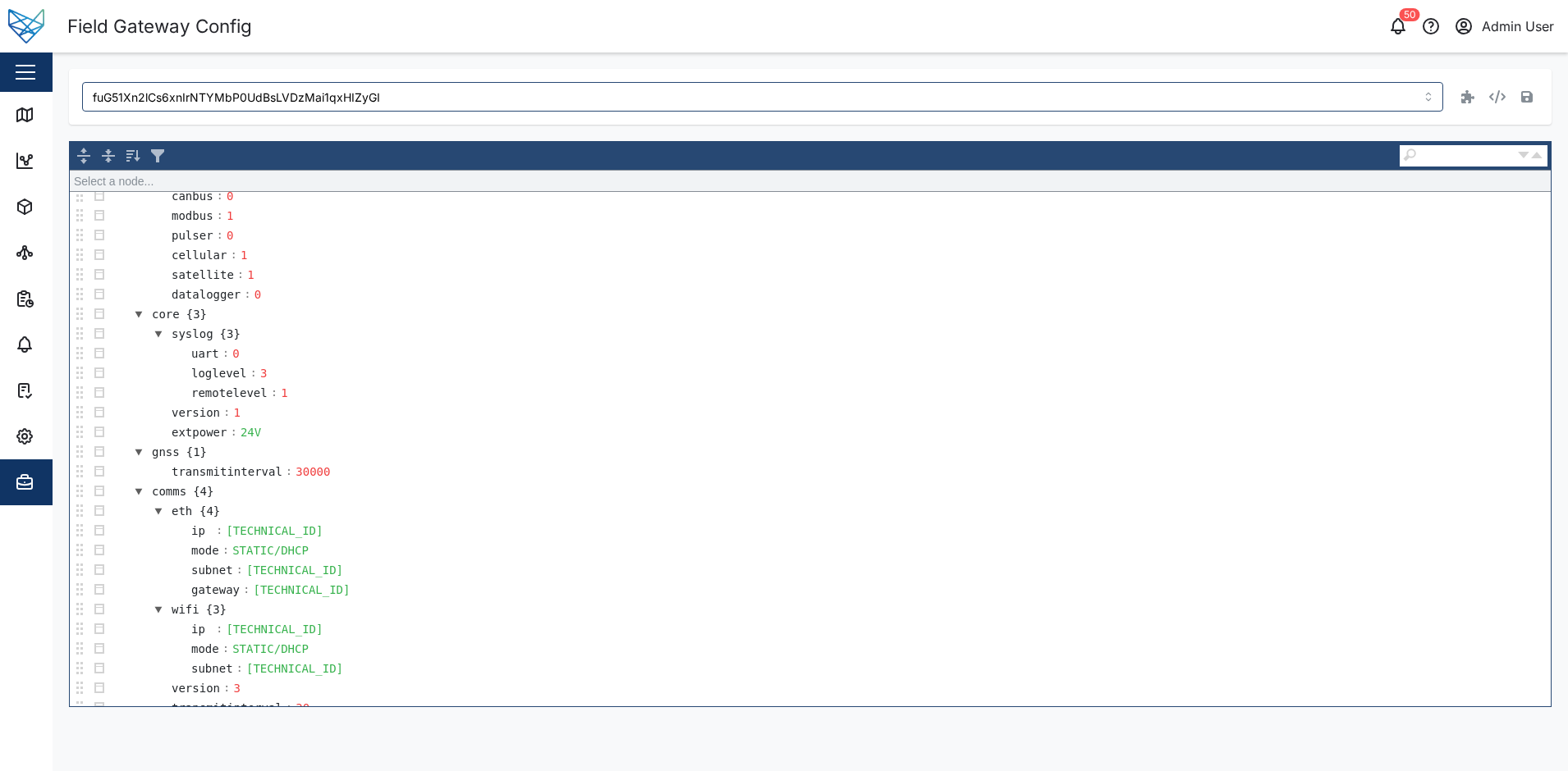
scroll to position [165, 0]
click at [1499, 95] on icon "button" at bounding box center [1497, 97] width 16 height 13
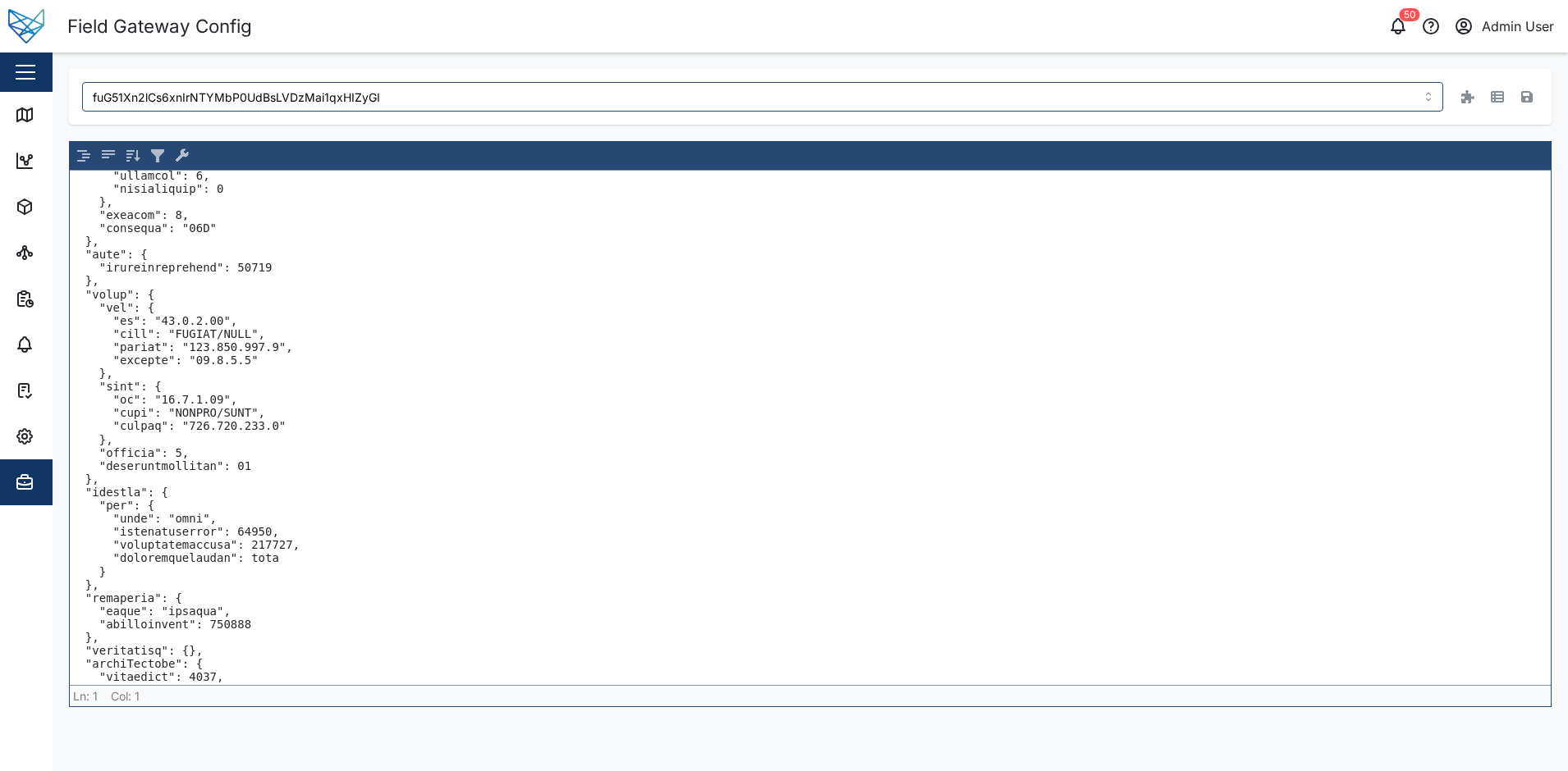
scroll to position [246, 0]
click at [298, 458] on textarea at bounding box center [810, 428] width 1480 height 515
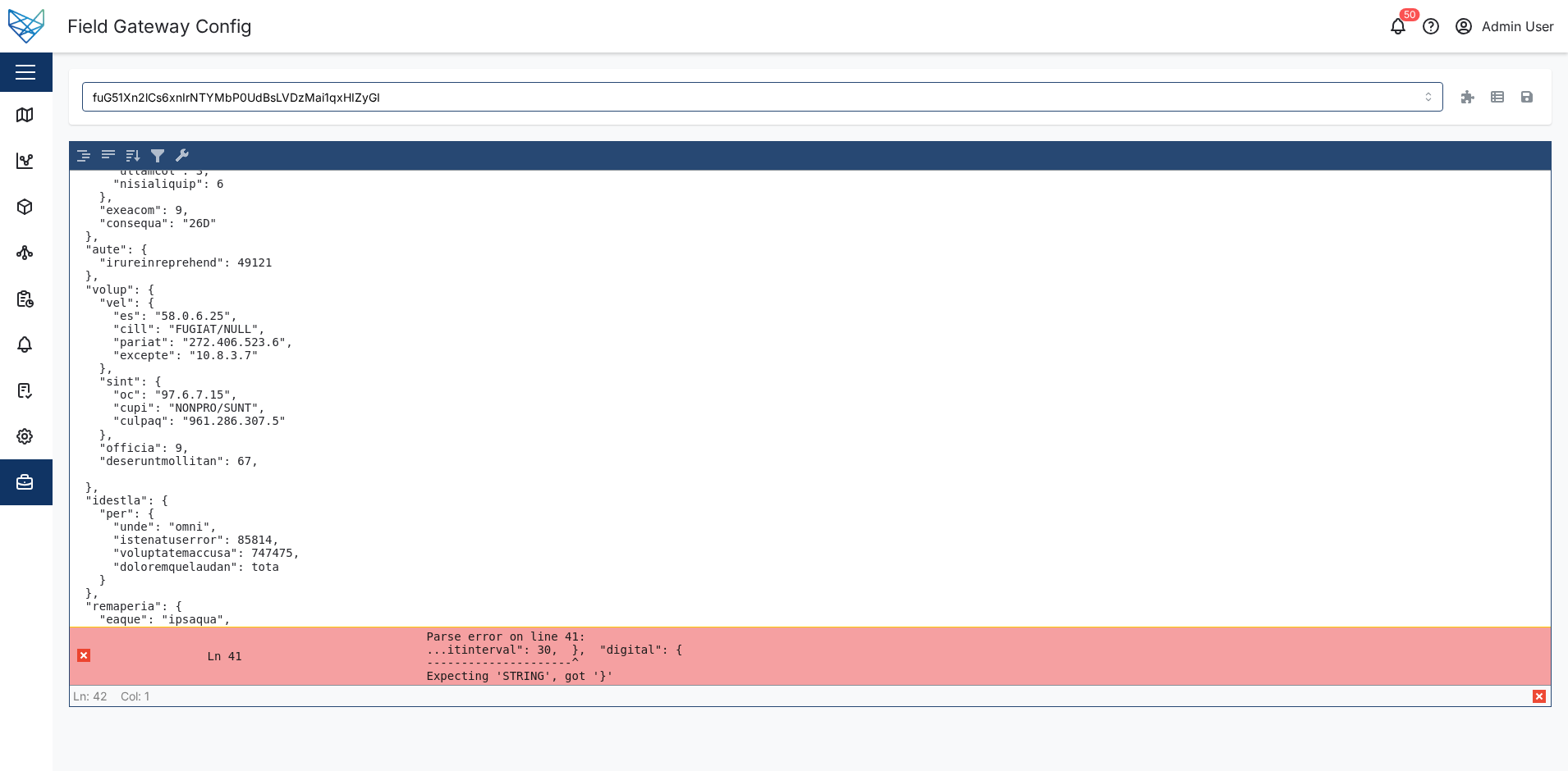
paste textarea ""collectorUdp": true,"
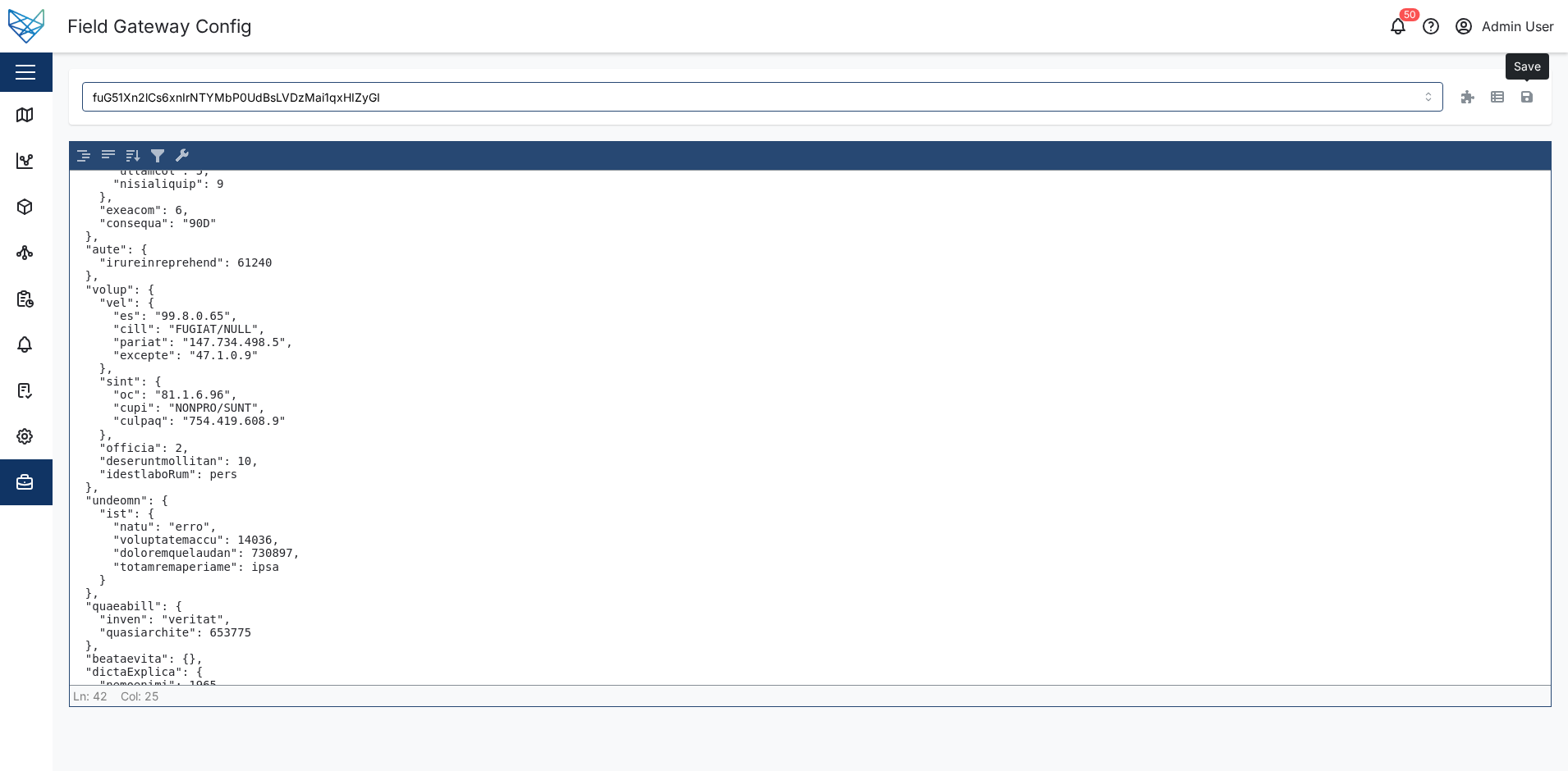
type textarea "{ "v": { "fw": "vfg-3052-dev-alpha-3", "4-20": 0, "core": 5, "gnss": 1, "comms"…"
click at [1522, 100] on icon "button" at bounding box center [1527, 97] width 12 height 12
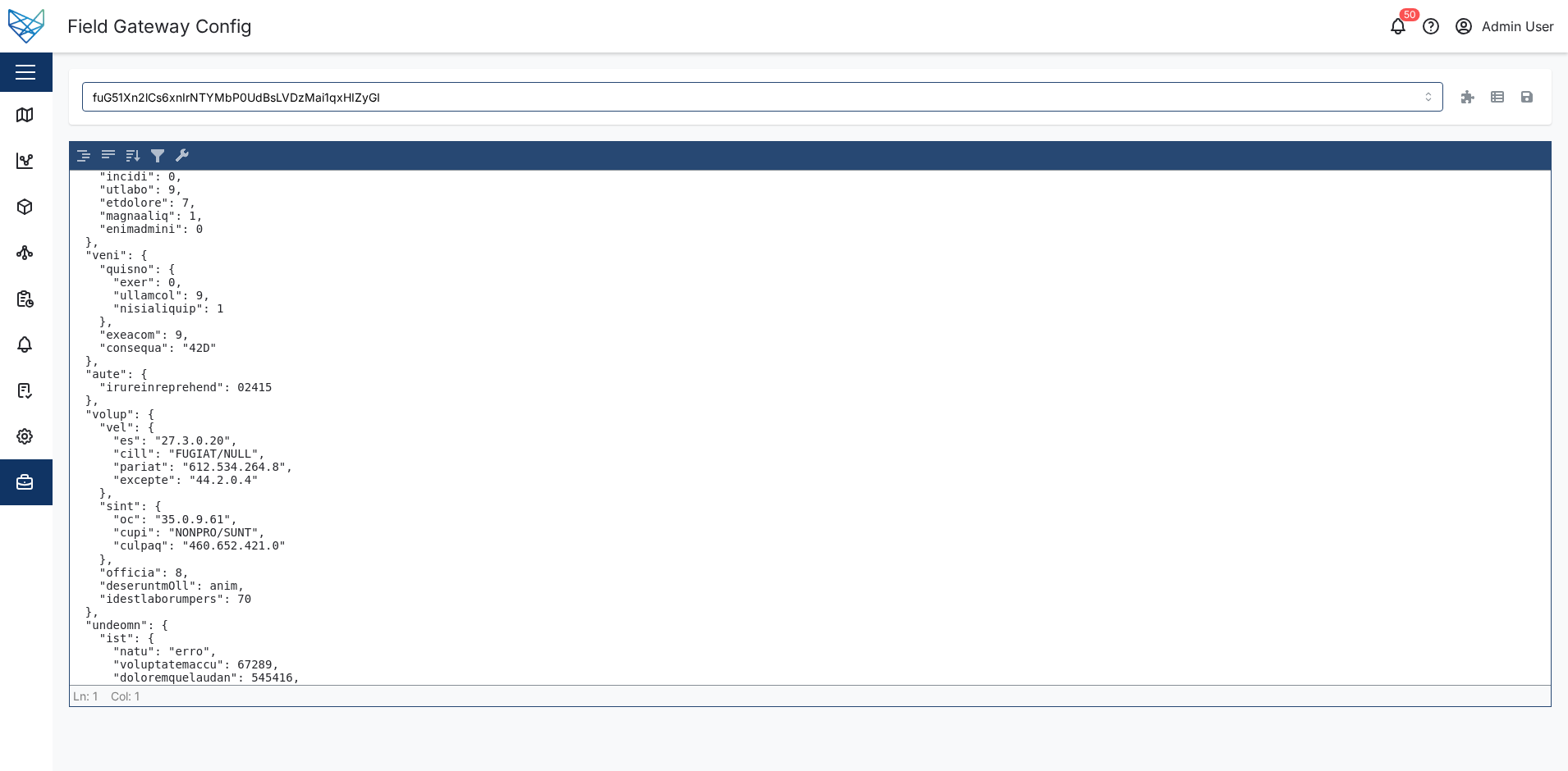
scroll to position [308, 0]
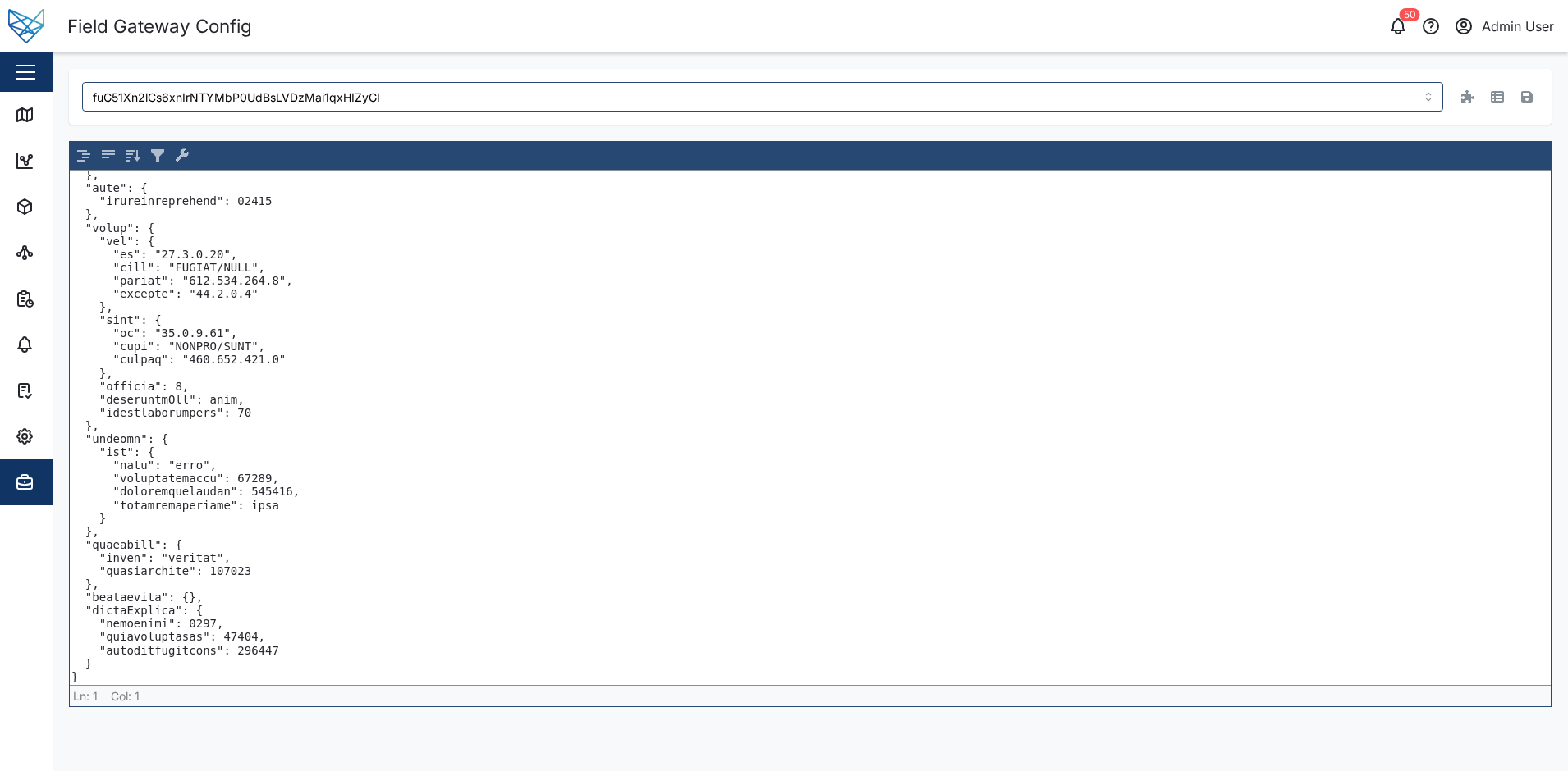
click at [212, 572] on textarea at bounding box center [810, 428] width 1480 height 515
click at [201, 572] on textarea at bounding box center [810, 428] width 1480 height 515
click at [236, 488] on textarea at bounding box center [810, 428] width 1480 height 515
type textarea "{ "v": { "fw": "vfg-3052-dev-alpha-3", "4-20": 0, "core": 5, "gnss": 1, "comms"…"
click at [1528, 97] on icon "button" at bounding box center [1527, 97] width 12 height 12
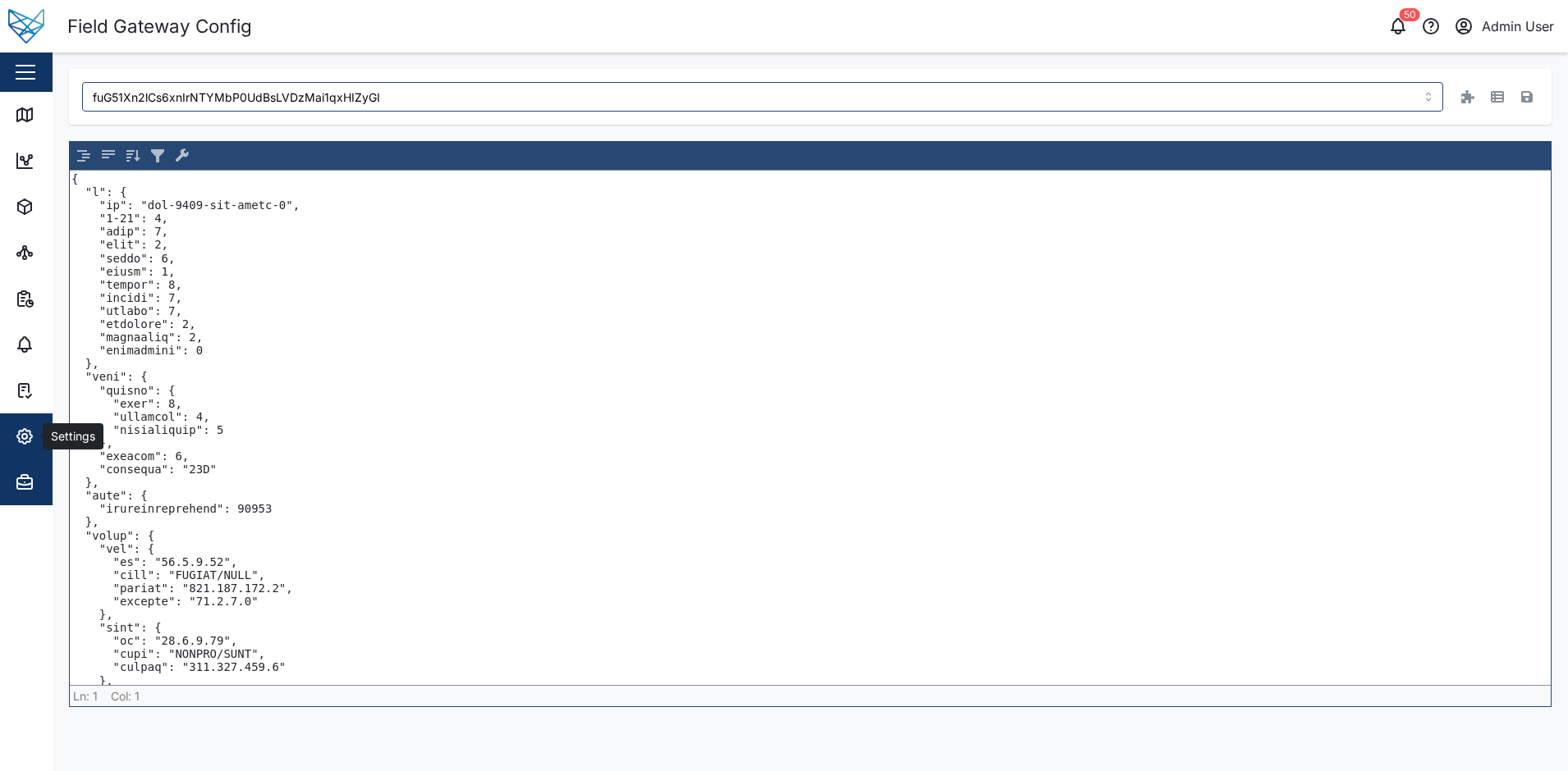
click at [45, 436] on div "Settings" at bounding box center [72, 437] width 58 height 18
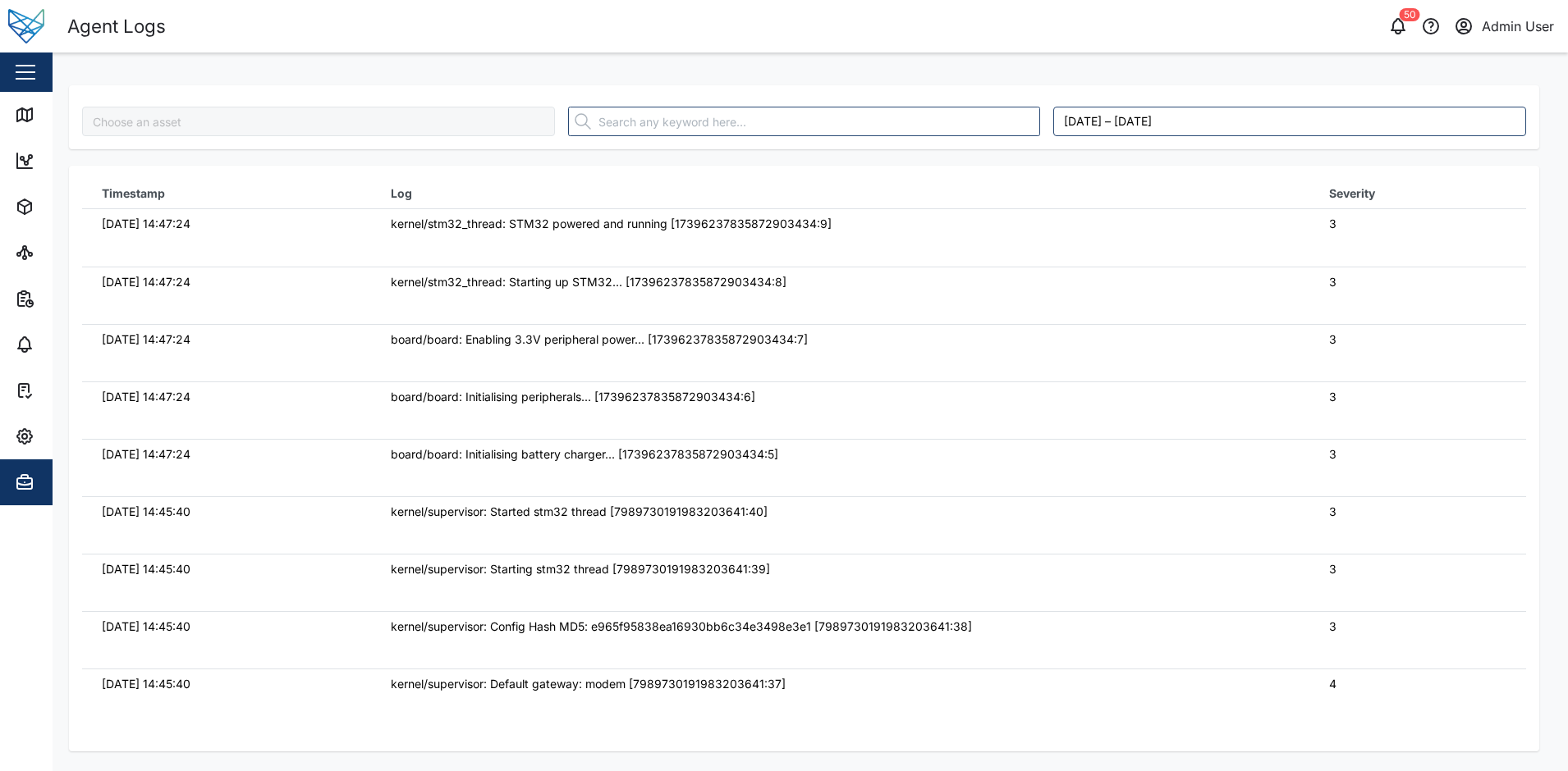
type input "fuG51Xn2lCs6xnIrNTYMbP0UdBsLVDzMai1qxHIZyGI"
click at [573, 491] on td "board/board: Initialising battery charger... [17396237835872903434:5]" at bounding box center [840, 468] width 938 height 58
type input "fuG51Xn2lCs6xnIrNTYMbP0UdBsLVDzMai1qxHIZyGI"
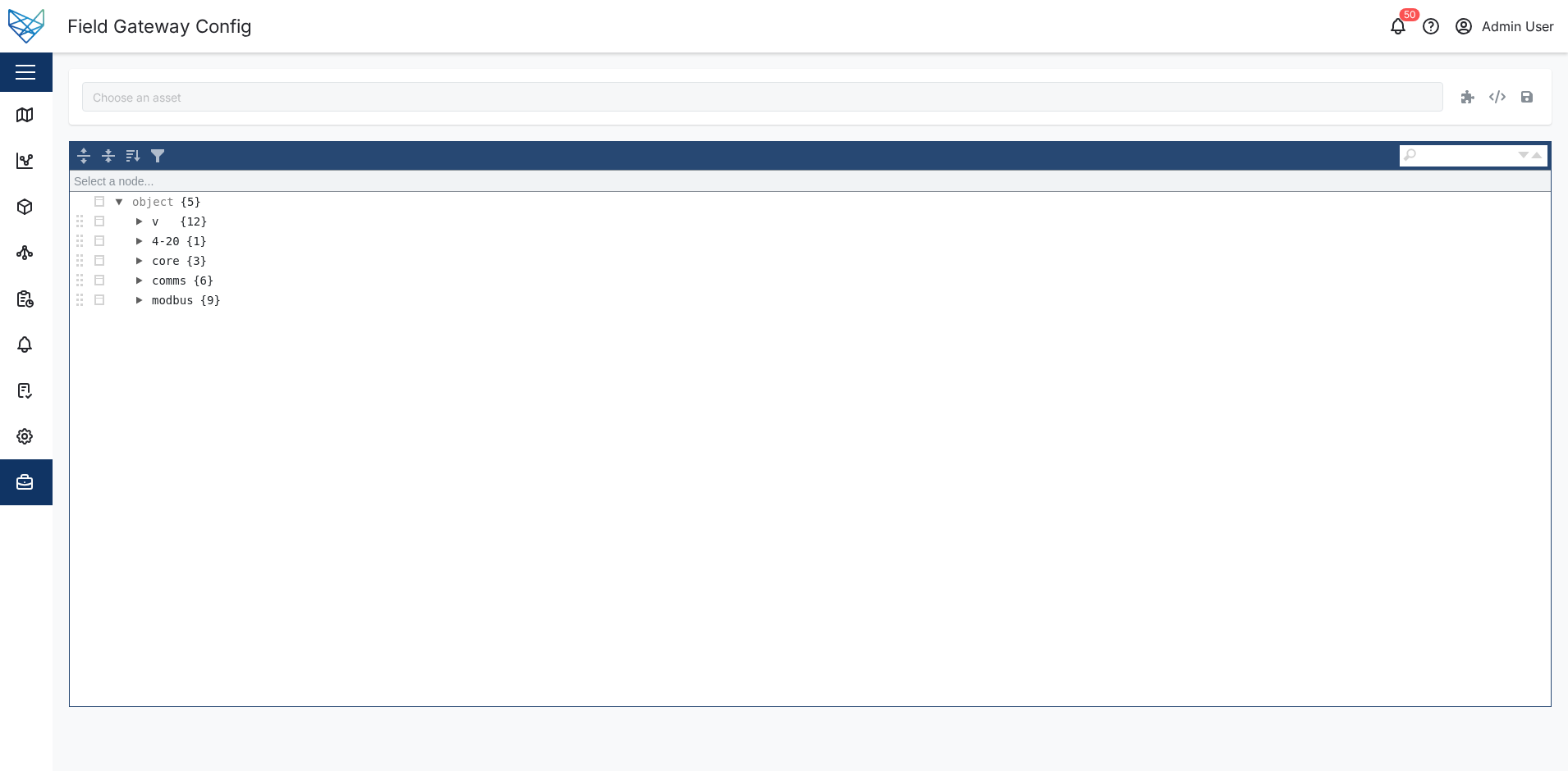
type input "Foodpro"
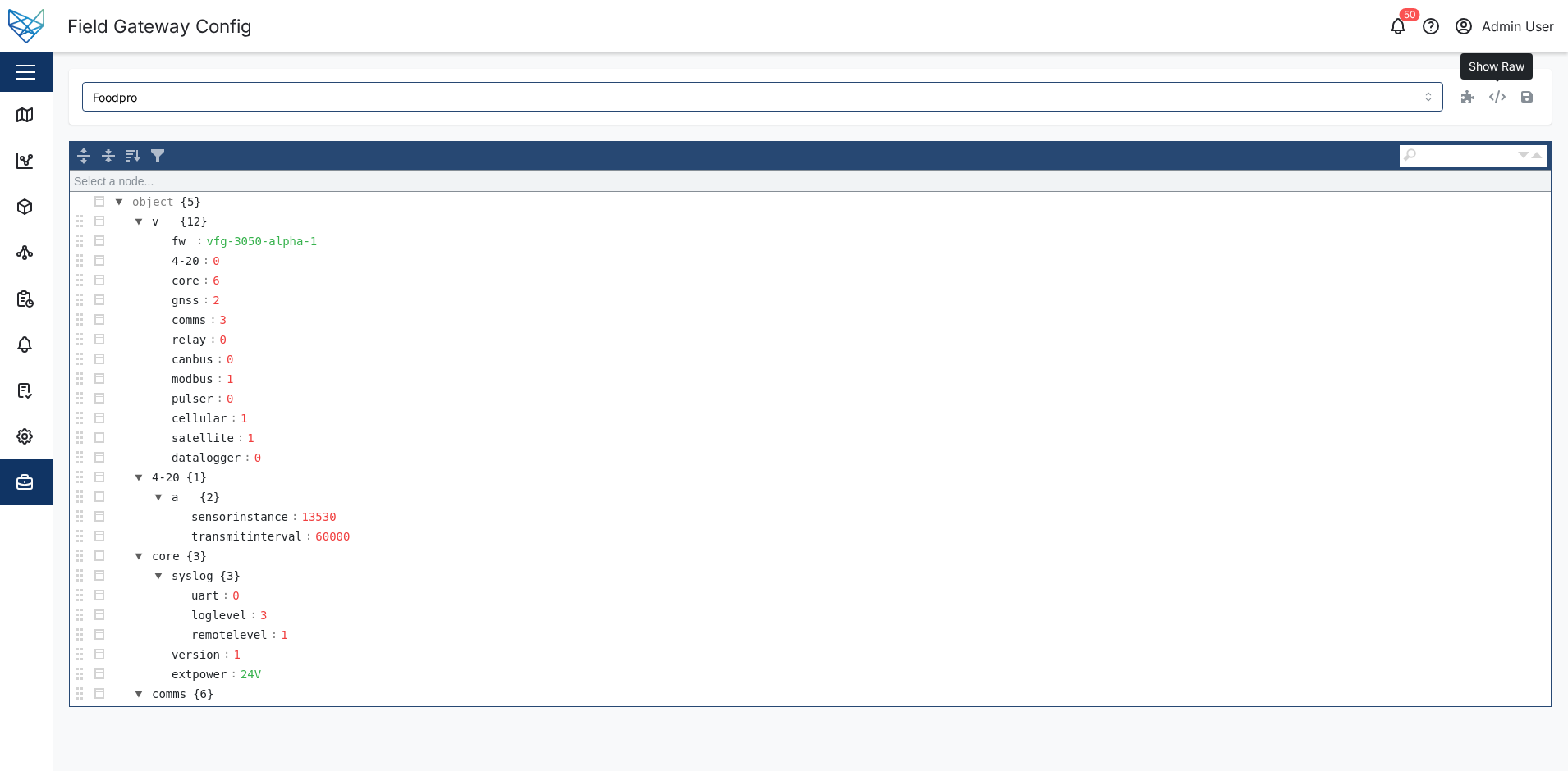
drag, startPoint x: 1494, startPoint y: 98, endPoint x: 415, endPoint y: 356, distance: 1109.4
click at [1494, 98] on icon "button" at bounding box center [1497, 97] width 16 height 13
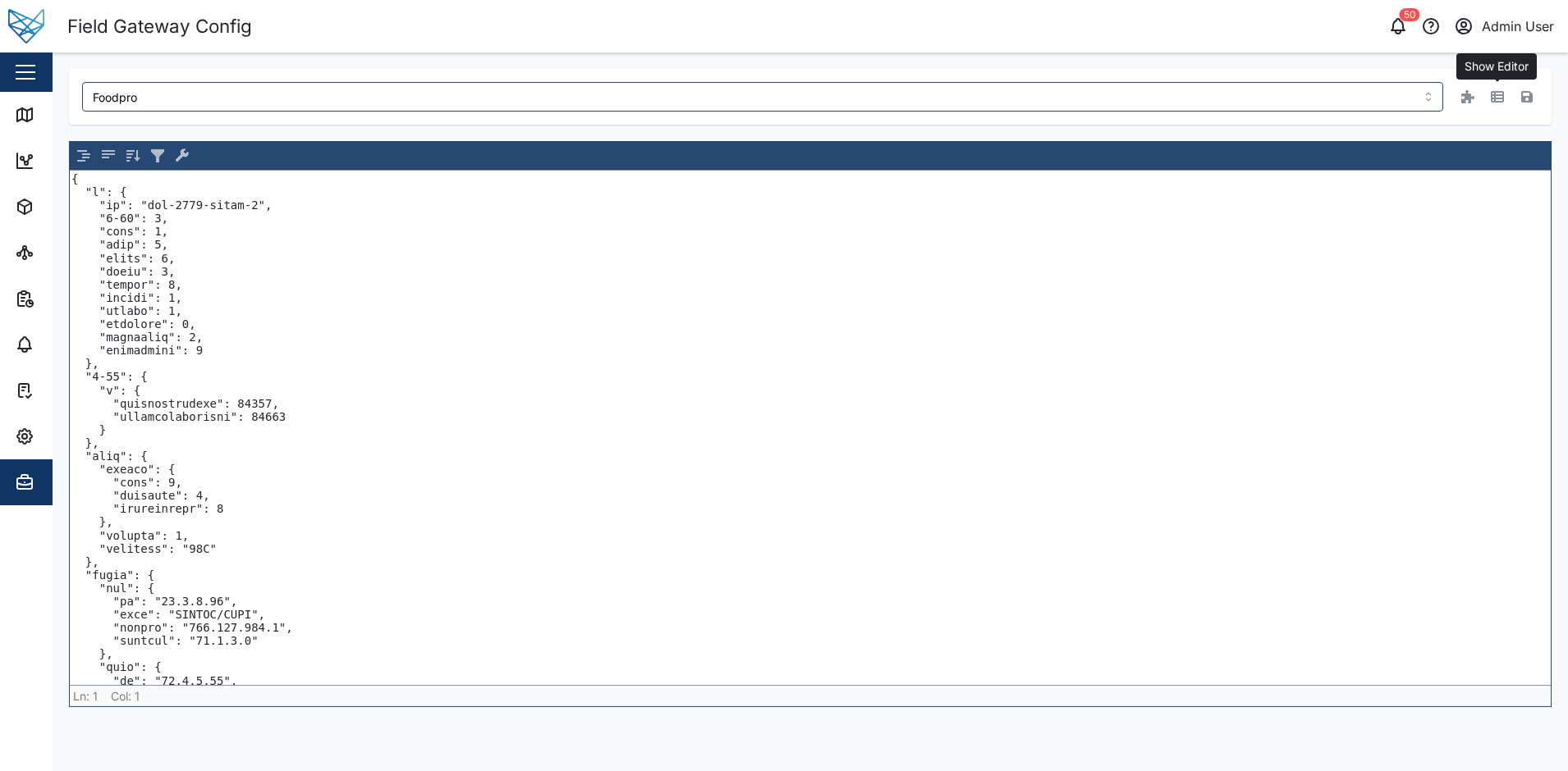
click at [1499, 98] on icon "button" at bounding box center [1496, 97] width 13 height 13
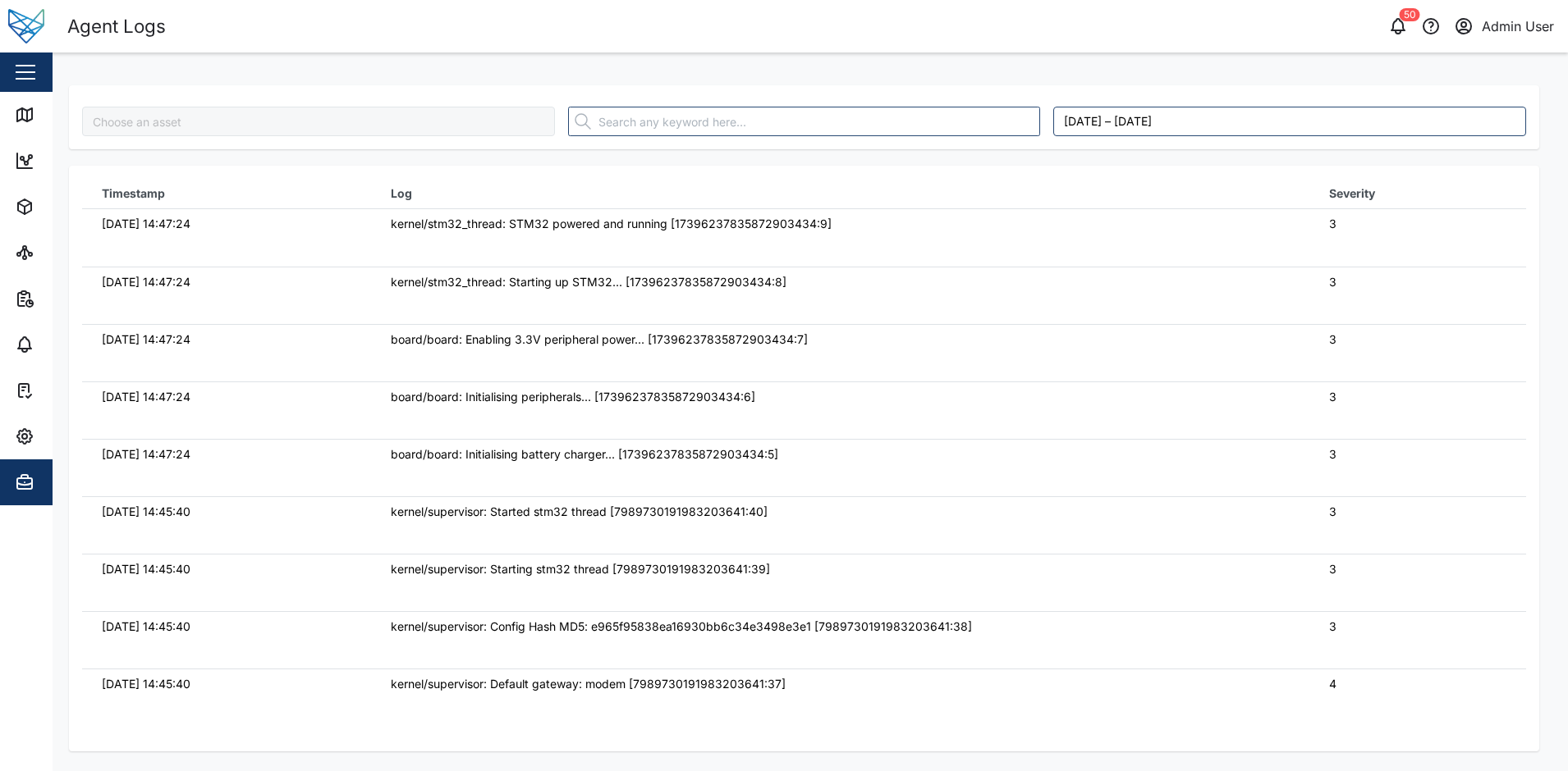
type input "fuG51Xn2lCs6xnIrNTYMbP0UdBsLVDzMai1qxHIZyGI"
click at [587, 318] on td "kernel/stm32_thread: Starting up STM32... [17396237835872903434:8]" at bounding box center [840, 295] width 938 height 58
type input "fuG51Xn2lCs6xnIrNTYMbP0UdBsLVDzMai1qxHIZyGI"
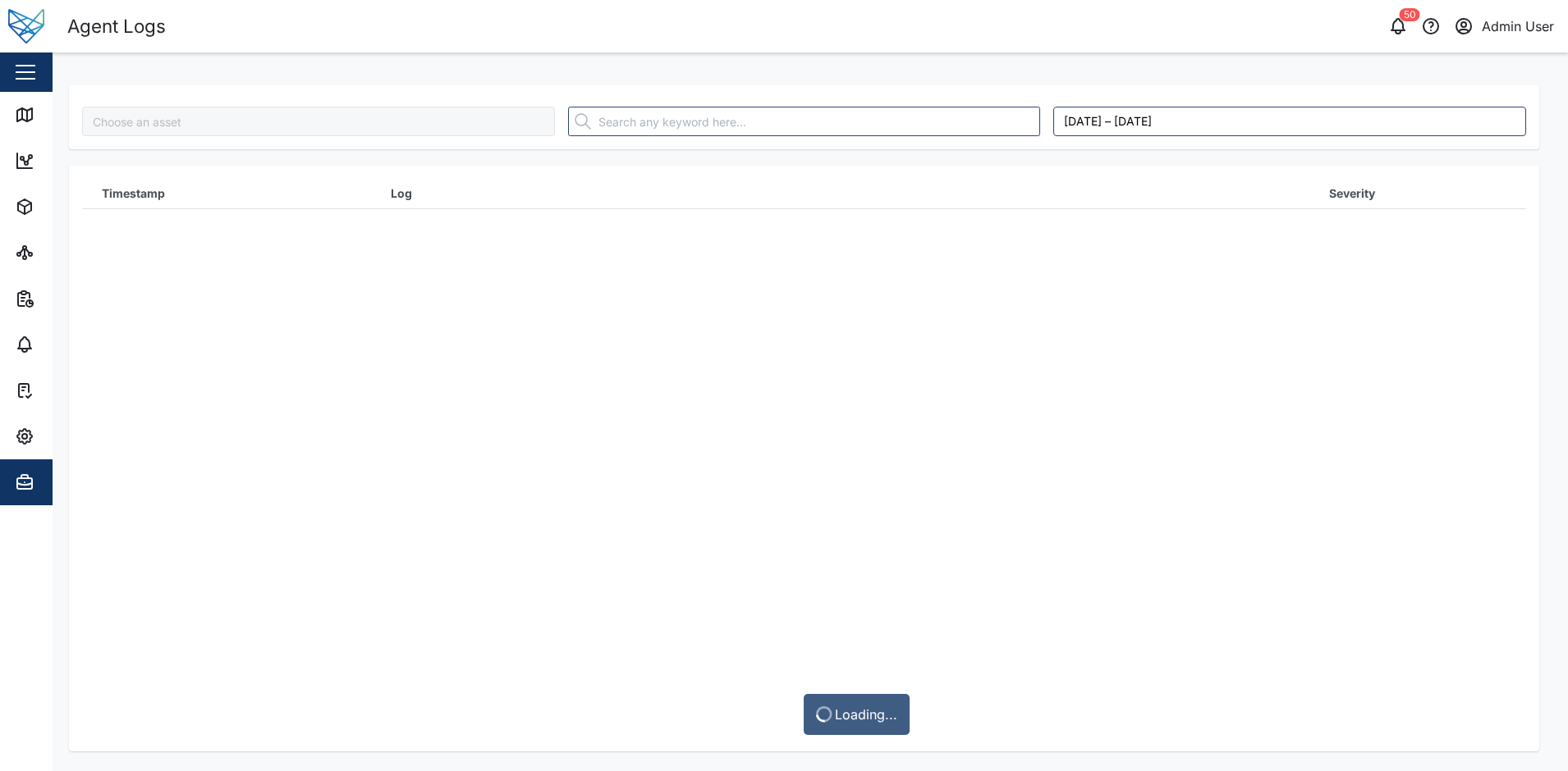
type input "fuG51Xn2lCs6xnIrNTYMbP0UdBsLVDzMai1qxHIZyGI"
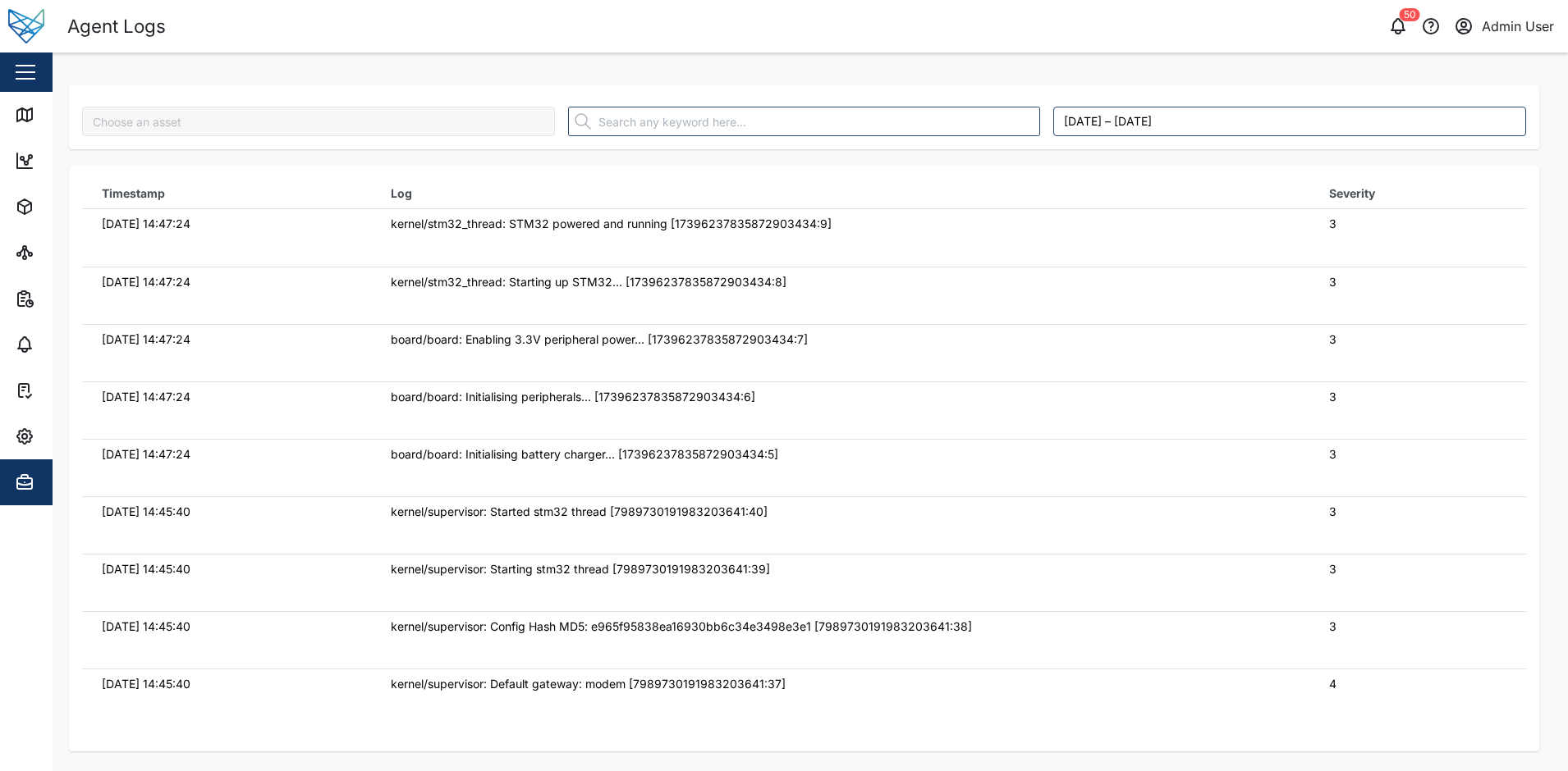
type input "fuG51Xn2lCs6xnIrNTYMbP0UdBsLVDzMai1qxHIZyGI"
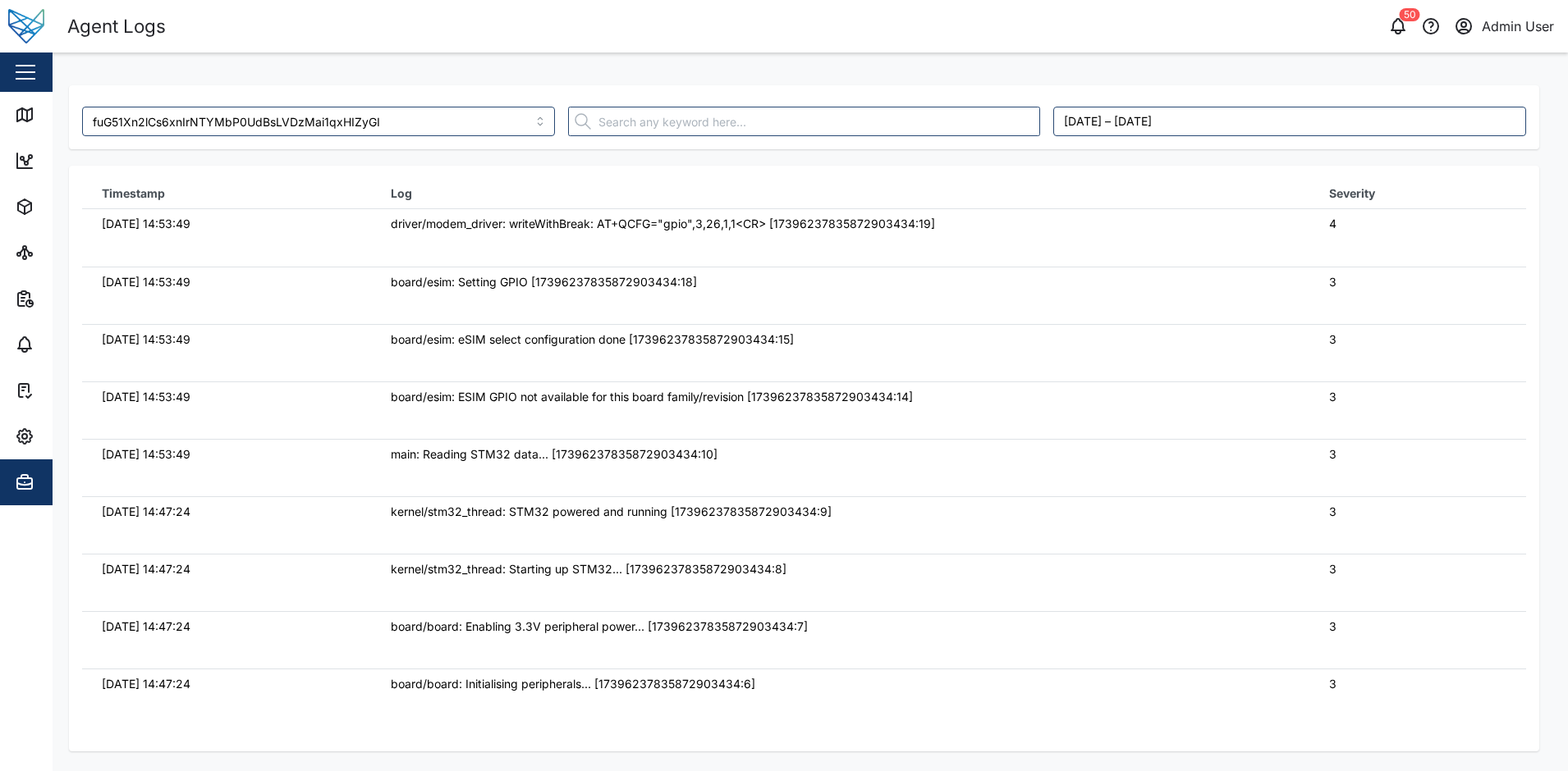
click at [616, 643] on td "board/board: Enabling 3.3V peripheral power... [17396237835872903434:7]" at bounding box center [840, 640] width 938 height 58
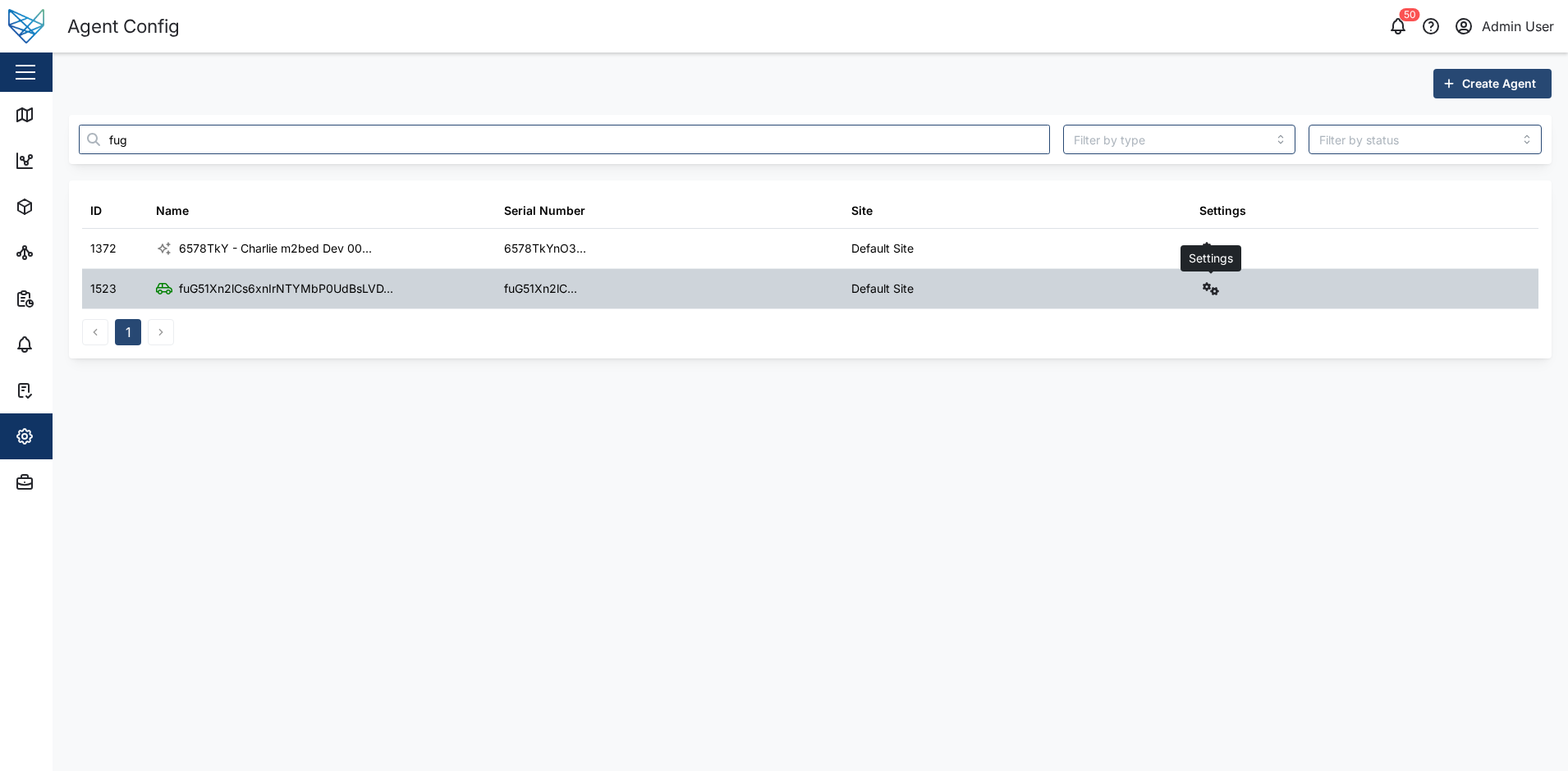
type input "fug"
click icon "button"
click div "Configure"
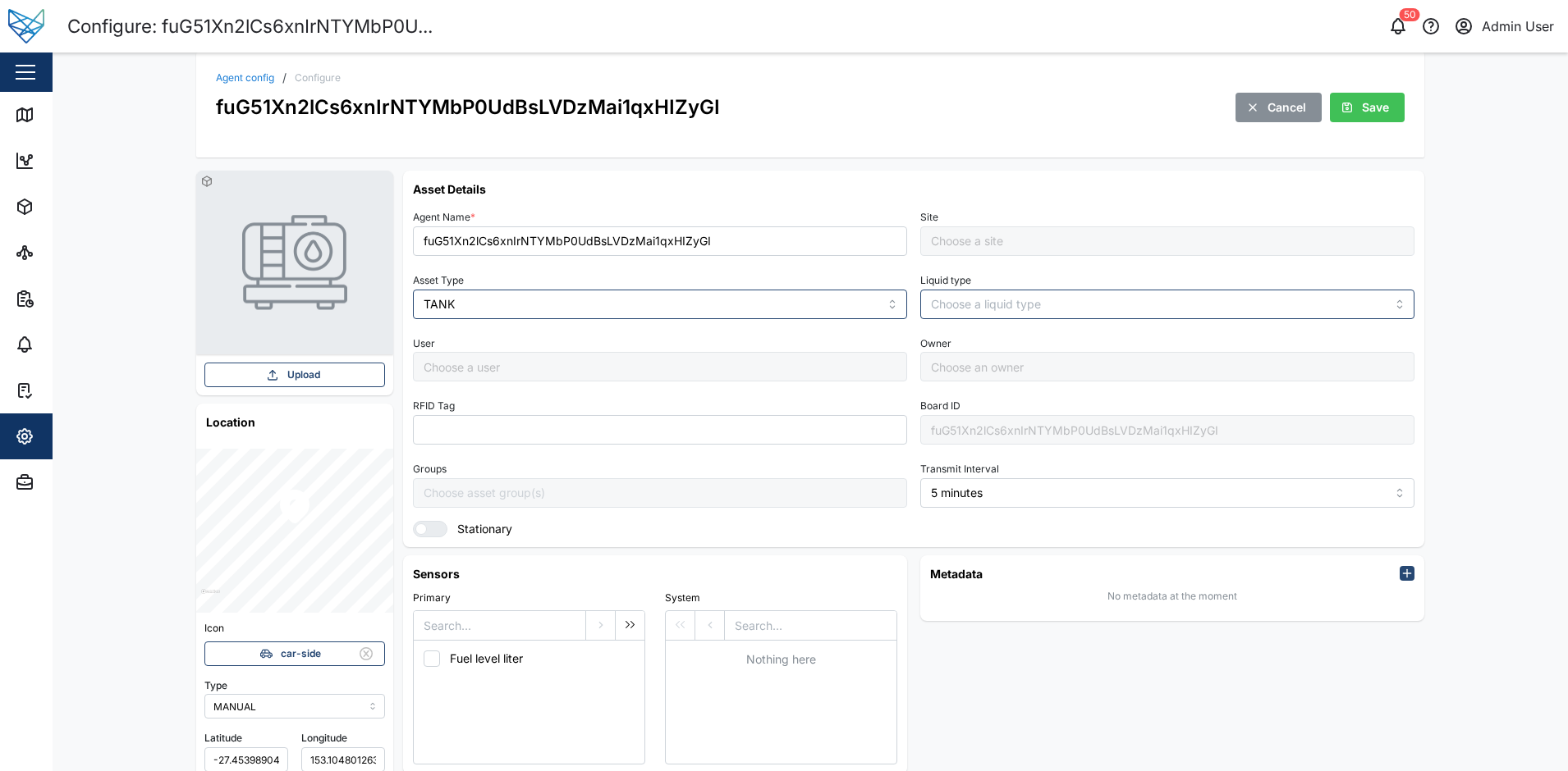
type input "Default Site"
click input "fuG51Xn2lCs6xnIrNTYMbP0UdBsLVDzMai1qxHIZyGI"
type input "new-zen ves fuG51Xn2lCs6xnIrNTYMbP0UdBsLVDzMai1qxHIZyGI"
click button "Save"
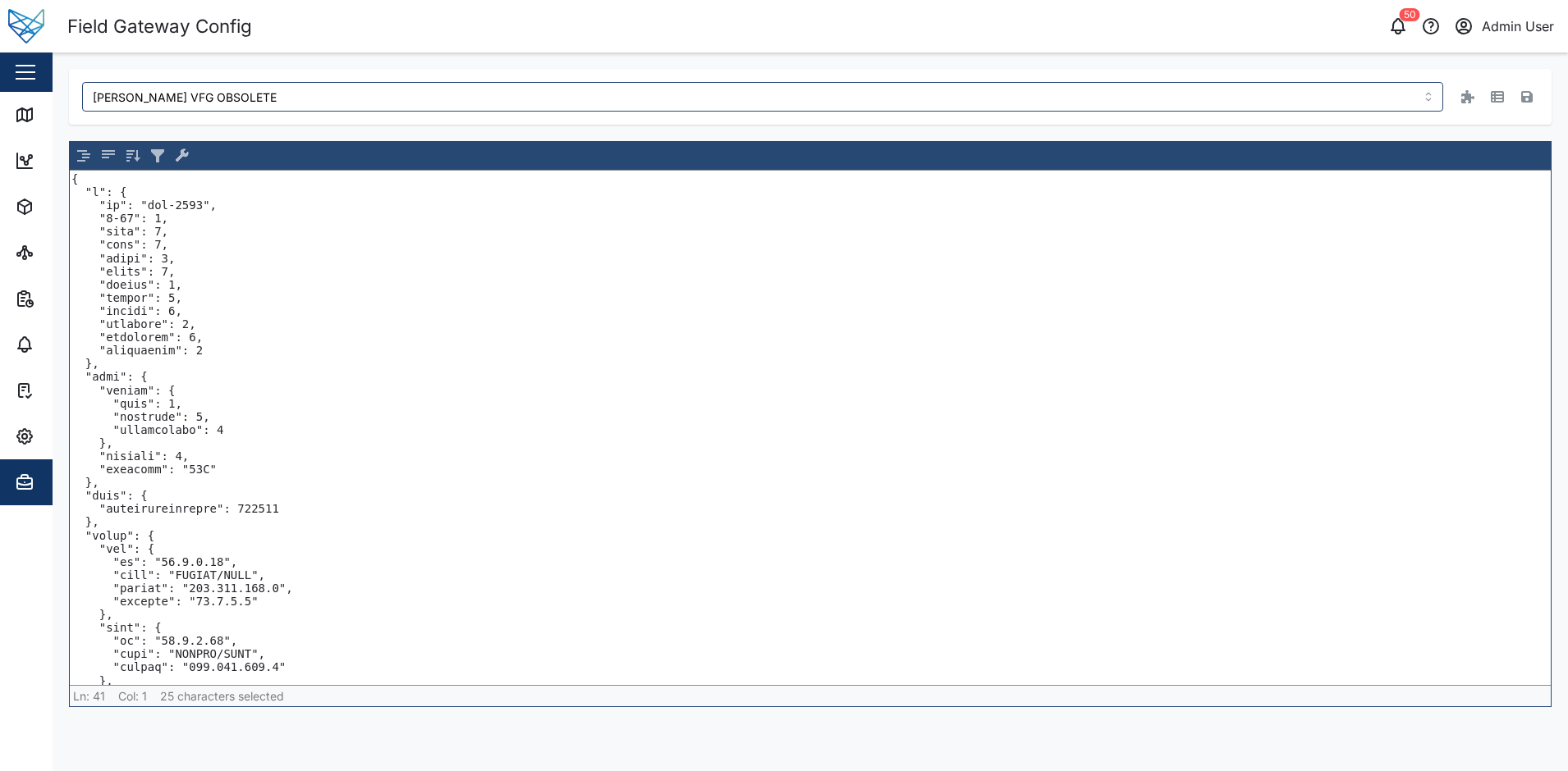
scroll to position [328, 0]
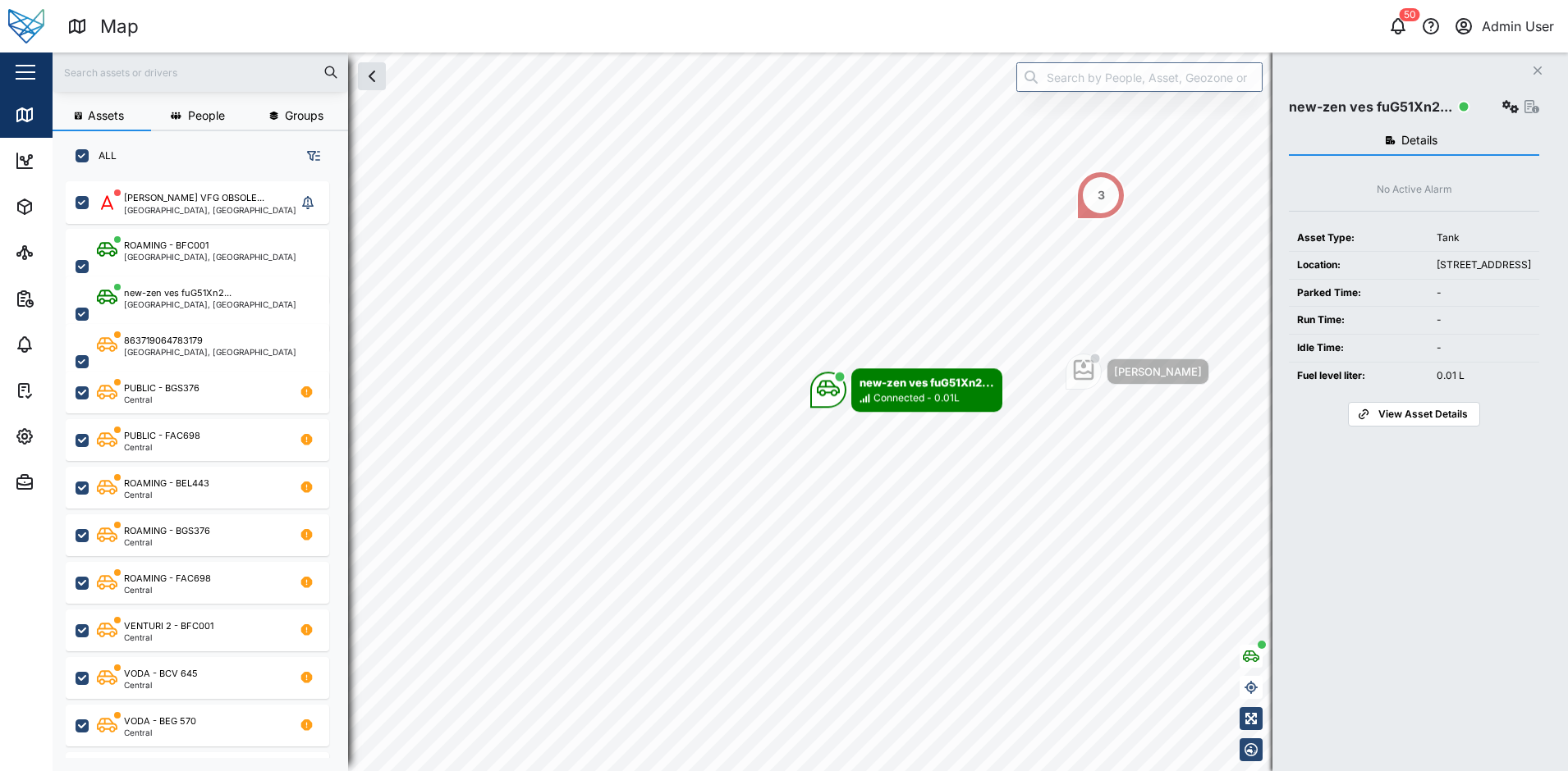
click at [1411, 426] on span "View Asset Details" at bounding box center [1422, 414] width 90 height 23
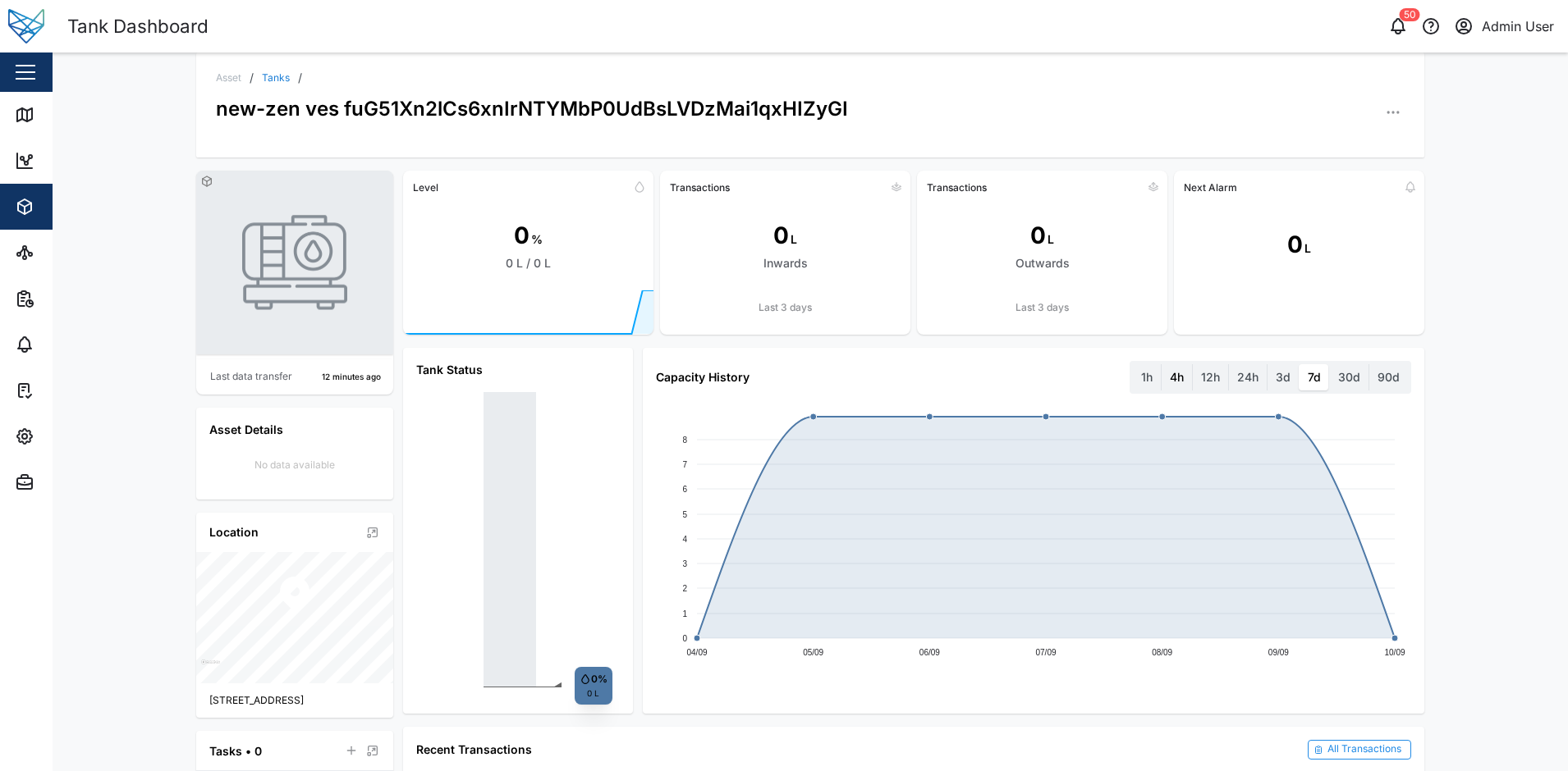
click at [1161, 370] on label "4h" at bounding box center [1176, 377] width 30 height 26
click at [1161, 364] on hours "4h" at bounding box center [1161, 364] width 0 height 0
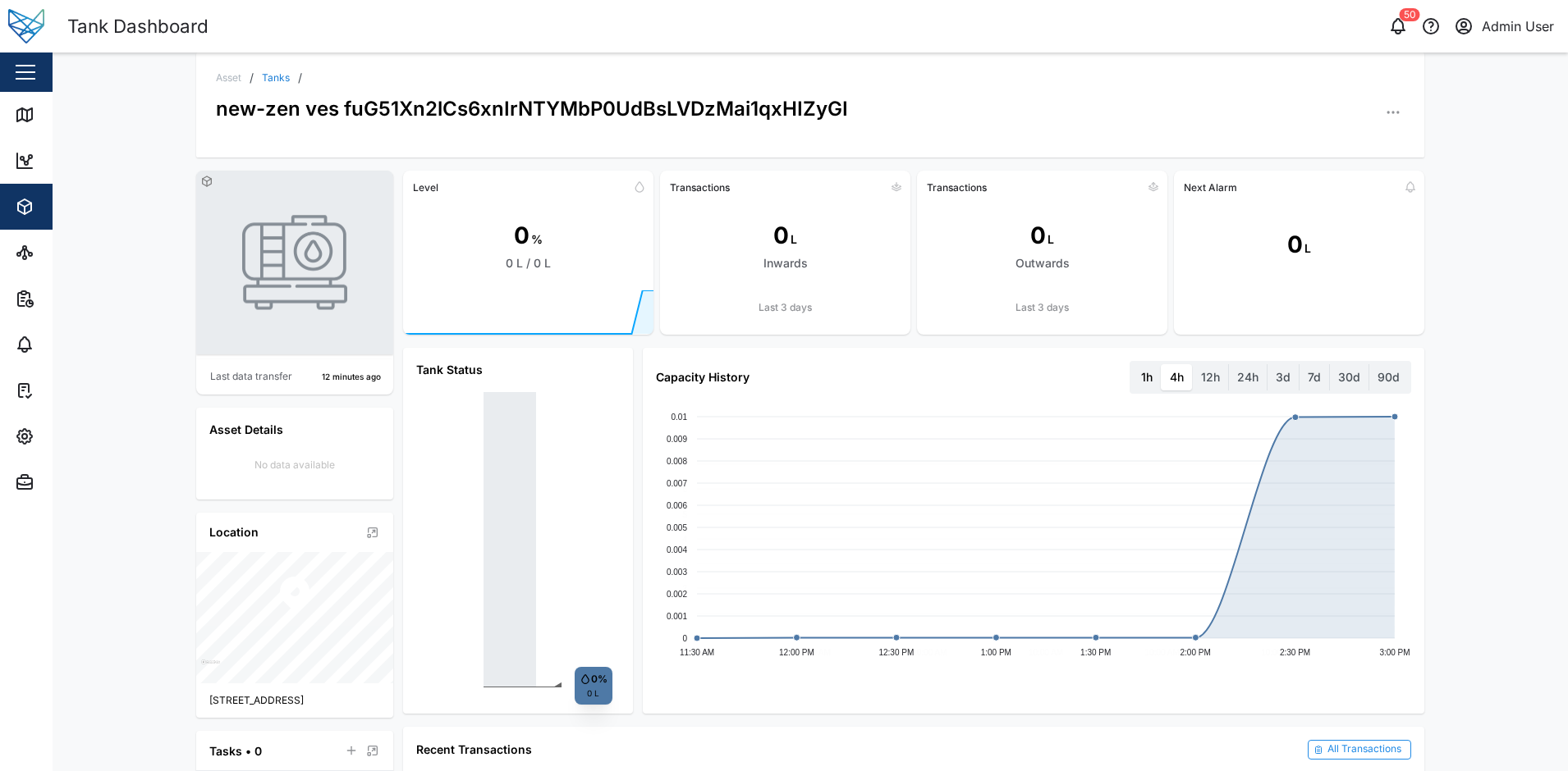
click at [1133, 377] on label "1h" at bounding box center [1146, 377] width 28 height 26
click at [1132, 364] on hour "1h" at bounding box center [1132, 364] width 0 height 0
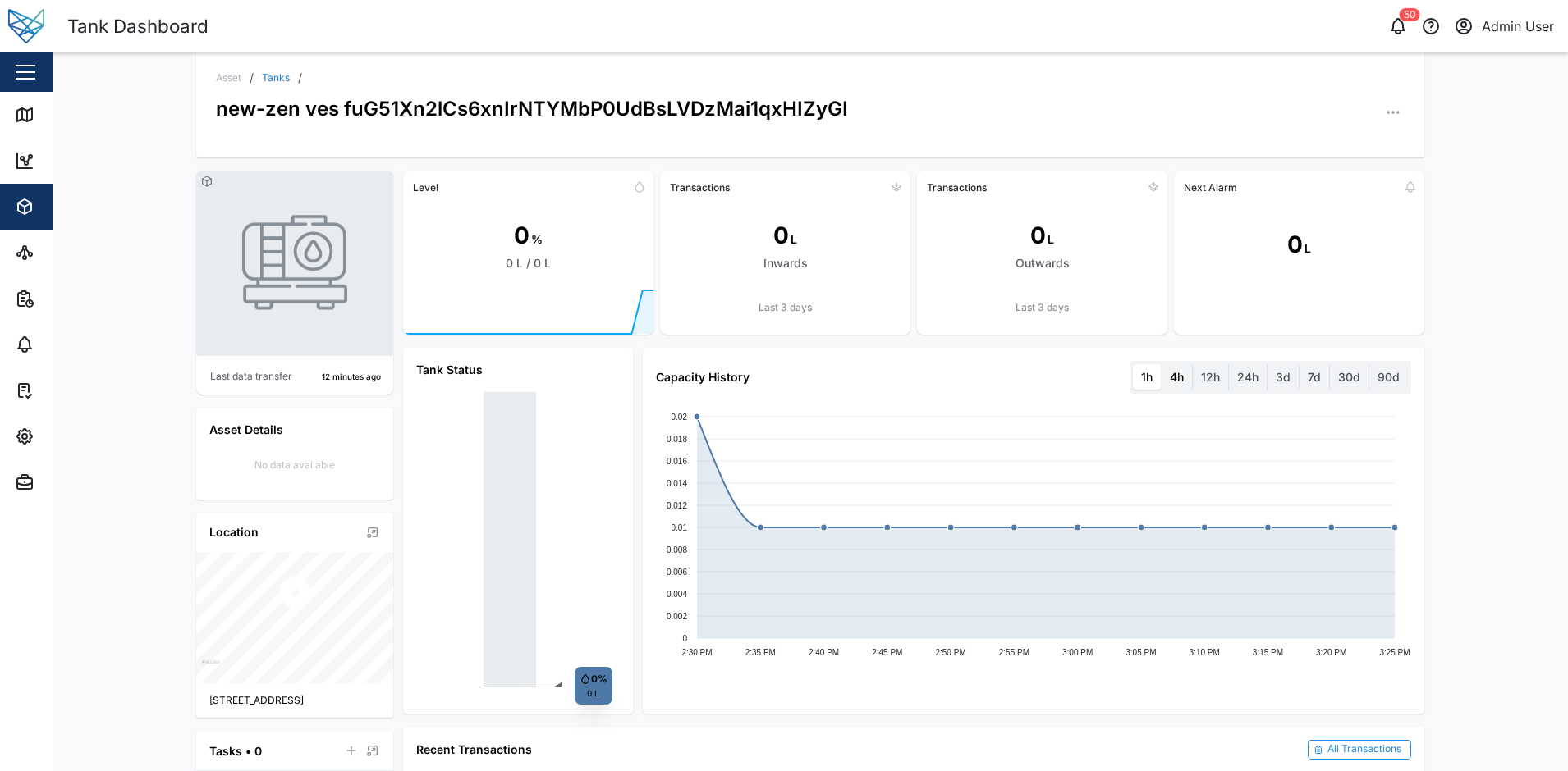
click at [1180, 370] on label "4h" at bounding box center [1176, 377] width 30 height 26
click at [1161, 364] on hours "4h" at bounding box center [1161, 364] width 0 height 0
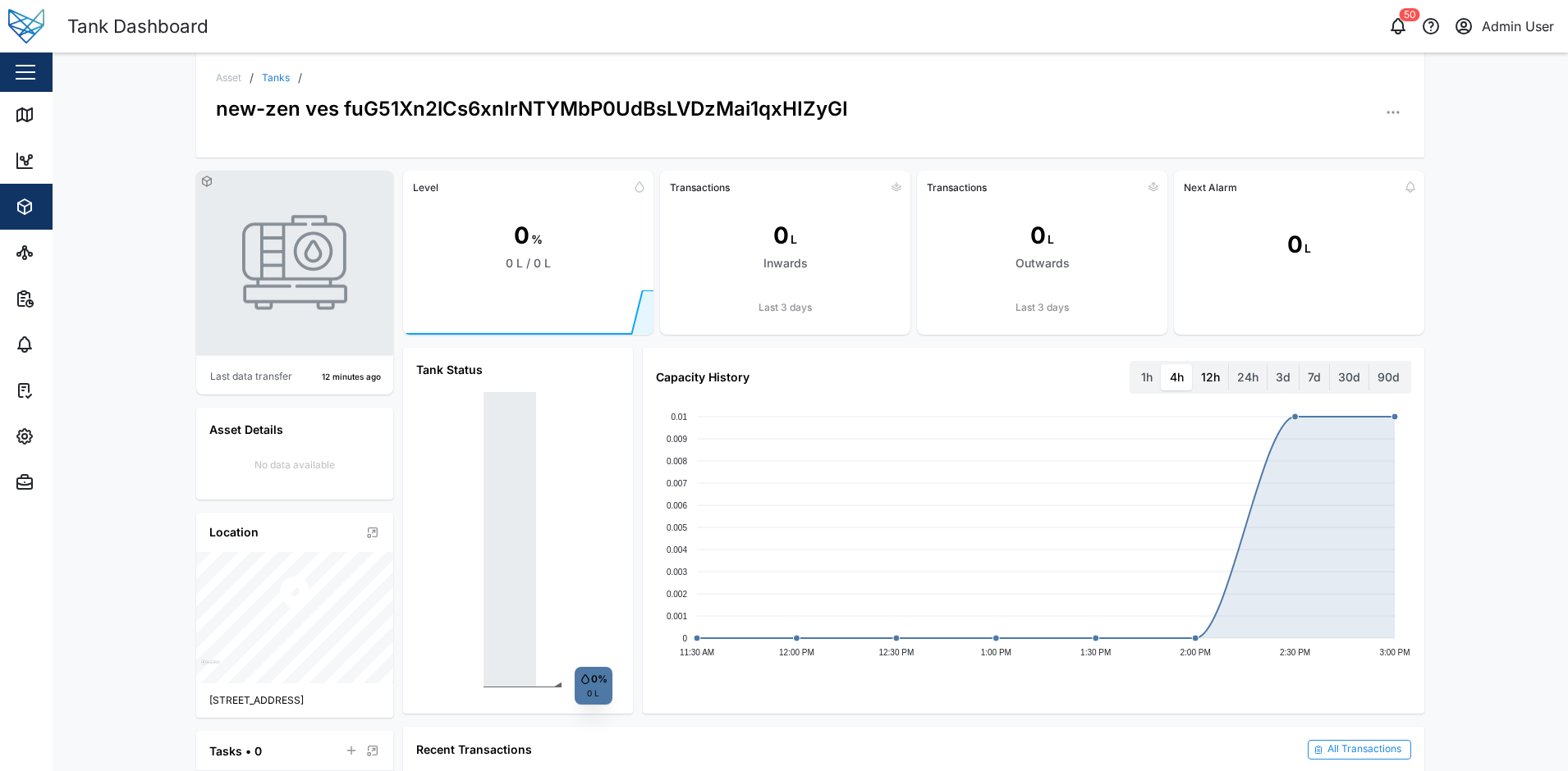
click at [1197, 377] on label "12h" at bounding box center [1209, 377] width 35 height 26
click at [1192, 364] on hours "12h" at bounding box center [1192, 364] width 0 height 0
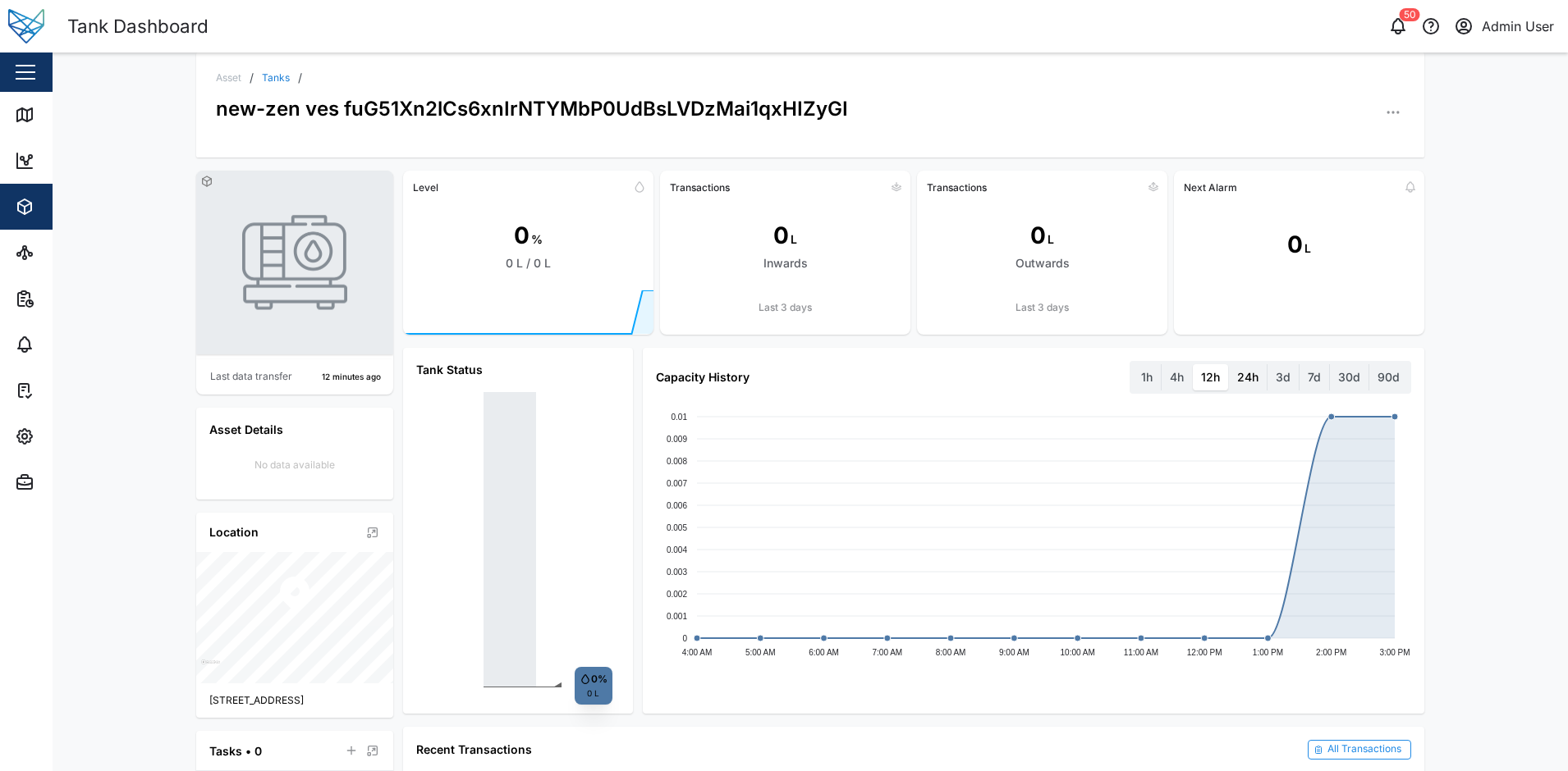
click at [1251, 376] on label "24h" at bounding box center [1248, 377] width 38 height 26
click at [1229, 364] on hours "24h" at bounding box center [1229, 364] width 0 height 0
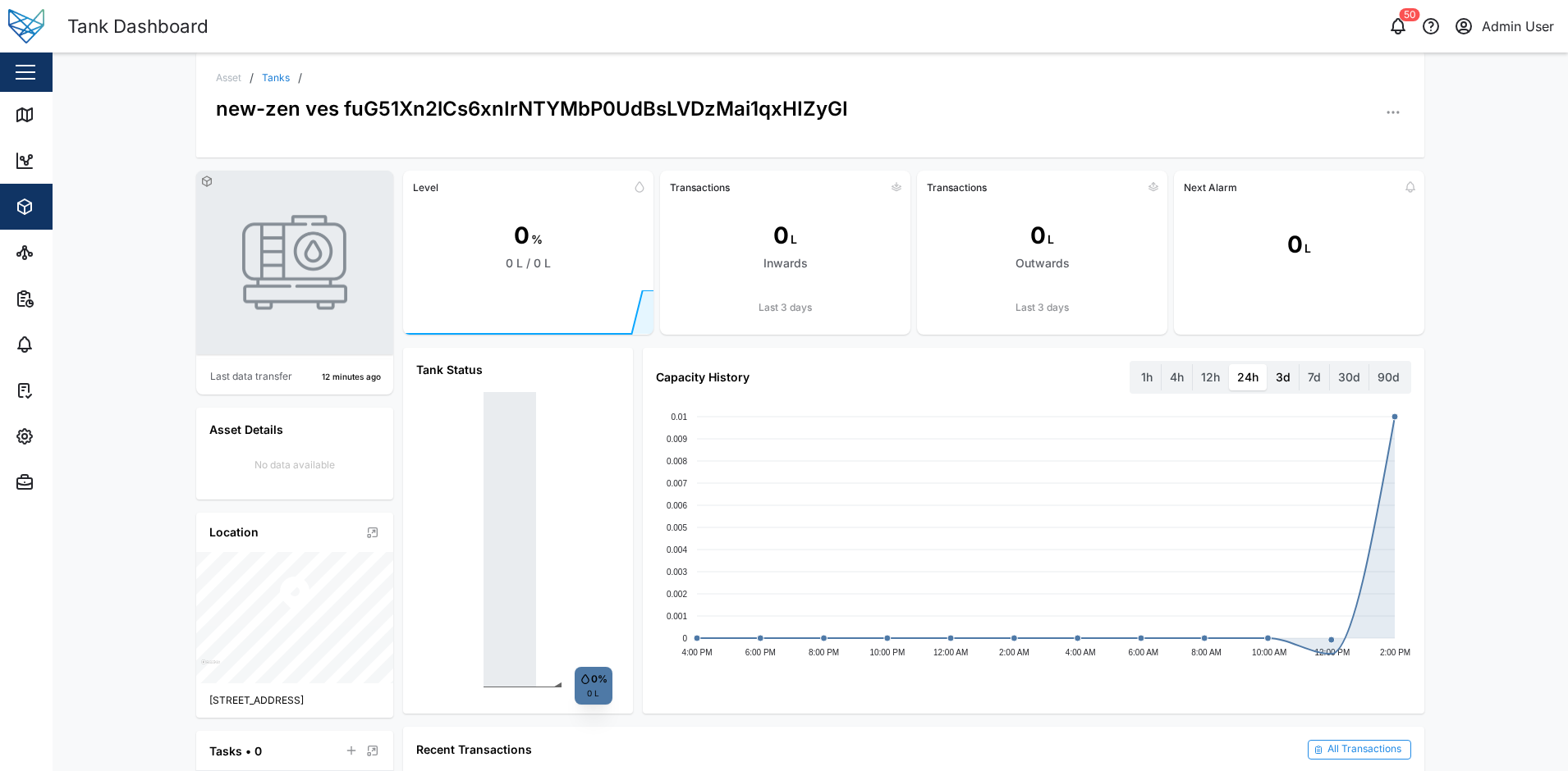
drag, startPoint x: 1272, startPoint y: 371, endPoint x: 1304, endPoint y: 371, distance: 32.0
click at [1274, 371] on label "3d" at bounding box center [1282, 377] width 31 height 26
click at [1267, 364] on days "3d" at bounding box center [1267, 364] width 0 height 0
click at [1306, 371] on label "7d" at bounding box center [1314, 377] width 30 height 26
click at [1299, 364] on days "7d" at bounding box center [1299, 364] width 0 height 0
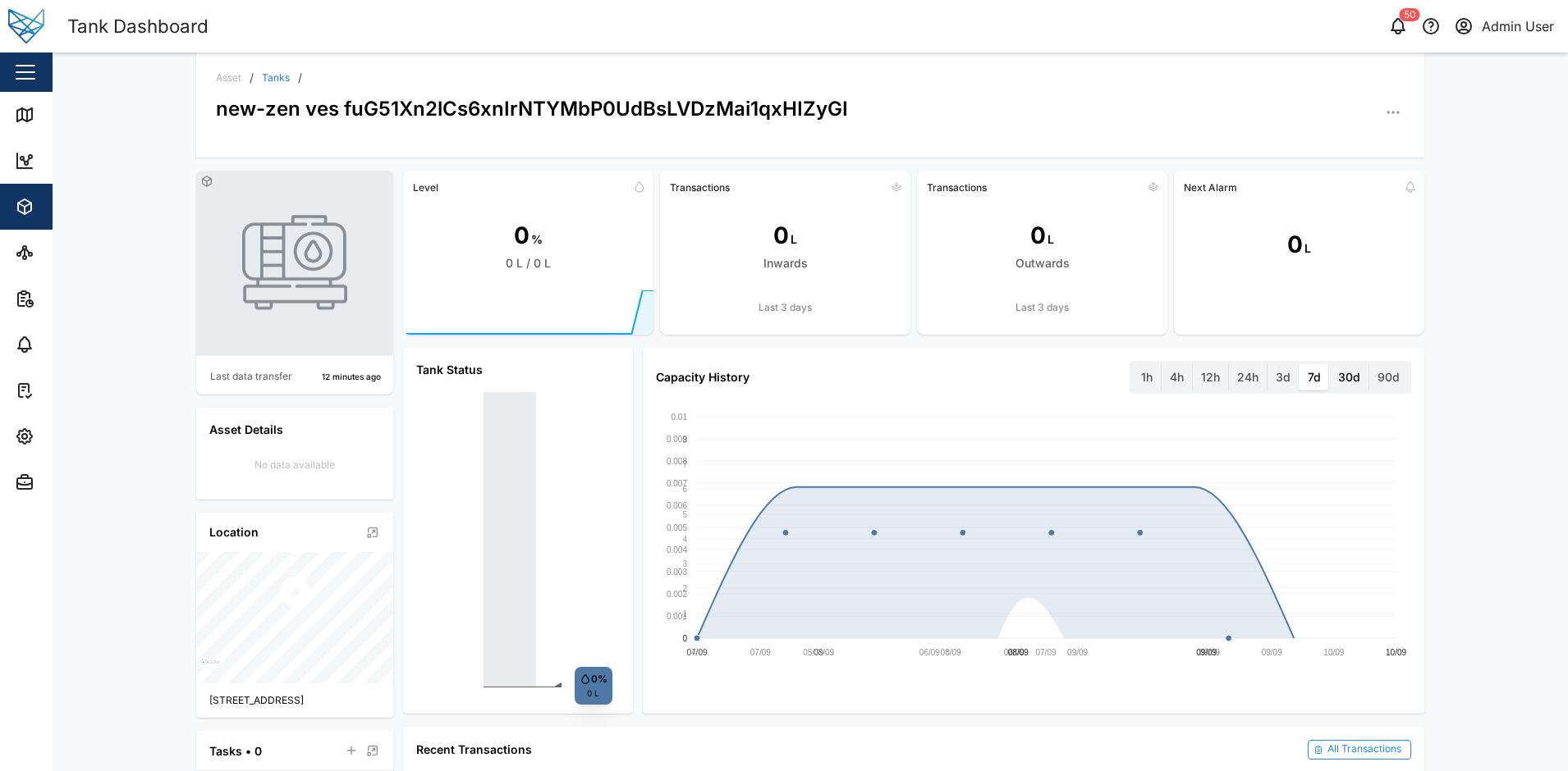
click at [1350, 380] on label "30d" at bounding box center [1349, 377] width 39 height 26
click at [1330, 364] on days "30d" at bounding box center [1330, 364] width 0 height 0
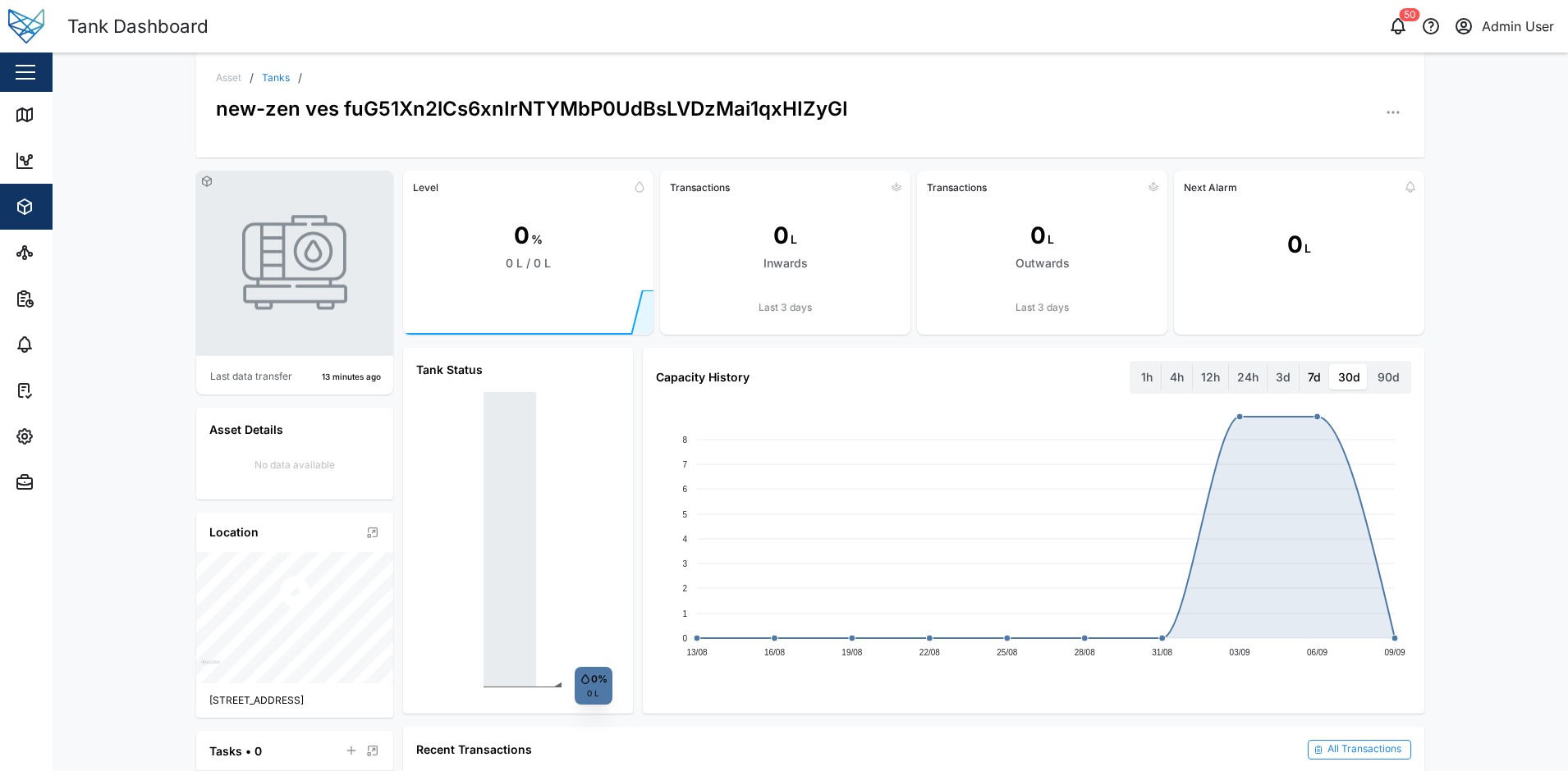
click at [1316, 380] on label "7d" at bounding box center [1314, 377] width 30 height 26
click at [1299, 364] on days "7d" at bounding box center [1299, 364] width 0 height 0
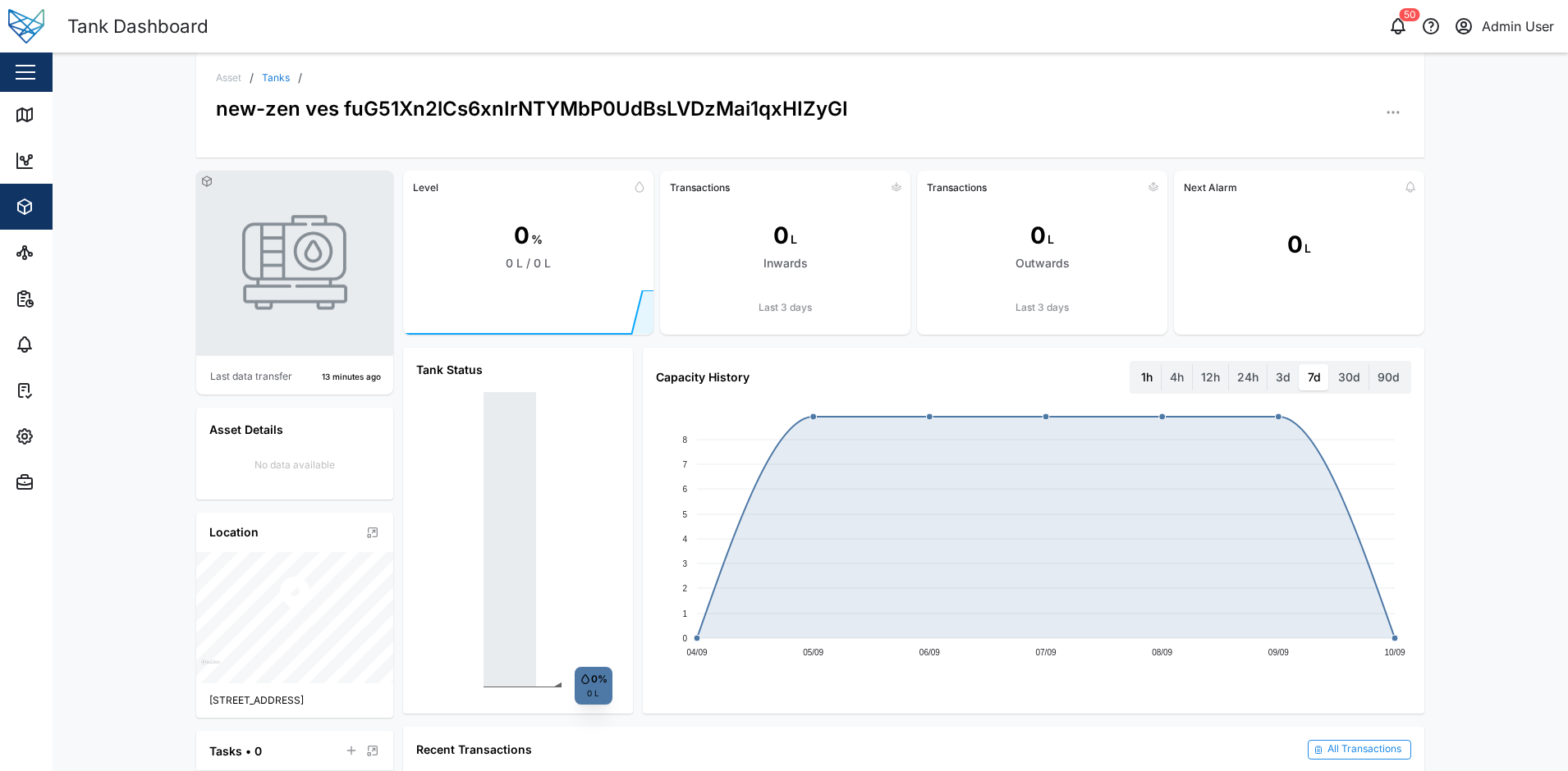
click at [1141, 381] on label "1h" at bounding box center [1146, 377] width 28 height 26
click at [1132, 364] on hour "1h" at bounding box center [1132, 364] width 0 height 0
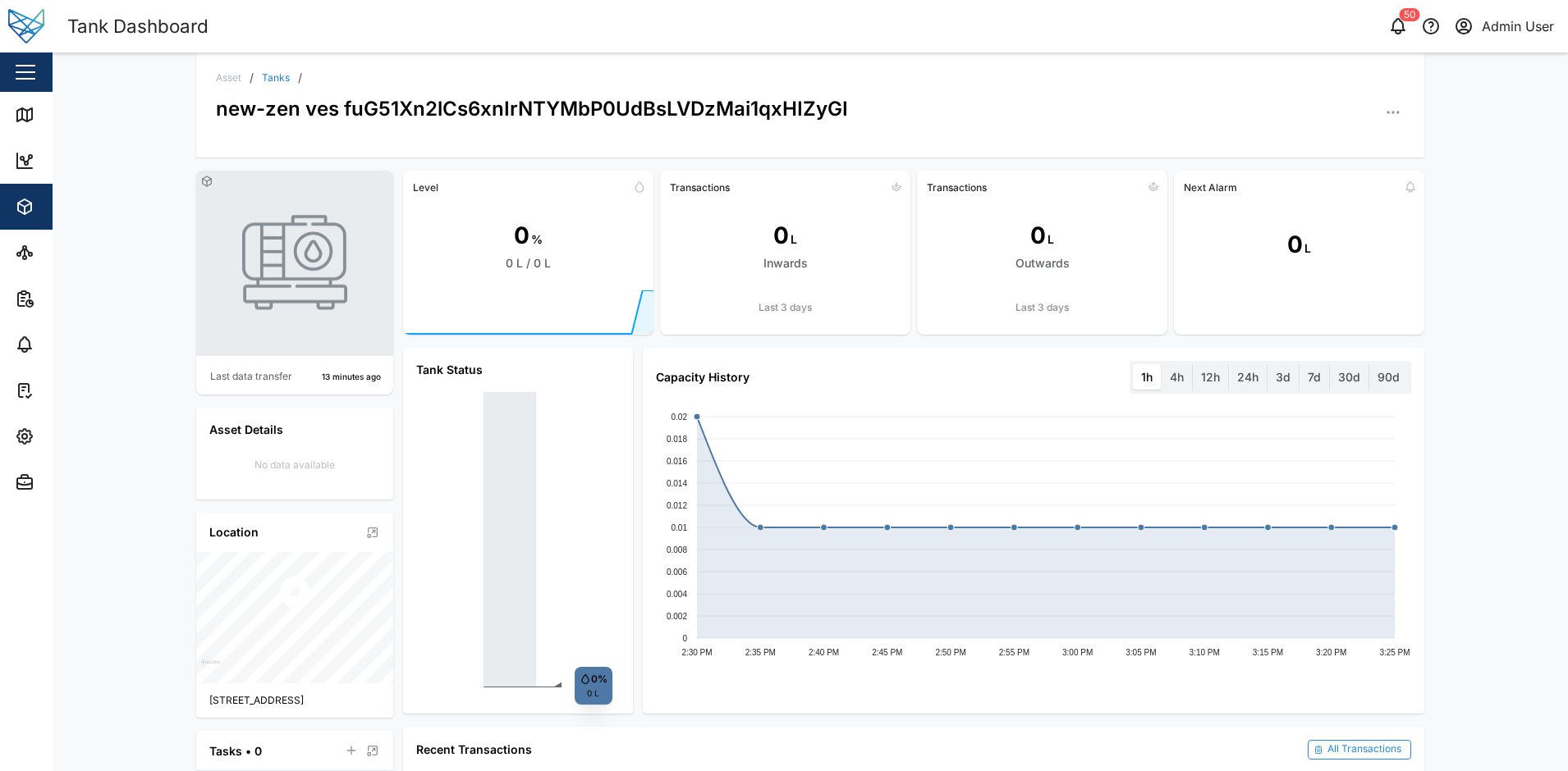
click at [96, 411] on div "Asset / Tanks / new-zen ves fuG51Xn2lCs6xnIrNTYMbP0UdBsLVDzMai1qxHIZyGI Last da…" at bounding box center [810, 412] width 1515 height 719
